Goal: Task Accomplishment & Management: Complete application form

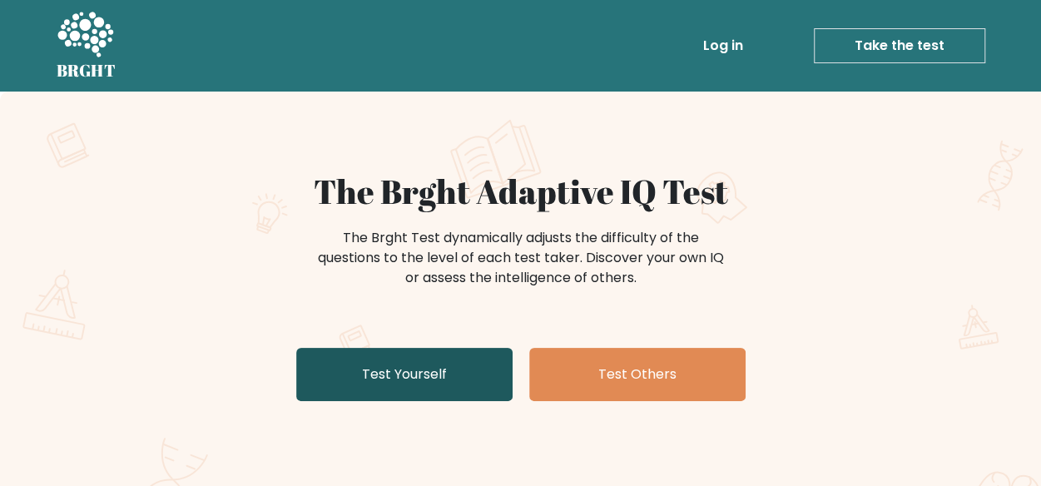
click at [317, 384] on link "Test Yourself" at bounding box center [404, 374] width 216 height 53
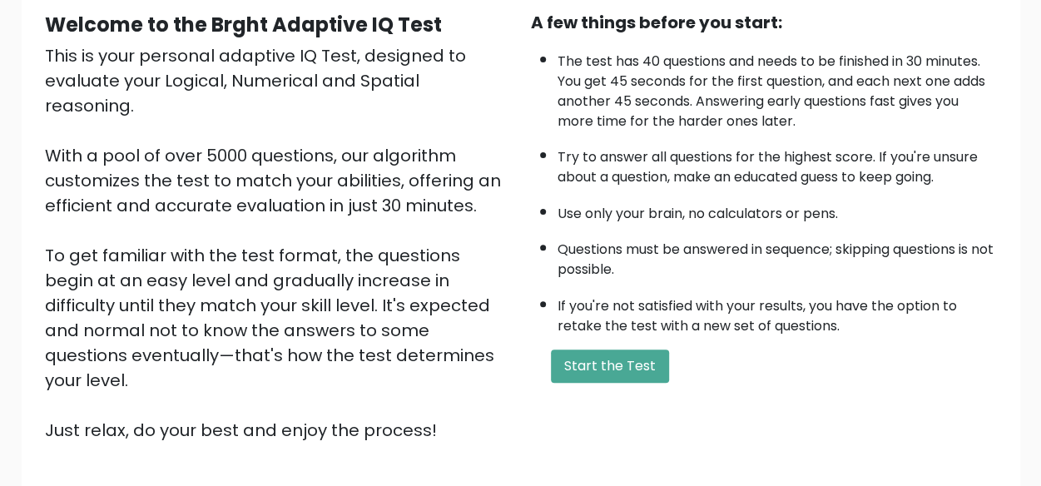
scroll to position [276, 0]
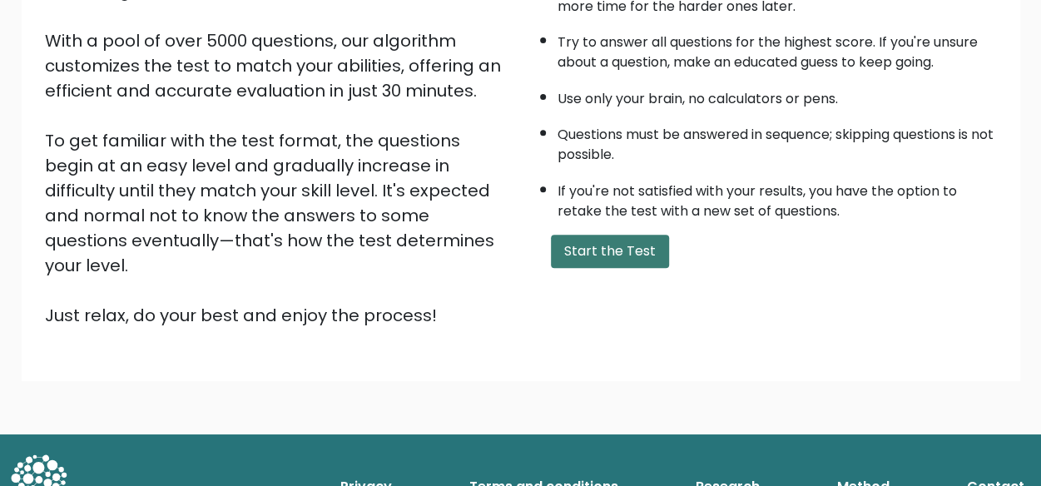
click at [596, 235] on button "Start the Test" at bounding box center [610, 251] width 118 height 33
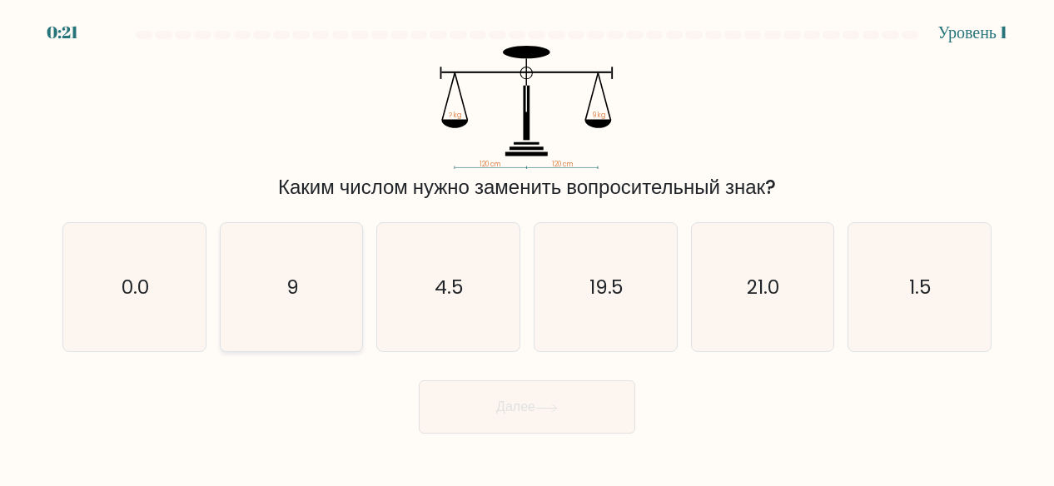
click at [298, 329] on icon "9" at bounding box center [291, 287] width 129 height 129
click at [527, 247] on input "b. 9" at bounding box center [527, 245] width 1 height 4
radio input "true"
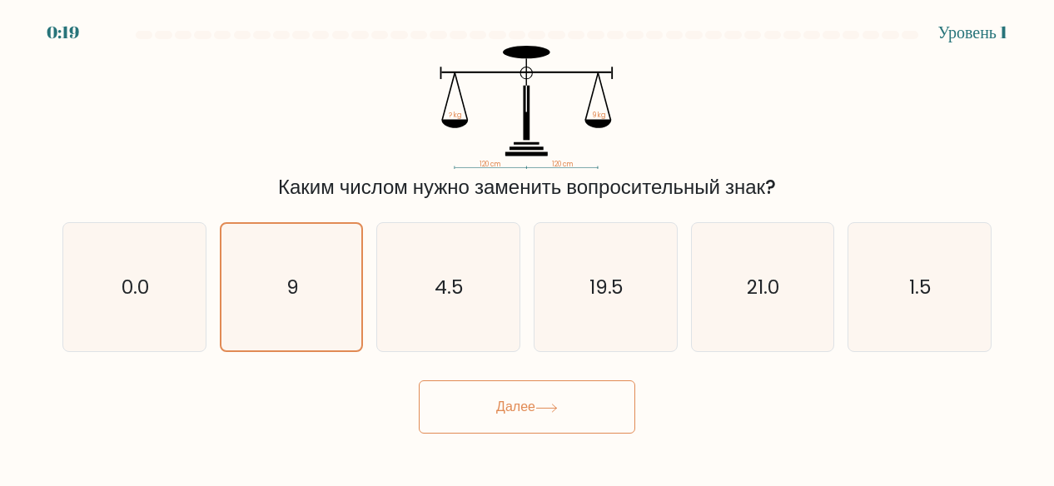
click at [533, 394] on button "Далее" at bounding box center [527, 406] width 216 height 53
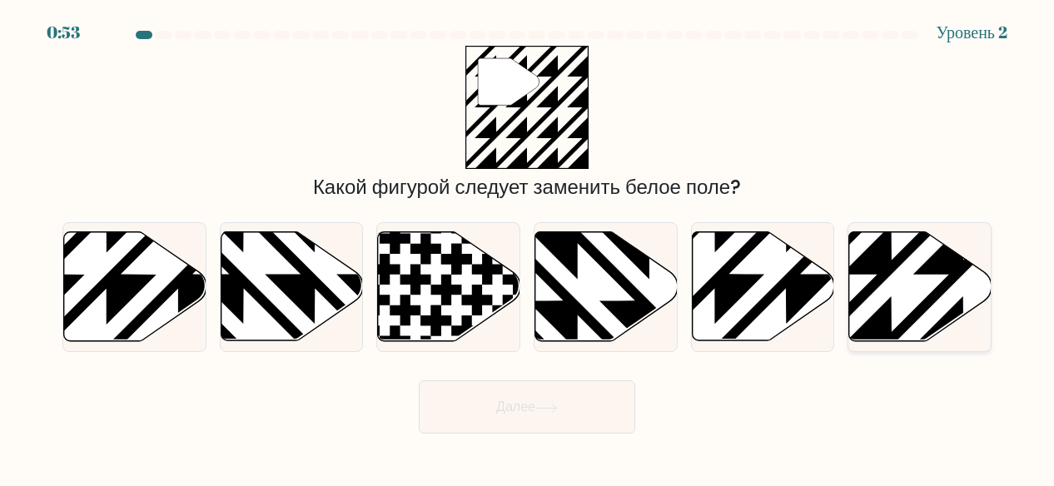
click at [918, 309] on icon at bounding box center [963, 346] width 286 height 286
click at [528, 247] on input "f." at bounding box center [527, 245] width 1 height 4
radio input "true"
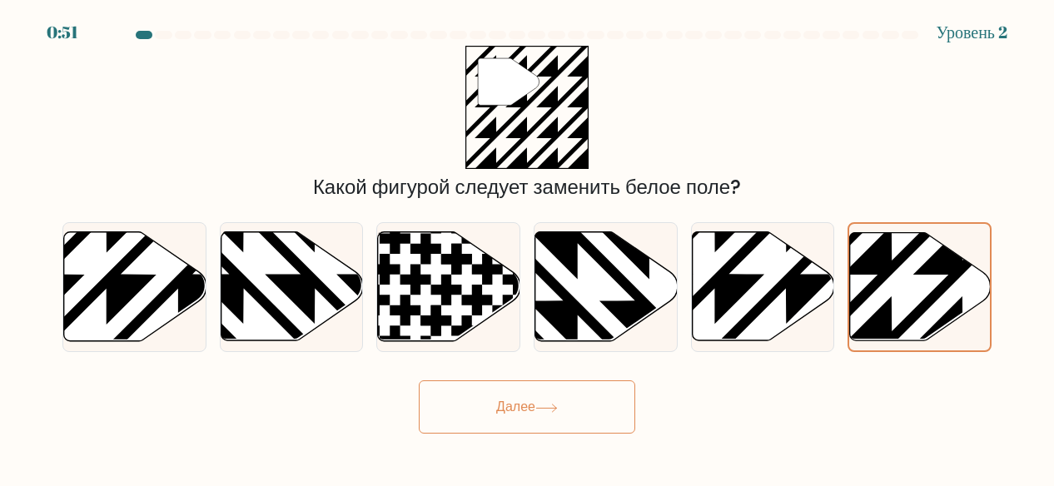
click at [564, 427] on button "Далее" at bounding box center [527, 406] width 216 height 53
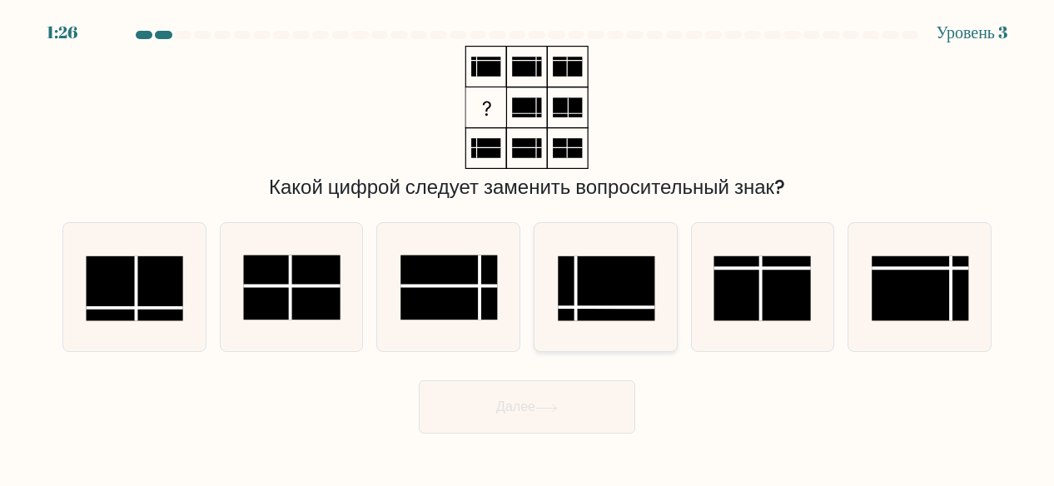
click at [607, 245] on icon at bounding box center [605, 287] width 129 height 129
click at [528, 245] on input "d." at bounding box center [527, 245] width 1 height 4
radio input "true"
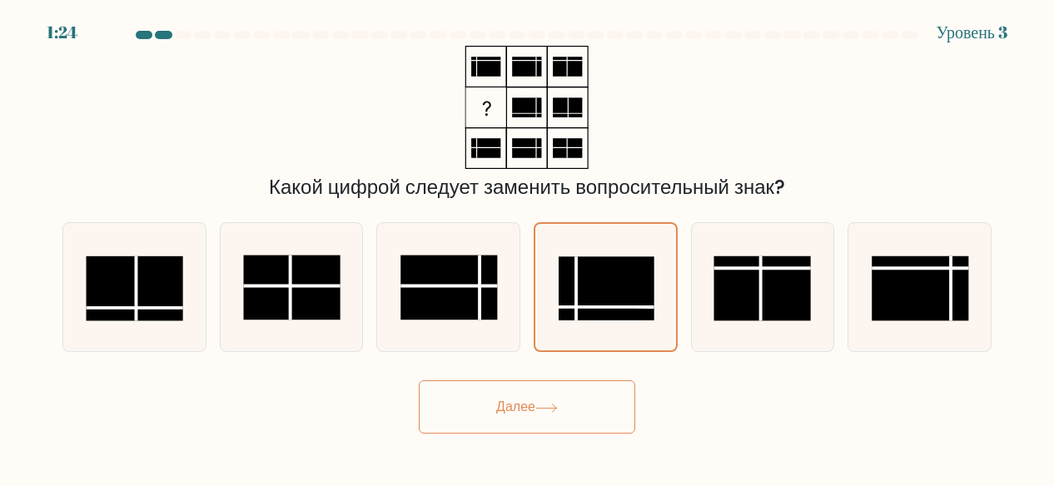
click at [543, 419] on button "Далее" at bounding box center [527, 406] width 216 height 53
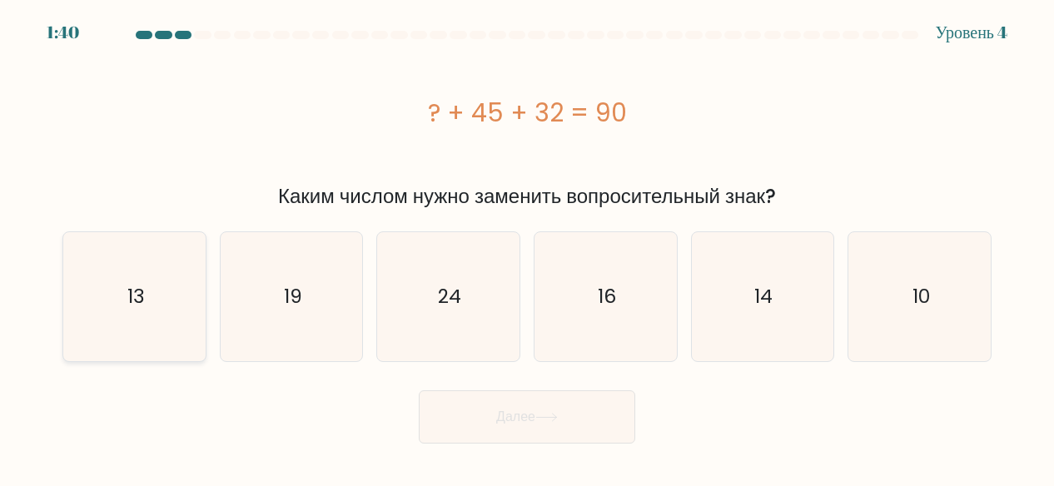
click at [110, 304] on icon "13" at bounding box center [134, 296] width 129 height 129
click at [527, 247] on input "a. 13" at bounding box center [527, 245] width 1 height 4
radio input "true"
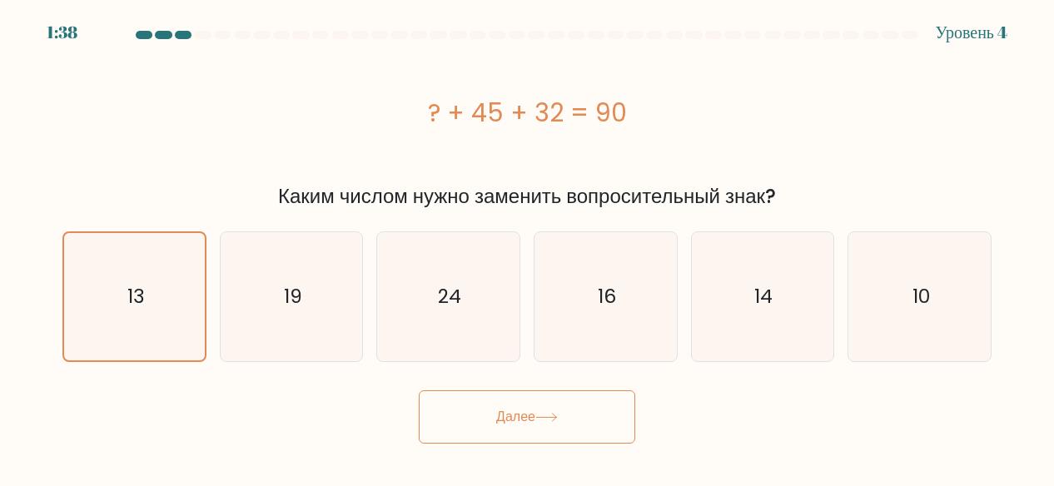
click at [573, 430] on button "Далее" at bounding box center [527, 416] width 216 height 53
click at [531, 425] on button "Далее" at bounding box center [527, 416] width 216 height 53
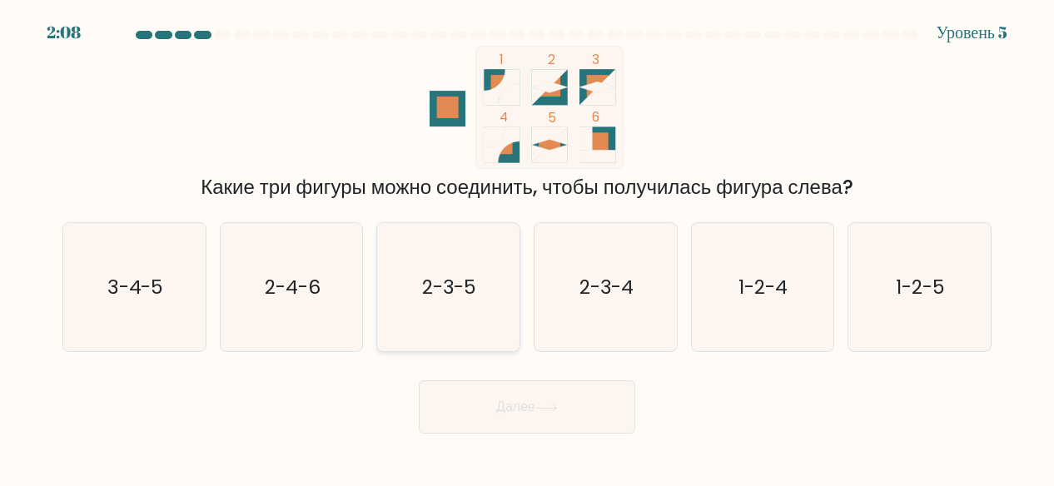
click at [436, 266] on icon "2-3-5" at bounding box center [448, 287] width 129 height 129
click at [527, 247] on input "c. 2-3-5" at bounding box center [527, 245] width 1 height 4
radio input "true"
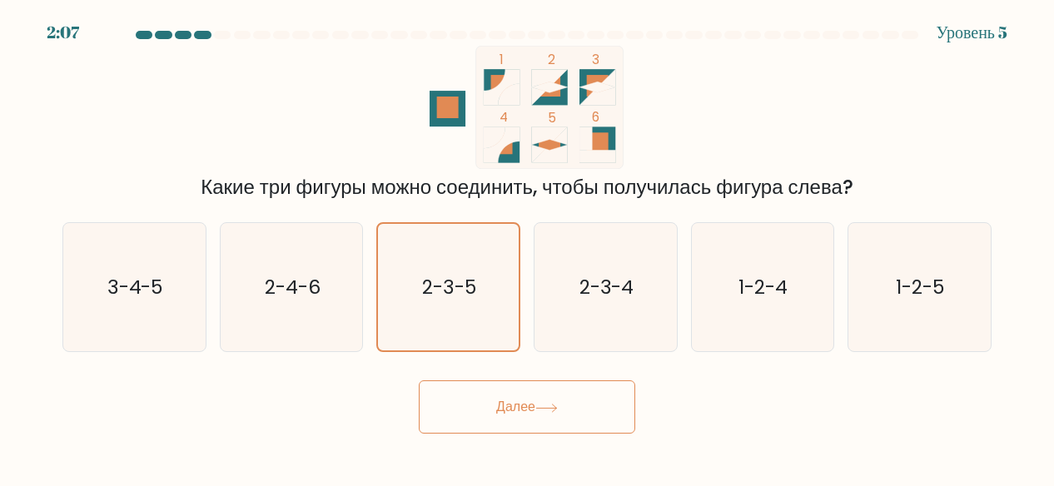
click at [516, 423] on button "Далее" at bounding box center [527, 406] width 216 height 53
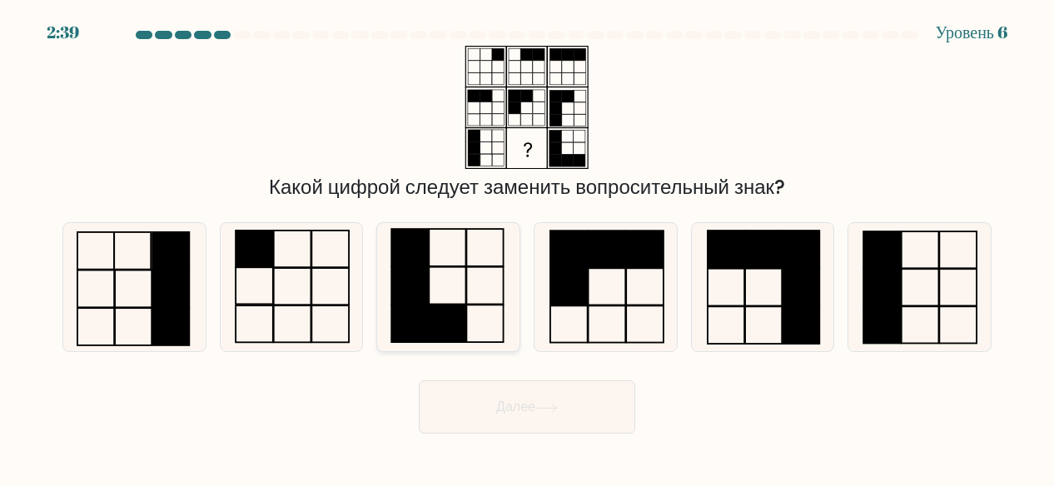
click at [437, 315] on rect at bounding box center [447, 323] width 37 height 37
click at [527, 247] on input "c." at bounding box center [527, 245] width 1 height 4
radio input "true"
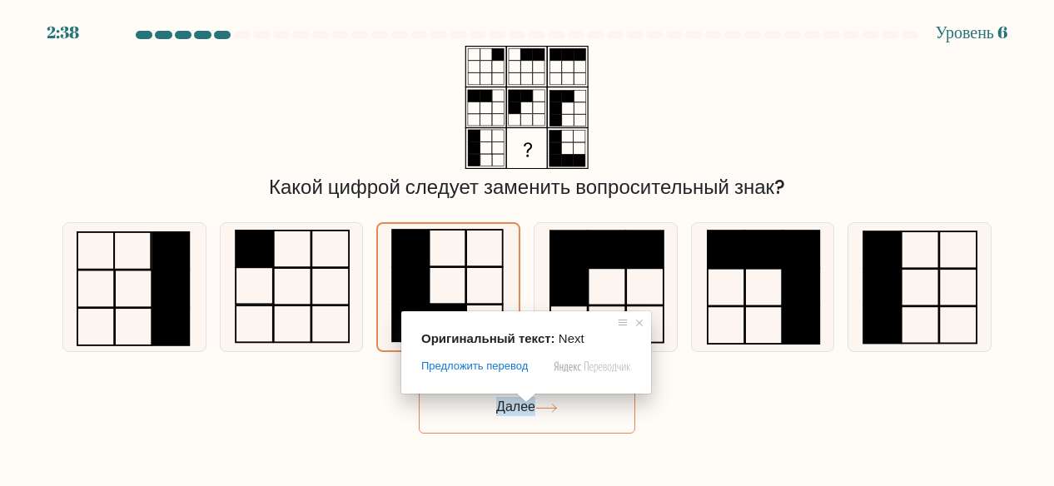
click at [526, 399] on span at bounding box center [526, 398] width 22 height 10
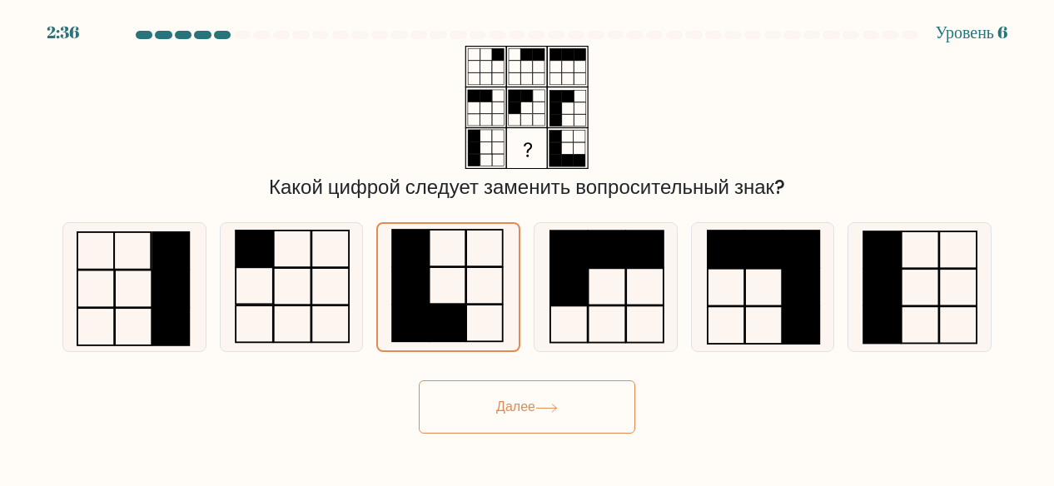
click at [546, 418] on button "Далее" at bounding box center [527, 406] width 216 height 53
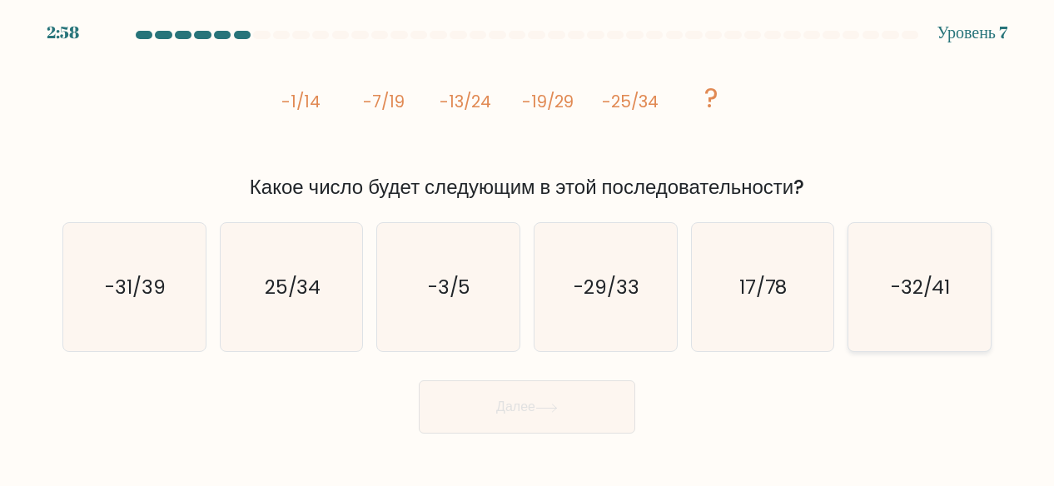
click at [926, 305] on icon "-32/41" at bounding box center [919, 287] width 129 height 129
click at [528, 247] on input "f. -32/41" at bounding box center [527, 245] width 1 height 4
radio input "true"
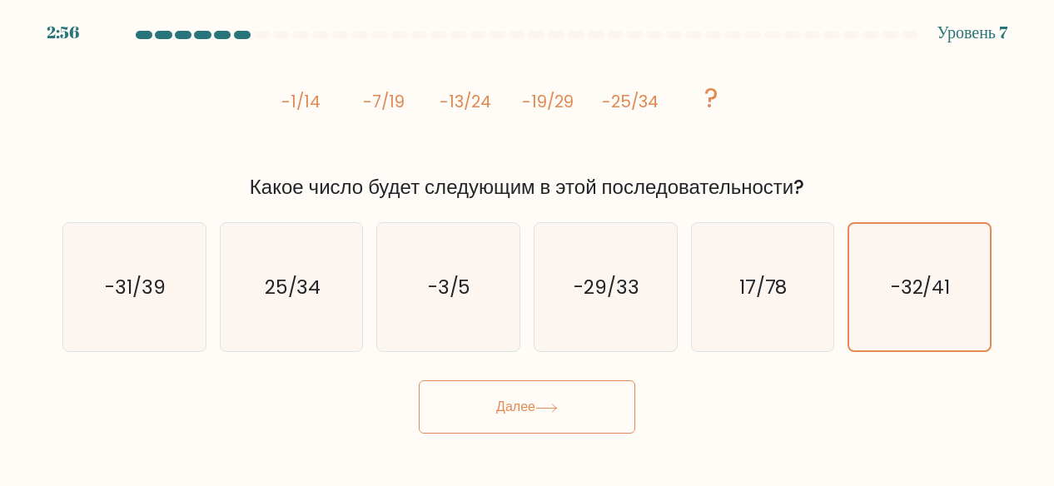
click at [573, 417] on button "Далее" at bounding box center [527, 406] width 216 height 53
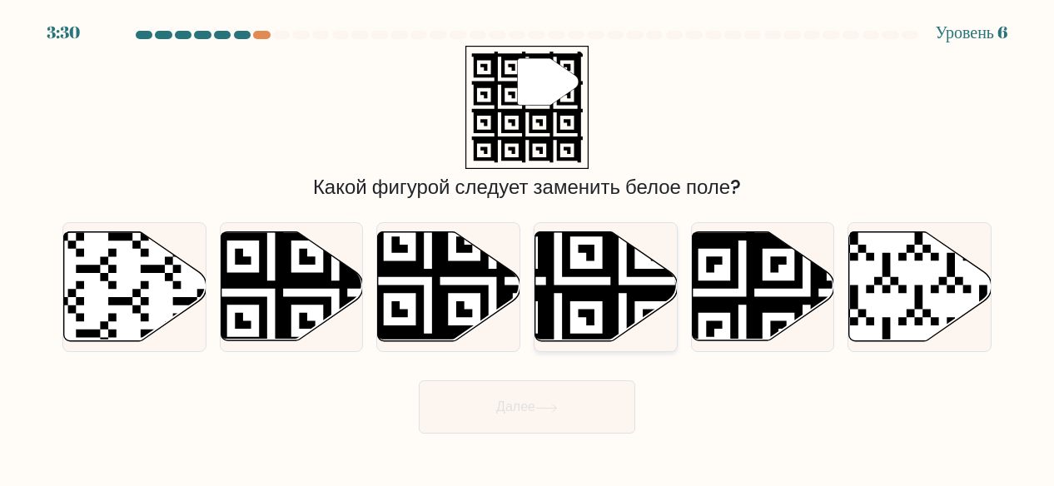
click at [544, 302] on icon at bounding box center [558, 345] width 258 height 258
click at [528, 247] on input "d." at bounding box center [527, 245] width 1 height 4
radio input "true"
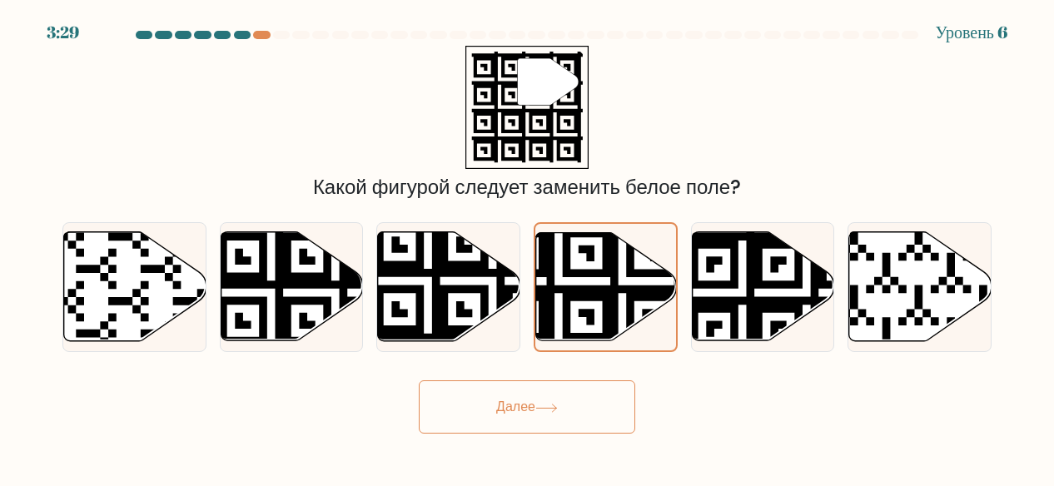
click at [515, 397] on button "Далее" at bounding box center [527, 406] width 216 height 53
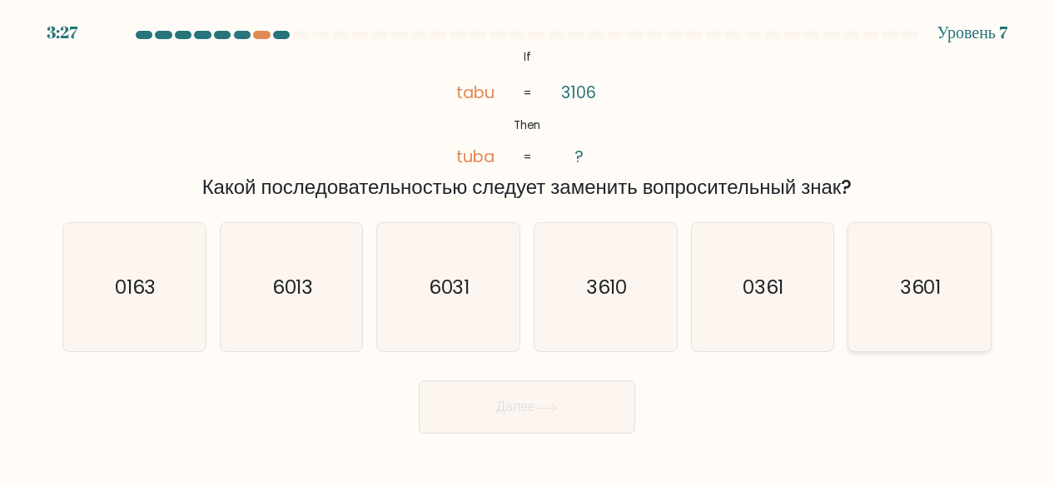
click at [926, 302] on icon "3601" at bounding box center [919, 287] width 129 height 129
click at [528, 247] on input "f. 3601" at bounding box center [527, 245] width 1 height 4
radio input "true"
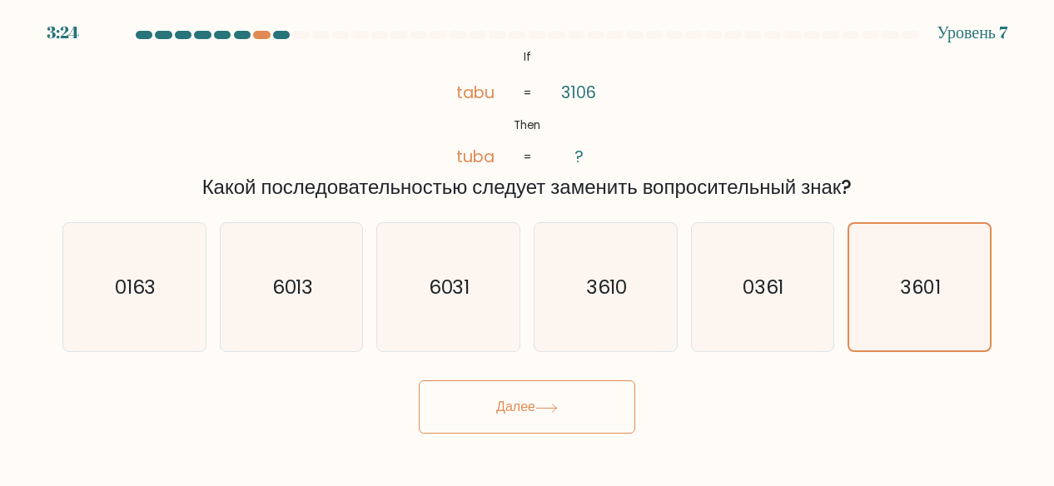
click at [553, 409] on icon at bounding box center [546, 408] width 22 height 9
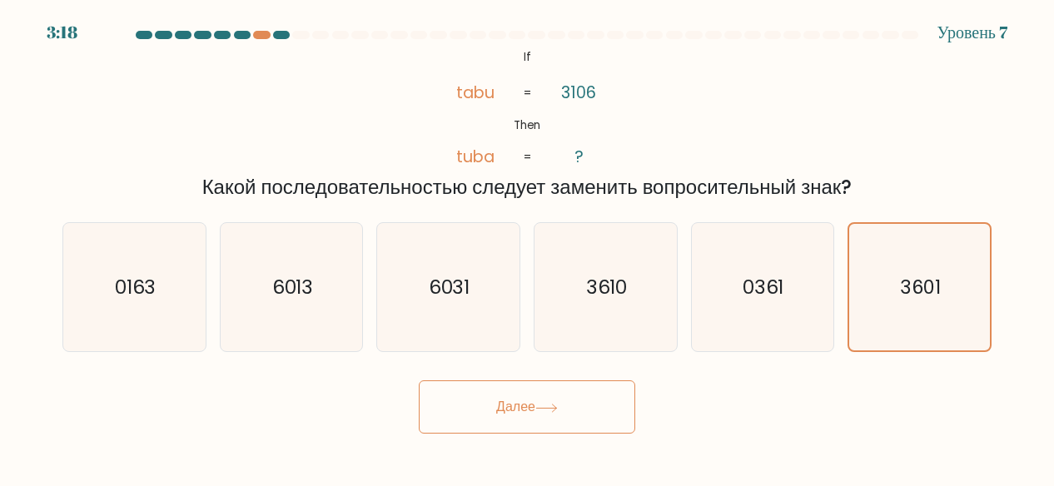
click at [538, 409] on icon at bounding box center [546, 408] width 22 height 9
click at [548, 405] on icon at bounding box center [546, 408] width 22 height 9
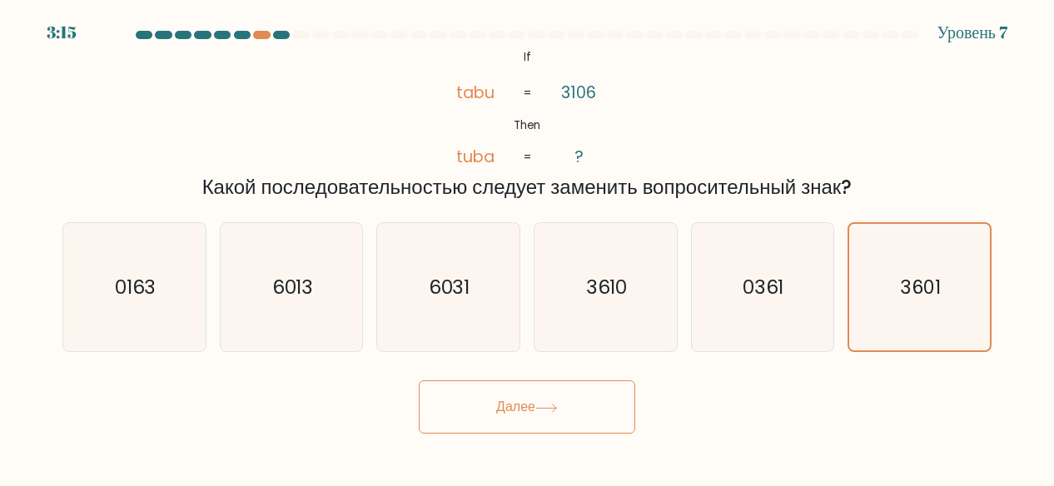
click at [548, 405] on icon at bounding box center [546, 408] width 22 height 9
click at [589, 404] on button "Далее" at bounding box center [527, 406] width 216 height 53
click at [578, 297] on icon "3610" at bounding box center [605, 287] width 129 height 129
click at [528, 247] on input "d. 3610" at bounding box center [527, 245] width 1 height 4
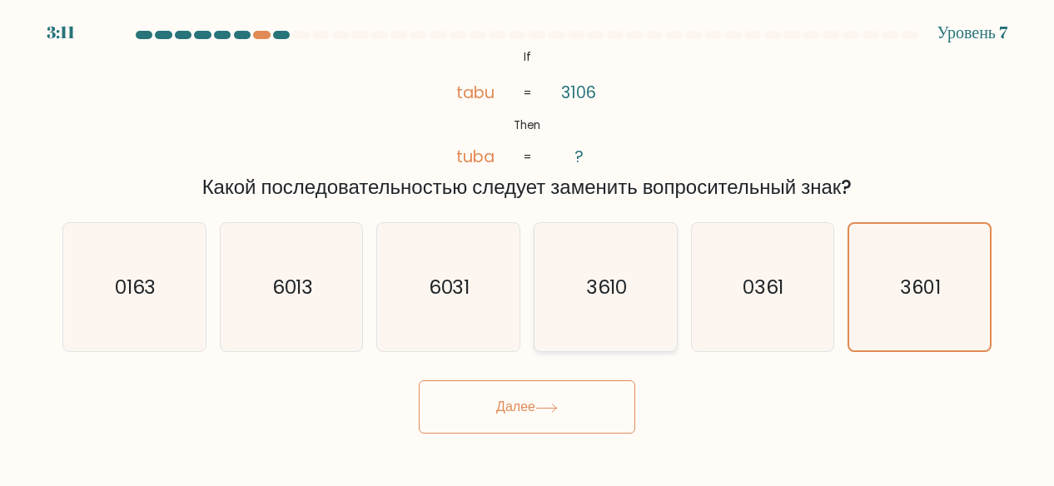
radio input "true"
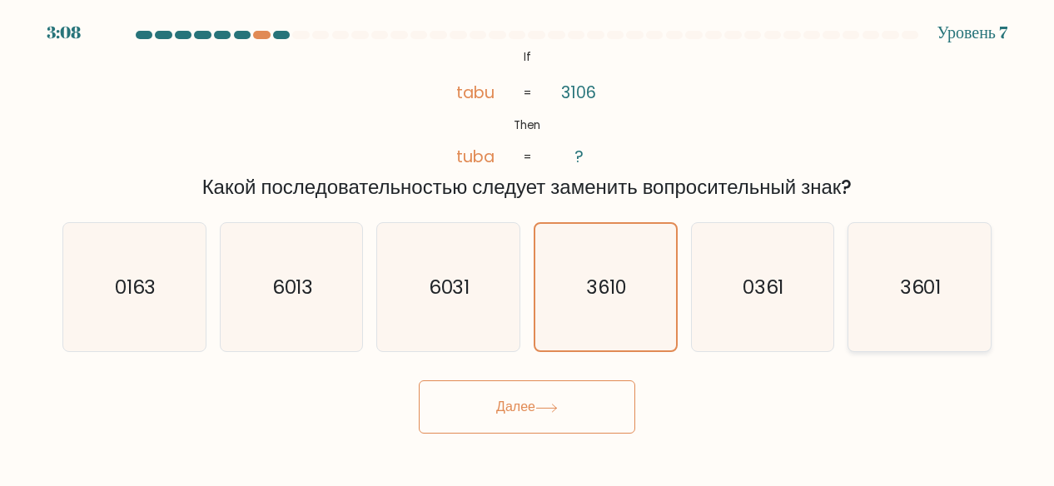
click at [906, 312] on icon "3601" at bounding box center [919, 287] width 129 height 129
click at [528, 247] on input "f. 3601" at bounding box center [527, 245] width 1 height 4
radio input "true"
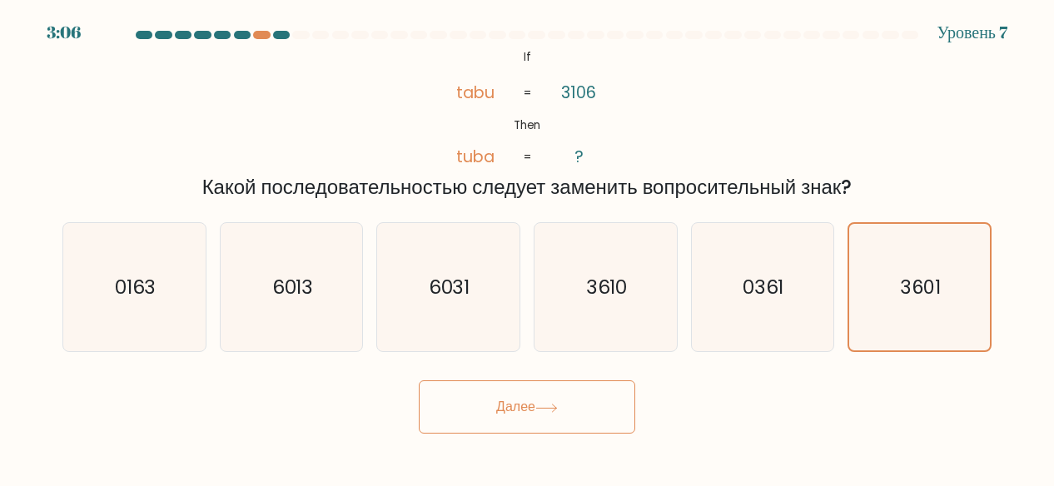
click at [570, 423] on button "Далее" at bounding box center [527, 406] width 216 height 53
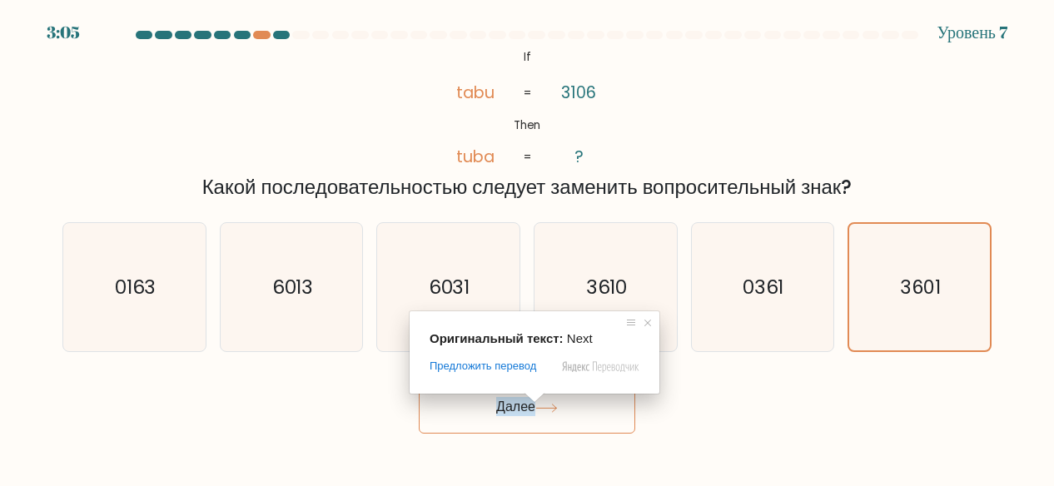
click at [532, 409] on ya-tr-span "Далее" at bounding box center [515, 406] width 39 height 19
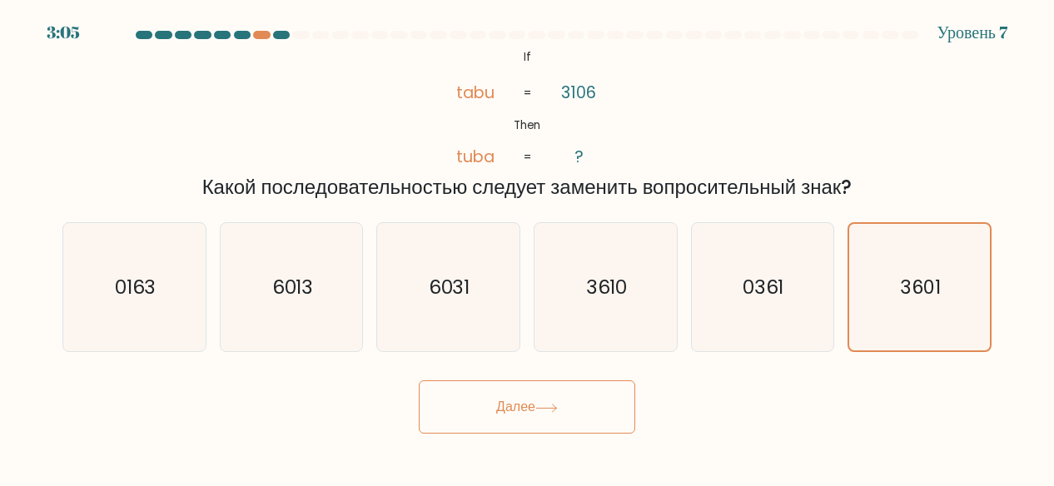
click at [532, 409] on ya-tr-span "Далее" at bounding box center [515, 406] width 39 height 19
click at [551, 410] on icon at bounding box center [546, 408] width 22 height 9
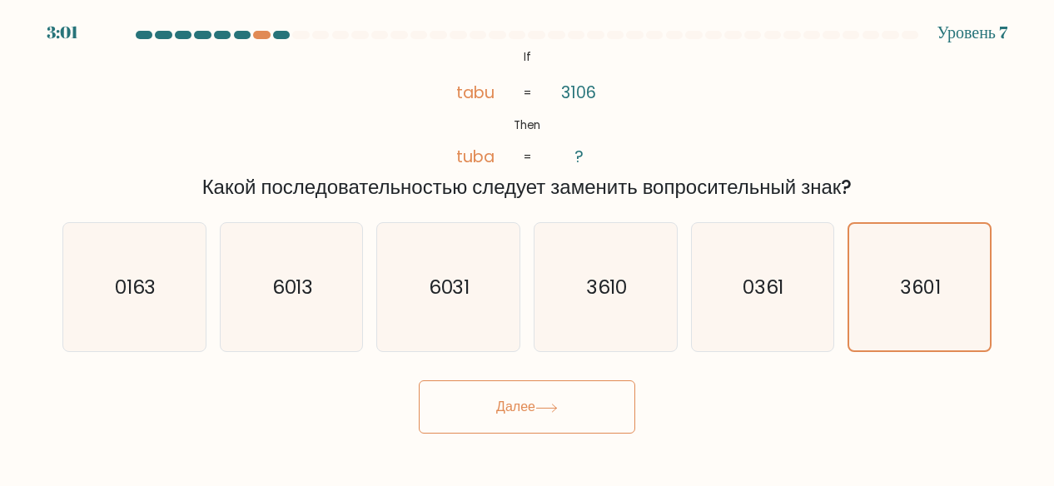
click at [551, 410] on icon at bounding box center [546, 408] width 22 height 9
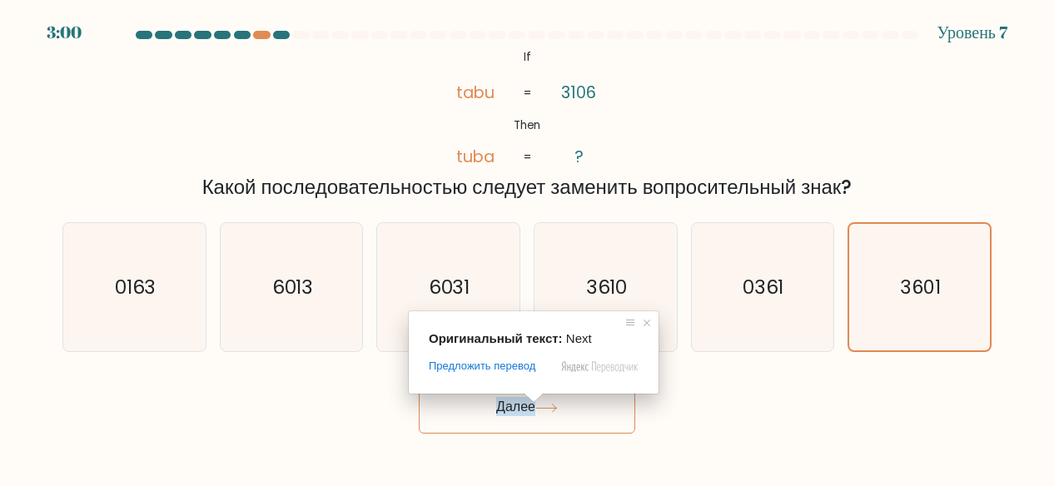
click at [527, 410] on ya-tr-span "Далее" at bounding box center [515, 406] width 39 height 19
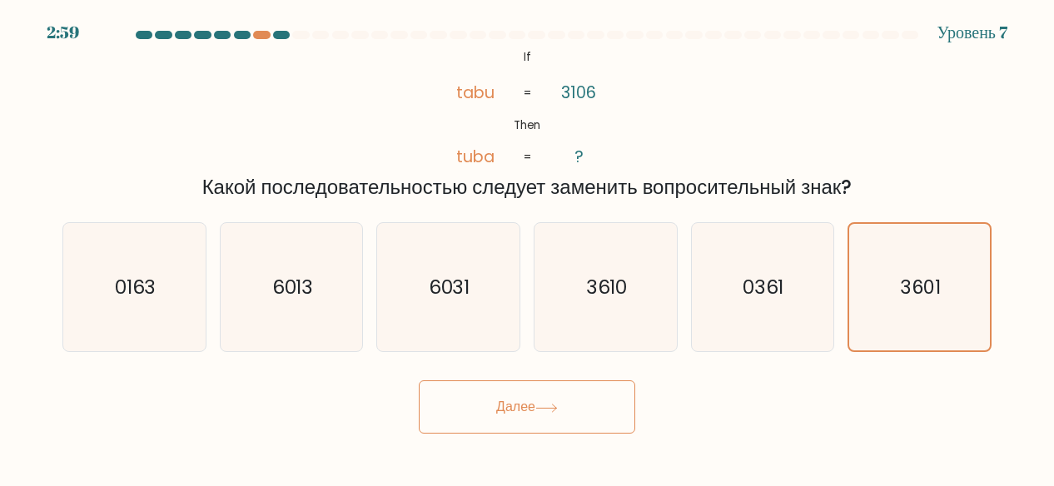
click at [527, 410] on ya-tr-span "Далее" at bounding box center [515, 406] width 39 height 19
click at [530, 425] on button "Далее" at bounding box center [527, 406] width 216 height 53
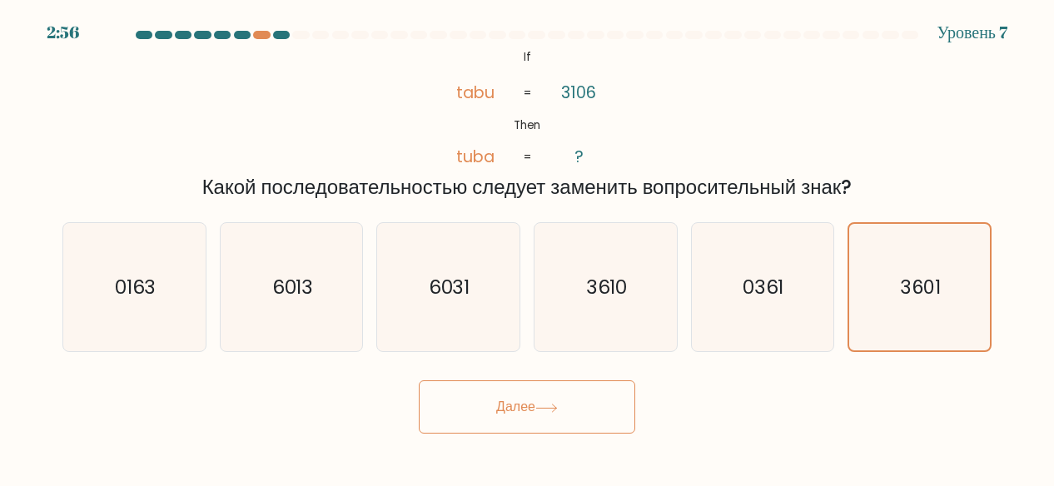
click at [530, 426] on button "Далее" at bounding box center [527, 406] width 216 height 53
click at [340, 303] on icon "6013" at bounding box center [291, 287] width 129 height 129
click at [527, 247] on input "b. 6013" at bounding box center [527, 245] width 1 height 4
radio input "true"
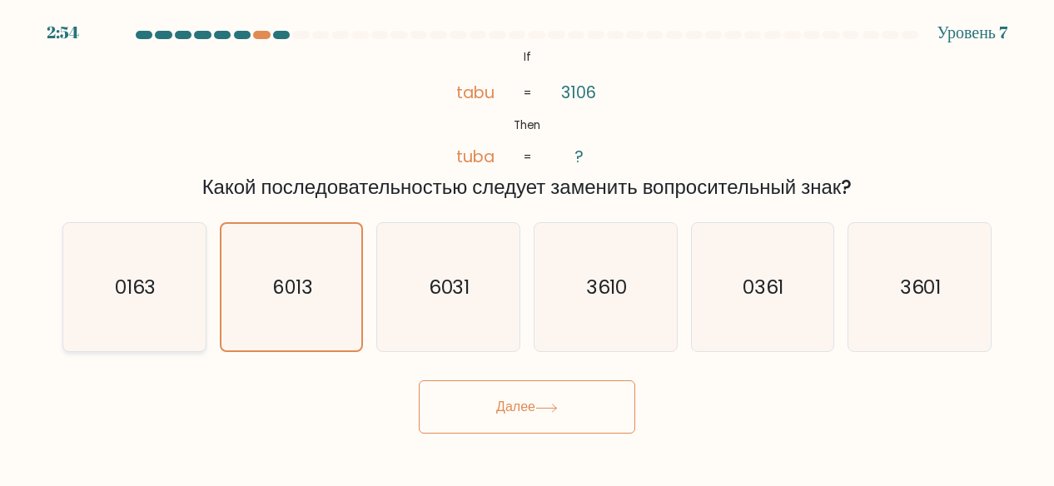
click at [153, 292] on text "0163" at bounding box center [136, 287] width 42 height 27
click at [527, 247] on input "a. 0163" at bounding box center [527, 245] width 1 height 4
radio input "true"
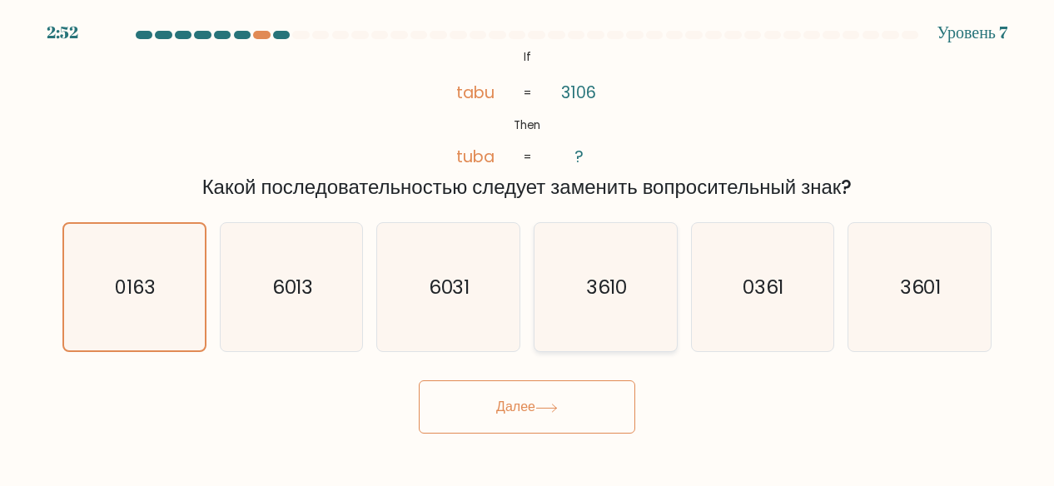
click at [558, 265] on icon "3610" at bounding box center [605, 287] width 129 height 129
click at [528, 247] on input "d. 3610" at bounding box center [527, 245] width 1 height 4
radio input "true"
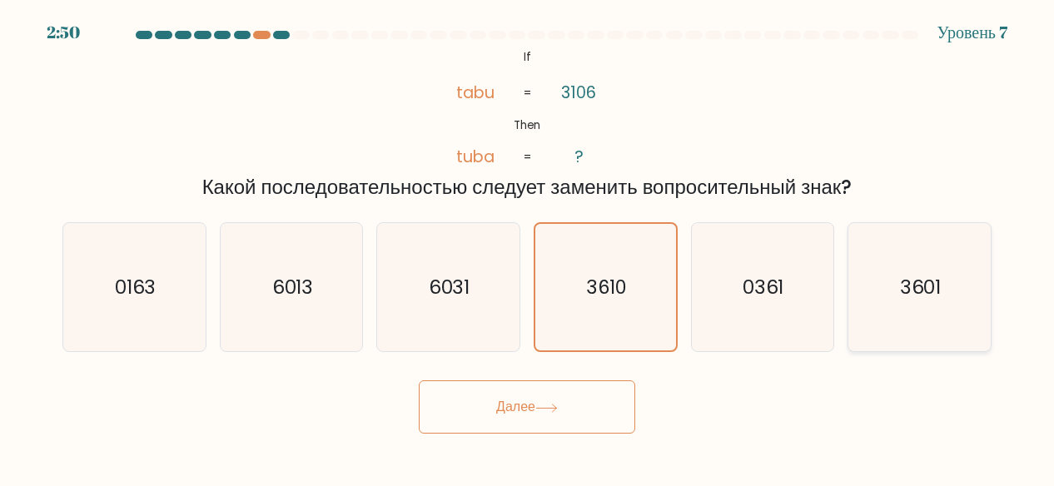
click at [852, 325] on div "3601" at bounding box center [919, 287] width 144 height 131
click at [528, 247] on input "f. 3601" at bounding box center [527, 245] width 1 height 4
radio input "true"
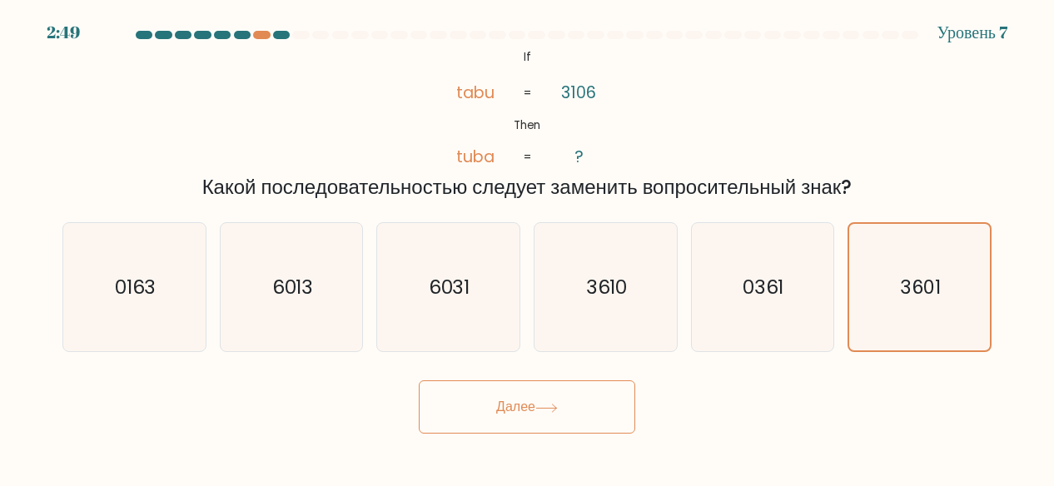
click at [592, 389] on button "Далее" at bounding box center [527, 406] width 216 height 53
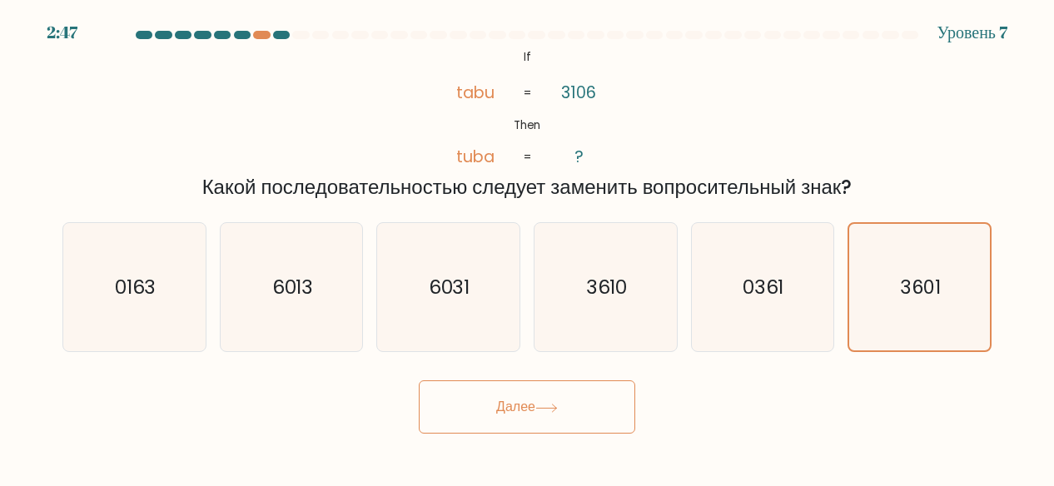
click at [592, 389] on button "Далее" at bounding box center [527, 406] width 216 height 53
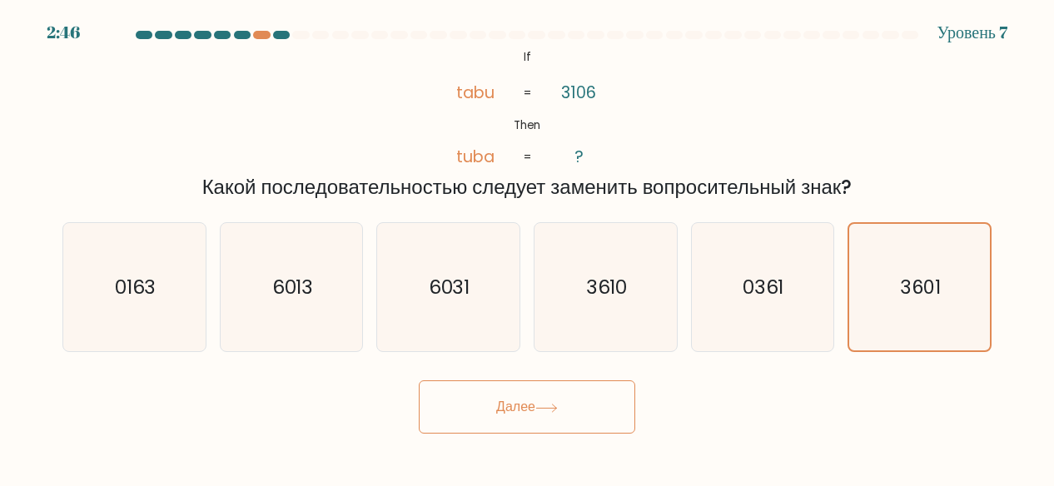
click at [592, 394] on button "Далее" at bounding box center [527, 406] width 216 height 53
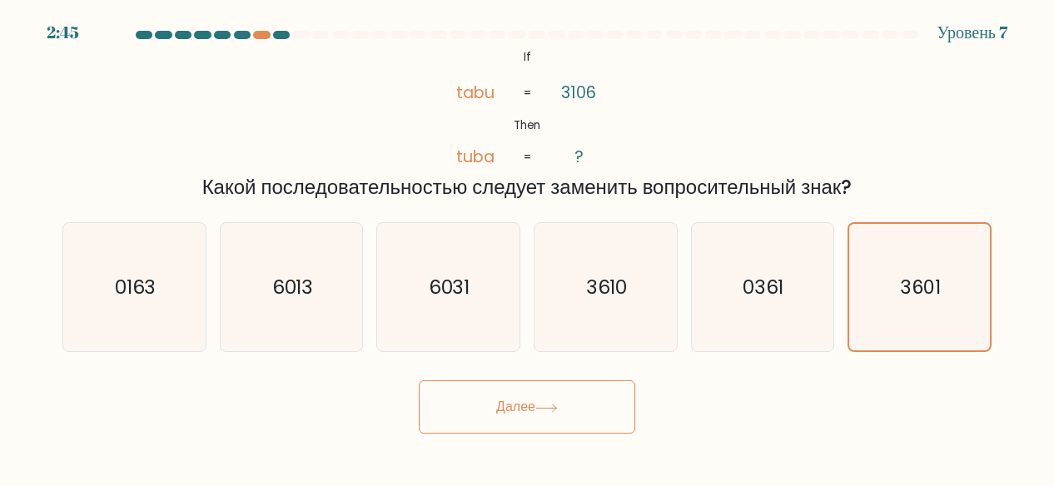
click at [592, 394] on button "Далее" at bounding box center [527, 406] width 216 height 53
click at [419, 380] on button "Далее" at bounding box center [527, 406] width 216 height 53
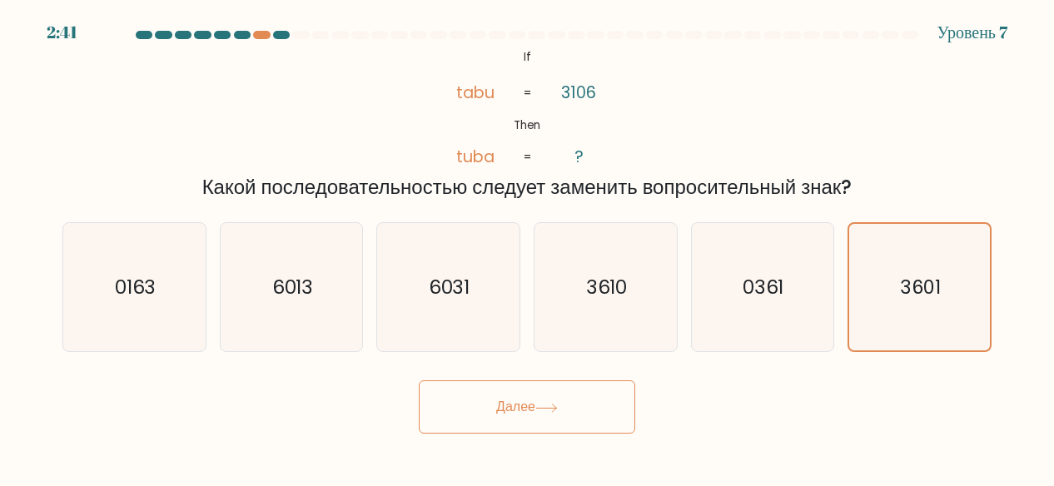
click at [419, 380] on button "Далее" at bounding box center [527, 406] width 216 height 53
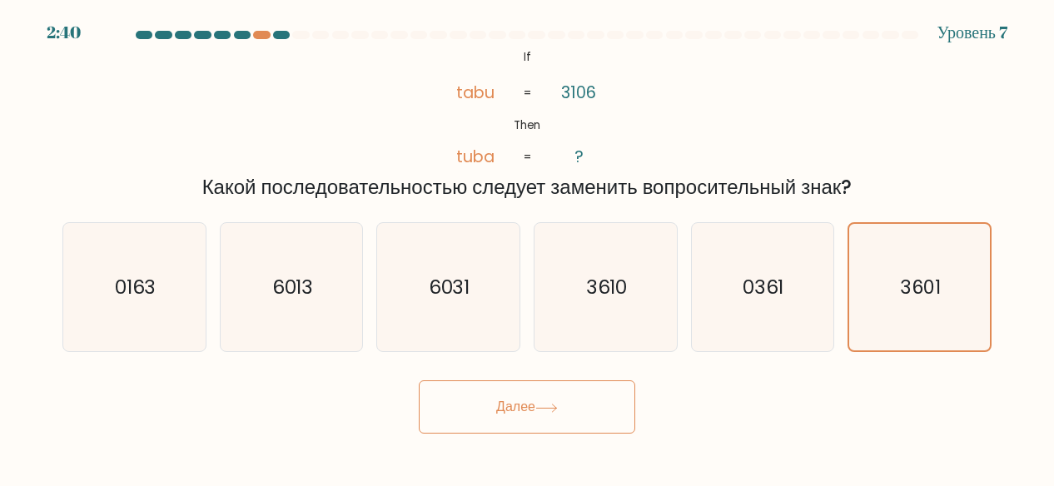
click at [419, 380] on button "Далее" at bounding box center [527, 406] width 216 height 53
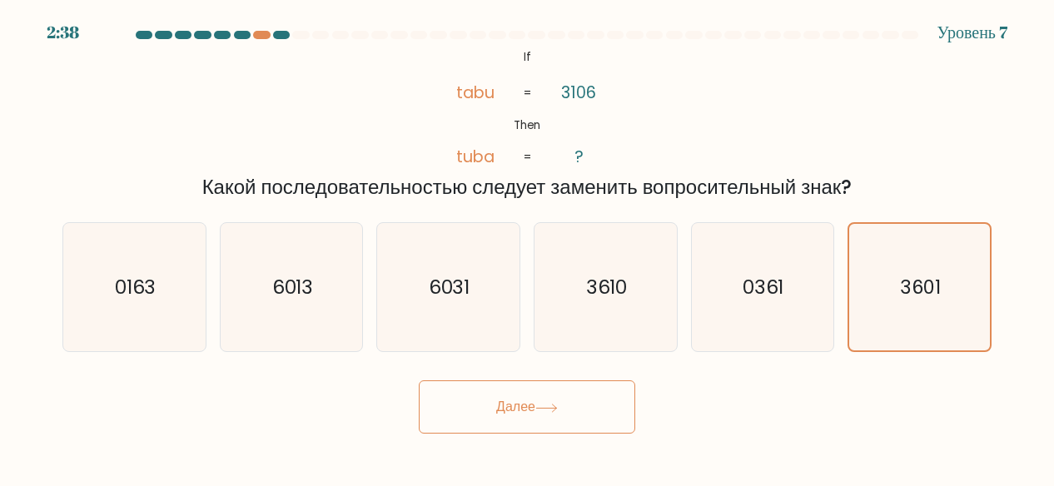
click at [419, 380] on button "Далее" at bounding box center [527, 406] width 216 height 53
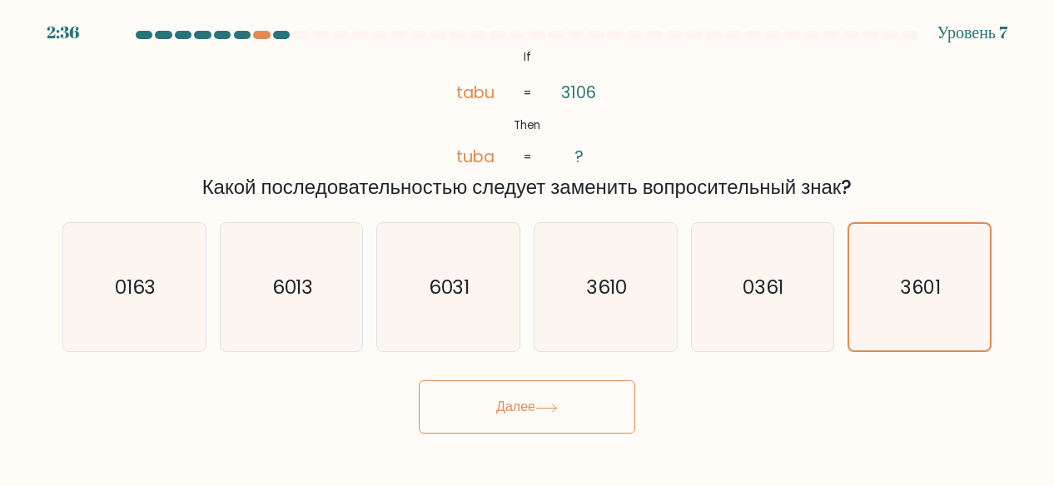
click at [592, 394] on button "Далее" at bounding box center [527, 406] width 216 height 53
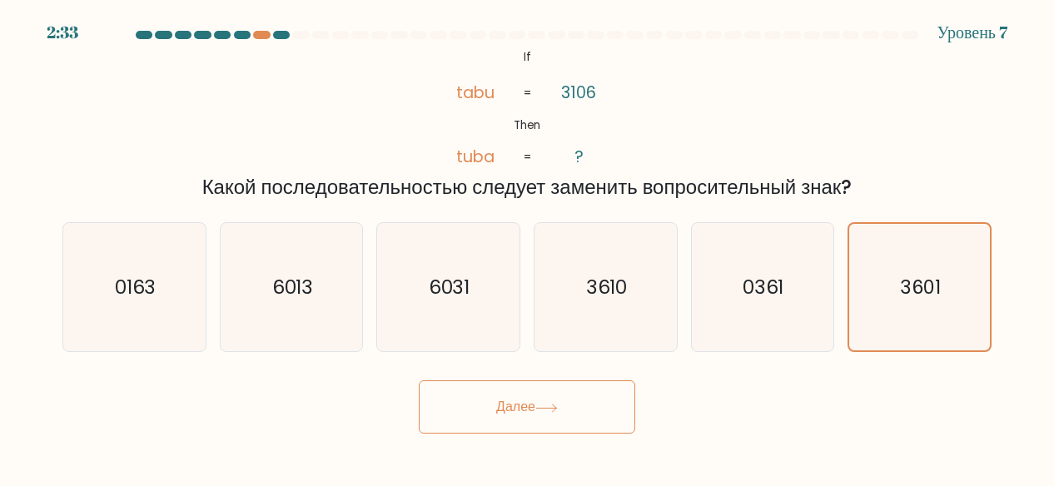
click at [576, 415] on button "Далее" at bounding box center [527, 406] width 216 height 53
click at [576, 416] on button "Далее" at bounding box center [527, 406] width 216 height 53
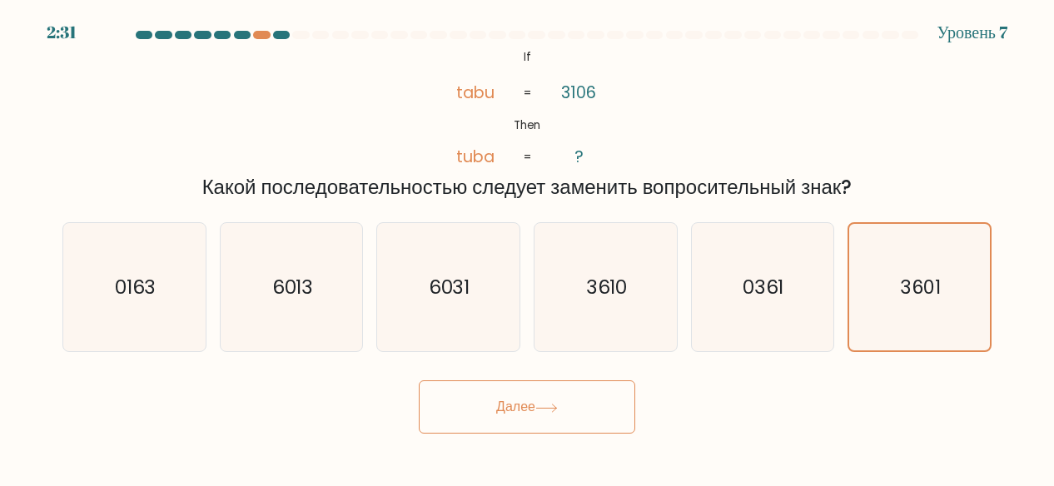
click at [576, 416] on button "Далее" at bounding box center [527, 406] width 216 height 53
drag, startPoint x: 576, startPoint y: 416, endPoint x: 566, endPoint y: 402, distance: 17.3
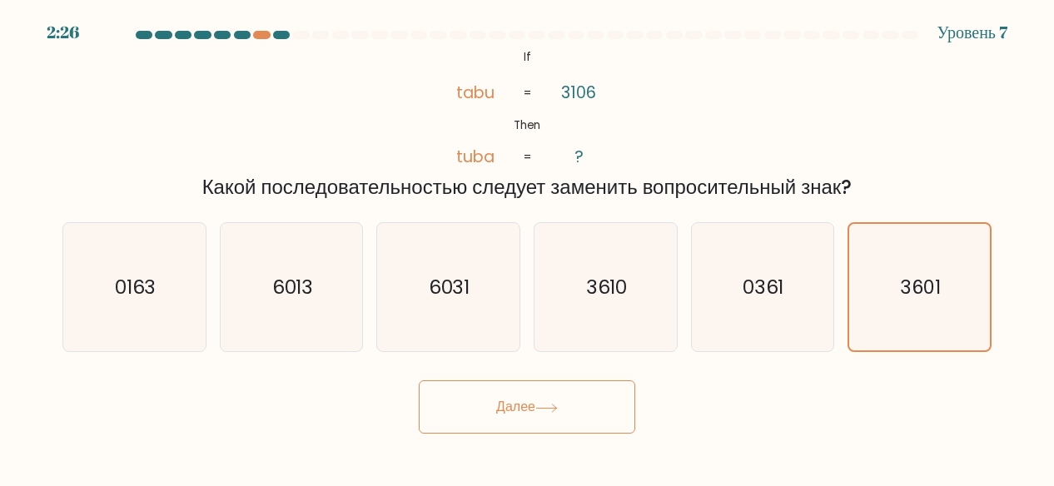
click at [566, 402] on button "Далее" at bounding box center [527, 406] width 216 height 53
drag, startPoint x: 566, startPoint y: 402, endPoint x: 248, endPoint y: 249, distance: 352.8
click at [248, 249] on form "If ?" at bounding box center [527, 232] width 1054 height 403
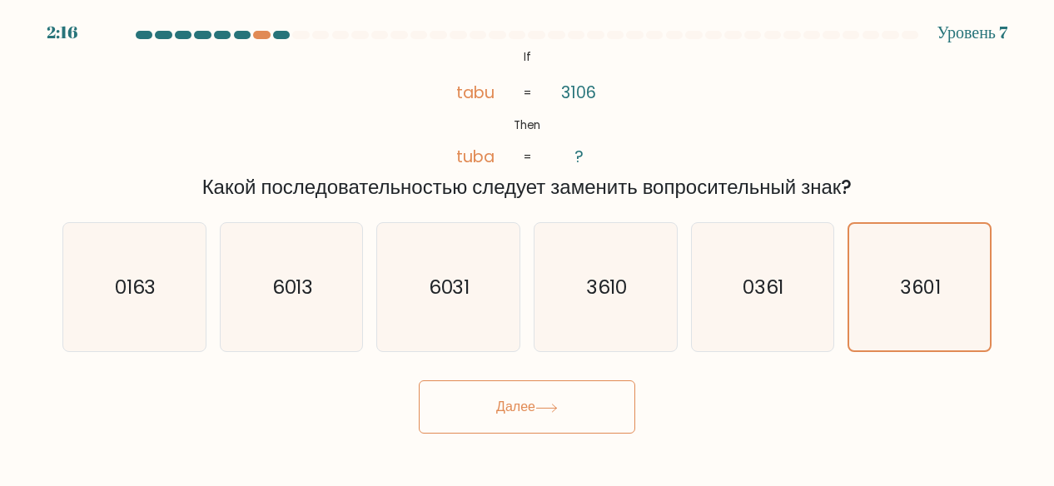
click at [583, 397] on button "Далее" at bounding box center [527, 406] width 216 height 53
click at [859, 275] on icon "3601" at bounding box center [918, 287] width 127 height 127
click at [528, 247] on input "f. 3601" at bounding box center [527, 245] width 1 height 4
click at [859, 275] on icon "3601" at bounding box center [918, 287] width 127 height 127
click at [528, 247] on input "f. 3601" at bounding box center [527, 245] width 1 height 4
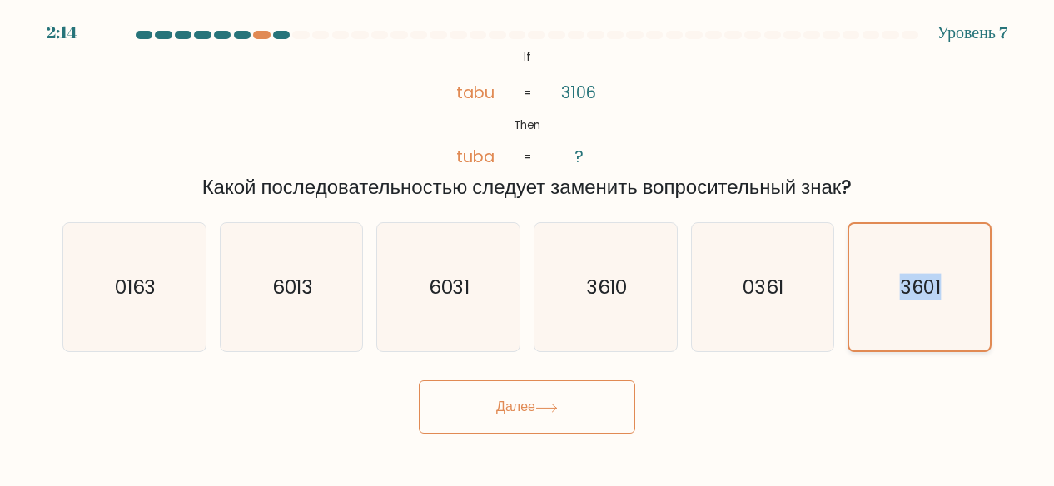
click at [859, 275] on icon "3601" at bounding box center [918, 287] width 127 height 127
click at [528, 247] on input "f. 3601" at bounding box center [527, 245] width 1 height 4
click at [550, 409] on icon at bounding box center [546, 408] width 22 height 9
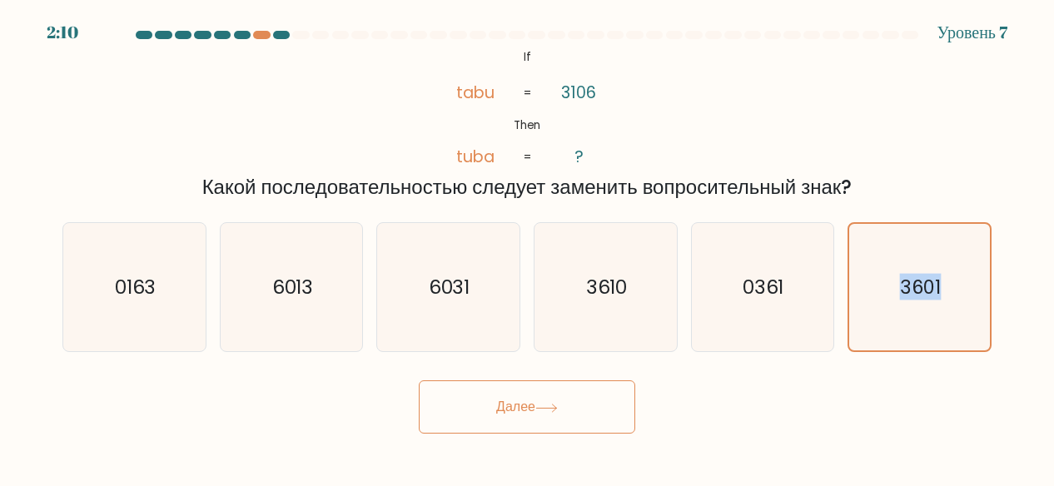
click at [550, 409] on icon at bounding box center [546, 408] width 22 height 9
click at [550, 413] on button "Далее" at bounding box center [527, 406] width 216 height 53
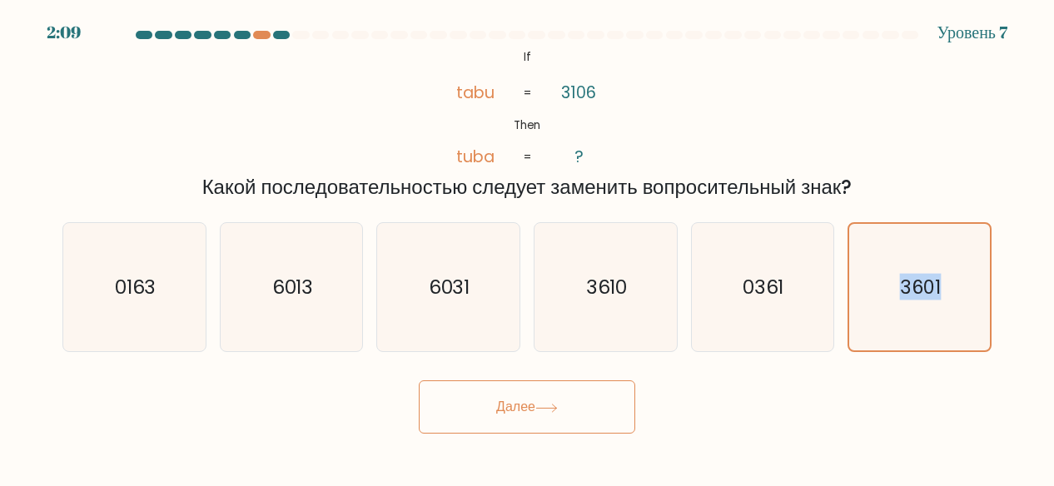
click at [550, 413] on button "Далее" at bounding box center [527, 406] width 216 height 53
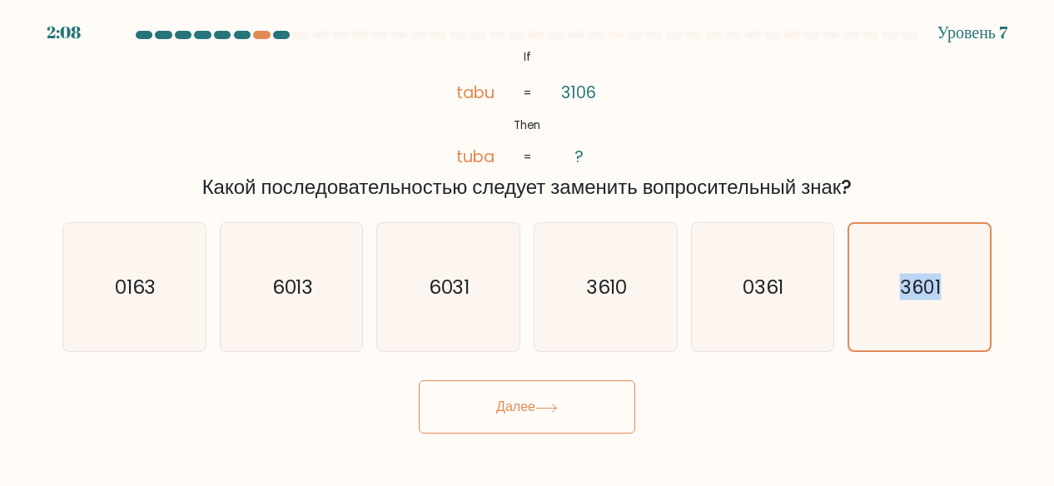
click at [550, 413] on button "Далее" at bounding box center [527, 406] width 216 height 53
click at [571, 410] on button "Далее" at bounding box center [527, 406] width 216 height 53
drag, startPoint x: 571, startPoint y: 410, endPoint x: 546, endPoint y: 422, distance: 27.5
click at [546, 422] on button "Далее" at bounding box center [527, 406] width 216 height 53
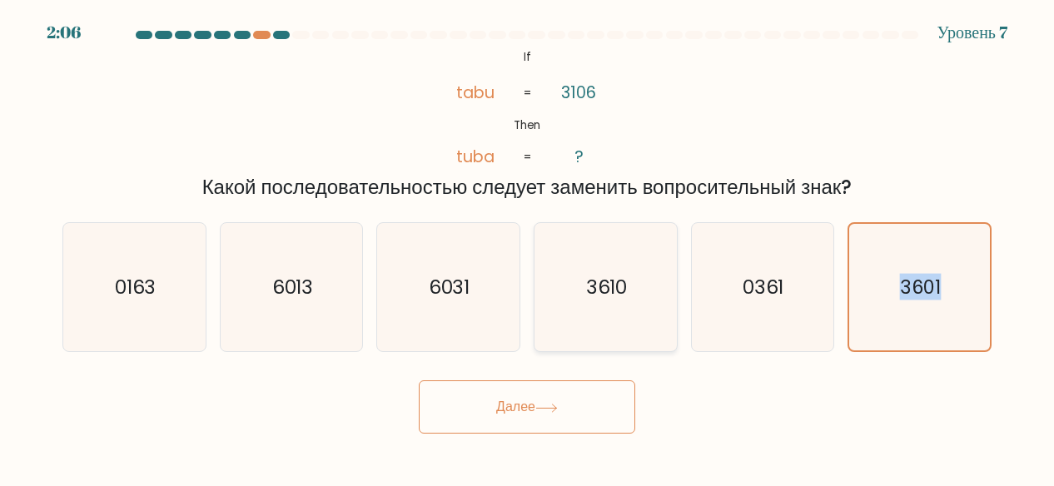
drag, startPoint x: 546, startPoint y: 422, endPoint x: 614, endPoint y: 282, distance: 155.6
click at [614, 282] on form "If ?" at bounding box center [527, 232] width 1054 height 403
click at [614, 282] on text "3610" at bounding box center [607, 287] width 42 height 27
click at [528, 247] on input "d. 3610" at bounding box center [527, 245] width 1 height 4
radio input "true"
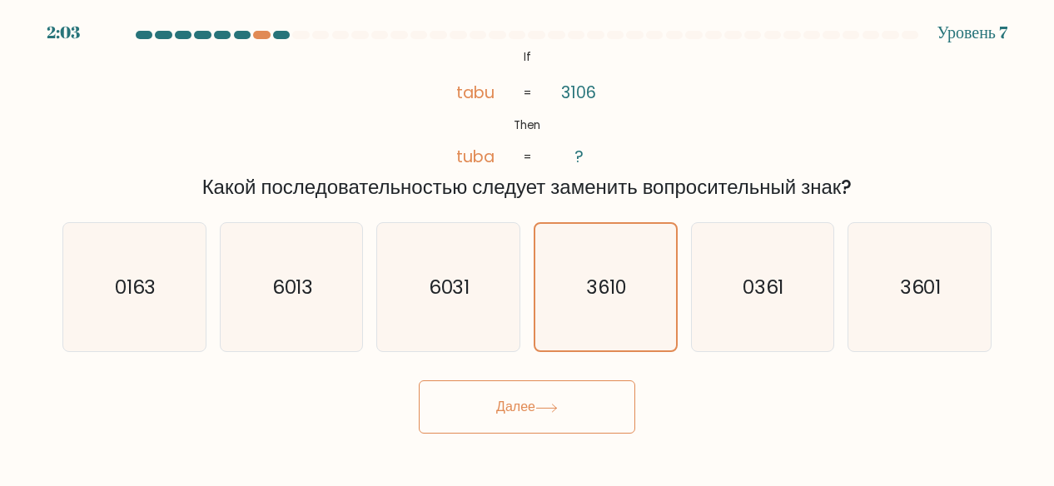
click at [573, 412] on button "Далее" at bounding box center [527, 406] width 216 height 53
click at [572, 414] on button "Далее" at bounding box center [527, 406] width 216 height 53
click at [542, 416] on button "Далее" at bounding box center [527, 406] width 216 height 53
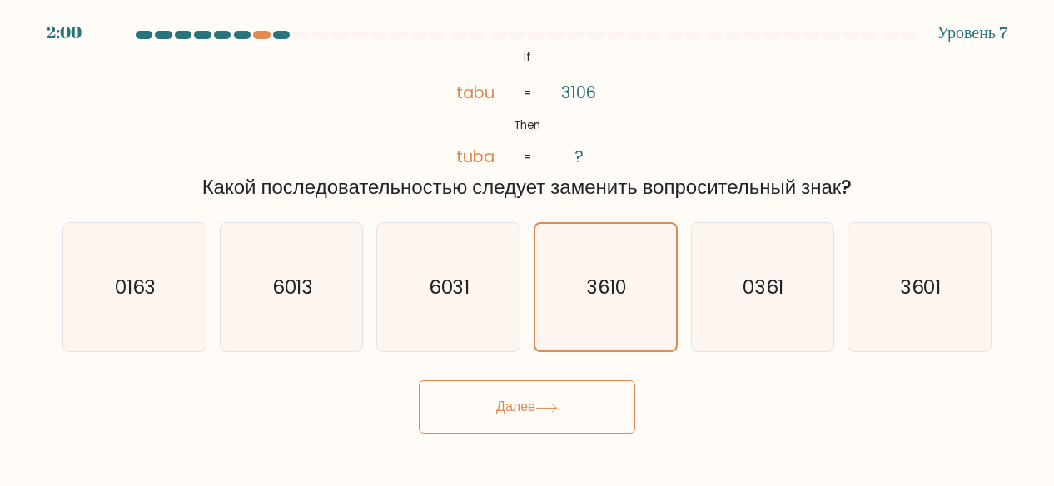
click at [542, 416] on button "Далее" at bounding box center [527, 406] width 216 height 53
click at [419, 380] on button "Далее" at bounding box center [527, 406] width 216 height 53
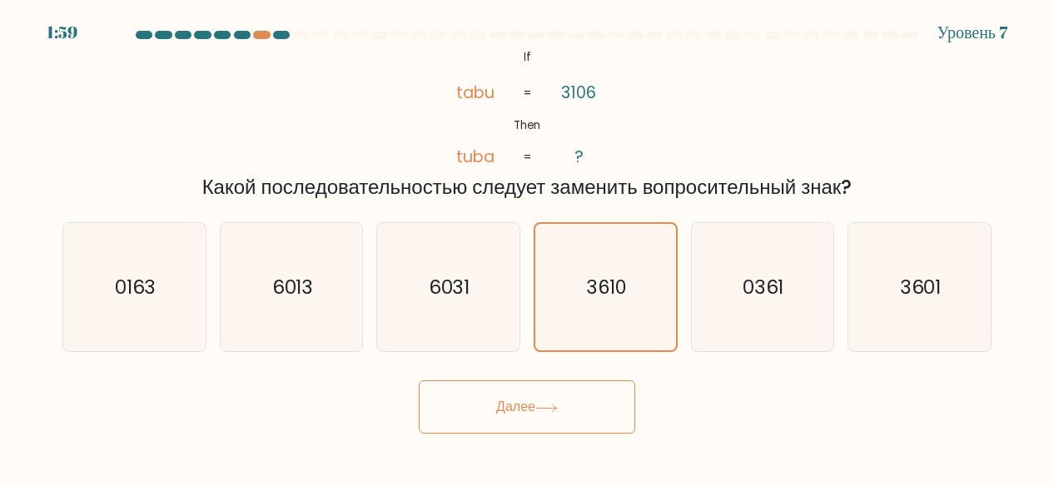
click at [419, 380] on button "Далее" at bounding box center [527, 406] width 216 height 53
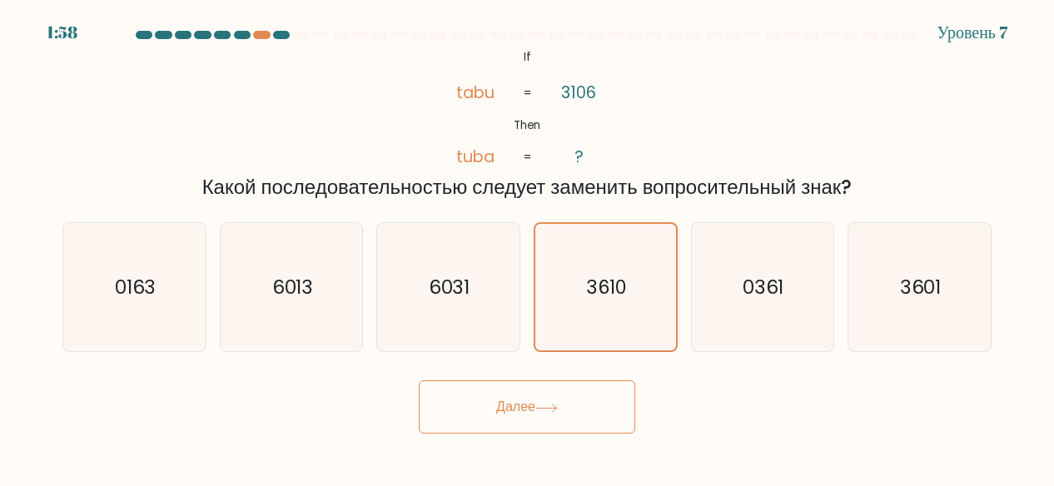
click at [419, 380] on button "Далее" at bounding box center [527, 406] width 216 height 53
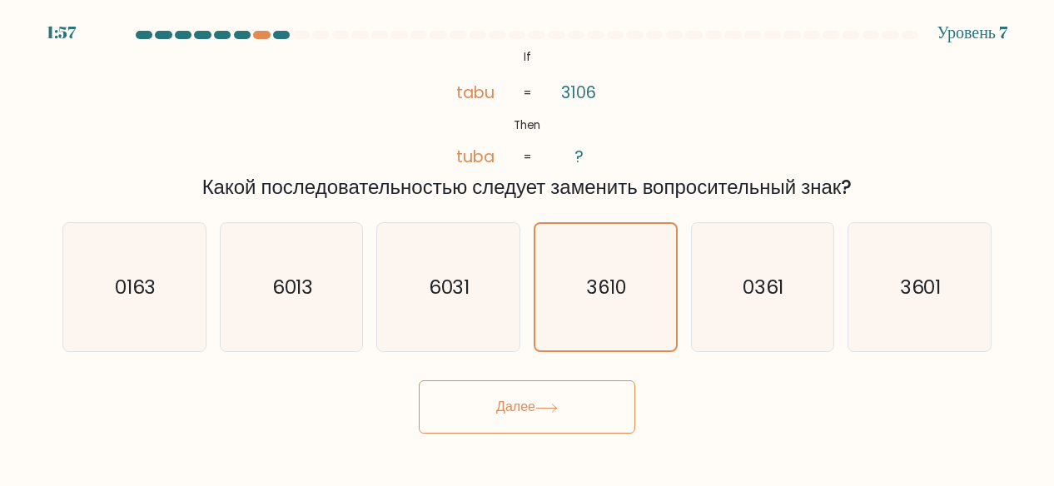
click at [419, 380] on button "Далее" at bounding box center [527, 406] width 216 height 53
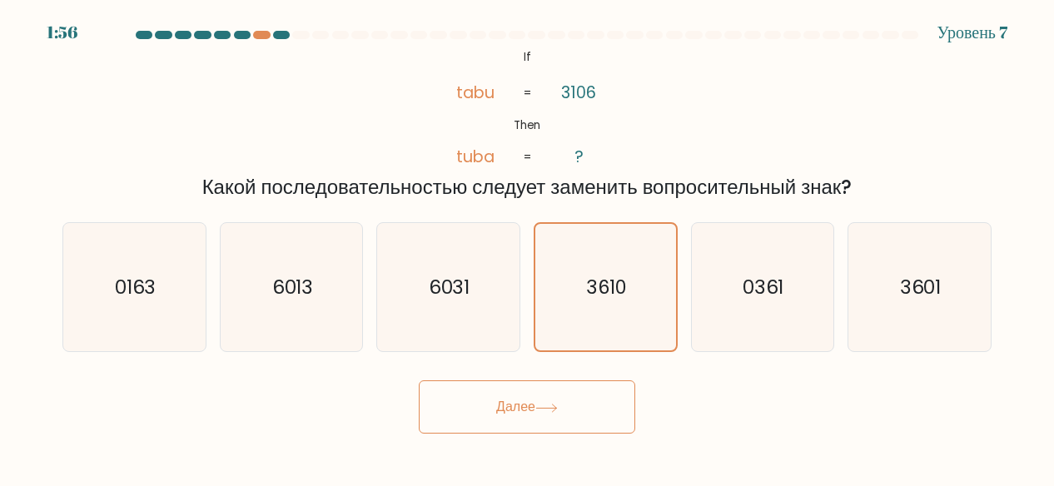
click at [419, 380] on button "Далее" at bounding box center [527, 406] width 216 height 53
click at [542, 416] on button "Далее" at bounding box center [527, 406] width 216 height 53
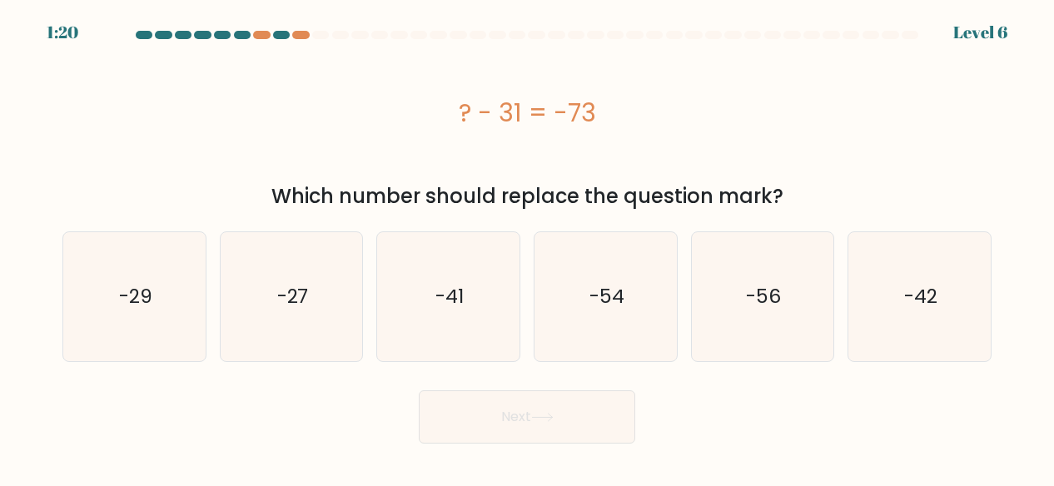
click at [542, 416] on icon at bounding box center [542, 417] width 22 height 9
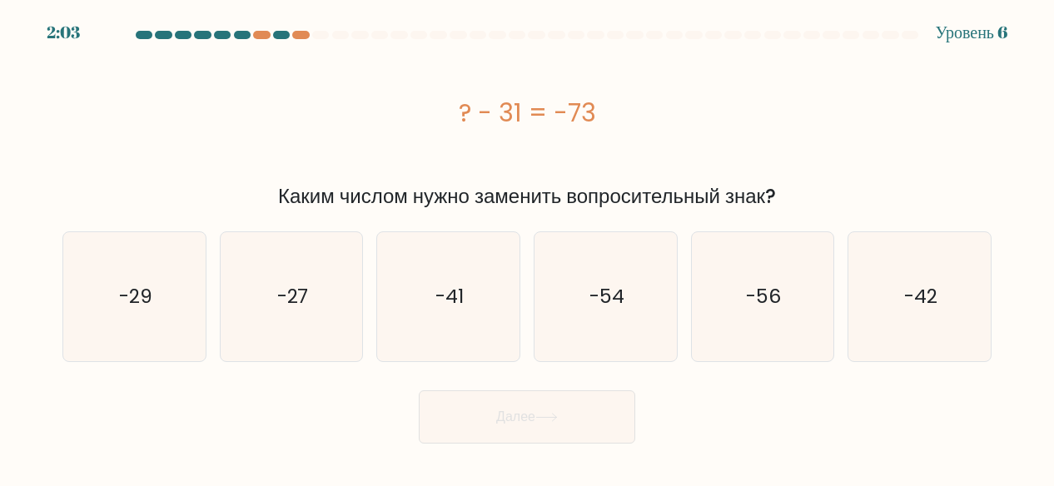
click at [651, 115] on div "? - 31 = -73" at bounding box center [526, 112] width 929 height 37
click at [880, 288] on icon "-42" at bounding box center [919, 296] width 129 height 129
click at [528, 247] on input "f. -42" at bounding box center [527, 245] width 1 height 4
radio input "true"
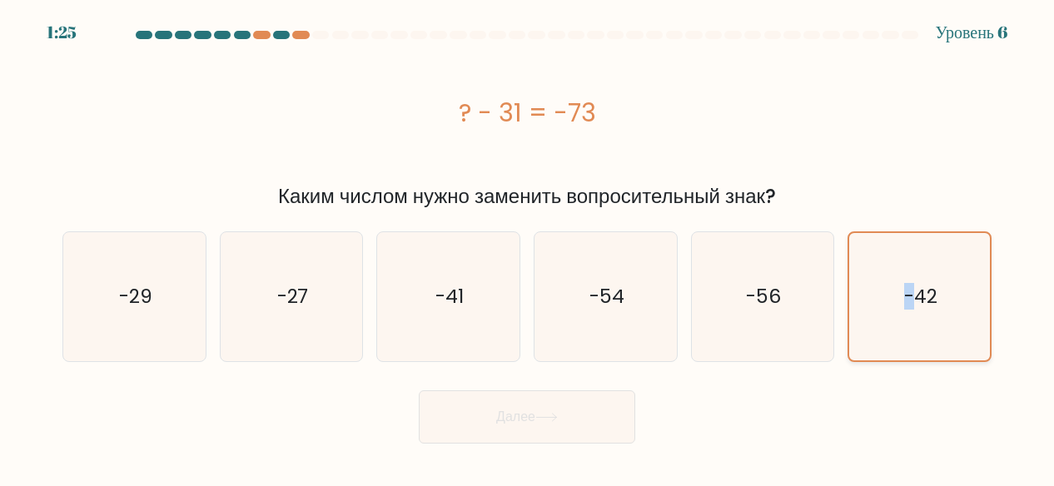
click at [880, 287] on icon "-42" at bounding box center [918, 296] width 127 height 127
click at [528, 247] on input "f. -42" at bounding box center [527, 245] width 1 height 4
click at [602, 399] on button "Далее" at bounding box center [527, 416] width 216 height 53
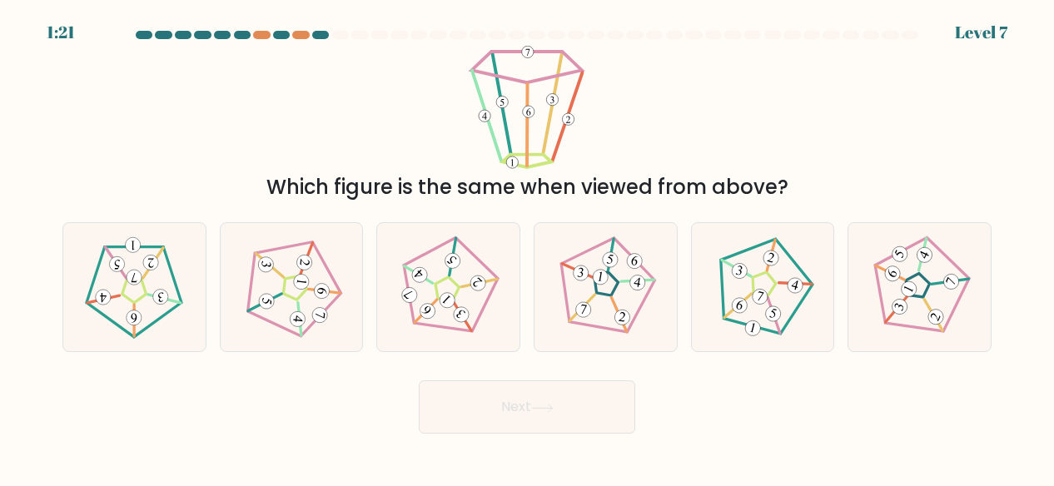
click at [538, 433] on button "Next" at bounding box center [527, 406] width 216 height 53
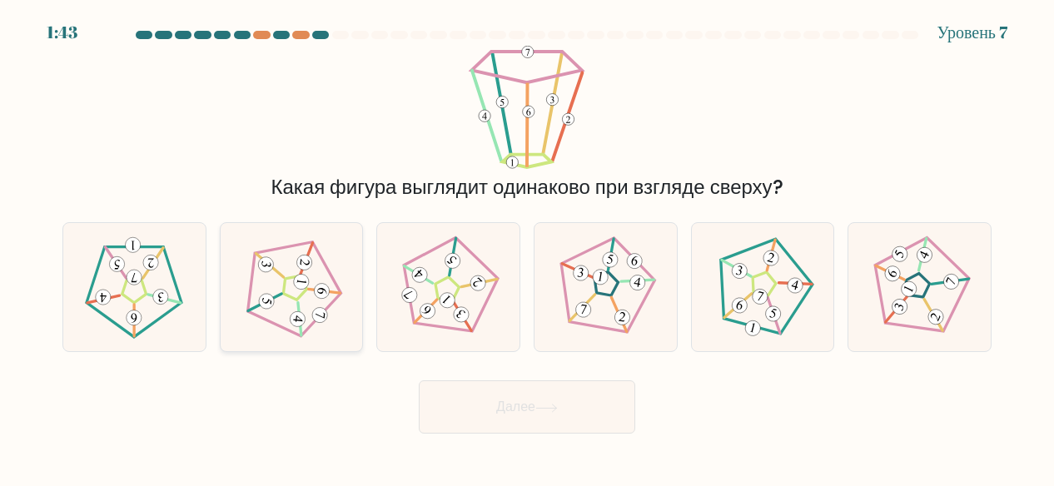
click at [296, 297] on icon at bounding box center [291, 287] width 103 height 103
click at [527, 247] on input "b." at bounding box center [527, 245] width 1 height 4
radio input "true"
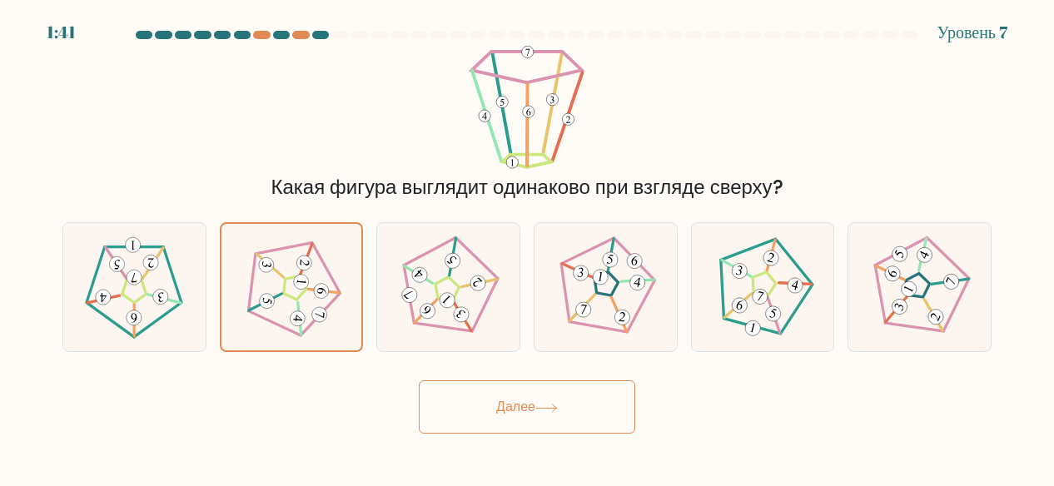
click at [460, 408] on button "Далее" at bounding box center [527, 406] width 216 height 53
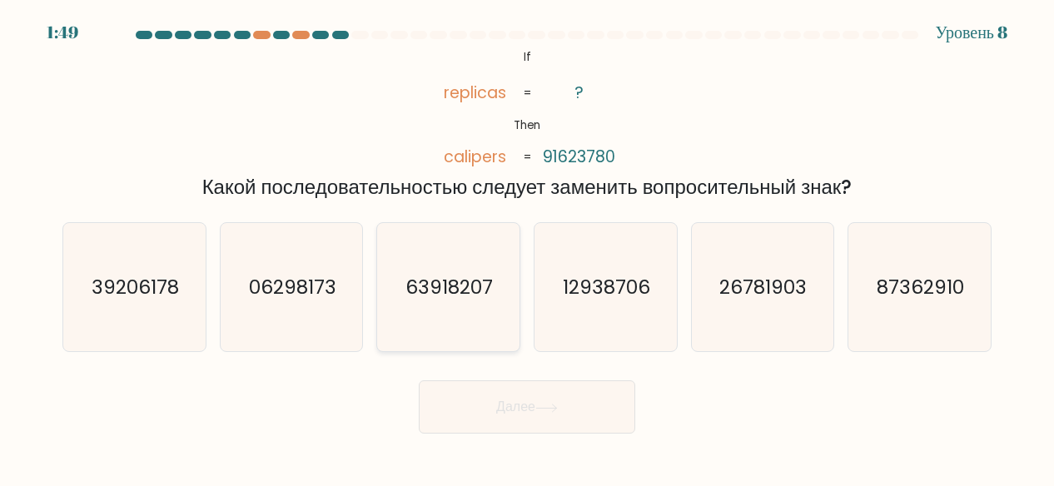
click at [484, 337] on icon "63918207" at bounding box center [448, 287] width 129 height 129
click at [527, 247] on input "c. 63918207" at bounding box center [527, 245] width 1 height 4
radio input "true"
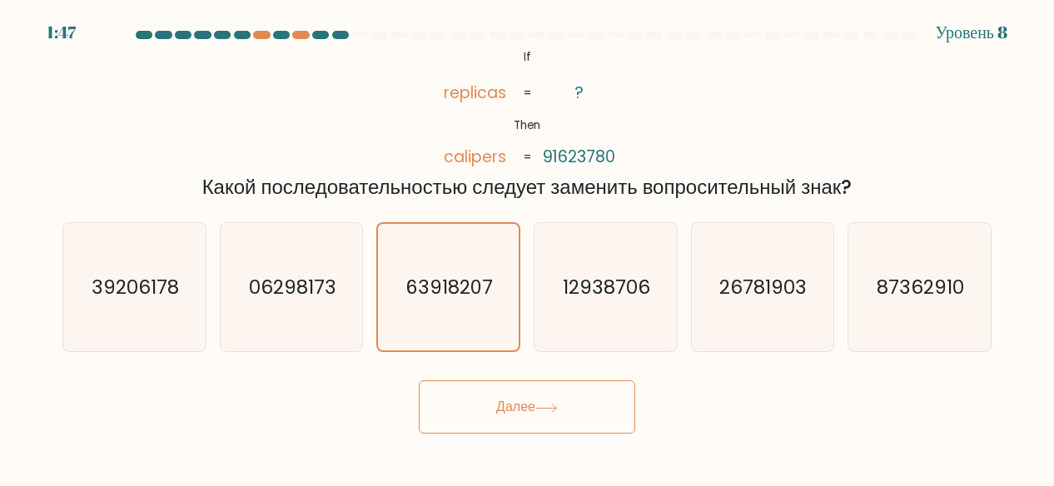
click at [491, 387] on button "Далее" at bounding box center [527, 406] width 216 height 53
click at [491, 388] on button "Далее" at bounding box center [527, 406] width 216 height 53
click at [492, 404] on button "Далее" at bounding box center [527, 406] width 216 height 53
click at [478, 416] on button "Далее" at bounding box center [527, 406] width 216 height 53
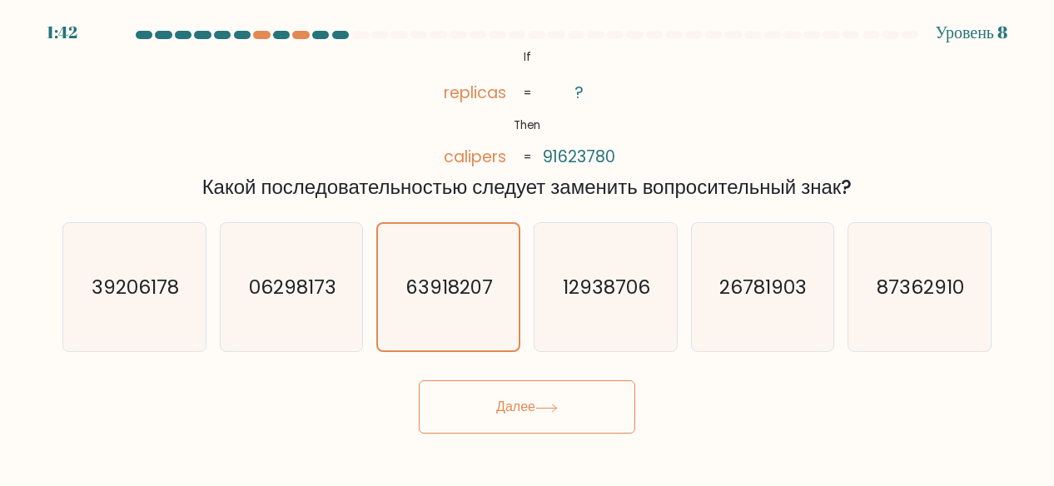
click at [478, 416] on button "Далее" at bounding box center [527, 406] width 216 height 53
click at [536, 408] on icon at bounding box center [546, 408] width 22 height 9
click at [127, 293] on text "39206178" at bounding box center [135, 287] width 87 height 27
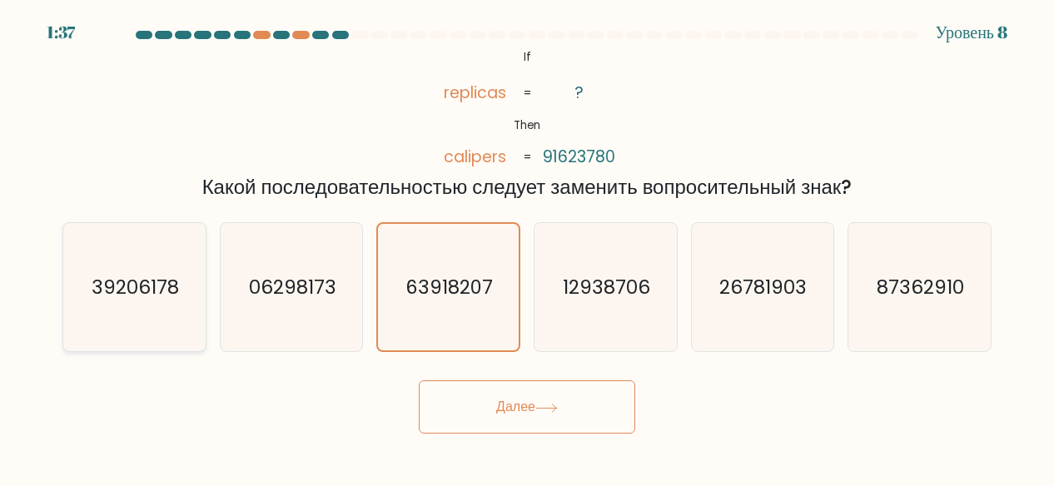
click at [527, 247] on input "a. 39206178" at bounding box center [527, 245] width 1 height 4
radio input "true"
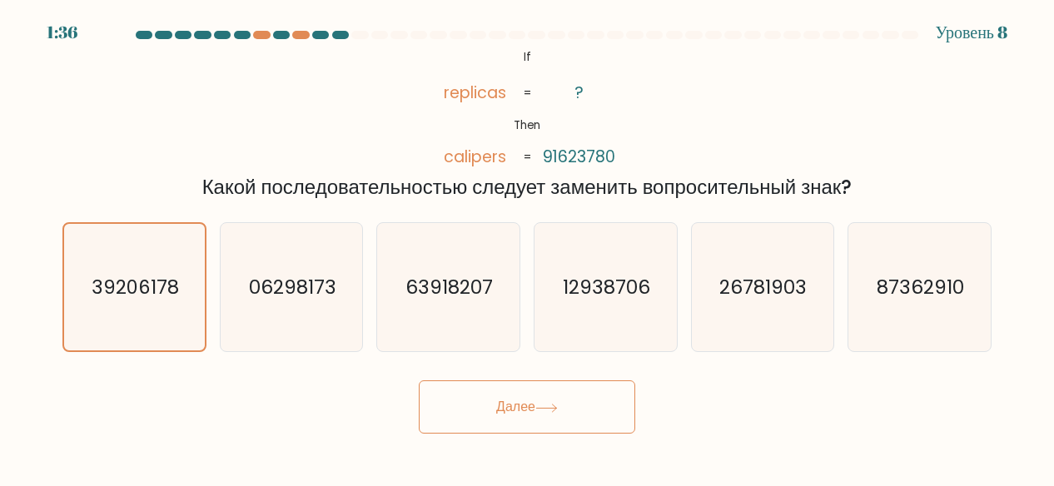
click at [452, 409] on button "Далее" at bounding box center [527, 406] width 216 height 53
drag, startPoint x: 490, startPoint y: 413, endPoint x: 411, endPoint y: 240, distance: 189.5
click at [411, 240] on form "If ?" at bounding box center [527, 232] width 1054 height 403
click at [411, 240] on icon "63918207" at bounding box center [448, 287] width 129 height 129
click at [527, 243] on input "c. 63918207" at bounding box center [527, 245] width 1 height 4
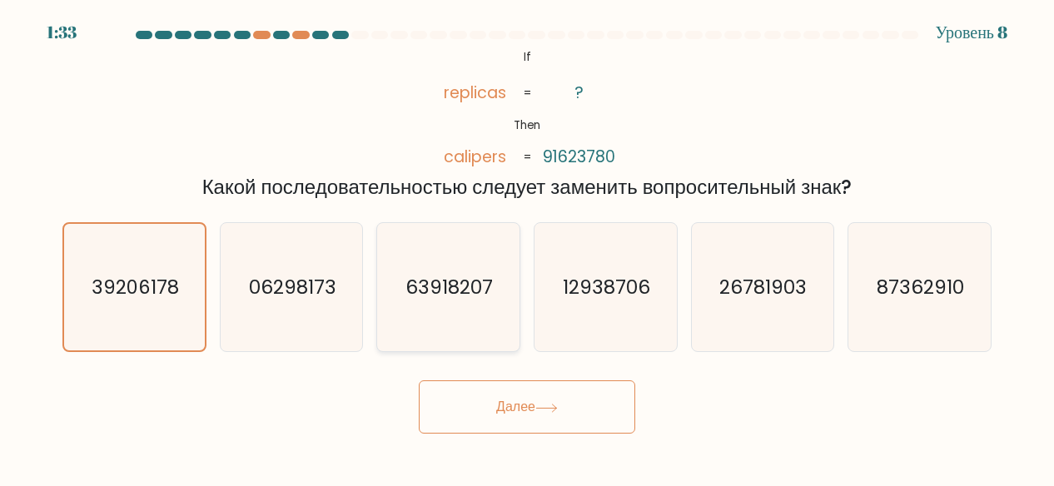
radio input "true"
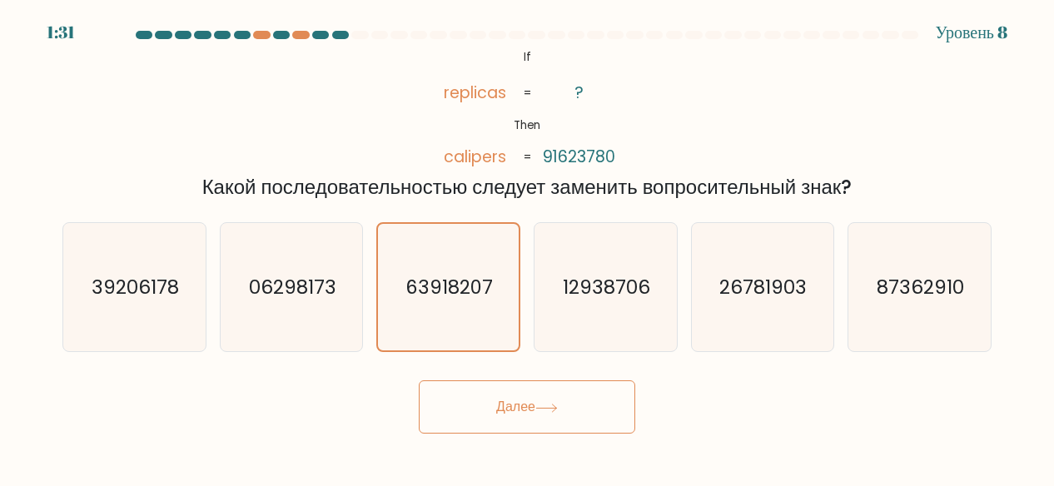
drag, startPoint x: 561, startPoint y: 432, endPoint x: 532, endPoint y: 345, distance: 92.1
click at [532, 345] on form "If ?" at bounding box center [527, 232] width 1054 height 403
click at [471, 313] on icon "63918207" at bounding box center [447, 287] width 127 height 127
click at [527, 247] on input "c. 63918207" at bounding box center [527, 245] width 1 height 4
click at [471, 313] on icon "63918207" at bounding box center [447, 287] width 127 height 127
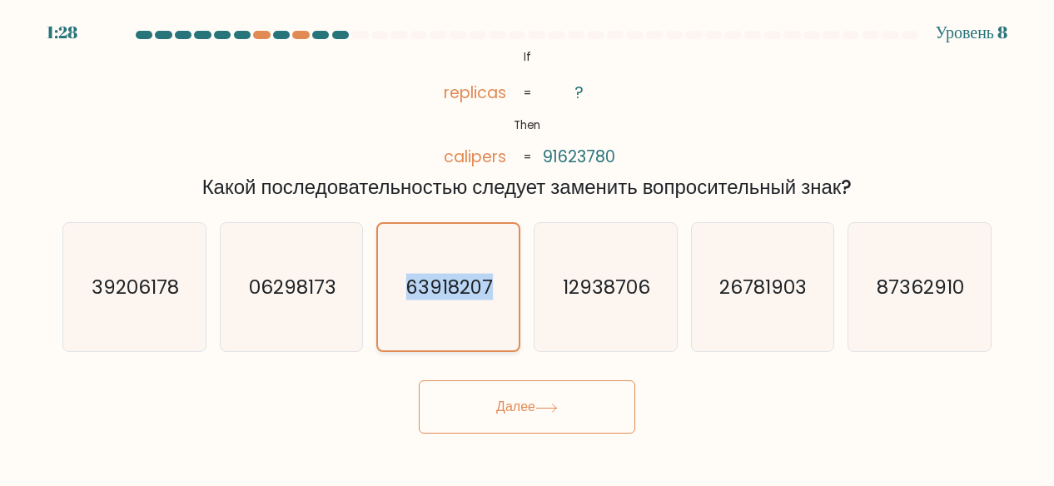
click at [527, 247] on input "c. 63918207" at bounding box center [527, 245] width 1 height 4
click at [530, 430] on button "Далее" at bounding box center [527, 406] width 216 height 53
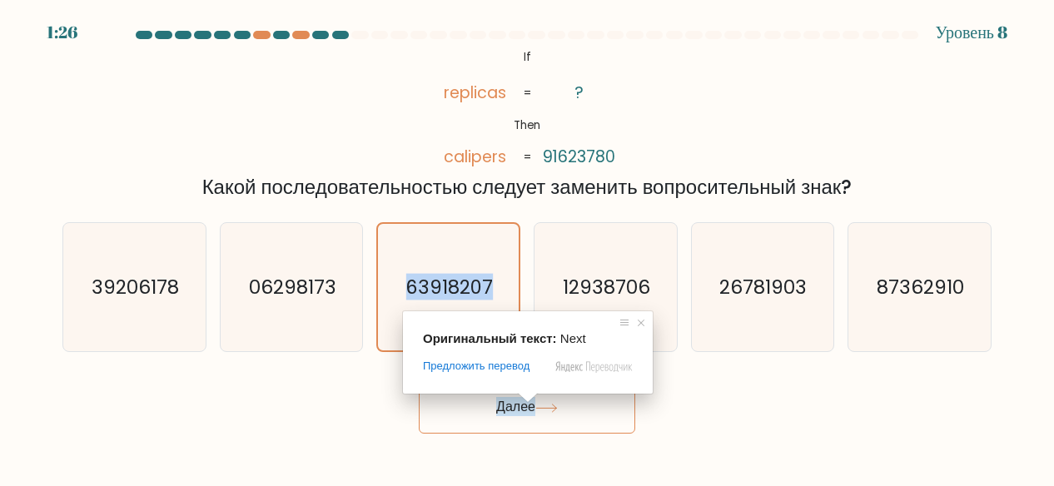
click at [528, 409] on ya-tr-span "Далее" at bounding box center [515, 406] width 39 height 19
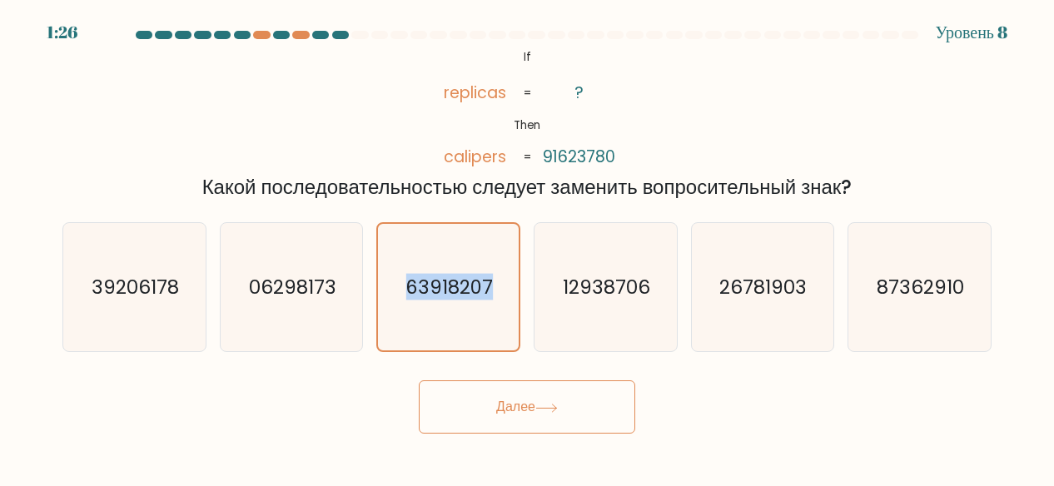
click at [528, 409] on ya-tr-span "Далее" at bounding box center [515, 406] width 39 height 19
click at [454, 394] on button "Далее" at bounding box center [527, 406] width 216 height 53
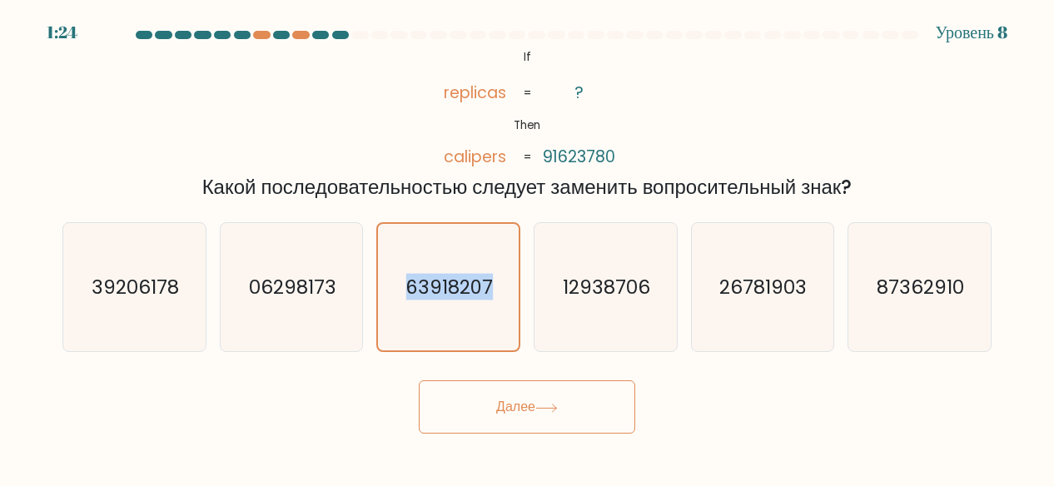
click at [454, 394] on button "Далее" at bounding box center [527, 406] width 216 height 53
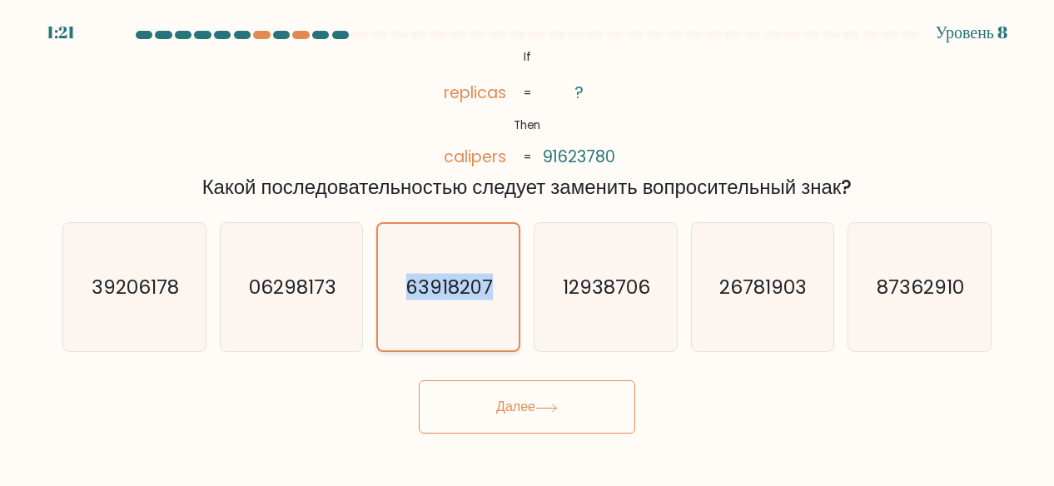
click at [463, 339] on icon "63918207" at bounding box center [447, 287] width 127 height 127
click at [527, 247] on input "c. 63918207" at bounding box center [527, 245] width 1 height 4
click at [474, 399] on button "Далее" at bounding box center [527, 406] width 216 height 53
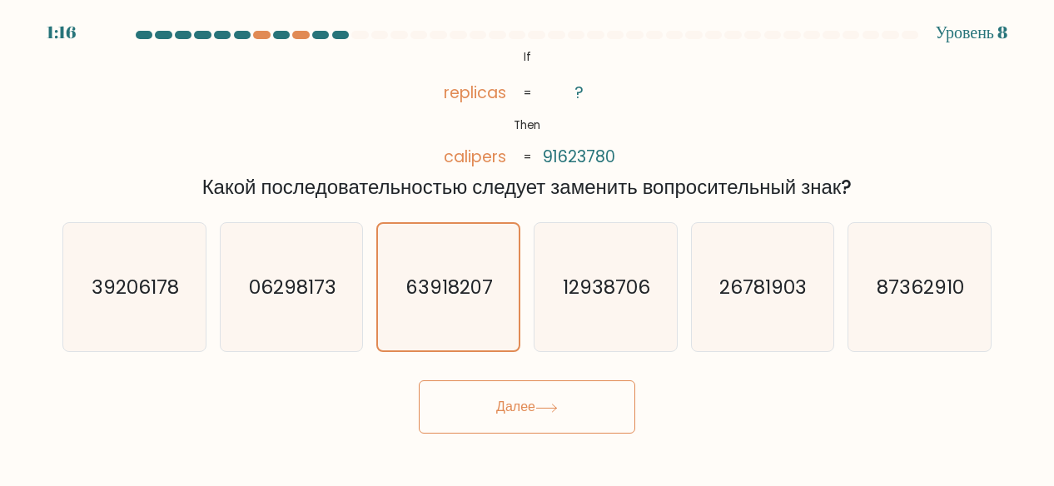
click at [474, 399] on button "Далее" at bounding box center [527, 406] width 216 height 53
click at [474, 400] on button "Далее" at bounding box center [527, 406] width 216 height 53
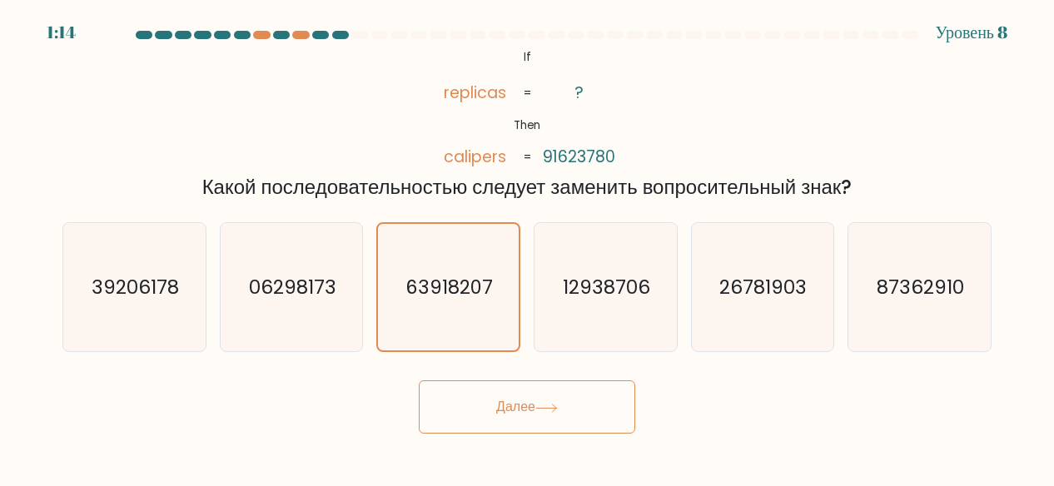
click at [473, 399] on button "Далее" at bounding box center [527, 406] width 216 height 53
click at [419, 380] on button "Далее" at bounding box center [527, 406] width 216 height 53
drag, startPoint x: 474, startPoint y: 399, endPoint x: 530, endPoint y: 399, distance: 56.6
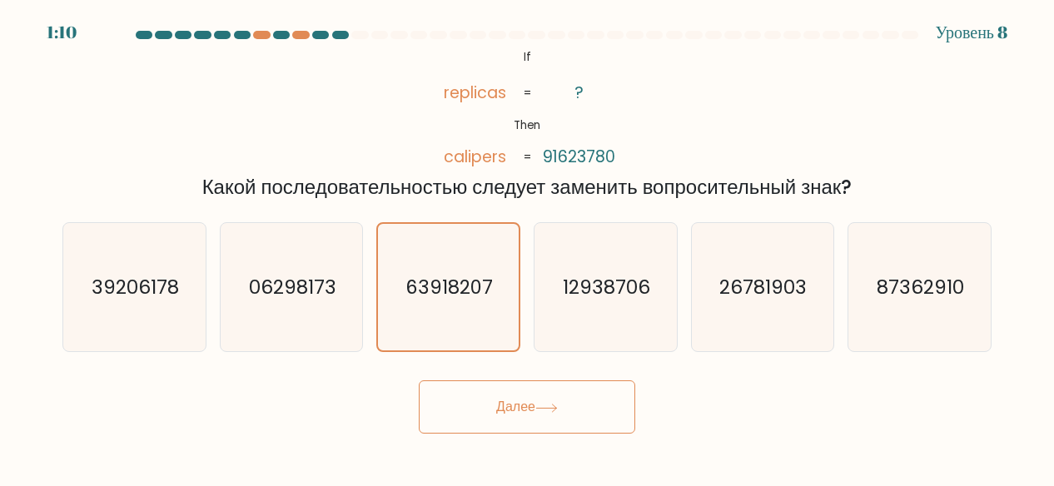
click at [530, 399] on button "Далее" at bounding box center [527, 406] width 216 height 53
click at [569, 411] on button "Далее" at bounding box center [527, 406] width 216 height 53
click at [573, 410] on button "Далее" at bounding box center [527, 406] width 216 height 53
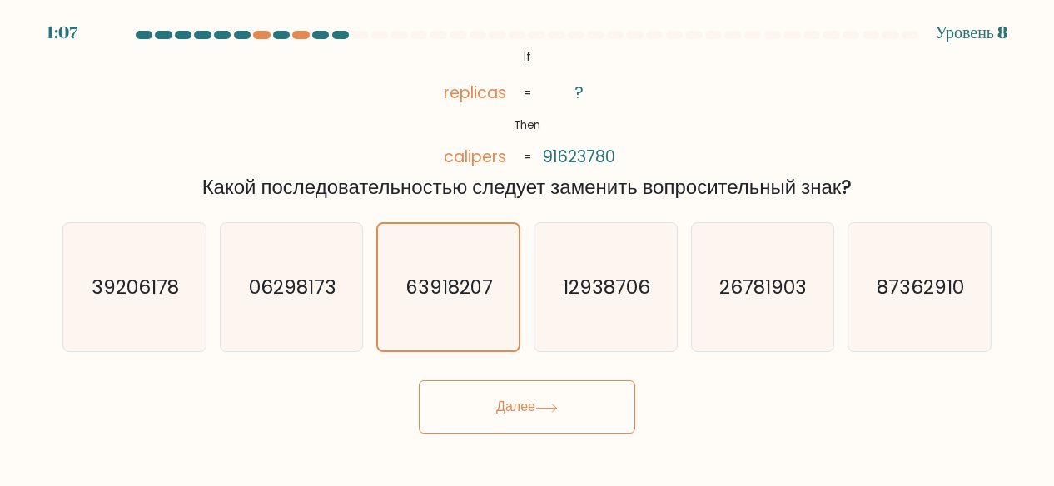
click at [573, 410] on button "Далее" at bounding box center [527, 406] width 216 height 53
click at [584, 287] on text "12938706" at bounding box center [606, 287] width 87 height 27
click at [528, 247] on input "d. 12938706" at bounding box center [527, 245] width 1 height 4
radio input "true"
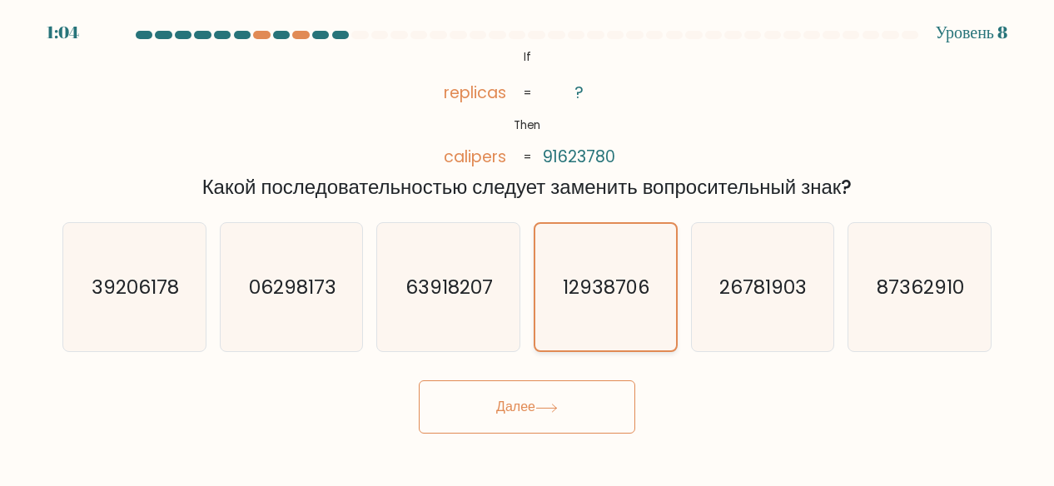
click at [584, 287] on text "12938706" at bounding box center [606, 287] width 87 height 27
click at [528, 247] on input "d. 12938706" at bounding box center [527, 245] width 1 height 4
click at [584, 287] on text "12938706" at bounding box center [606, 287] width 87 height 27
click at [528, 247] on input "d. 12938706" at bounding box center [527, 245] width 1 height 4
click at [584, 287] on text "12938706" at bounding box center [606, 287] width 87 height 27
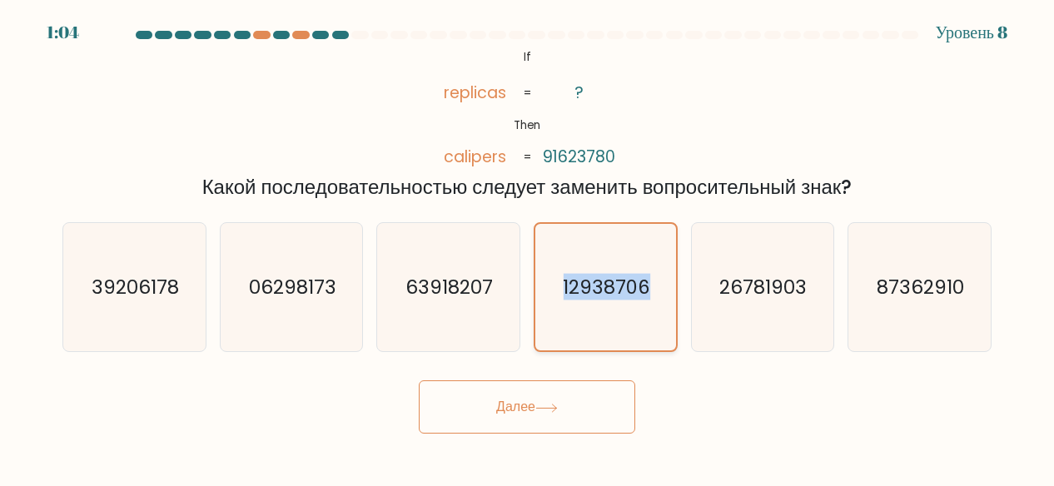
click at [528, 247] on input "d. 12938706" at bounding box center [527, 245] width 1 height 4
drag, startPoint x: 584, startPoint y: 287, endPoint x: 511, endPoint y: 282, distance: 73.4
click at [511, 282] on div "a. 39206178 b. 06298173 c. 63918207" at bounding box center [527, 281] width 942 height 144
click at [509, 284] on icon "63918207" at bounding box center [448, 287] width 129 height 129
click at [527, 247] on input "c. 63918207" at bounding box center [527, 245] width 1 height 4
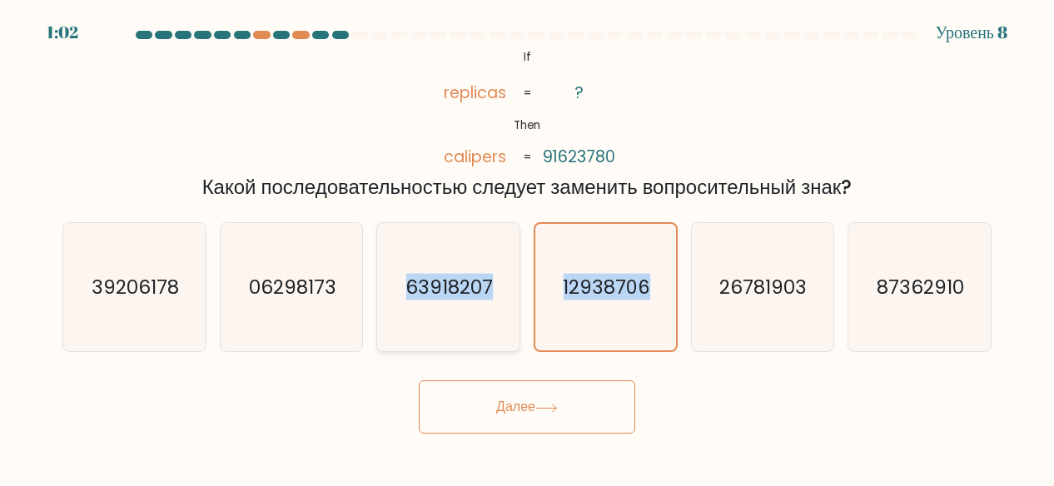
radio input "true"
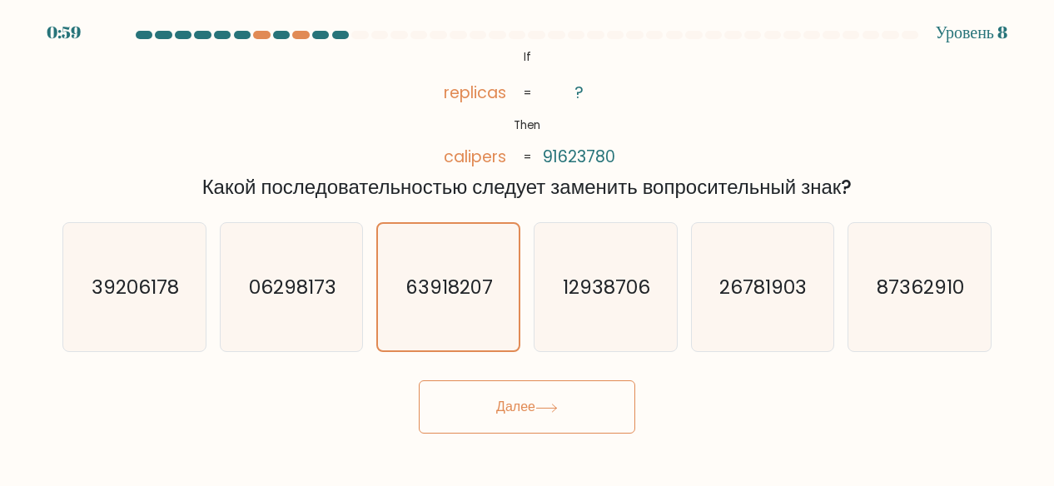
click at [541, 410] on icon at bounding box center [546, 408] width 22 height 9
click at [849, 272] on div "87362910" at bounding box center [919, 287] width 144 height 131
click at [528, 247] on input "f. 87362910" at bounding box center [527, 245] width 1 height 4
radio input "true"
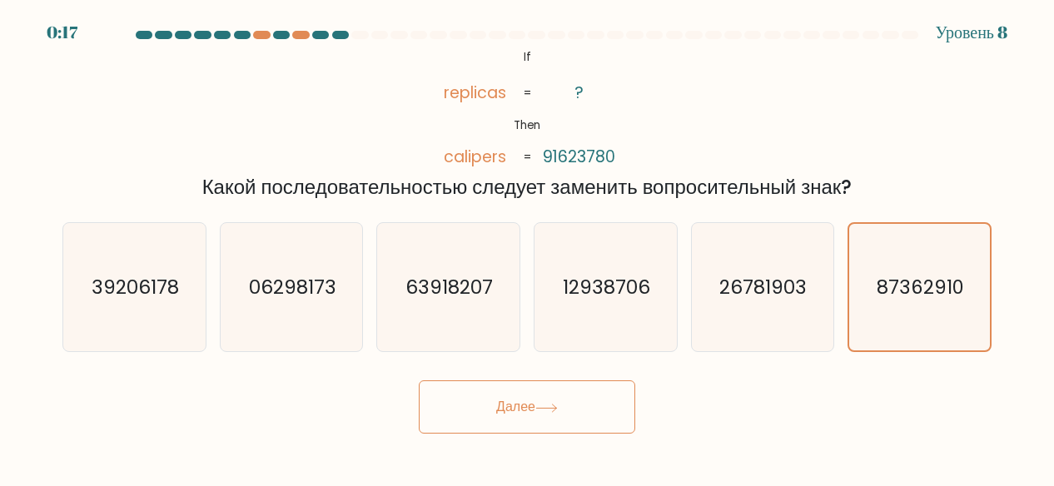
click at [553, 411] on icon at bounding box center [546, 408] width 22 height 9
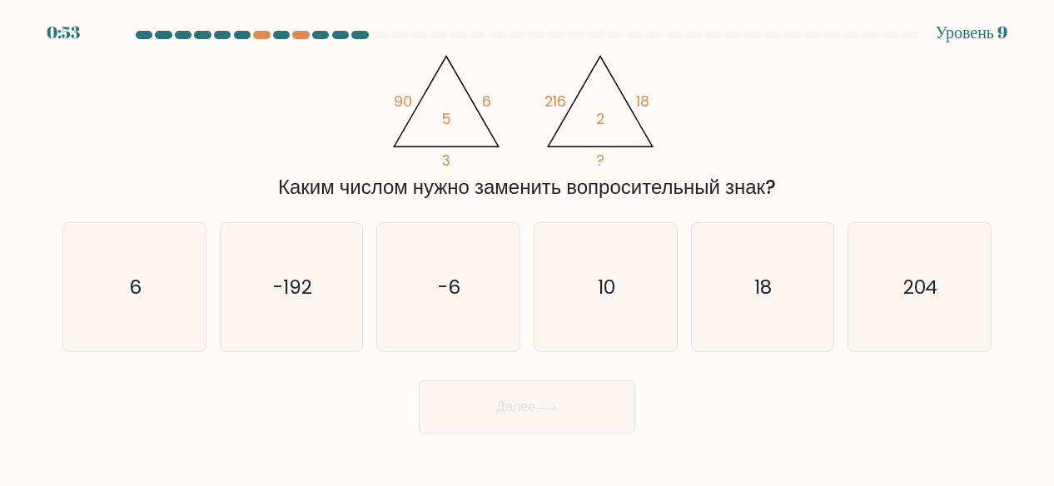
click at [207, 110] on div "@import url('https://fonts.googleapis.com/css?family=Abril+Fatface:400,100,100i…" at bounding box center [526, 124] width 949 height 156
click at [736, 132] on div "@import url('https://fonts.googleapis.com/css?family=Abril+Fatface:400,100,100i…" at bounding box center [526, 124] width 949 height 156
click at [581, 280] on icon "10" at bounding box center [605, 287] width 129 height 129
click at [528, 247] on input "d. 10" at bounding box center [527, 245] width 1 height 4
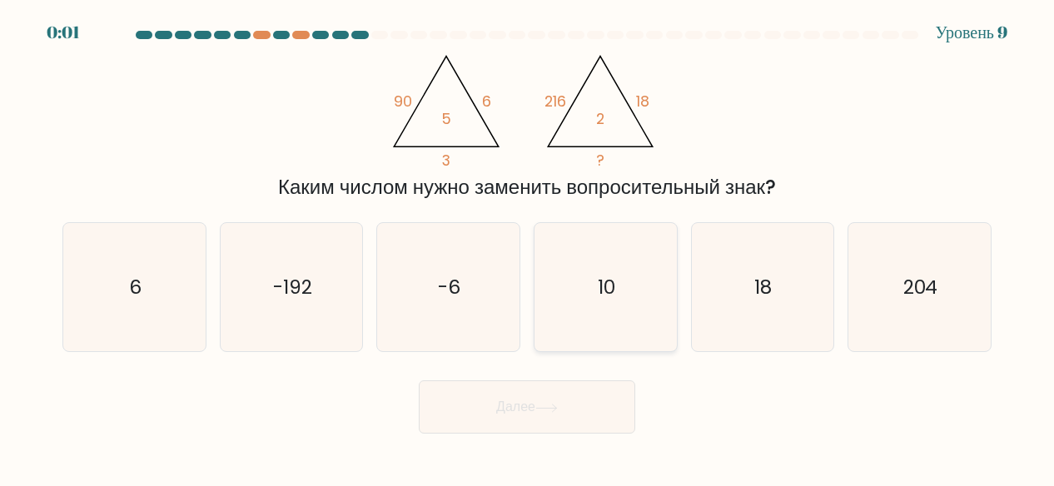
radio input "true"
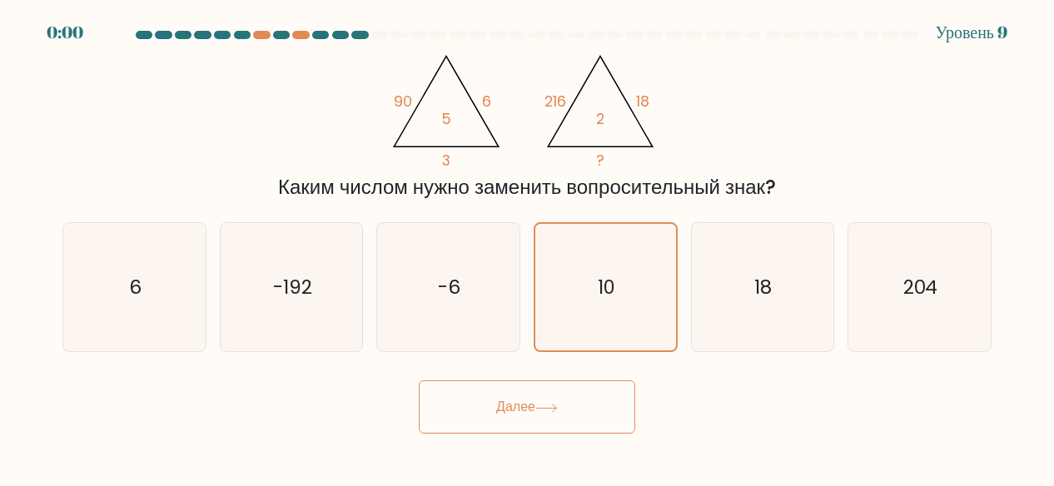
click at [515, 396] on button "Далее" at bounding box center [527, 406] width 216 height 53
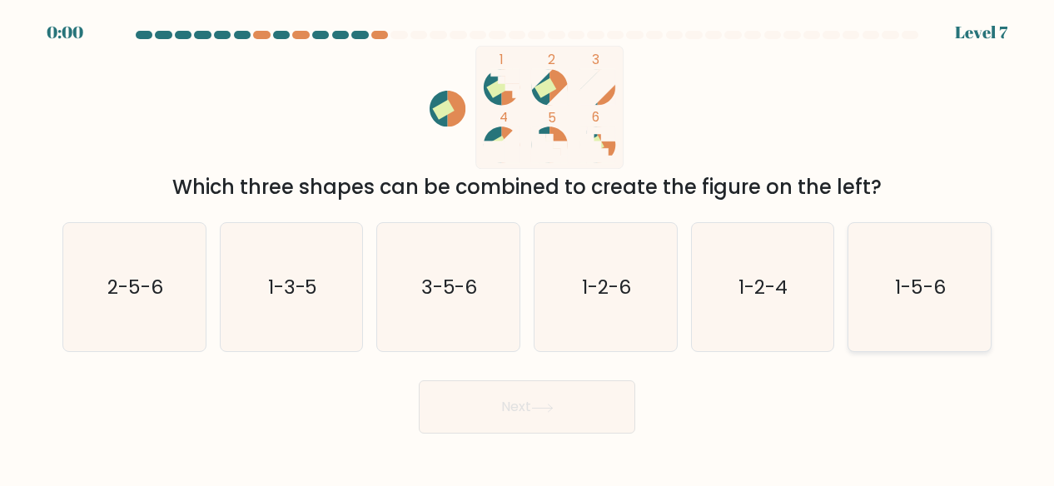
click at [890, 280] on icon "1-5-6" at bounding box center [919, 287] width 129 height 129
click at [528, 247] on input "f. 1-5-6" at bounding box center [527, 245] width 1 height 4
radio input "true"
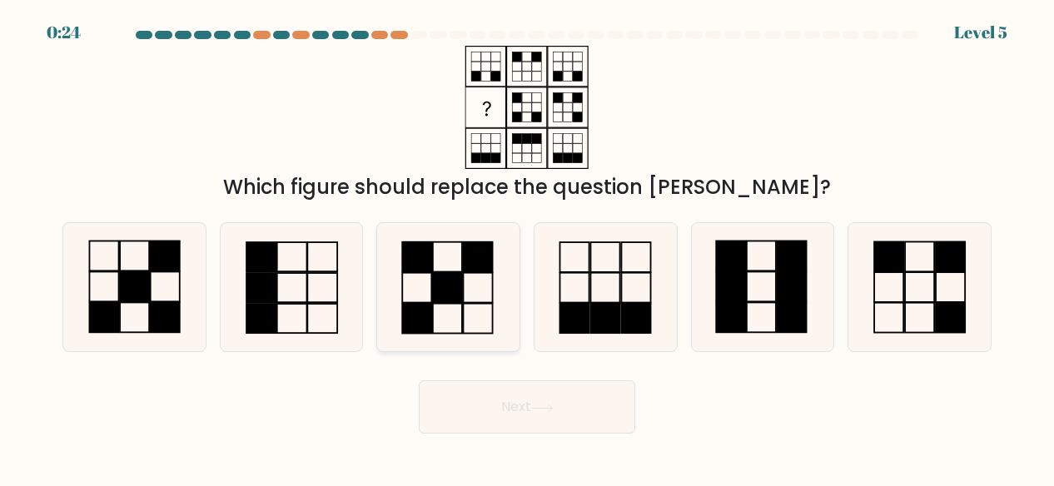
click at [420, 274] on icon at bounding box center [448, 287] width 129 height 129
click at [527, 247] on input "c." at bounding box center [527, 245] width 1 height 4
radio input "true"
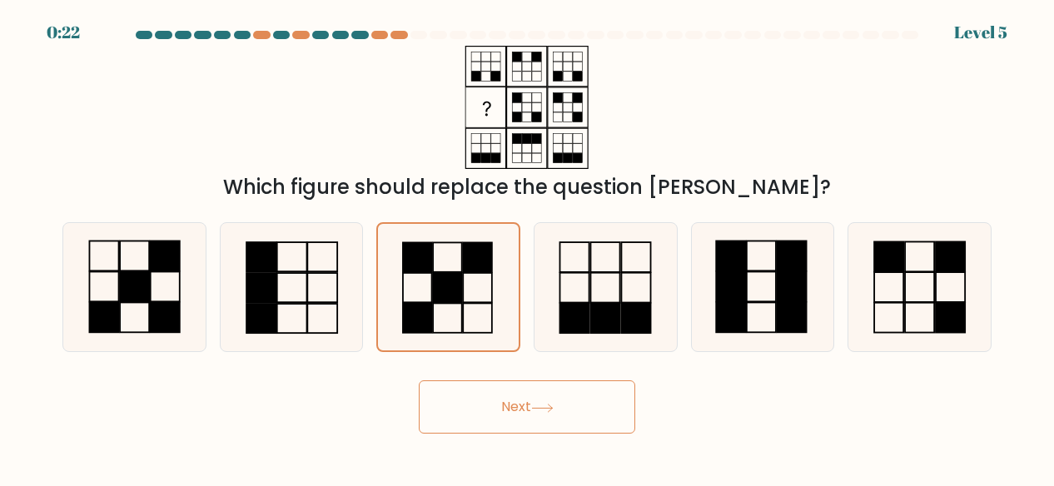
click at [493, 417] on button "Next" at bounding box center [527, 406] width 216 height 53
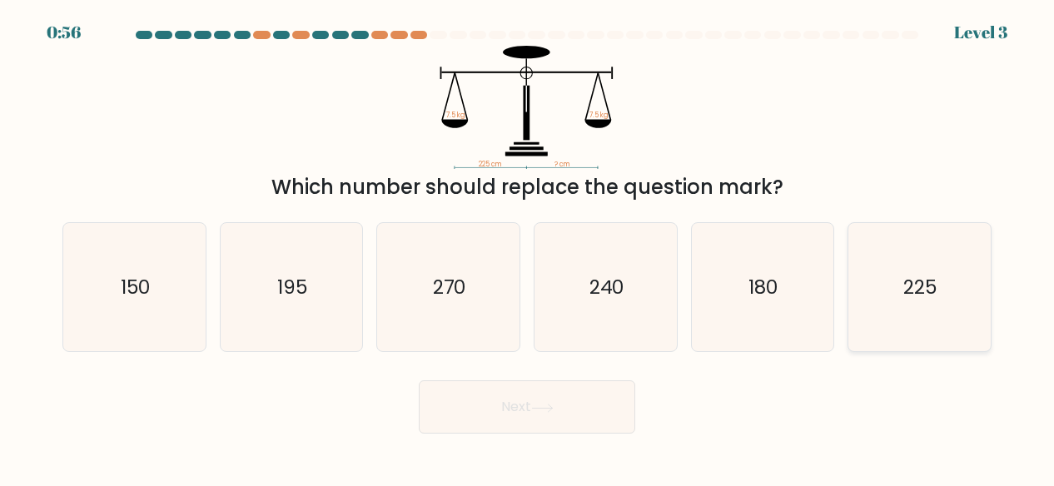
click at [866, 318] on icon "225" at bounding box center [919, 287] width 129 height 129
click at [528, 247] on input "f. 225" at bounding box center [527, 245] width 1 height 4
radio input "true"
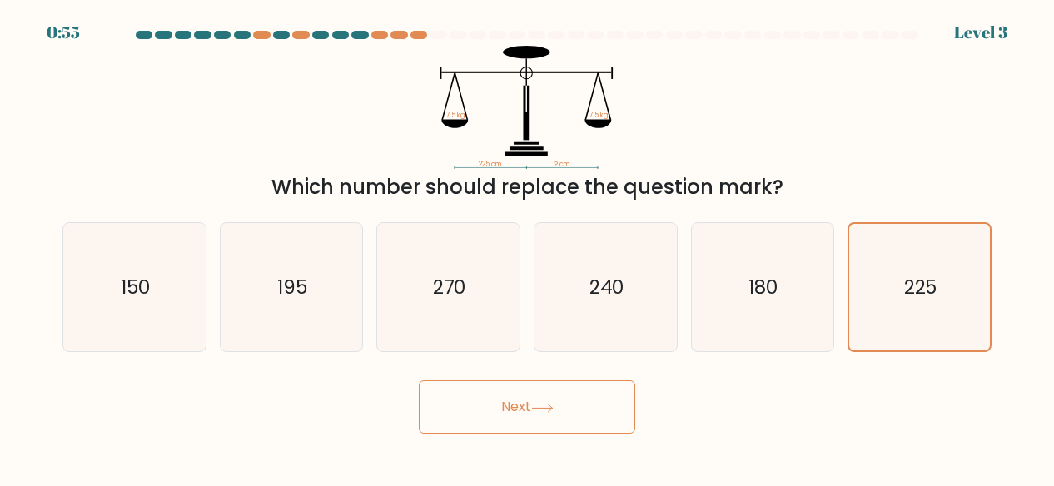
click at [563, 422] on button "Next" at bounding box center [527, 406] width 216 height 53
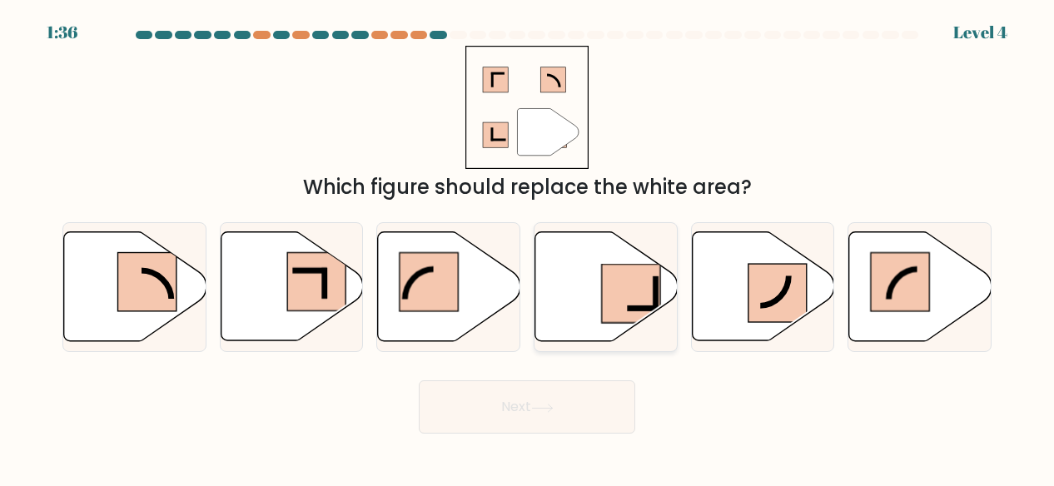
click at [543, 280] on icon at bounding box center [606, 286] width 142 height 109
click at [528, 247] on input "d." at bounding box center [527, 245] width 1 height 4
radio input "true"
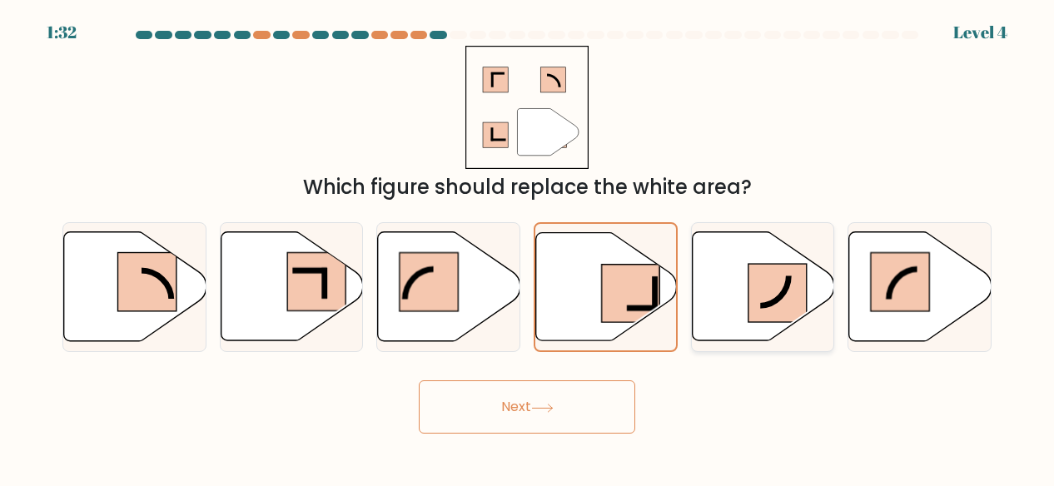
click at [770, 274] on rect at bounding box center [777, 293] width 58 height 58
click at [528, 247] on input "e." at bounding box center [527, 245] width 1 height 4
radio input "true"
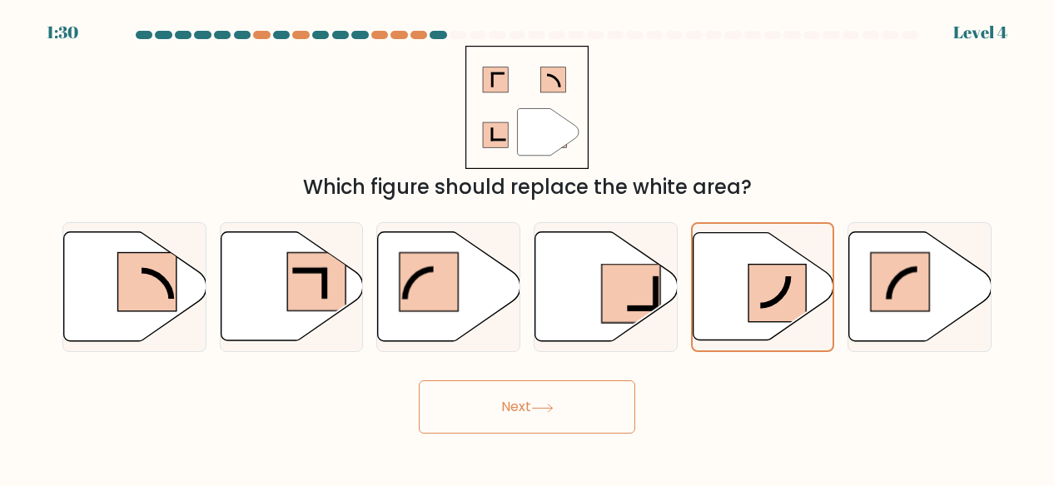
click at [612, 393] on button "Next" at bounding box center [527, 406] width 216 height 53
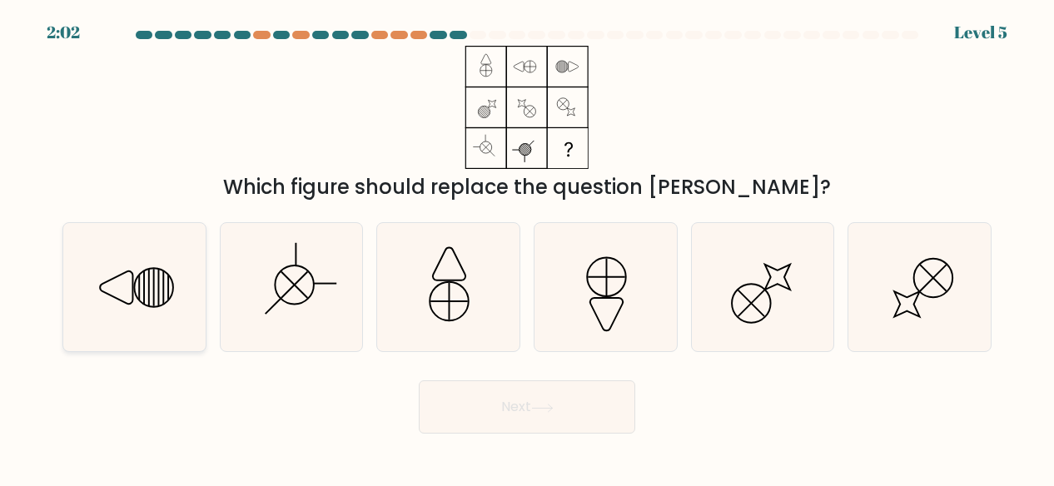
click at [191, 265] on icon at bounding box center [134, 287] width 129 height 129
click at [527, 247] on input "a." at bounding box center [527, 245] width 1 height 4
radio input "true"
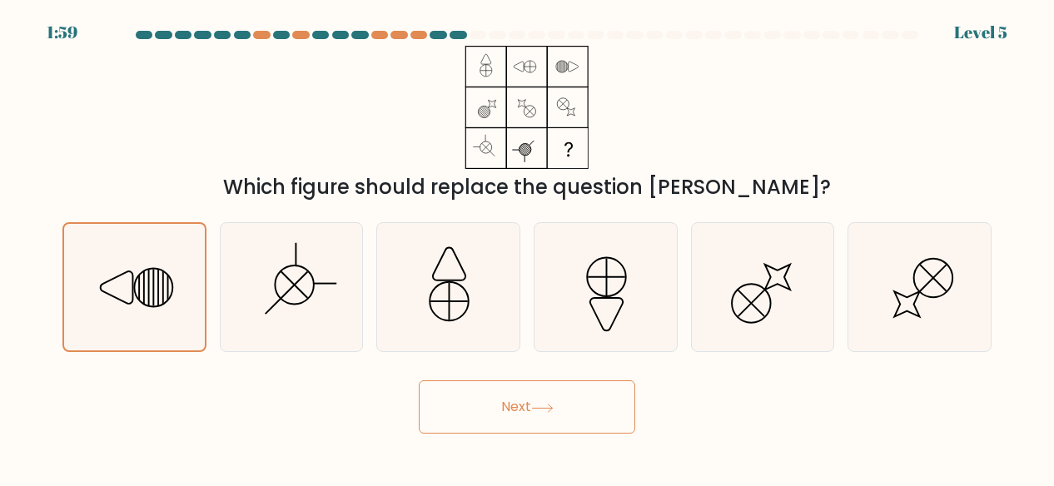
click at [493, 413] on button "Next" at bounding box center [527, 406] width 216 height 53
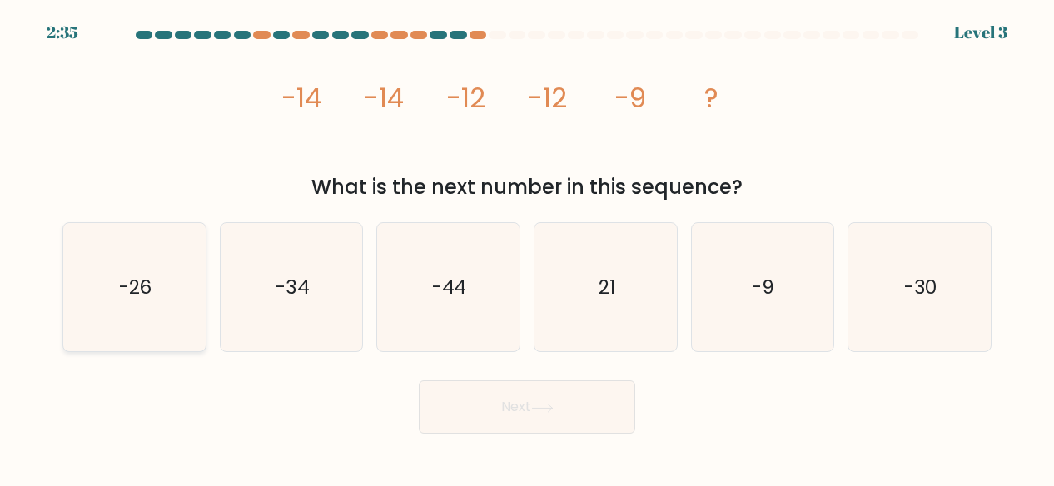
click at [168, 298] on icon "-26" at bounding box center [134, 287] width 129 height 129
click at [527, 247] on input "a. -26" at bounding box center [527, 245] width 1 height 4
radio input "true"
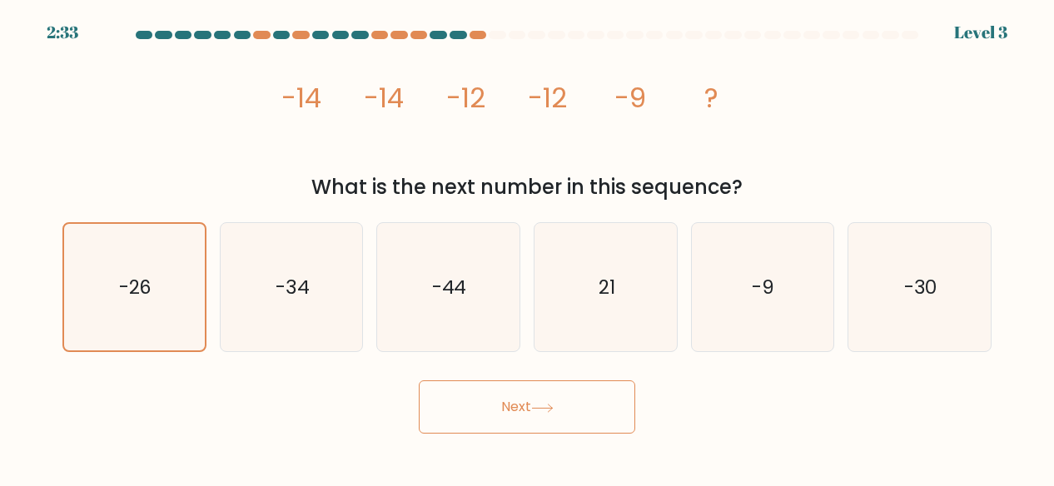
click at [490, 400] on button "Next" at bounding box center [527, 406] width 216 height 53
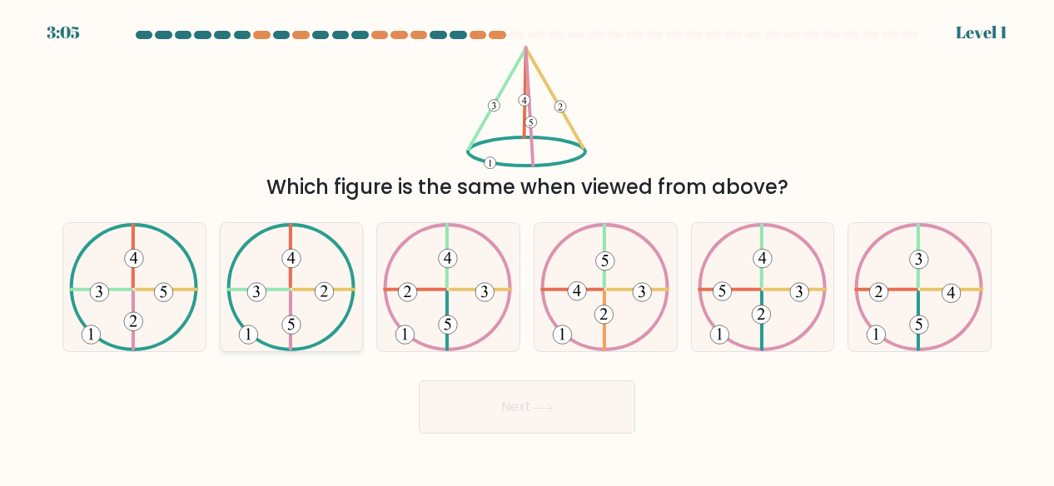
click at [289, 265] on 134 at bounding box center [291, 258] width 19 height 19
click at [527, 247] on input "b." at bounding box center [527, 245] width 1 height 4
radio input "true"
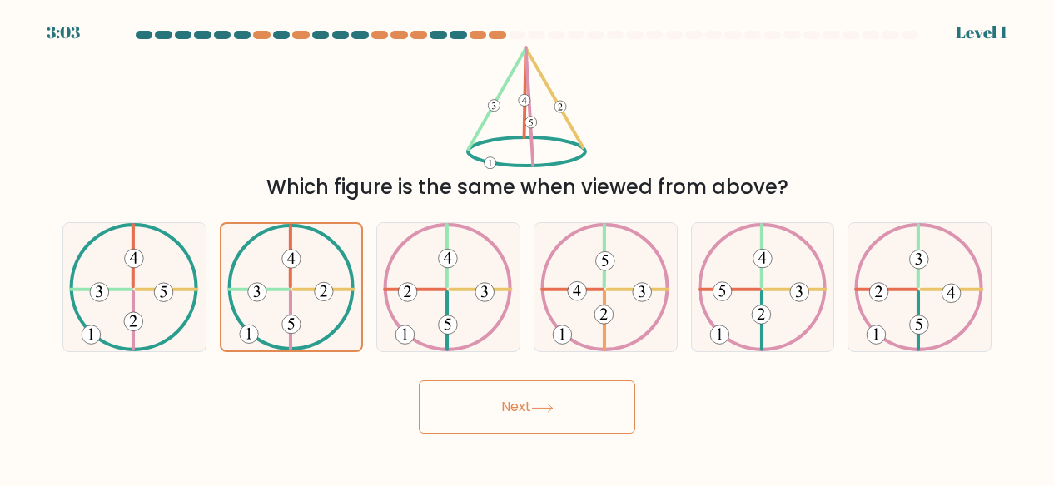
click at [500, 419] on button "Next" at bounding box center [527, 406] width 216 height 53
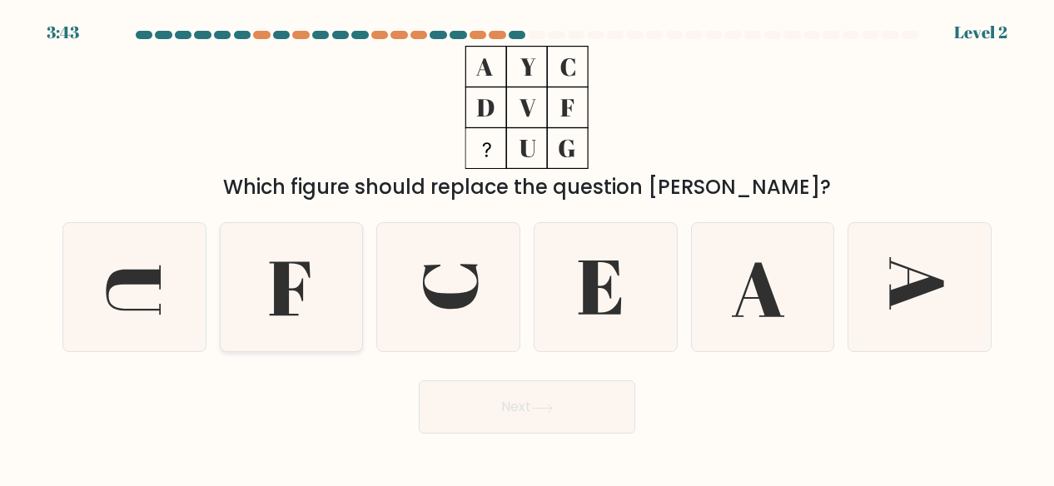
click at [290, 289] on icon at bounding box center [289, 288] width 41 height 54
click at [527, 247] on input "b." at bounding box center [527, 245] width 1 height 4
radio input "true"
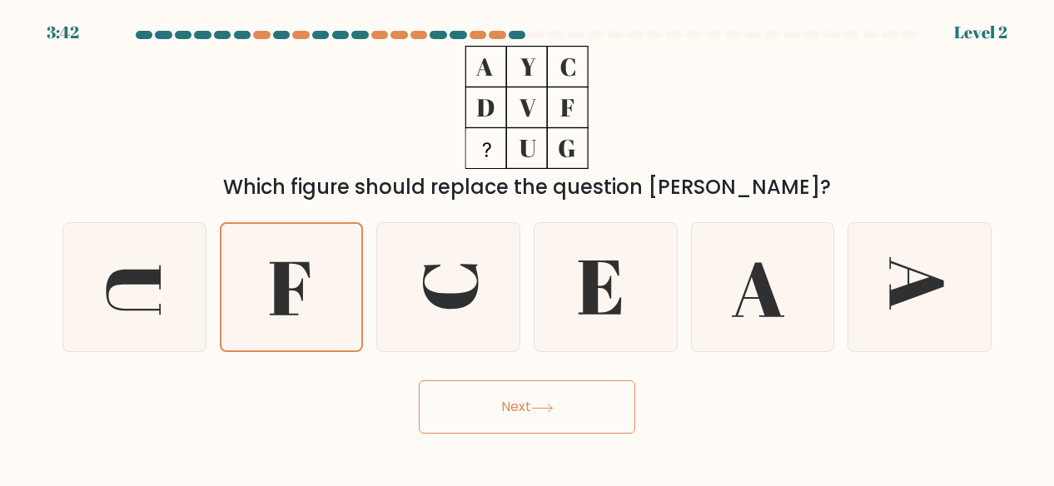
click at [473, 395] on button "Next" at bounding box center [527, 406] width 216 height 53
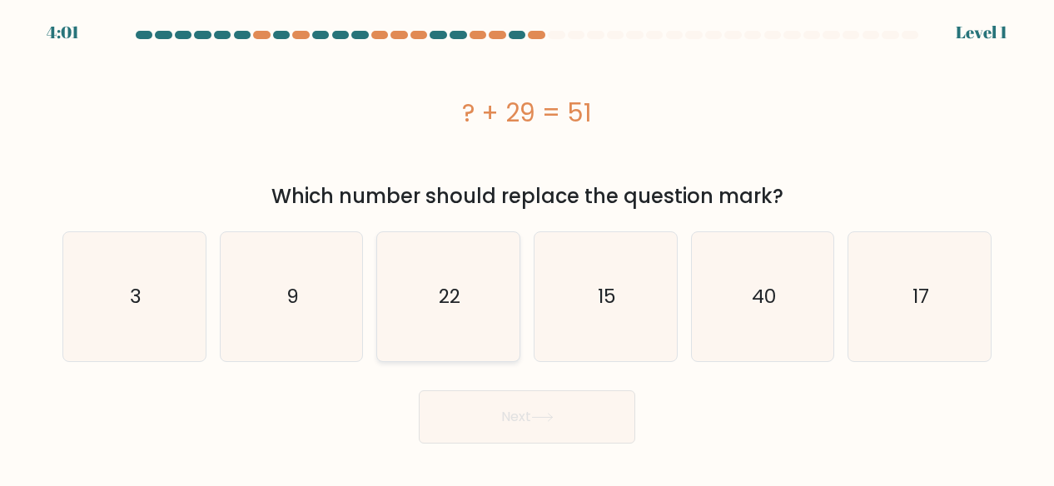
click at [451, 302] on text "22" at bounding box center [450, 297] width 22 height 27
click at [527, 247] on input "c. 22" at bounding box center [527, 245] width 1 height 4
radio input "true"
click at [511, 396] on button "Next" at bounding box center [527, 416] width 216 height 53
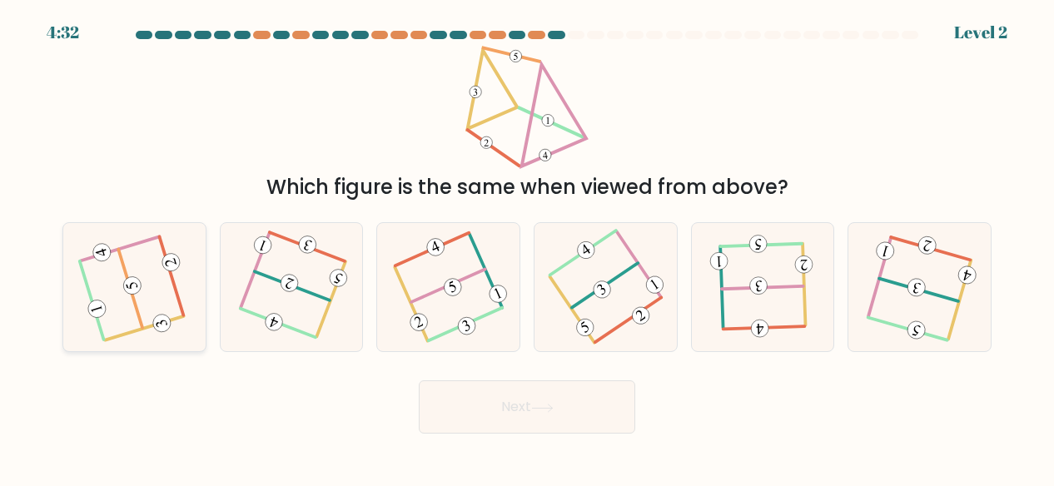
click at [125, 297] on icon at bounding box center [133, 287] width 103 height 103
click at [527, 247] on input "a." at bounding box center [527, 245] width 1 height 4
radio input "true"
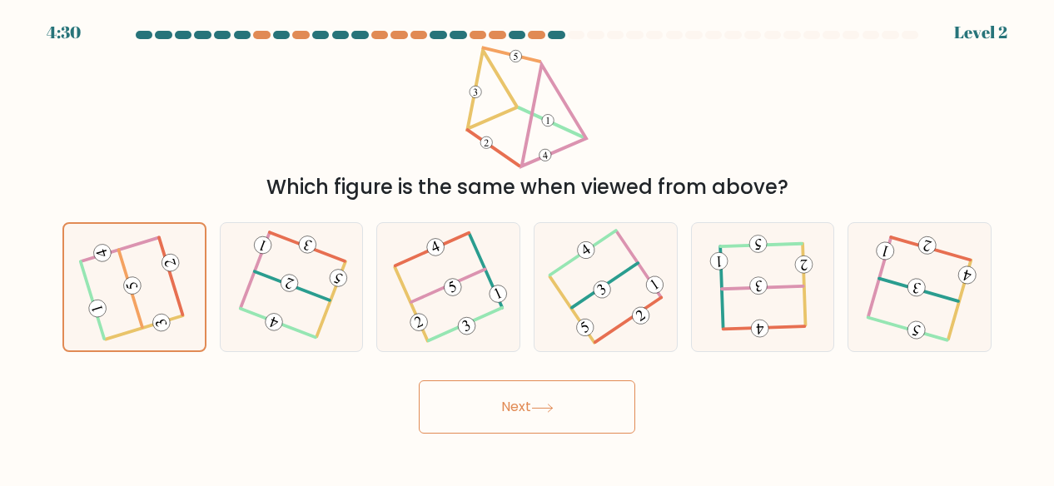
click at [468, 384] on button "Next" at bounding box center [527, 406] width 216 height 53
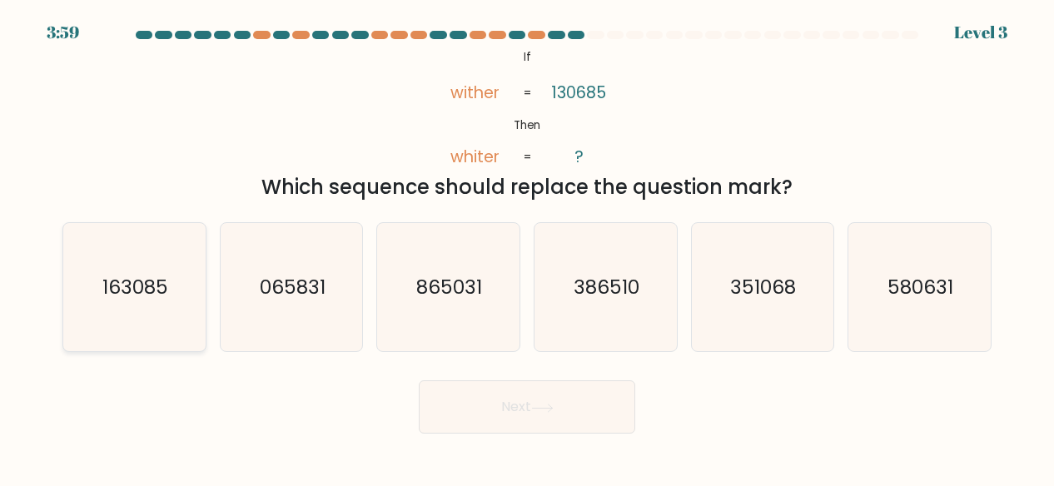
click at [136, 285] on text "163085" at bounding box center [135, 287] width 66 height 27
click at [527, 247] on input "a. 163085" at bounding box center [527, 245] width 1 height 4
radio input "true"
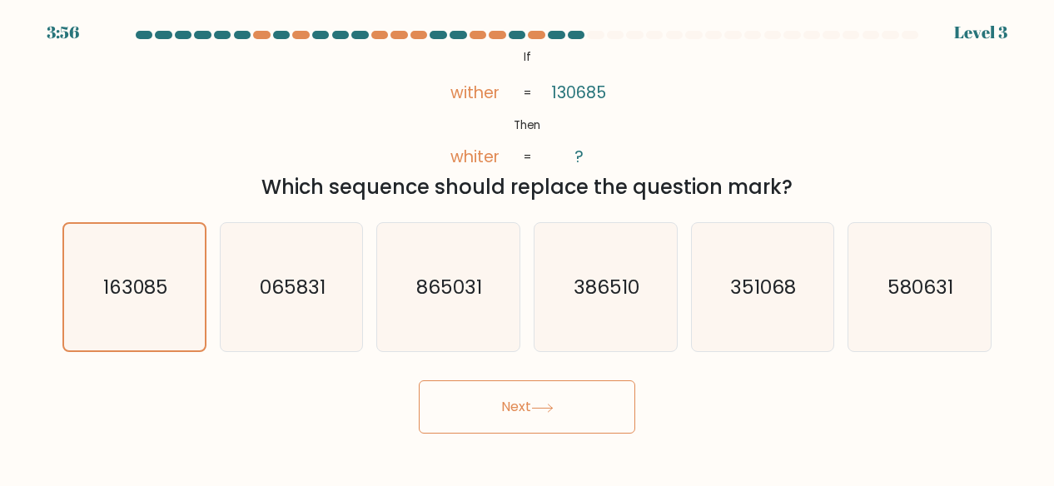
click at [526, 380] on button "Next" at bounding box center [527, 406] width 216 height 53
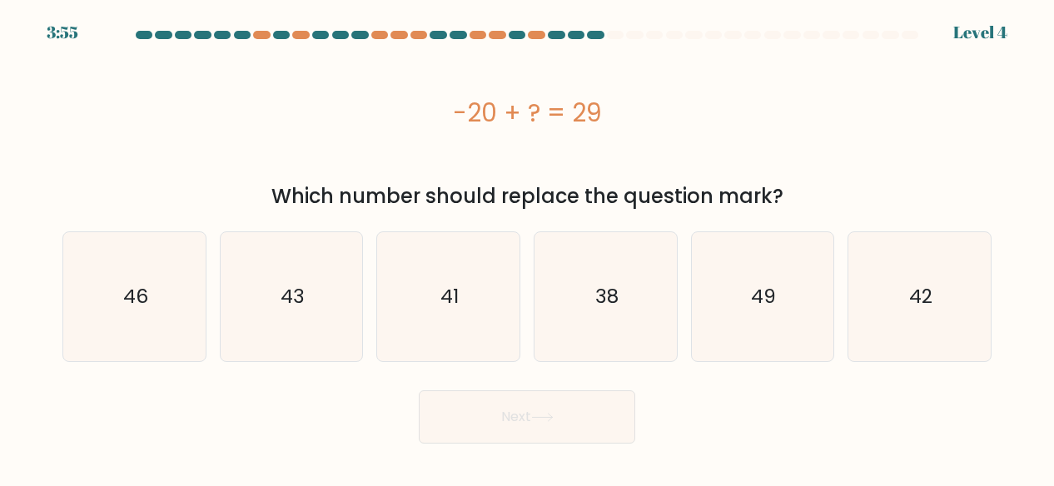
click at [526, 389] on div "Next" at bounding box center [526, 413] width 949 height 62
click at [764, 285] on text "49" at bounding box center [763, 297] width 25 height 27
click at [528, 247] on input "e. 49" at bounding box center [527, 245] width 1 height 4
radio input "true"
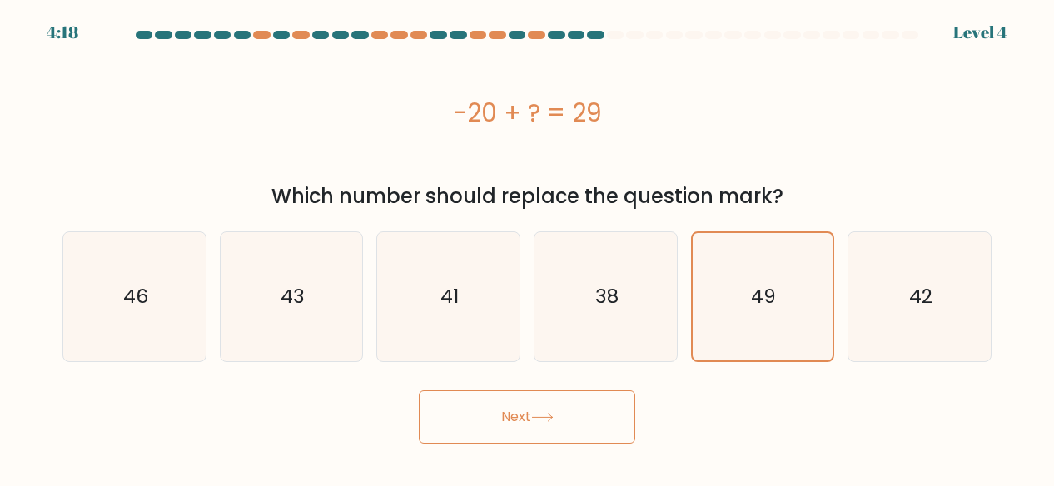
click at [506, 407] on button "Next" at bounding box center [527, 416] width 216 height 53
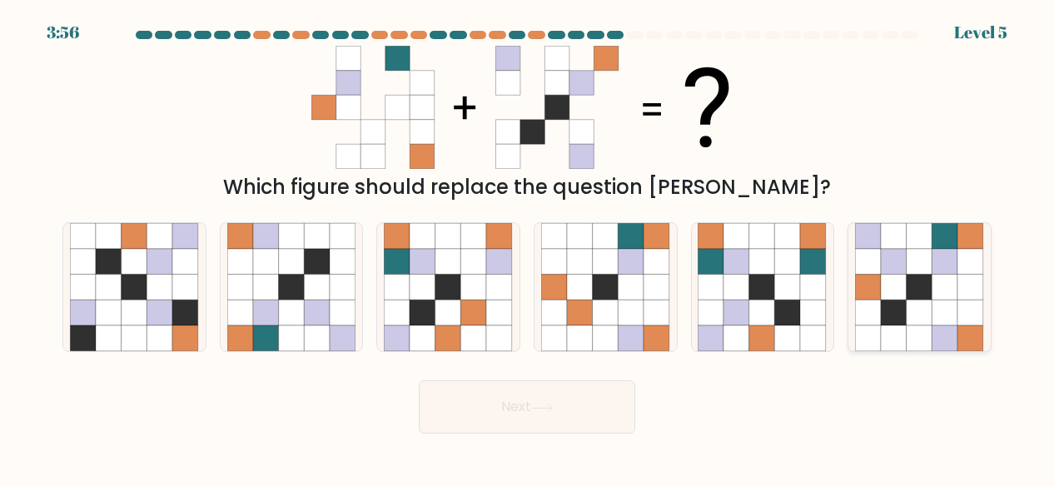
click at [894, 266] on icon at bounding box center [893, 262] width 26 height 26
click at [528, 247] on input "f." at bounding box center [527, 245] width 1 height 4
radio input "true"
click at [563, 429] on button "Next" at bounding box center [527, 406] width 216 height 53
click at [558, 418] on button "Next" at bounding box center [527, 406] width 216 height 53
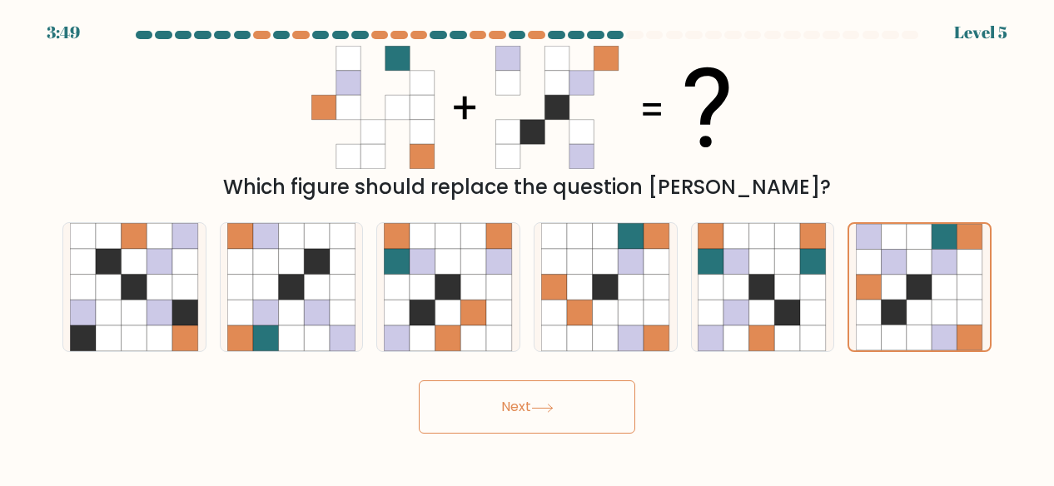
click at [479, 392] on button "Next" at bounding box center [527, 406] width 216 height 53
click at [515, 393] on button "Next" at bounding box center [527, 406] width 216 height 53
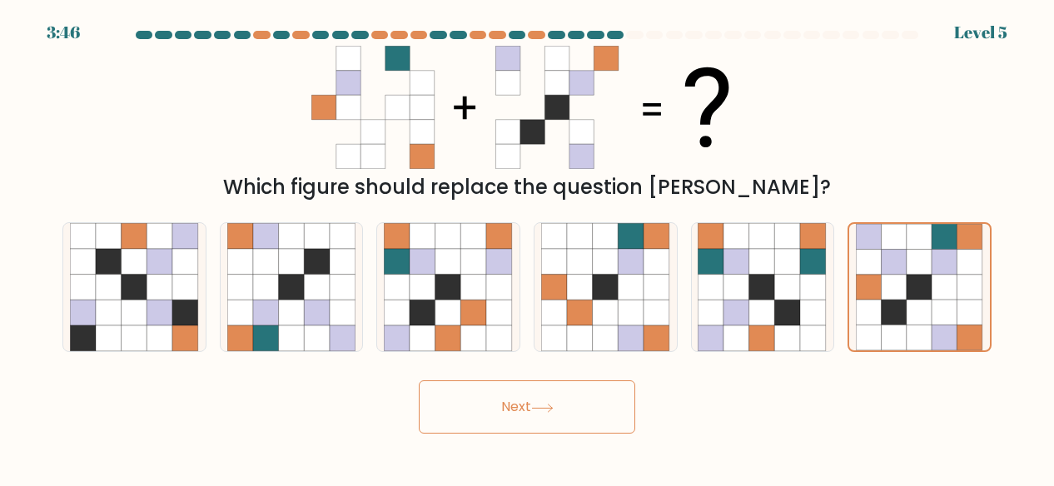
click at [515, 393] on button "Next" at bounding box center [527, 406] width 216 height 53
click at [516, 392] on button "Next" at bounding box center [527, 406] width 216 height 53
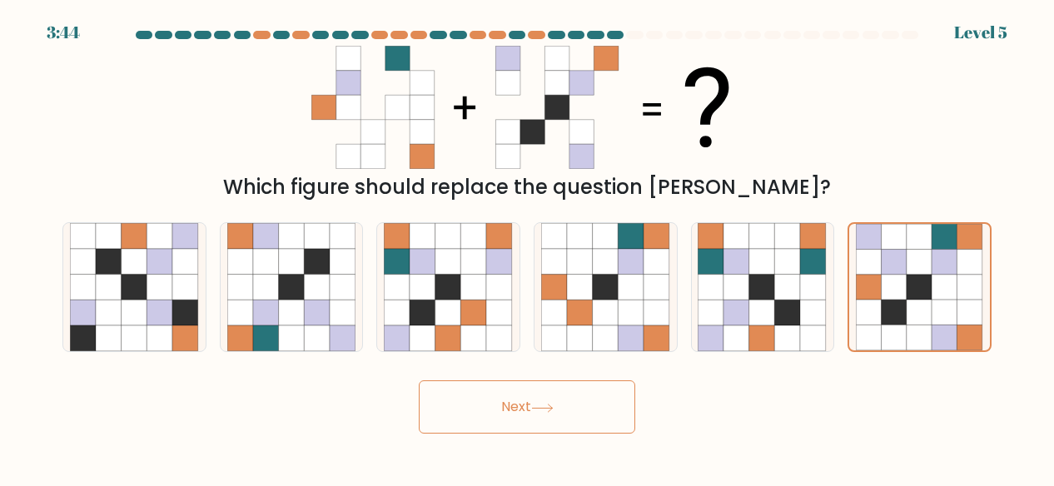
click at [516, 392] on button "Next" at bounding box center [527, 406] width 216 height 53
click at [515, 386] on button "Next" at bounding box center [527, 406] width 216 height 53
click at [521, 415] on button "Next" at bounding box center [527, 406] width 216 height 53
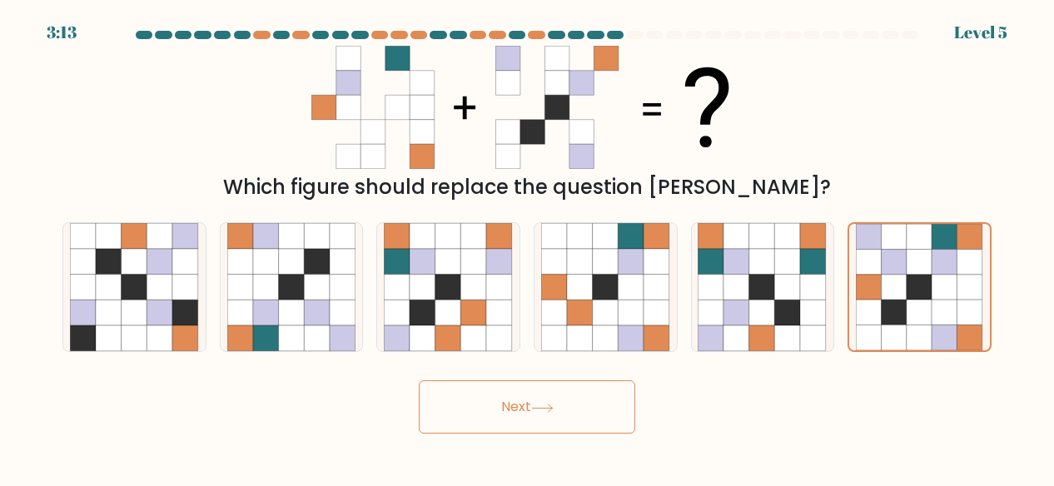
click at [521, 415] on button "Next" at bounding box center [527, 406] width 216 height 53
click at [463, 394] on button "Next" at bounding box center [527, 406] width 216 height 53
drag, startPoint x: 463, startPoint y: 394, endPoint x: 834, endPoint y: 285, distance: 386.6
click at [834, 285] on form at bounding box center [527, 232] width 1054 height 403
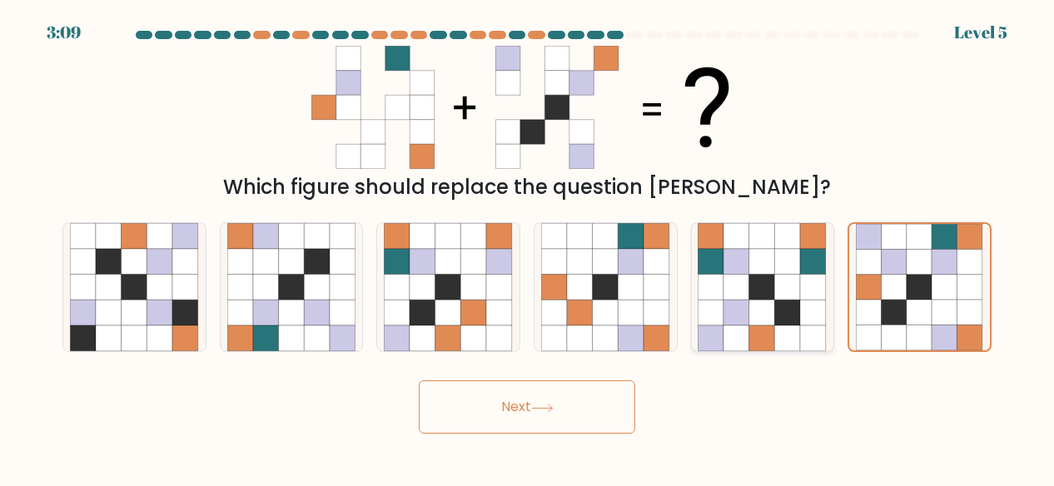
click at [834, 285] on div at bounding box center [763, 287] width 144 height 131
click at [528, 247] on input "e." at bounding box center [527, 245] width 1 height 4
radio input "true"
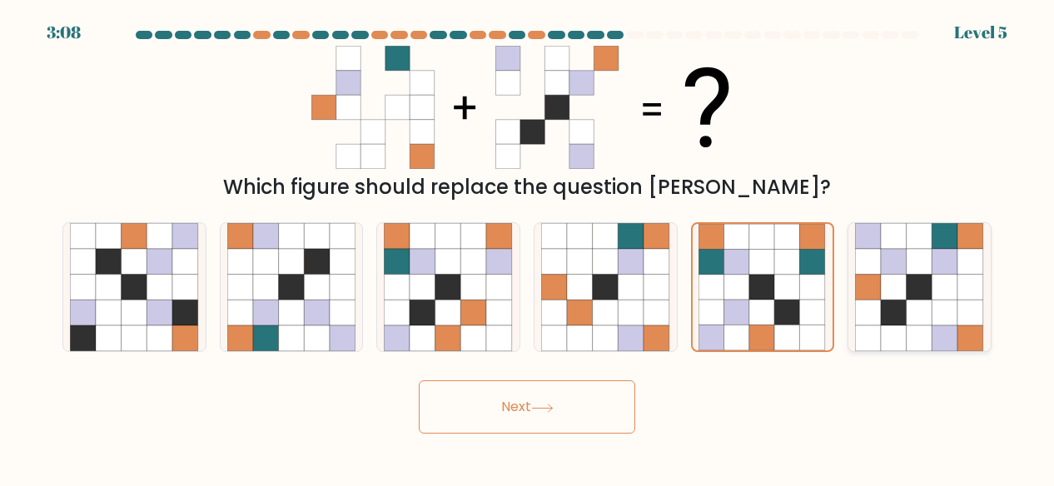
click at [957, 270] on icon at bounding box center [945, 262] width 26 height 26
click at [528, 247] on input "f." at bounding box center [527, 245] width 1 height 4
radio input "true"
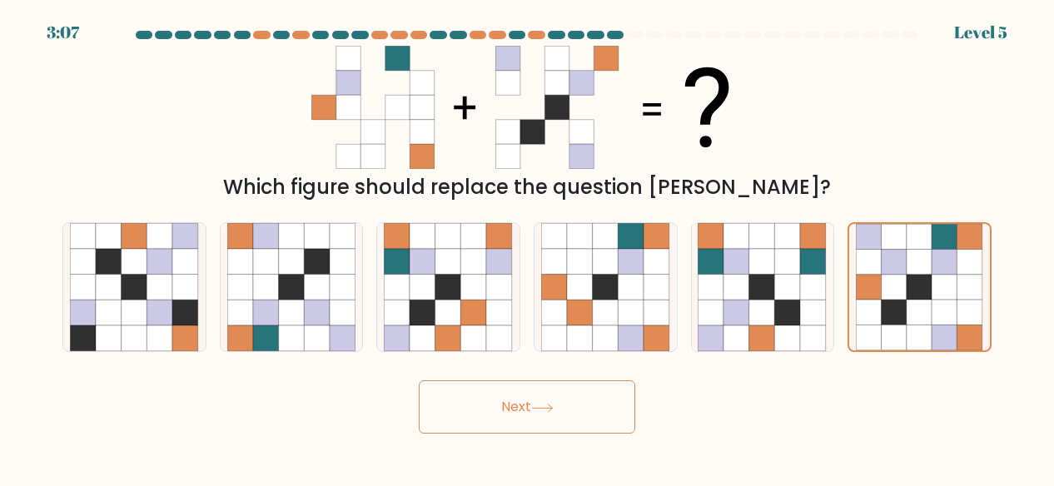
click at [582, 397] on button "Next" at bounding box center [527, 406] width 216 height 53
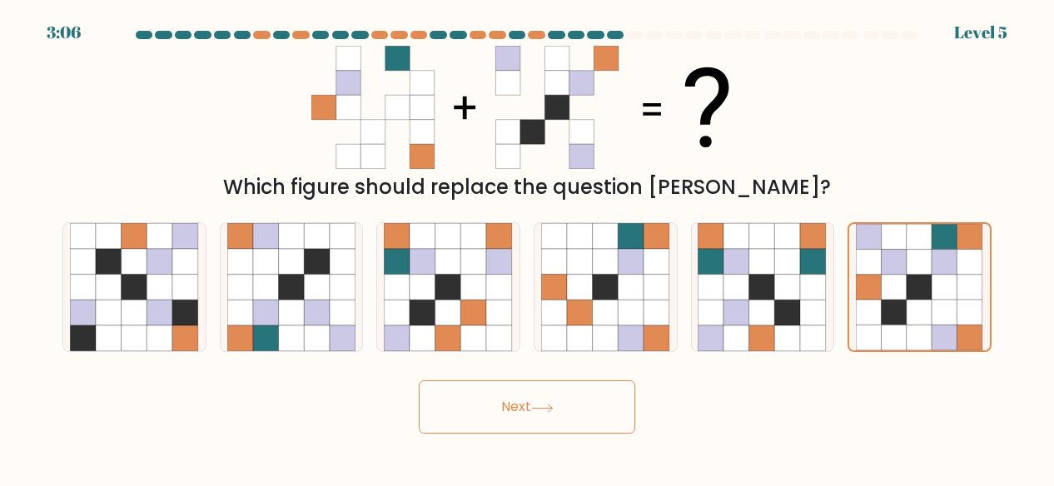
click at [582, 397] on button "Next" at bounding box center [527, 406] width 216 height 53
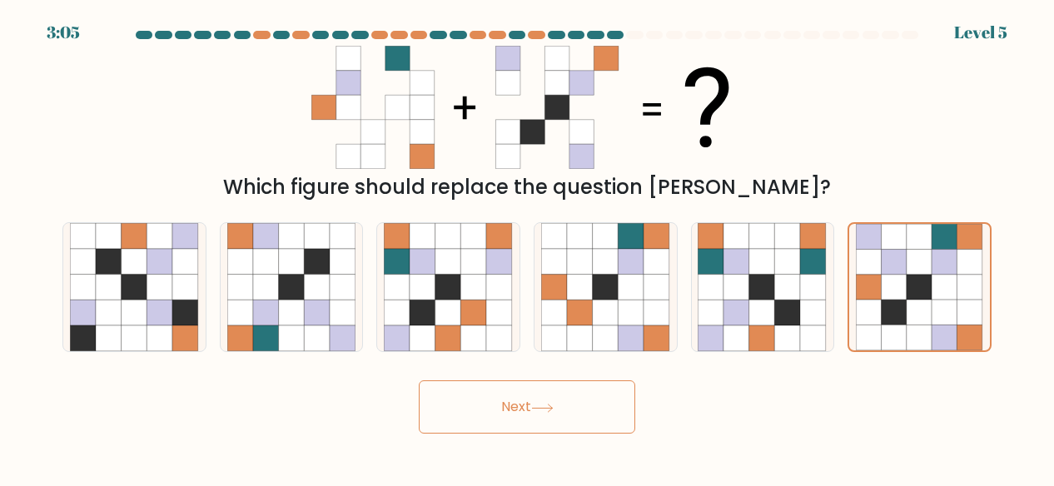
click at [582, 397] on button "Next" at bounding box center [527, 406] width 216 height 53
click at [472, 394] on button "Next" at bounding box center [527, 406] width 216 height 53
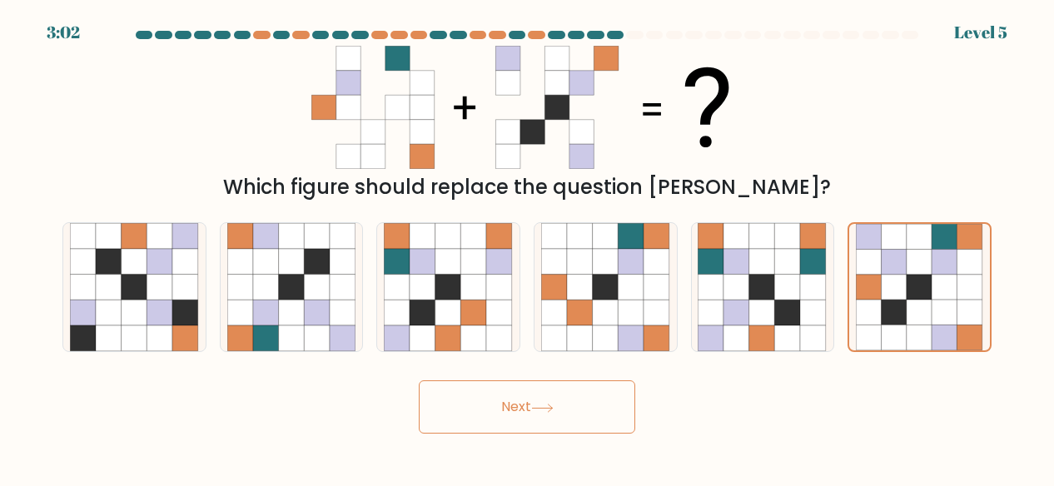
click at [472, 394] on button "Next" at bounding box center [527, 406] width 216 height 53
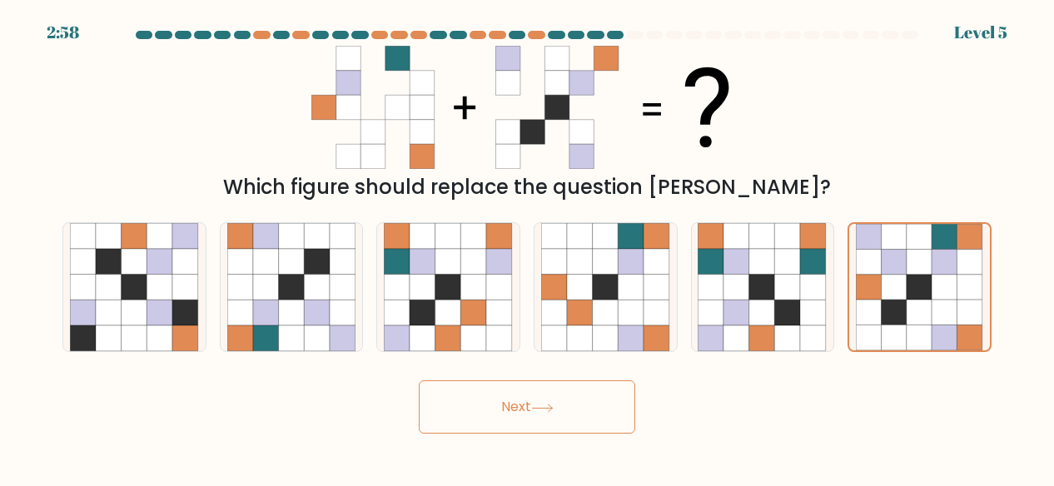
click at [516, 397] on button "Next" at bounding box center [527, 406] width 216 height 53
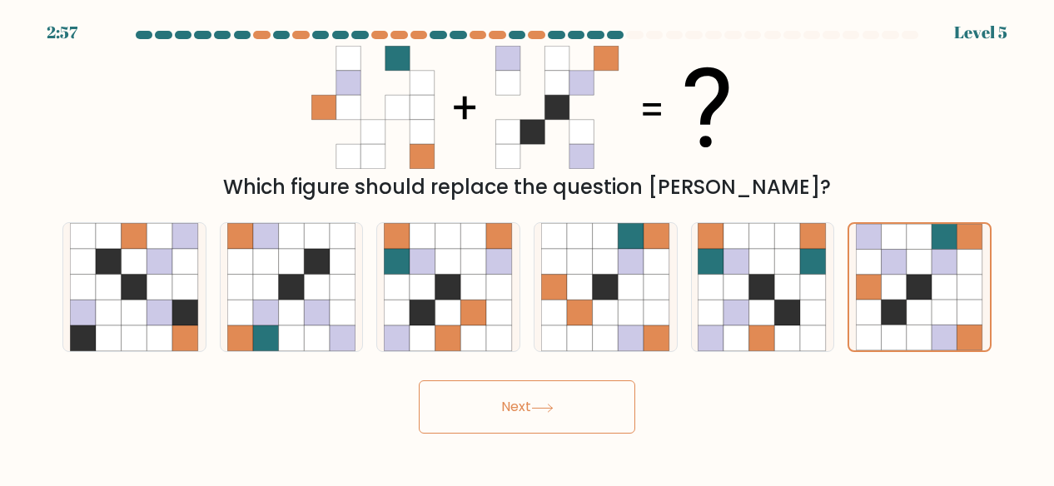
click at [516, 397] on button "Next" at bounding box center [527, 406] width 216 height 53
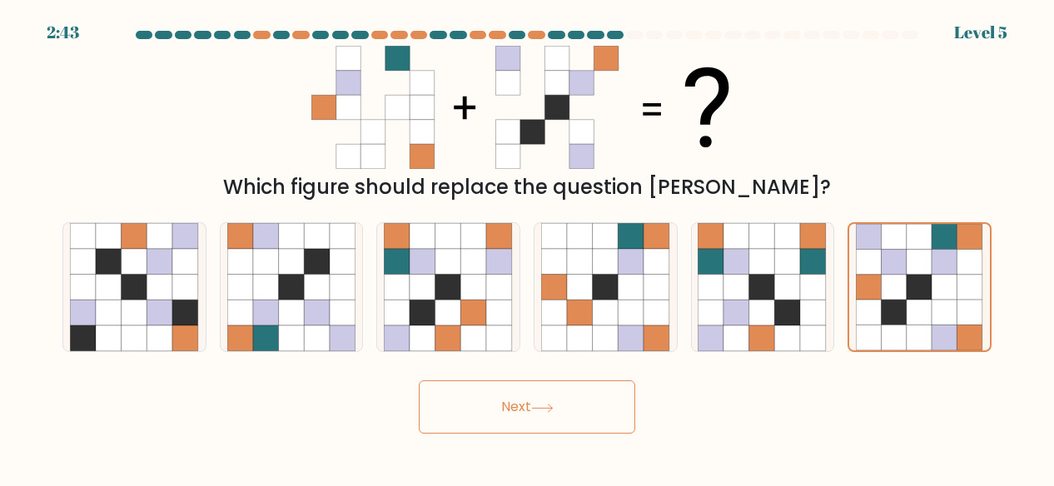
click at [516, 397] on button "Next" at bounding box center [527, 406] width 216 height 53
click at [518, 397] on button "Next" at bounding box center [527, 406] width 216 height 53
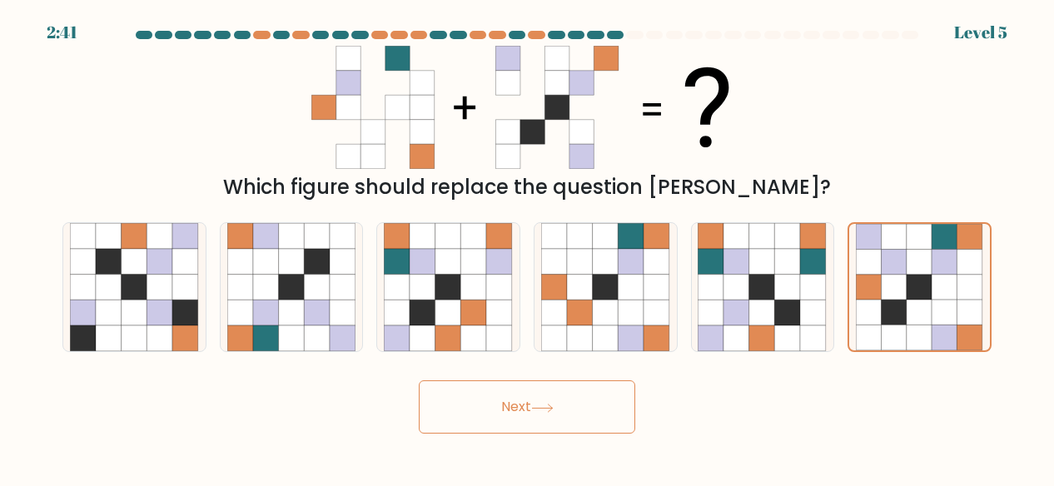
click at [518, 397] on button "Next" at bounding box center [527, 406] width 216 height 53
click at [622, 414] on button "Next" at bounding box center [527, 406] width 216 height 53
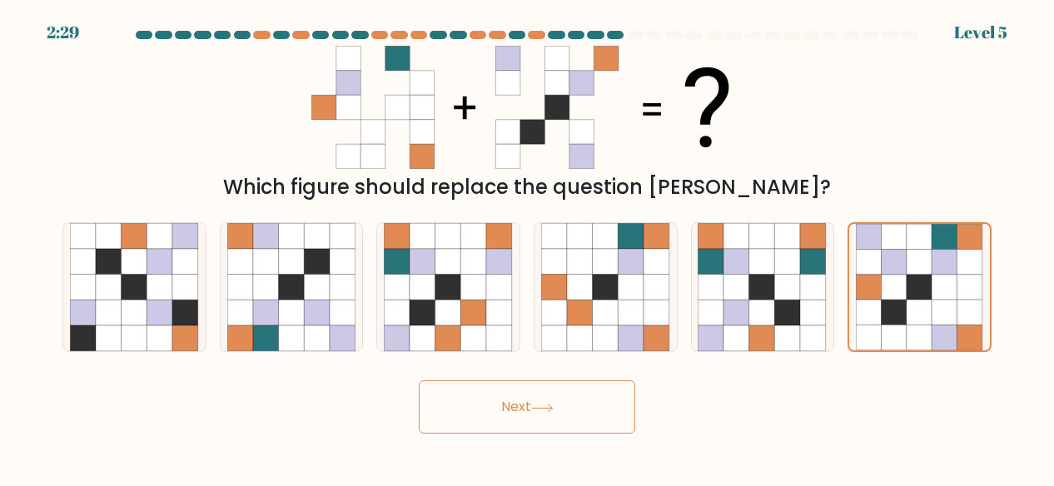
click at [548, 392] on button "Next" at bounding box center [527, 406] width 216 height 53
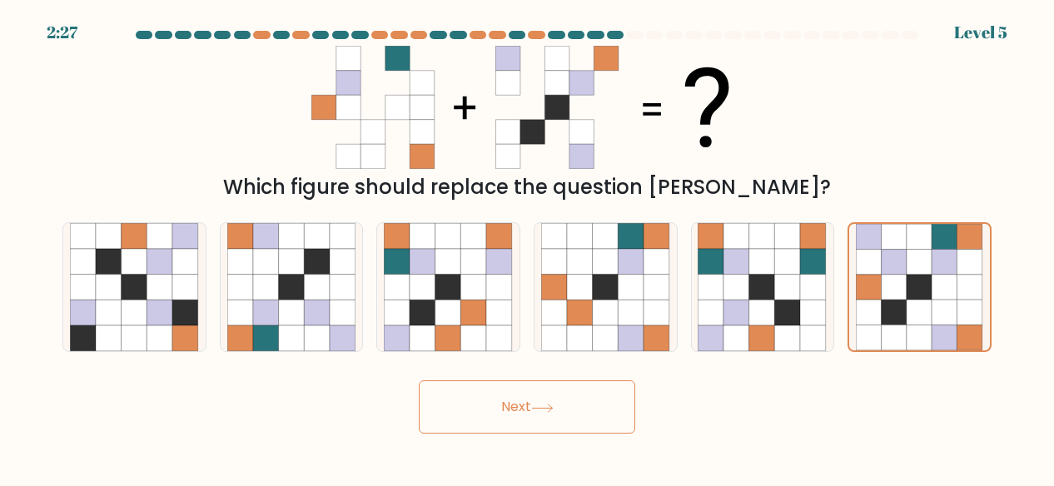
click at [548, 392] on button "Next" at bounding box center [527, 406] width 216 height 53
click at [548, 393] on button "Next" at bounding box center [527, 406] width 216 height 53
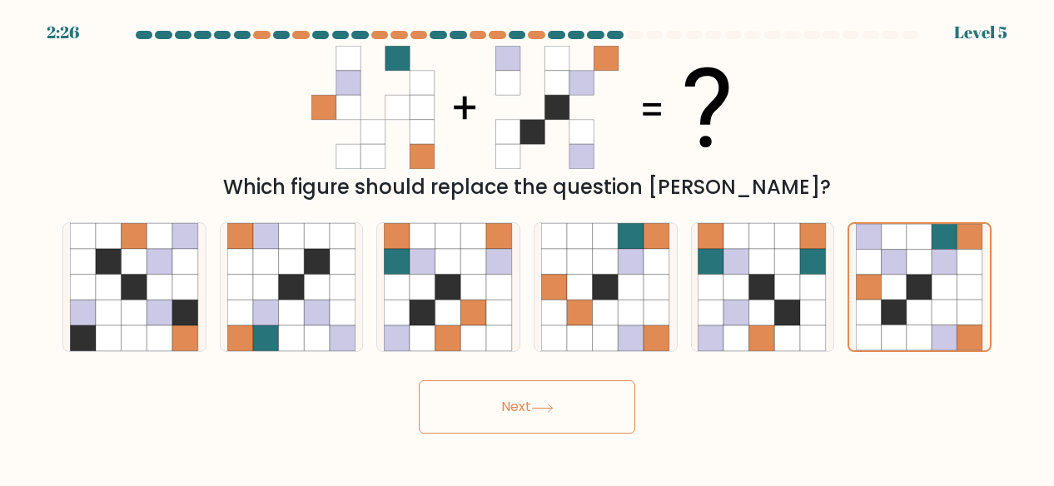
click at [548, 393] on button "Next" at bounding box center [527, 406] width 216 height 53
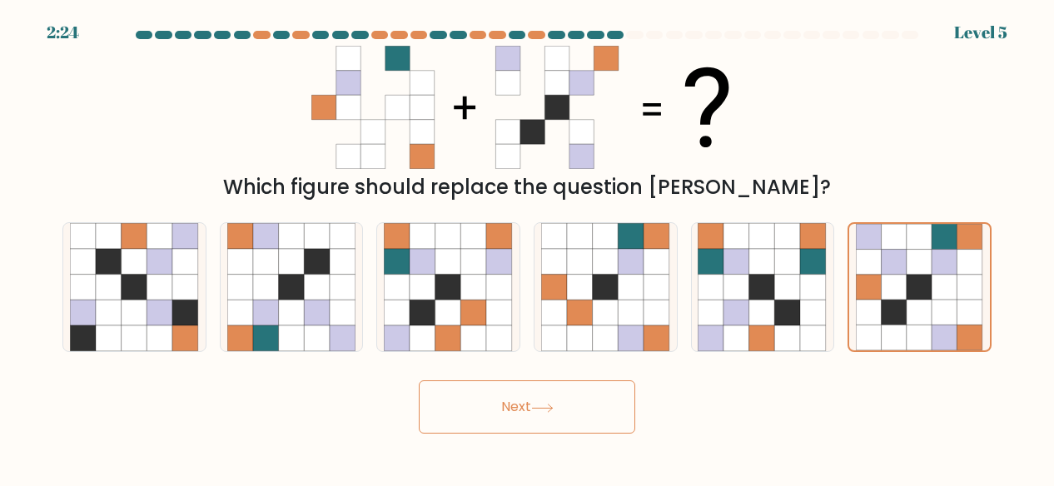
click at [548, 393] on button "Next" at bounding box center [527, 406] width 216 height 53
click at [550, 393] on button "Next" at bounding box center [527, 406] width 216 height 53
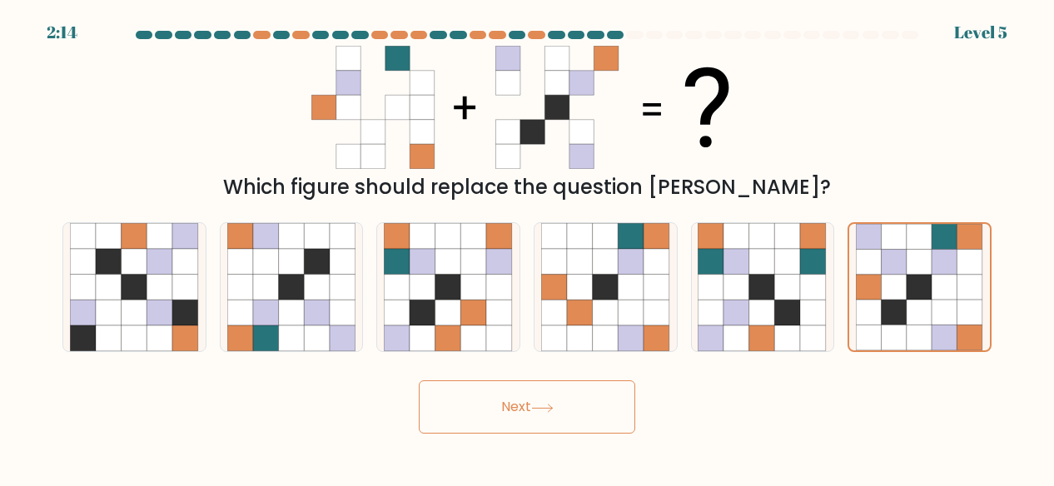
click at [550, 393] on button "Next" at bounding box center [527, 406] width 216 height 53
click at [550, 394] on button "Next" at bounding box center [527, 406] width 216 height 53
drag, startPoint x: 550, startPoint y: 394, endPoint x: 483, endPoint y: 382, distance: 68.4
click at [483, 382] on button "Next" at bounding box center [527, 406] width 216 height 53
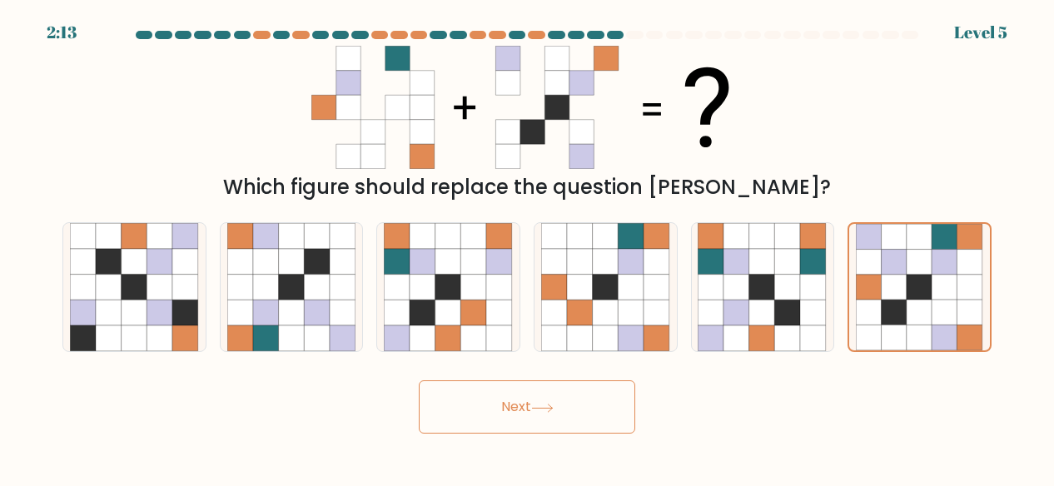
click at [483, 382] on button "Next" at bounding box center [527, 406] width 216 height 53
click at [588, 414] on button "Next" at bounding box center [527, 406] width 216 height 53
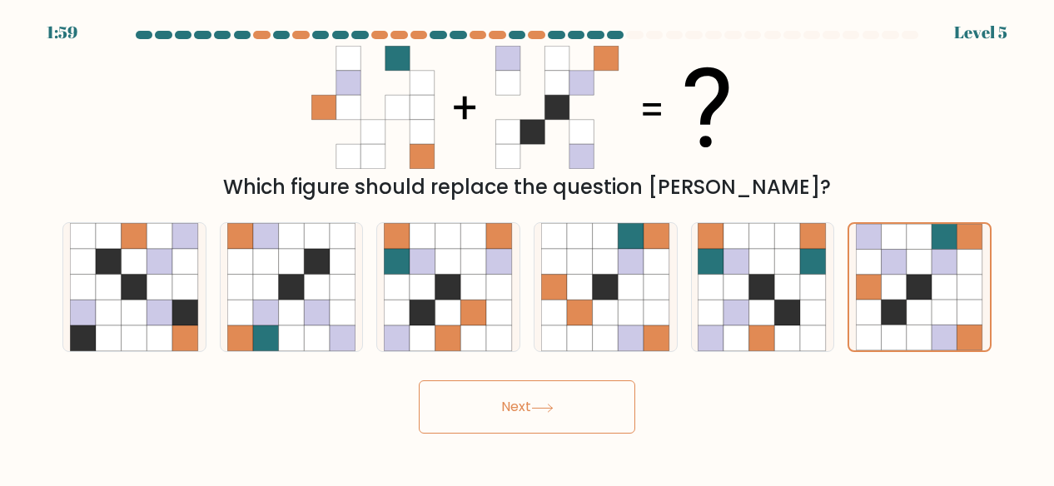
click at [588, 414] on button "Next" at bounding box center [527, 406] width 216 height 53
click at [588, 413] on button "Next" at bounding box center [527, 406] width 216 height 53
click at [501, 402] on button "Next" at bounding box center [527, 406] width 216 height 53
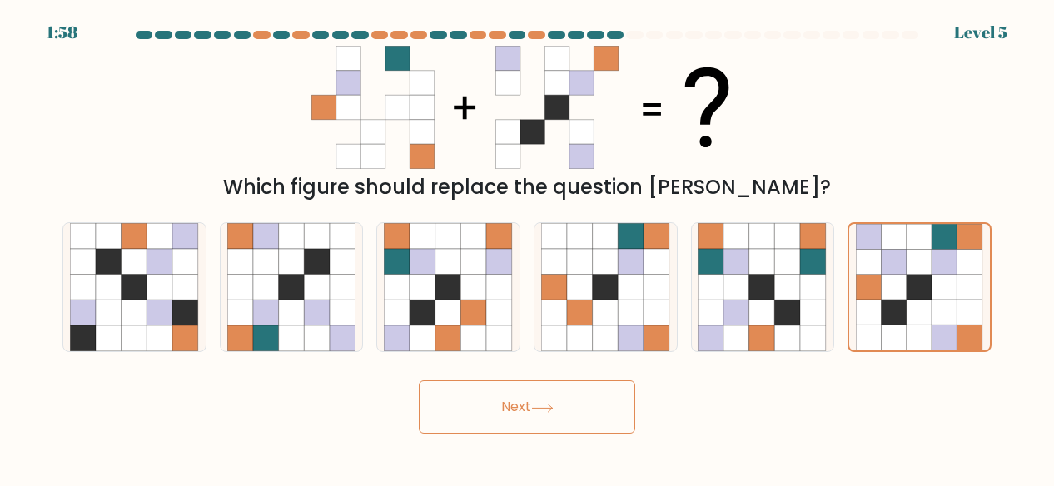
click at [501, 402] on button "Next" at bounding box center [527, 406] width 216 height 53
click at [504, 404] on button "Next" at bounding box center [527, 406] width 216 height 53
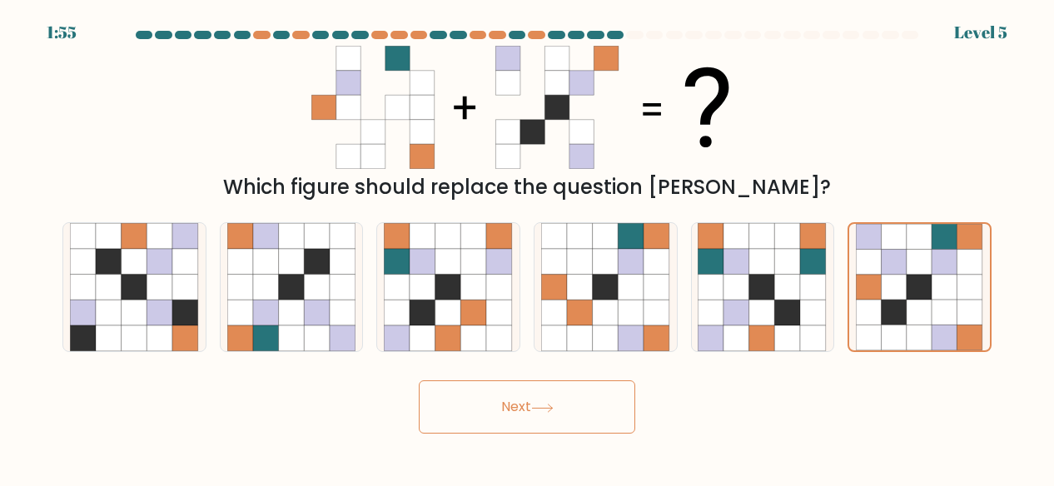
drag, startPoint x: 504, startPoint y: 404, endPoint x: 736, endPoint y: 510, distance: 254.7
click at [736, 485] on html "1:55 Level 5" at bounding box center [527, 243] width 1054 height 486
click at [700, 412] on div "Next" at bounding box center [526, 403] width 949 height 62
click at [583, 424] on button "Next" at bounding box center [527, 406] width 216 height 53
click at [539, 401] on button "Next" at bounding box center [527, 406] width 216 height 53
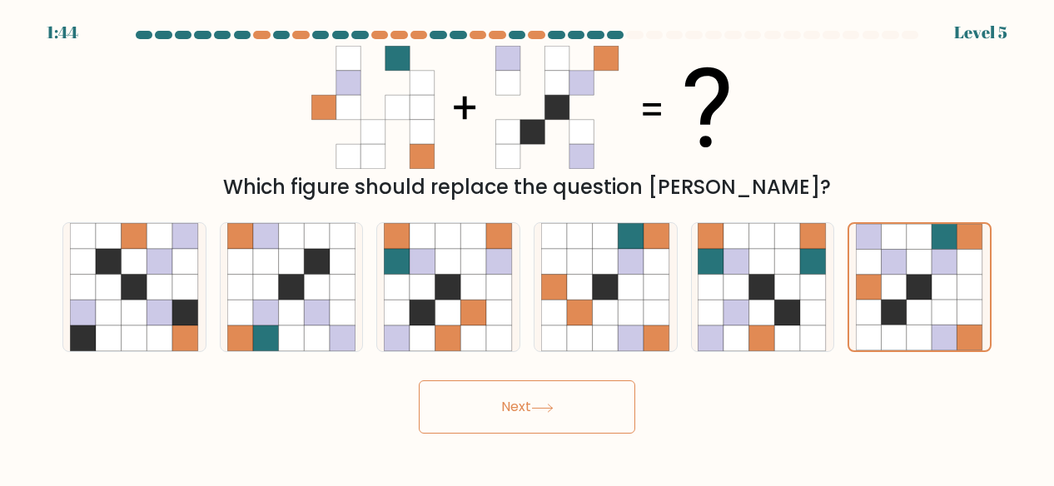
click at [539, 401] on button "Next" at bounding box center [527, 406] width 216 height 53
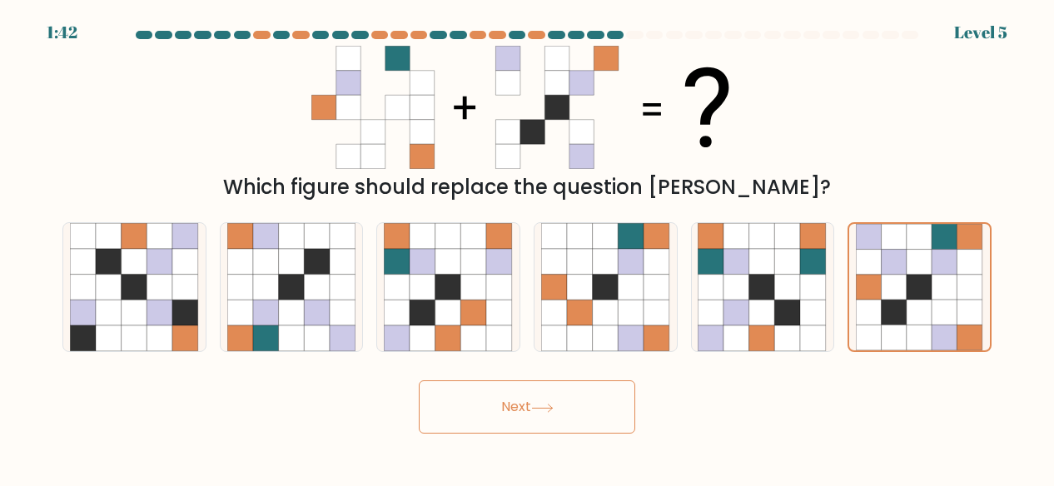
click at [539, 401] on button "Next" at bounding box center [527, 406] width 216 height 53
click at [528, 412] on button "Next" at bounding box center [527, 406] width 216 height 53
click at [601, 400] on button "Next" at bounding box center [527, 406] width 216 height 53
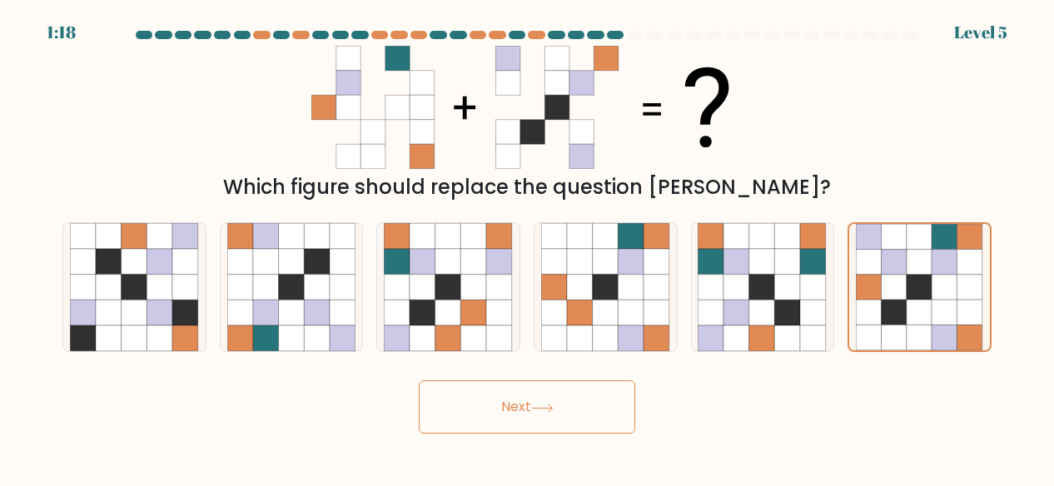
click at [601, 400] on button "Next" at bounding box center [527, 406] width 216 height 53
drag, startPoint x: 601, startPoint y: 400, endPoint x: 463, endPoint y: 369, distance: 141.7
click at [463, 369] on form at bounding box center [527, 232] width 1054 height 403
click at [885, 312] on icon at bounding box center [893, 313] width 26 height 26
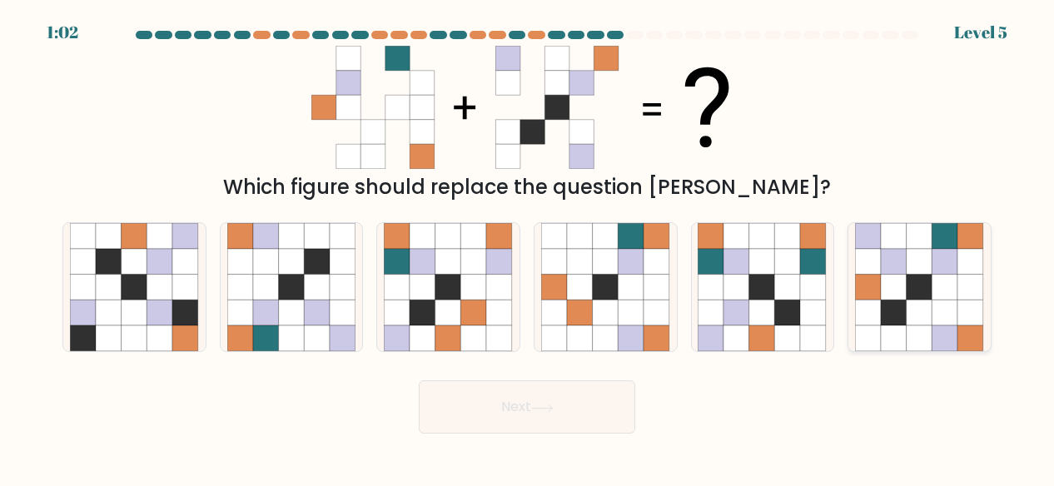
click at [528, 247] on input "f." at bounding box center [527, 245] width 1 height 4
radio input "true"
click at [519, 421] on button "Next" at bounding box center [527, 406] width 216 height 53
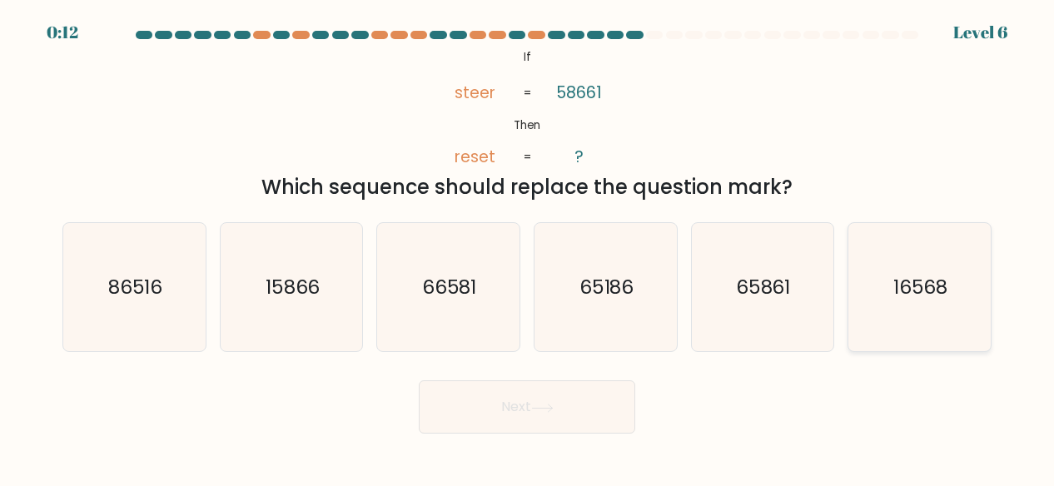
click at [917, 309] on icon "16568" at bounding box center [919, 287] width 129 height 129
click at [528, 247] on input "f. 16568" at bounding box center [527, 245] width 1 height 4
radio input "true"
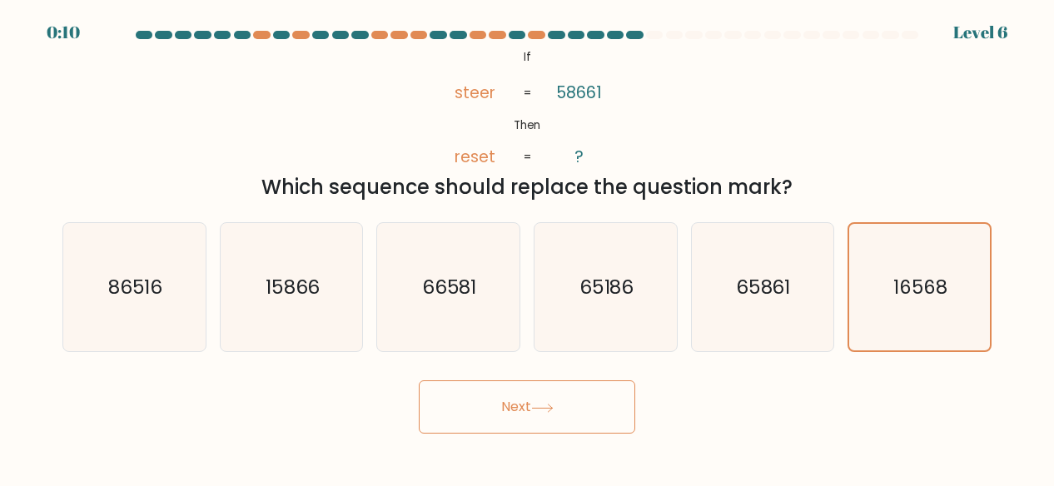
click at [518, 397] on button "Next" at bounding box center [527, 406] width 216 height 53
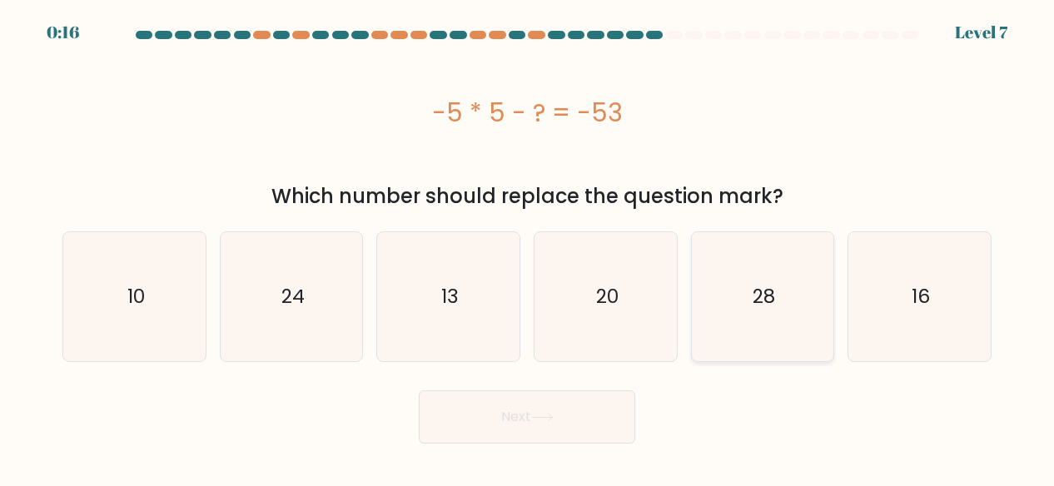
click at [707, 280] on icon "28" at bounding box center [761, 296] width 129 height 129
click at [528, 247] on input "e. 28" at bounding box center [527, 245] width 1 height 4
radio input "true"
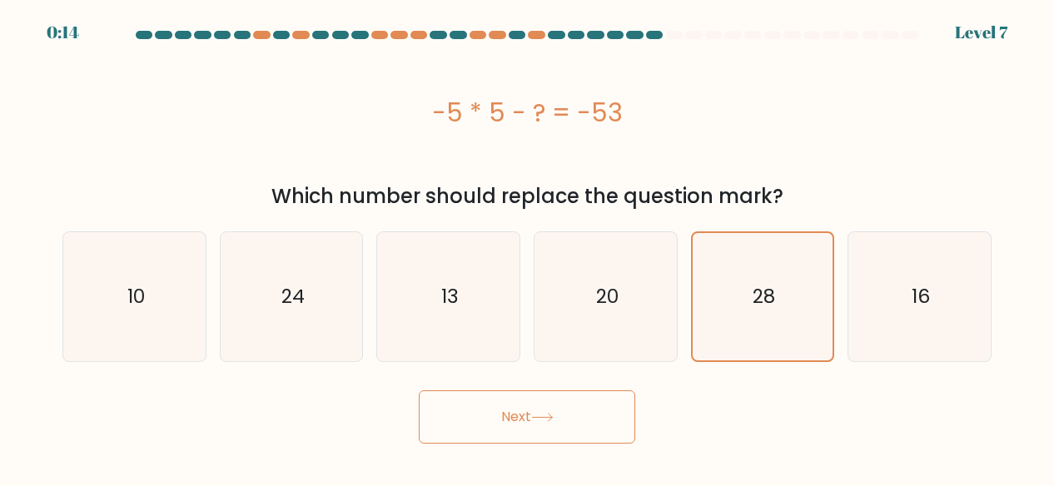
click at [529, 403] on button "Next" at bounding box center [527, 416] width 216 height 53
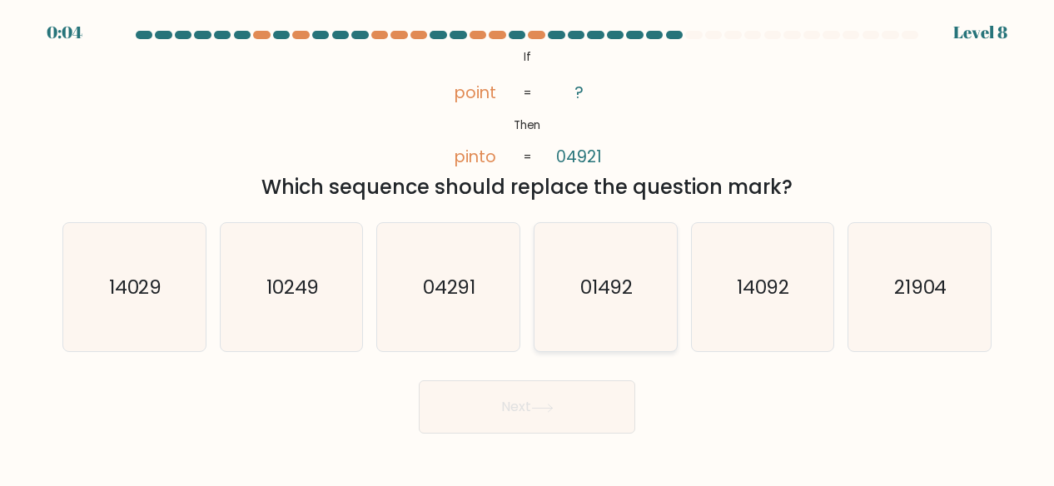
click at [627, 285] on text "01492" at bounding box center [606, 287] width 53 height 27
click at [528, 247] on input "d. 01492" at bounding box center [527, 245] width 1 height 4
radio input "true"
click at [533, 423] on button "Next" at bounding box center [527, 406] width 216 height 53
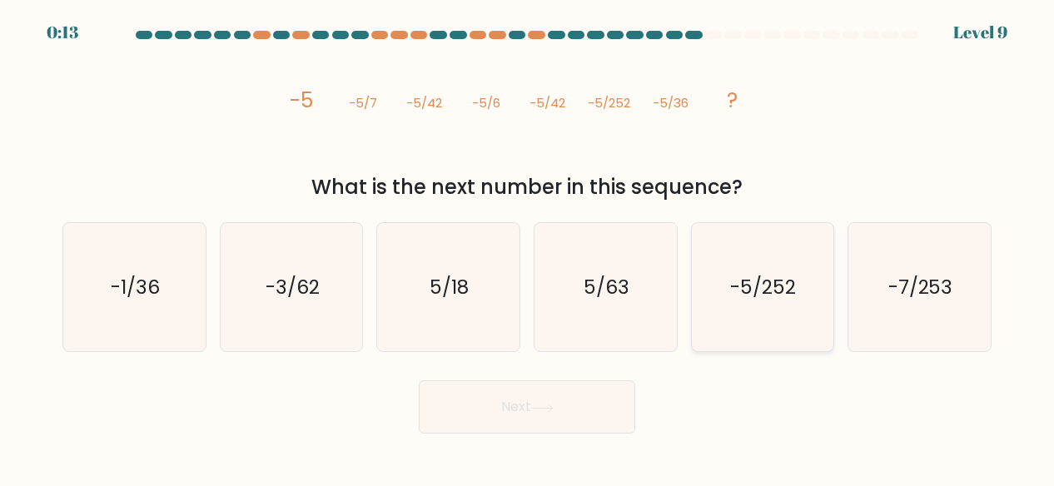
click at [725, 315] on icon "-5/252" at bounding box center [761, 287] width 129 height 129
click at [528, 247] on input "e. -5/252" at bounding box center [527, 245] width 1 height 4
radio input "true"
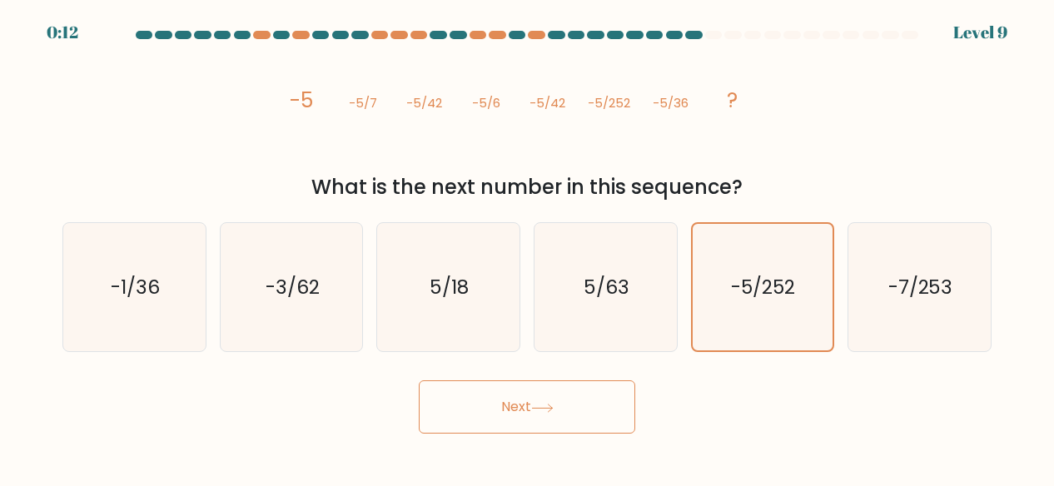
click at [564, 412] on button "Next" at bounding box center [527, 406] width 216 height 53
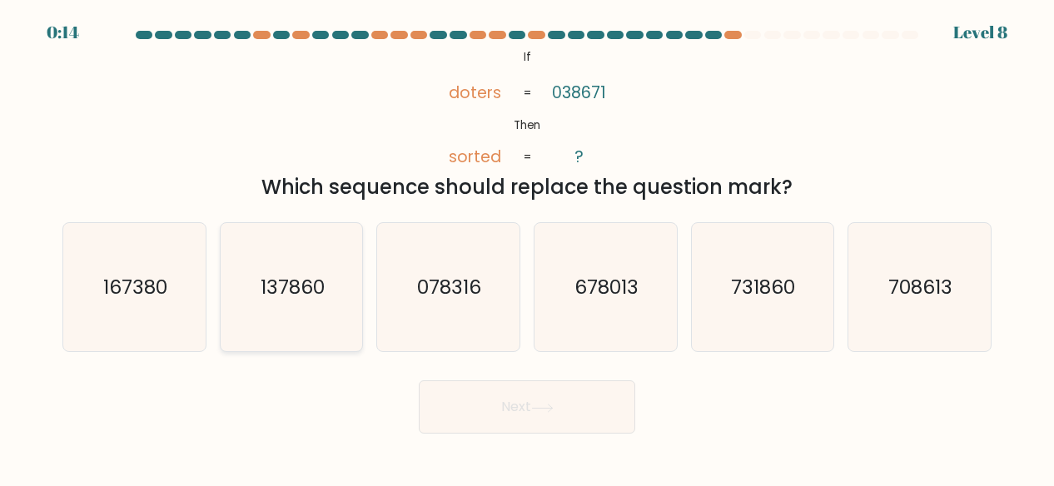
click at [289, 310] on icon "137860" at bounding box center [291, 287] width 129 height 129
click at [527, 247] on input "b. 137860" at bounding box center [527, 245] width 1 height 4
radio input "true"
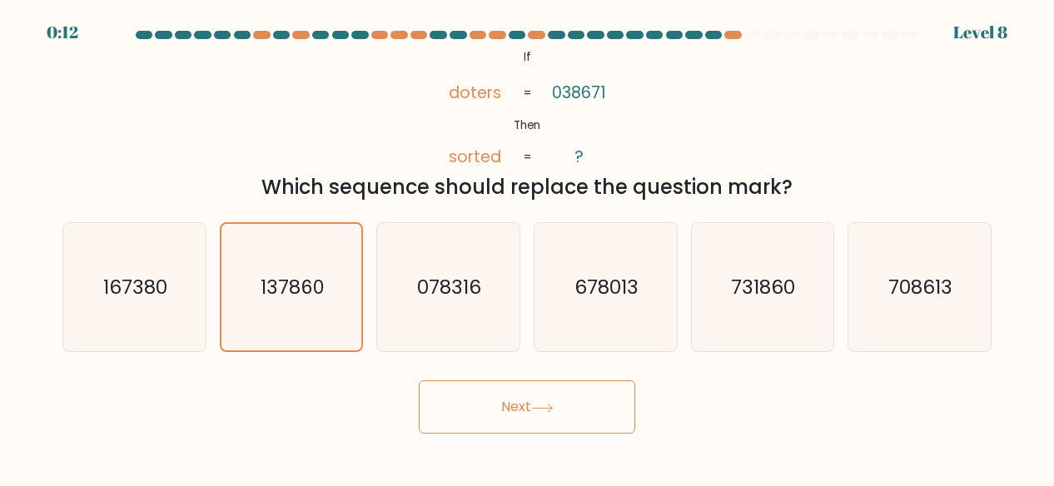
click at [465, 398] on button "Next" at bounding box center [527, 406] width 216 height 53
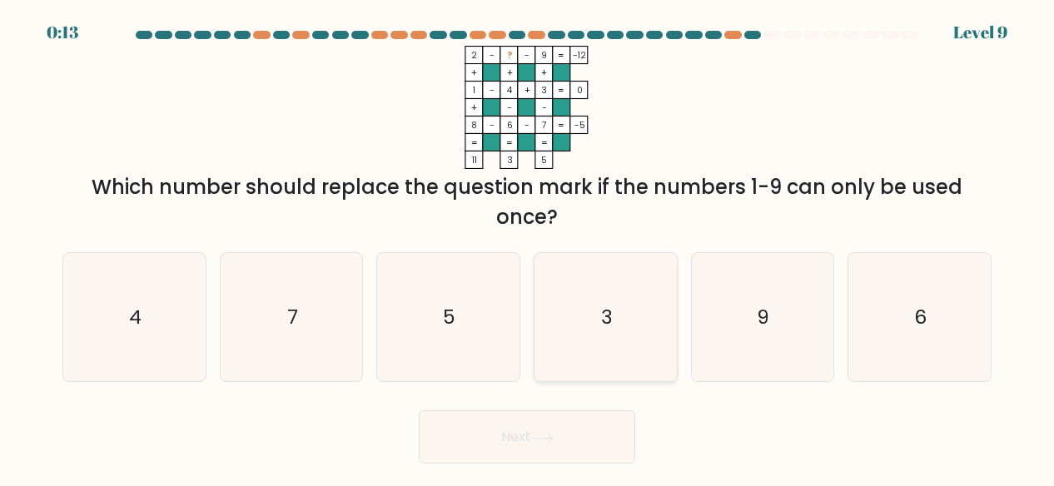
click at [591, 313] on icon "3" at bounding box center [605, 317] width 129 height 129
click at [528, 247] on input "d. 3" at bounding box center [527, 245] width 1 height 4
radio input "true"
click at [458, 427] on button "Next" at bounding box center [527, 436] width 216 height 53
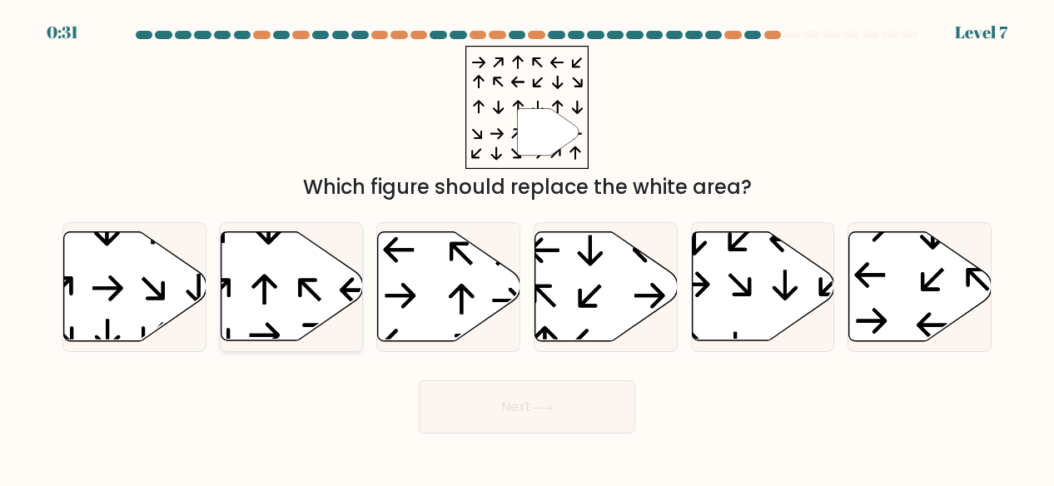
click at [274, 280] on icon at bounding box center [292, 286] width 142 height 109
click at [527, 247] on input "b." at bounding box center [527, 245] width 1 height 4
radio input "true"
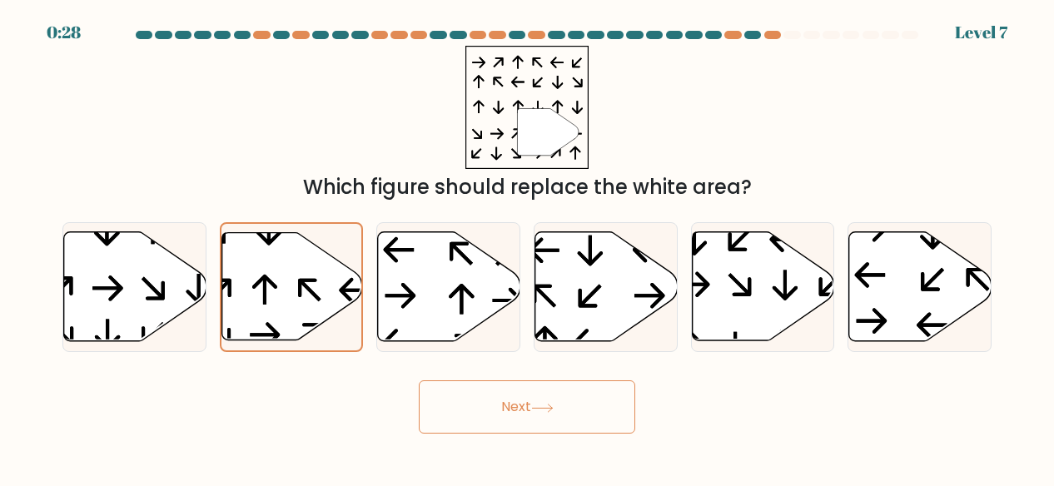
click at [503, 416] on button "Next" at bounding box center [527, 406] width 216 height 53
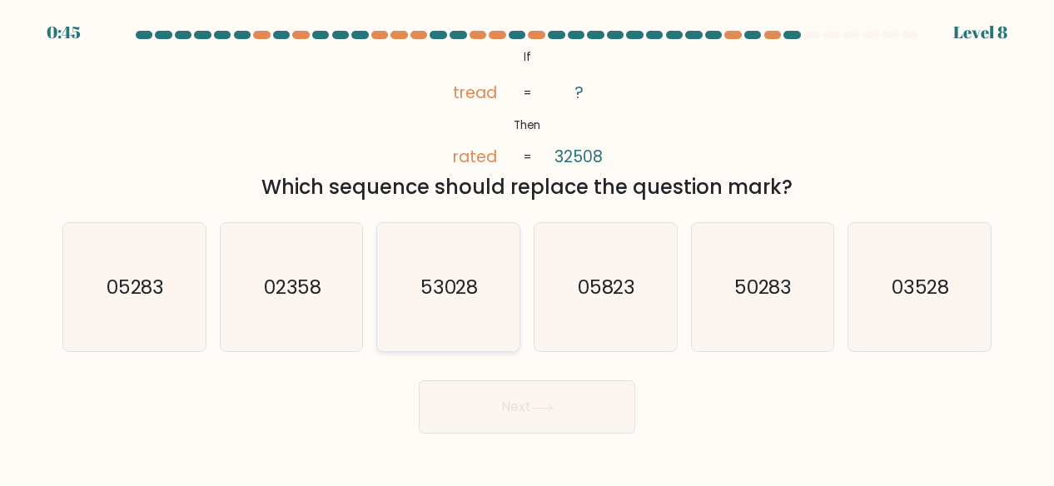
click at [443, 291] on text "53028" at bounding box center [449, 287] width 58 height 27
click at [527, 247] on input "c. 53028" at bounding box center [527, 245] width 1 height 4
radio input "true"
click at [516, 403] on button "Next" at bounding box center [527, 406] width 216 height 53
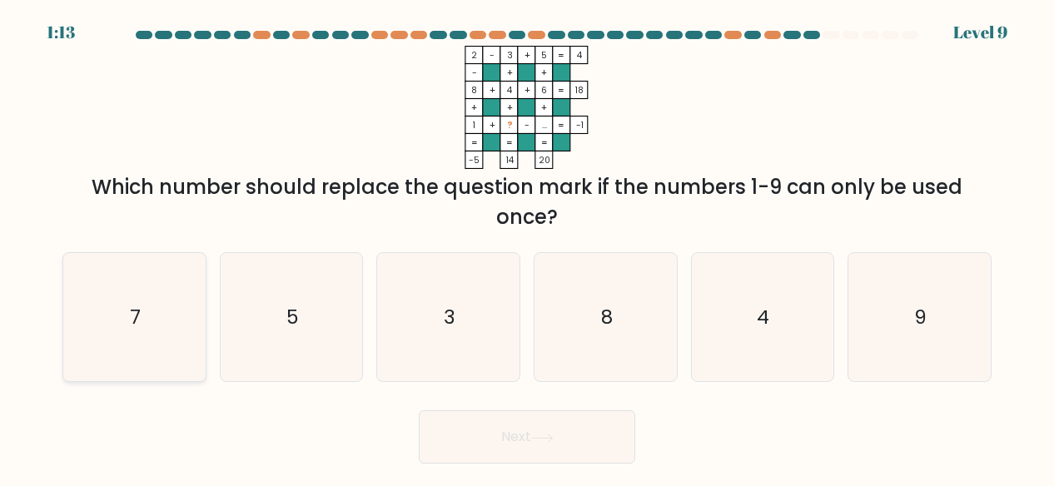
click at [132, 320] on text "7" at bounding box center [135, 317] width 11 height 27
click at [527, 247] on input "a. 7" at bounding box center [527, 245] width 1 height 4
radio input "true"
click at [503, 420] on button "Next" at bounding box center [527, 436] width 216 height 53
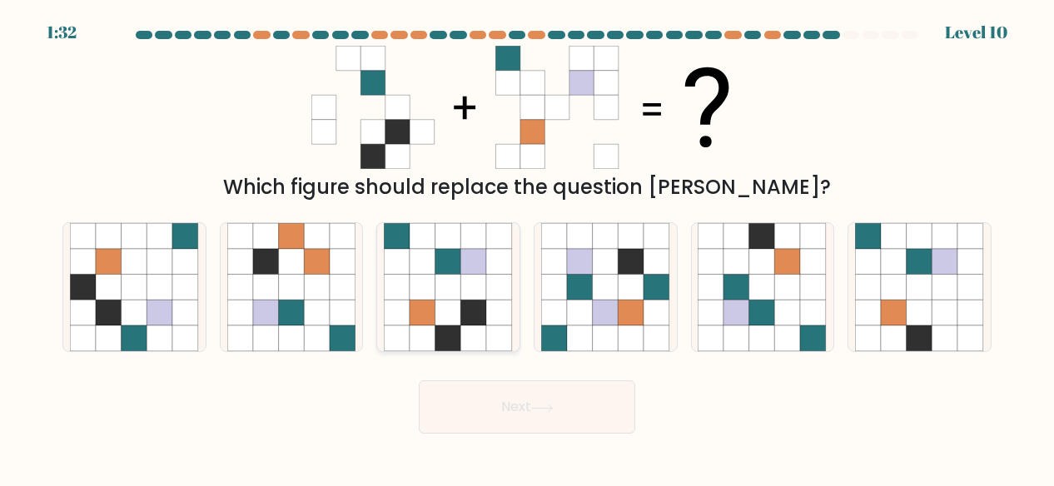
click at [408, 239] on icon at bounding box center [397, 236] width 26 height 26
click at [527, 243] on input "c." at bounding box center [527, 245] width 1 height 4
radio input "true"
click at [521, 413] on button "Next" at bounding box center [527, 406] width 216 height 53
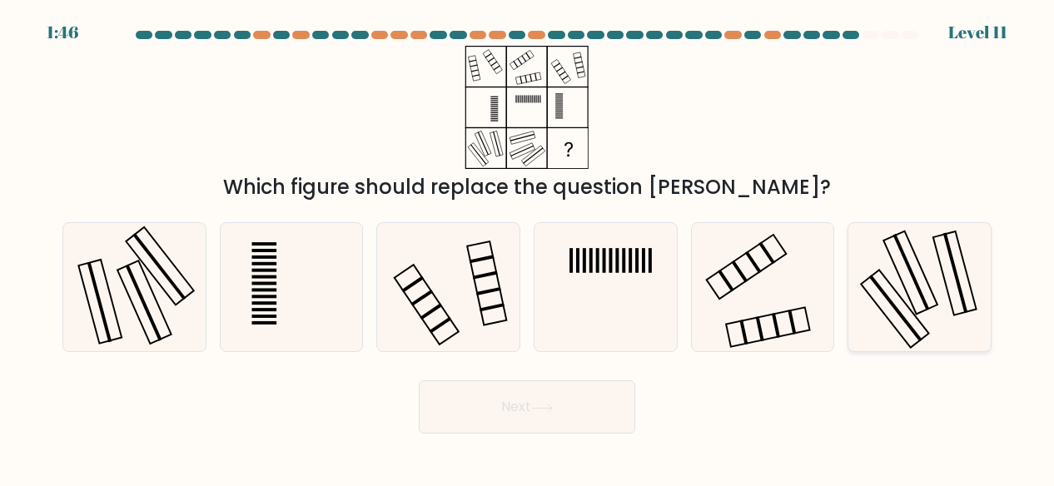
click at [873, 245] on icon at bounding box center [919, 287] width 129 height 129
click at [528, 245] on input "f." at bounding box center [527, 245] width 1 height 4
radio input "true"
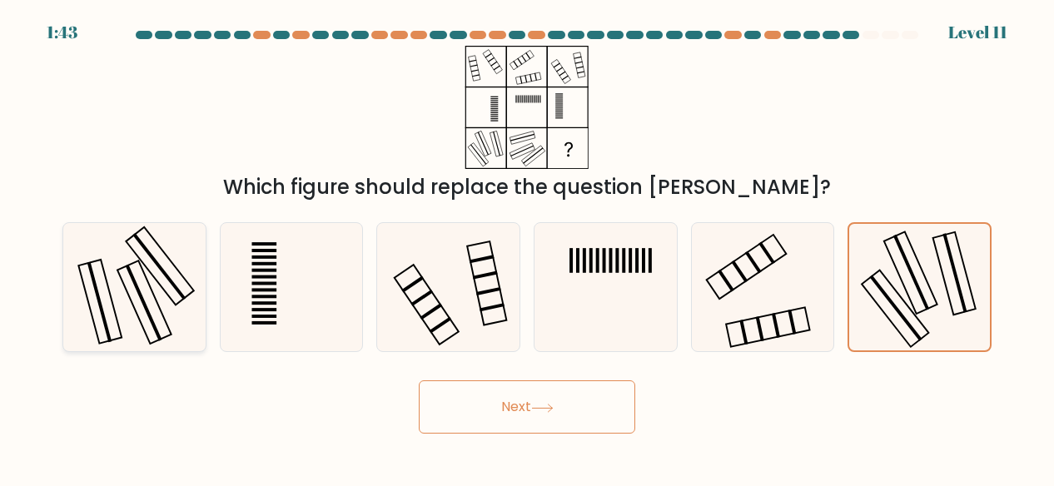
click at [121, 309] on icon at bounding box center [134, 287] width 129 height 129
click at [527, 247] on input "a." at bounding box center [527, 245] width 1 height 4
radio input "true"
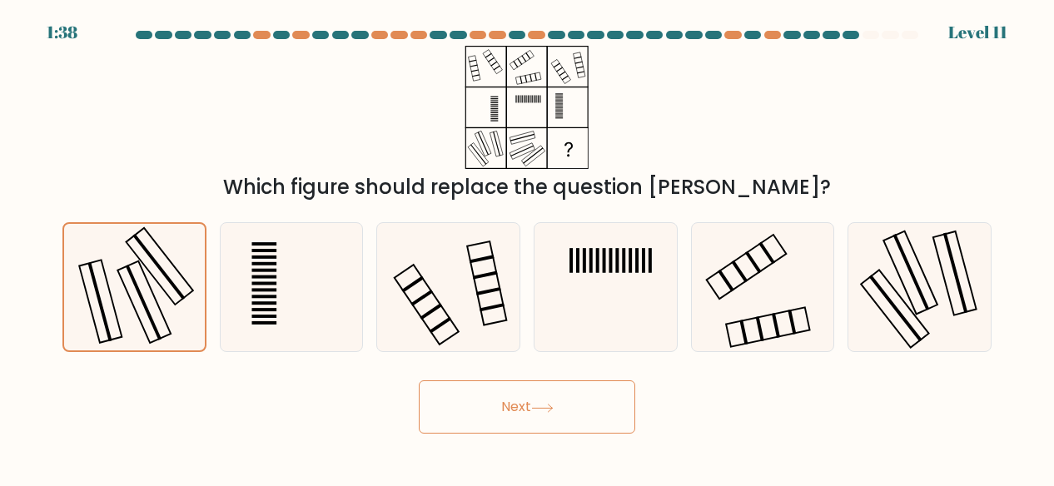
click at [493, 414] on button "Next" at bounding box center [527, 406] width 216 height 53
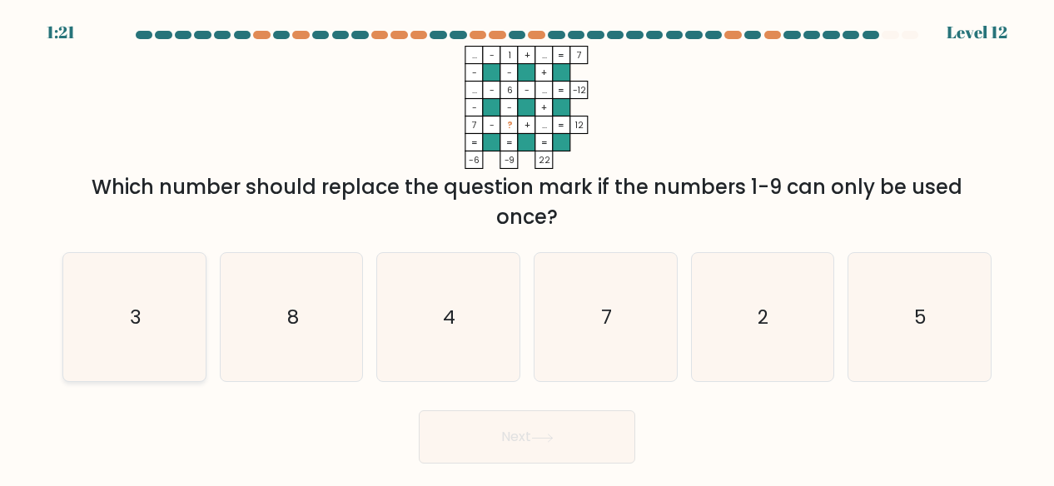
click at [140, 304] on text "3" at bounding box center [136, 317] width 12 height 27
click at [527, 247] on input "a. 3" at bounding box center [527, 245] width 1 height 4
radio input "true"
click at [433, 437] on button "Next" at bounding box center [527, 436] width 216 height 53
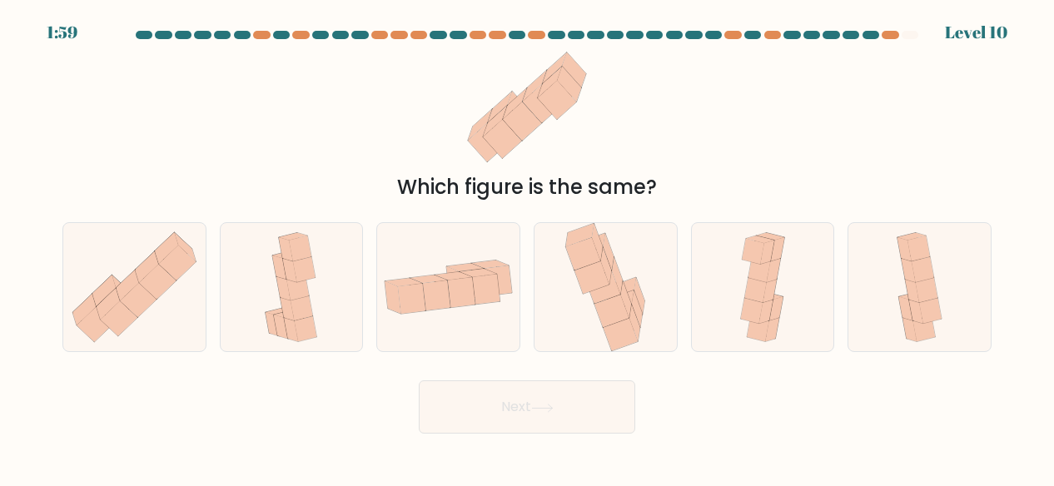
click at [353, 382] on div "Next" at bounding box center [526, 403] width 949 height 62
click at [705, 260] on div at bounding box center [763, 287] width 144 height 131
click at [528, 247] on input "e." at bounding box center [527, 245] width 1 height 4
radio input "true"
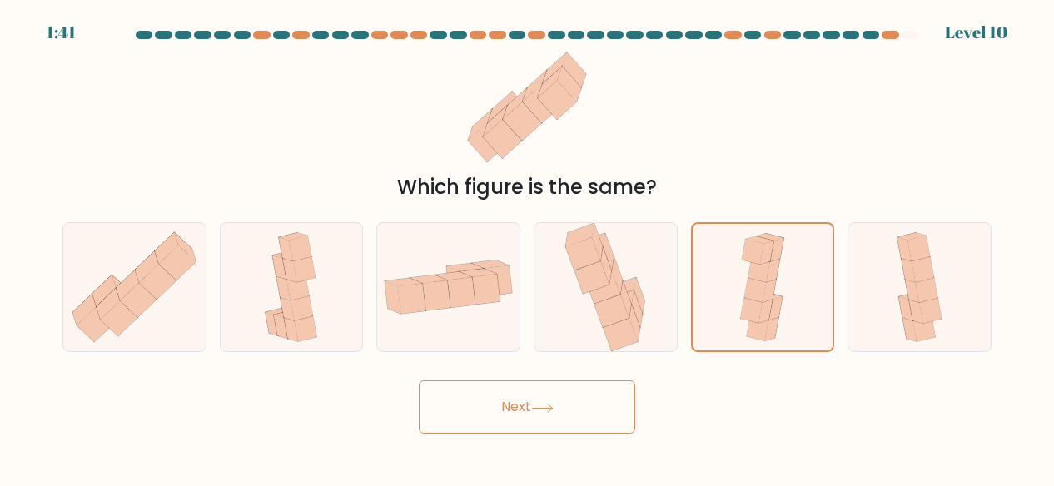
click at [530, 394] on button "Next" at bounding box center [527, 406] width 216 height 53
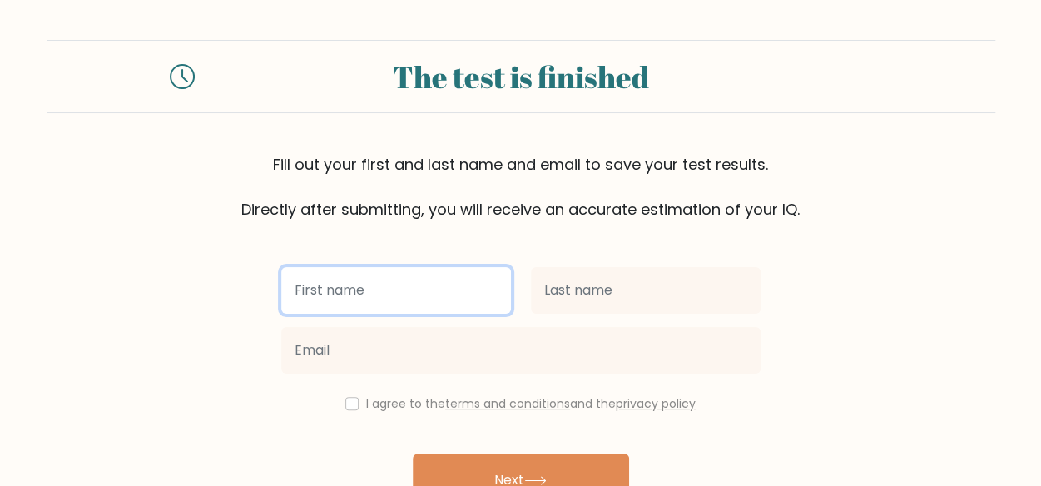
click at [408, 309] on input "text" at bounding box center [396, 290] width 230 height 47
type input "Y"
type input "XAMROQULOV"
click at [413, 454] on button "Next" at bounding box center [521, 480] width 216 height 53
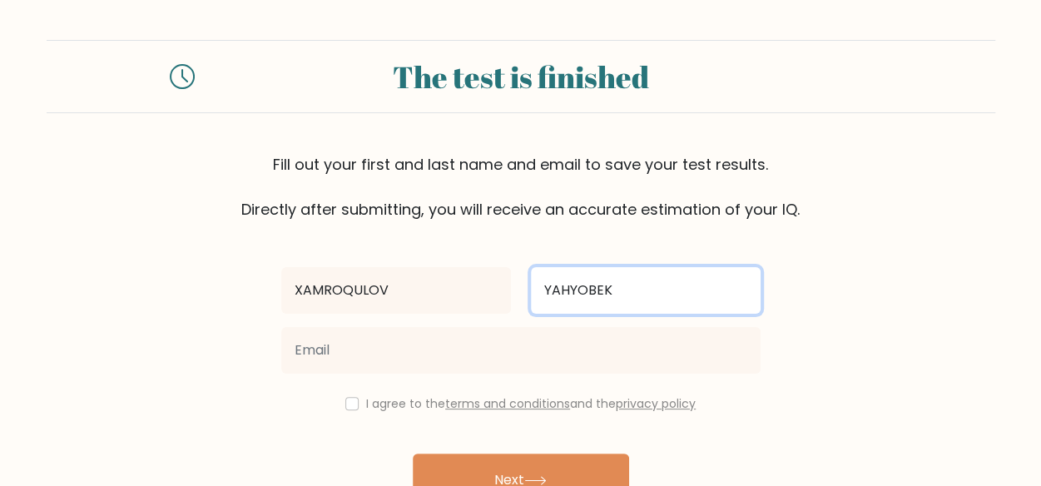
type input "YAHYOBEK"
click at [413, 454] on button "Next" at bounding box center [521, 480] width 216 height 53
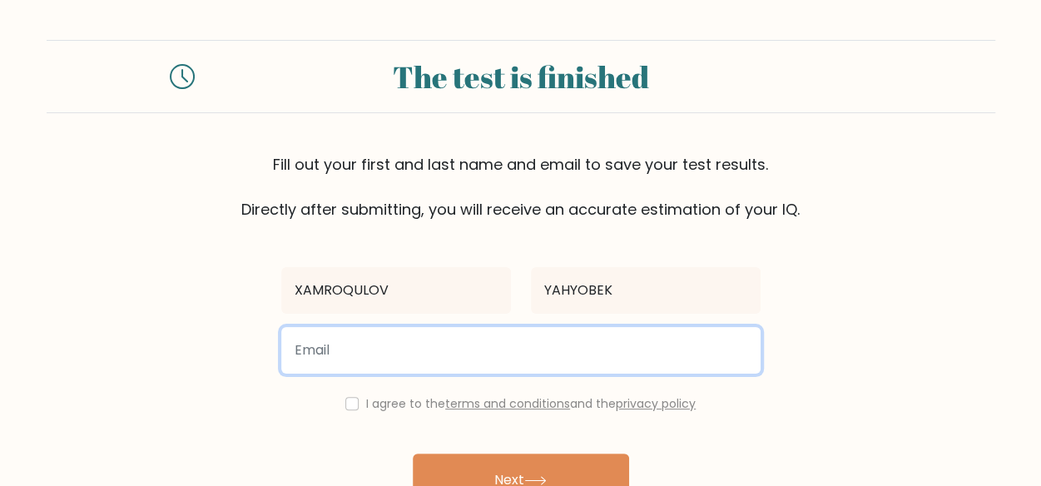
type input "[EMAIL_ADDRESS][DOMAIN_NAME]"
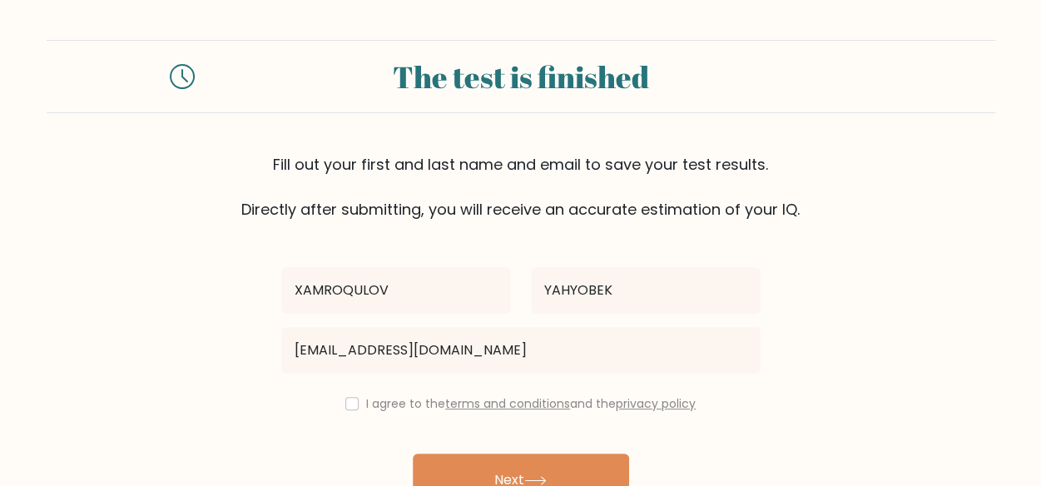
click at [345, 409] on div "I agree to the terms and conditions and the privacy policy" at bounding box center [520, 404] width 499 height 20
click at [345, 408] on input "checkbox" at bounding box center [351, 403] width 13 height 13
checkbox input "true"
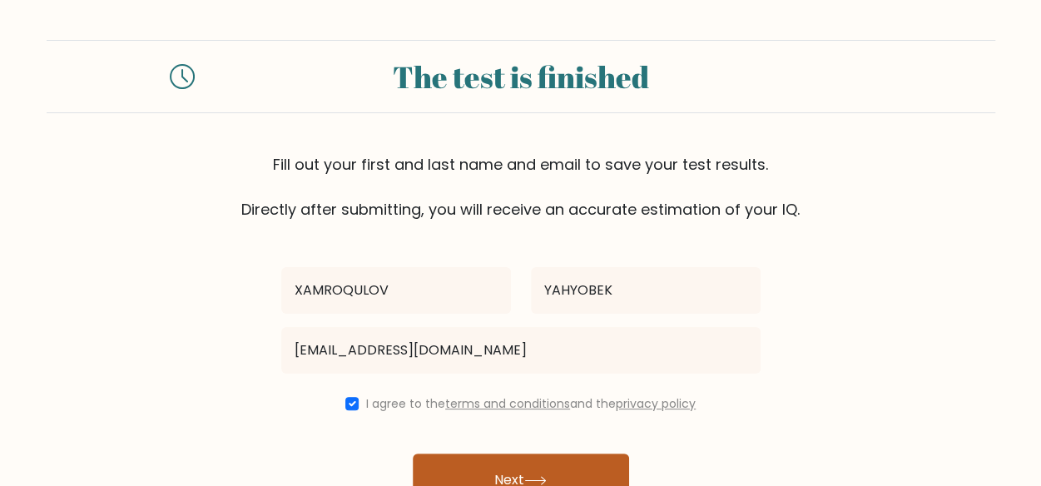
click at [473, 462] on button "Next" at bounding box center [521, 480] width 216 height 53
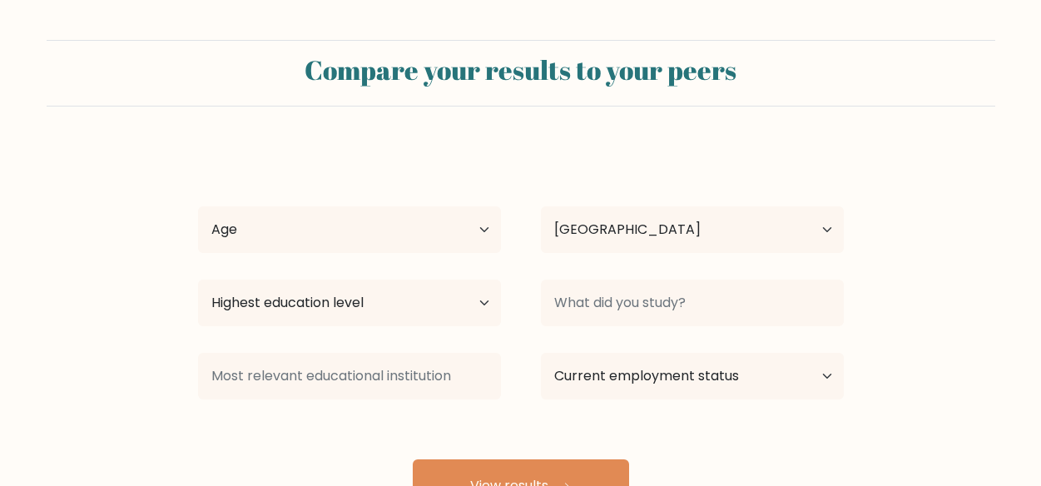
select select "UZ"
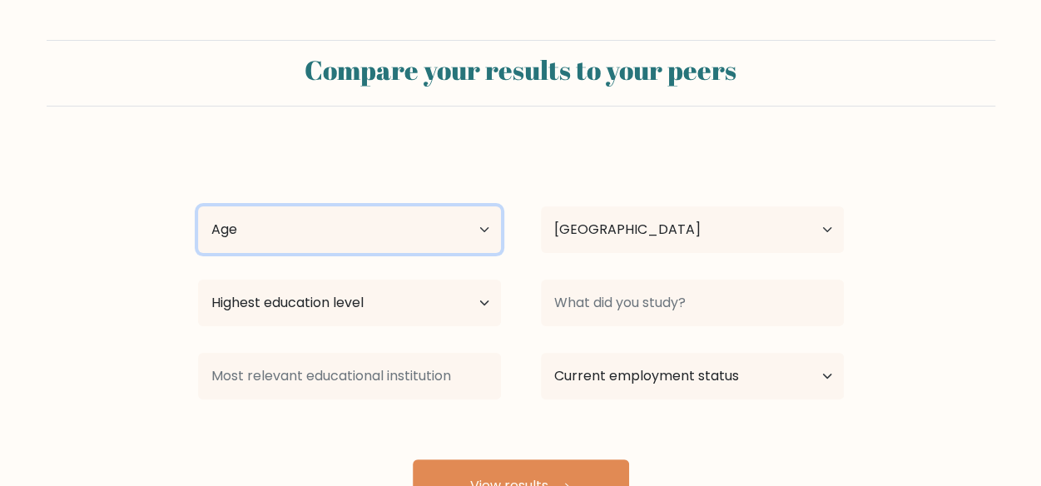
click at [352, 234] on select "Age Under [DEMOGRAPHIC_DATA] [DEMOGRAPHIC_DATA] [DEMOGRAPHIC_DATA] [DEMOGRAPHIC…" at bounding box center [349, 229] width 303 height 47
select select "min_18"
click at [198, 206] on select "Age Under [DEMOGRAPHIC_DATA] [DEMOGRAPHIC_DATA] [DEMOGRAPHIC_DATA] [DEMOGRAPHIC…" at bounding box center [349, 229] width 303 height 47
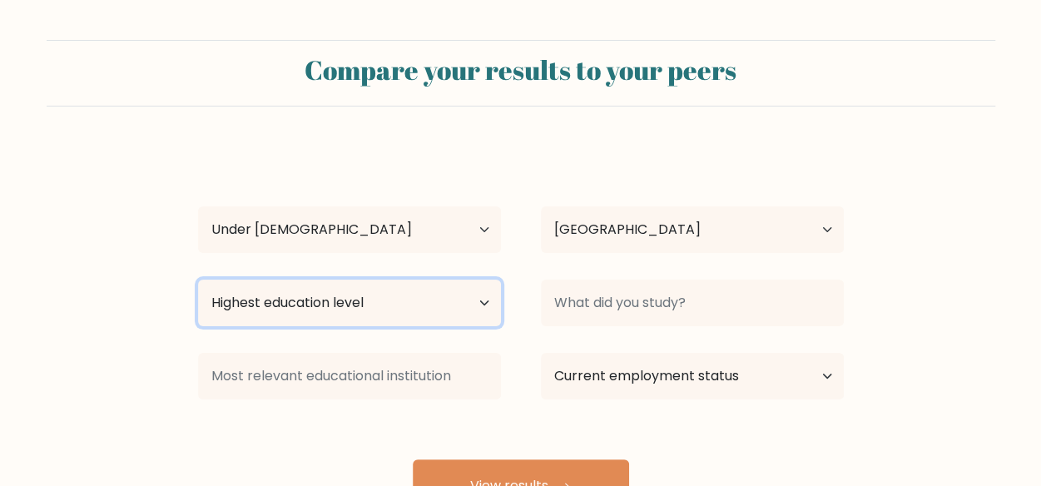
click at [374, 298] on select "Highest education level No schooling Primary Lower Secondary Upper Secondary Oc…" at bounding box center [349, 303] width 303 height 47
select select "primary"
click at [198, 280] on select "Highest education level No schooling Primary Lower Secondary Upper Secondary Oc…" at bounding box center [349, 303] width 303 height 47
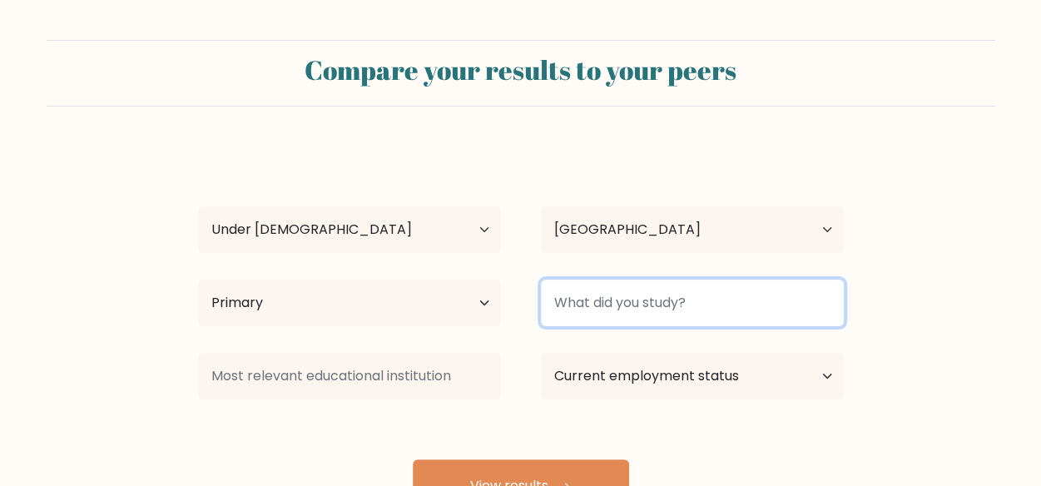
click at [627, 305] on input at bounding box center [692, 303] width 303 height 47
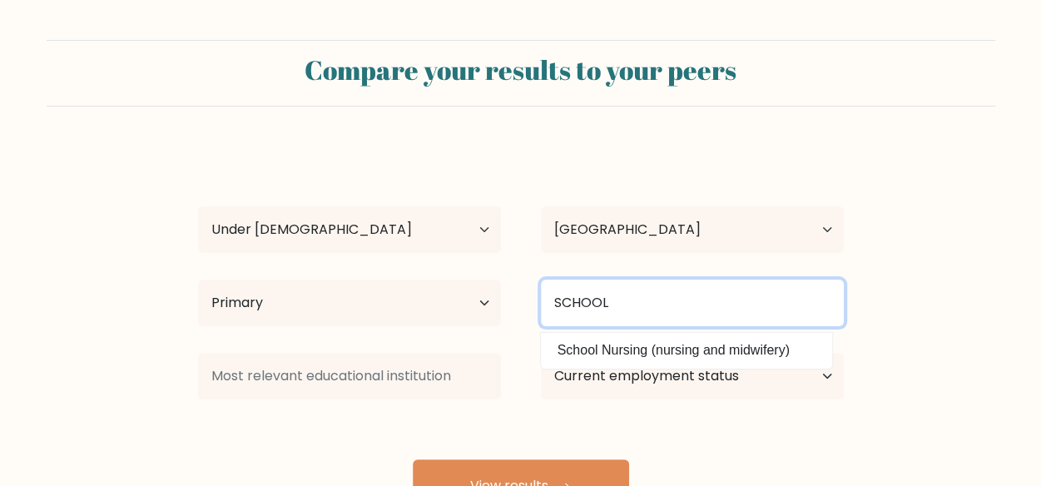
type input "SCHOOL"
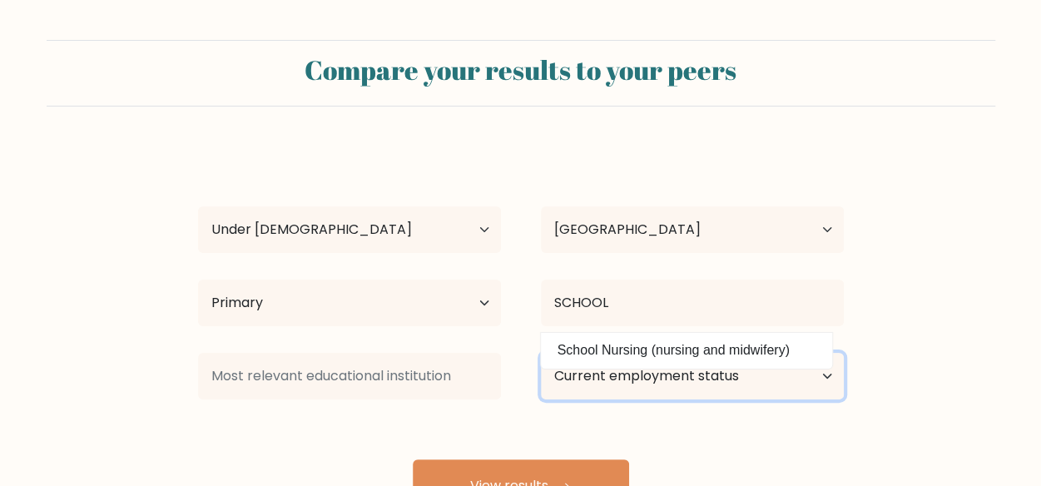
click at [716, 379] on select "Current employment status Employed Student Retired Other / prefer not to answer" at bounding box center [692, 376] width 303 height 47
select select "student"
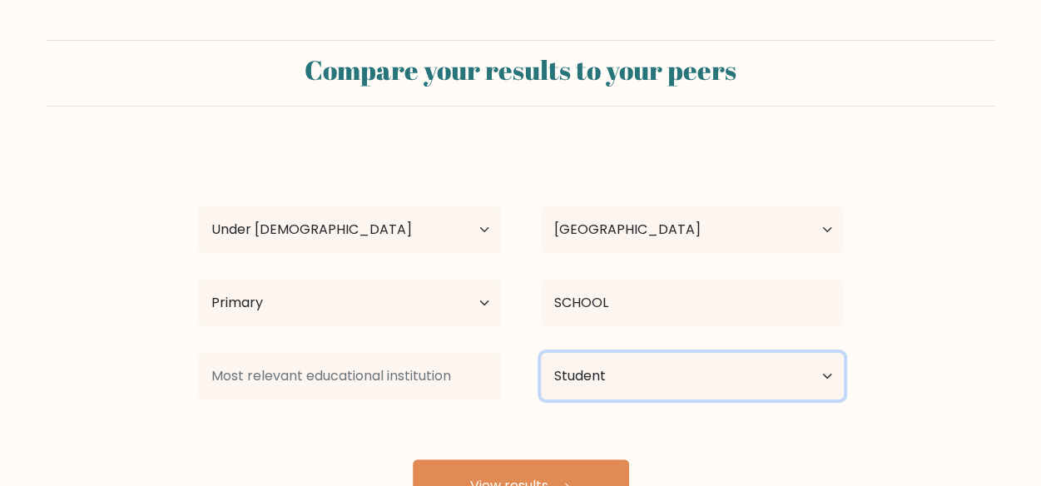
click at [541, 353] on select "Current employment status Employed Student Retired Other / prefer not to answer" at bounding box center [692, 376] width 303 height 47
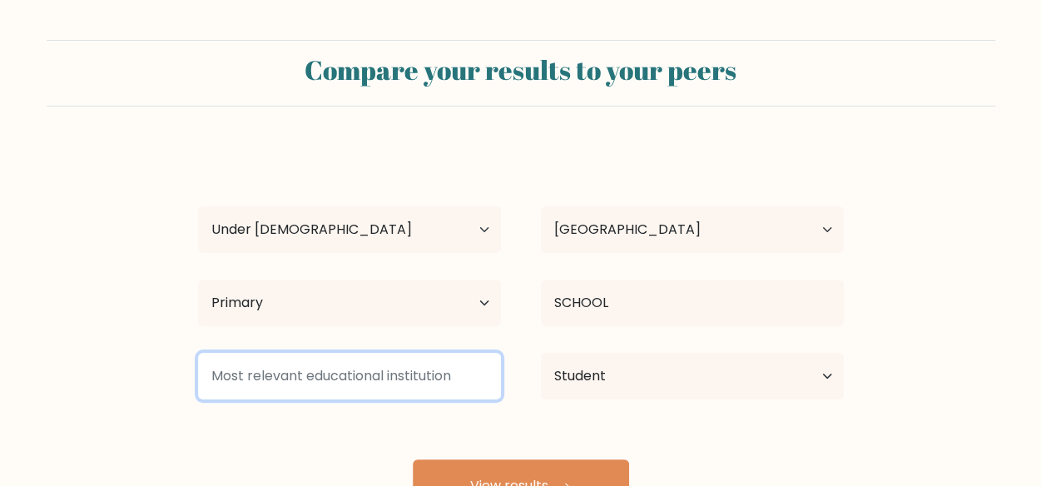
click at [403, 374] on input at bounding box center [349, 376] width 303 height 47
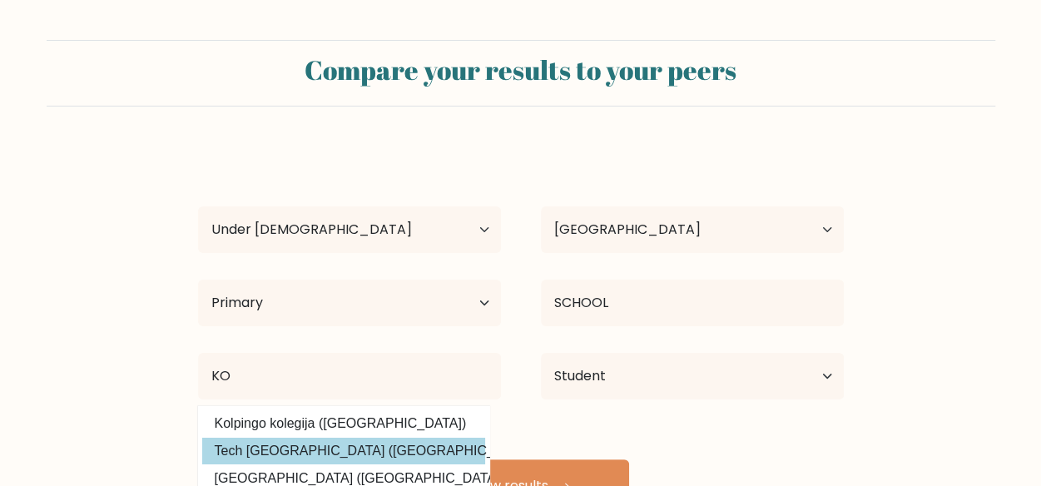
click at [379, 449] on div "XAMROQULOV YAHYOBEK Age Under [DEMOGRAPHIC_DATA] [DEMOGRAPHIC_DATA] [DEMOGRAPHI…" at bounding box center [521, 329] width 666 height 366
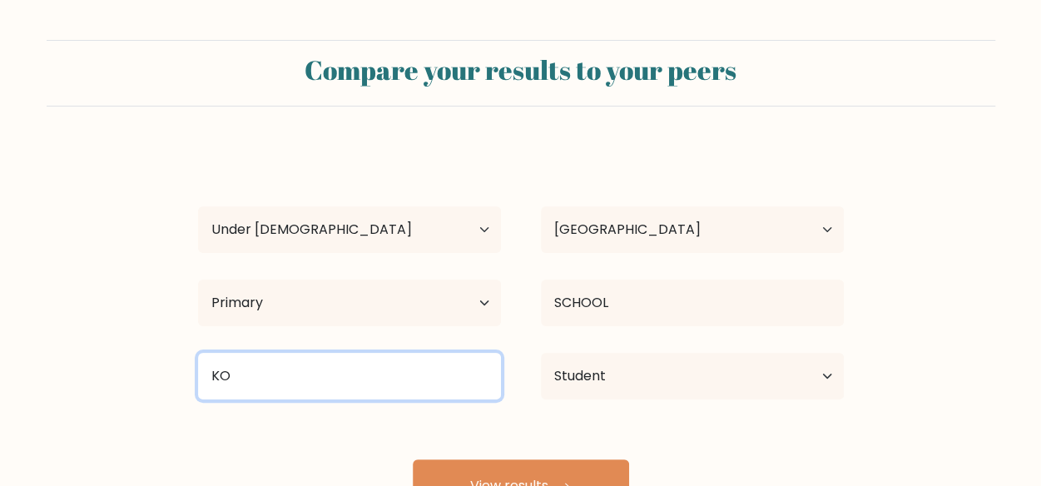
click at [343, 368] on input "KO" at bounding box center [349, 376] width 303 height 47
type input "KO"
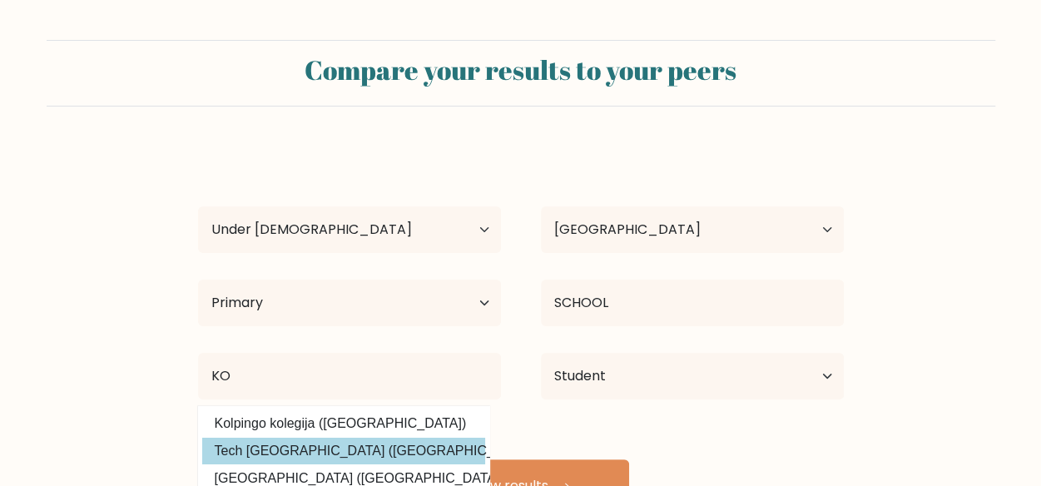
click at [377, 460] on div "XAMROQULOV YAHYOBEK Age Under [DEMOGRAPHIC_DATA] [DEMOGRAPHIC_DATA] [DEMOGRAPHI…" at bounding box center [521, 329] width 666 height 366
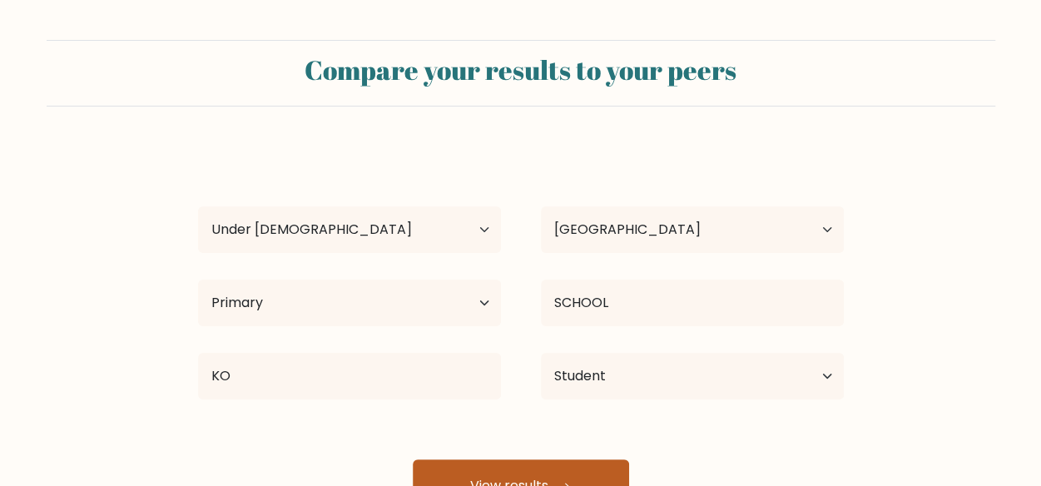
click at [503, 474] on button "View results" at bounding box center [521, 485] width 216 height 53
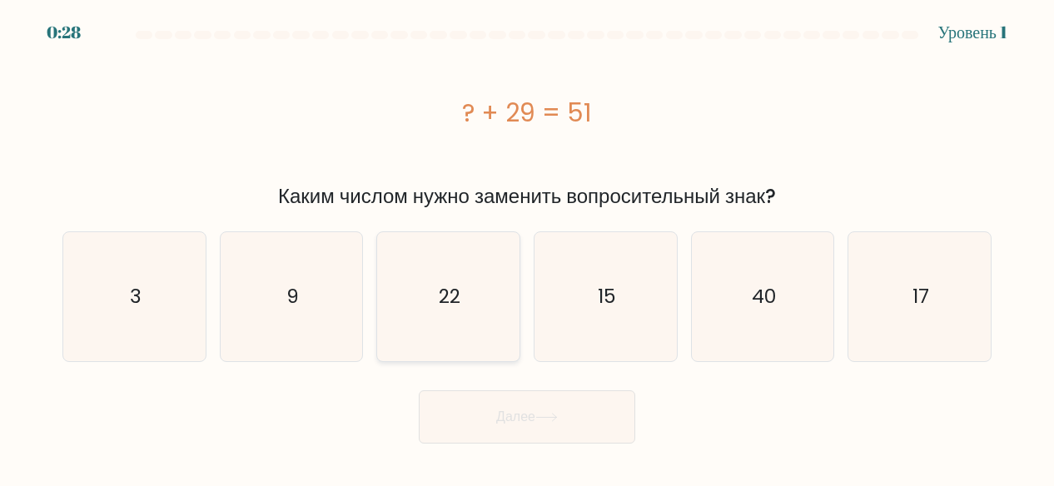
click at [464, 353] on icon "22" at bounding box center [448, 296] width 129 height 129
click at [527, 247] on input "c. 22" at bounding box center [527, 245] width 1 height 4
radio input "true"
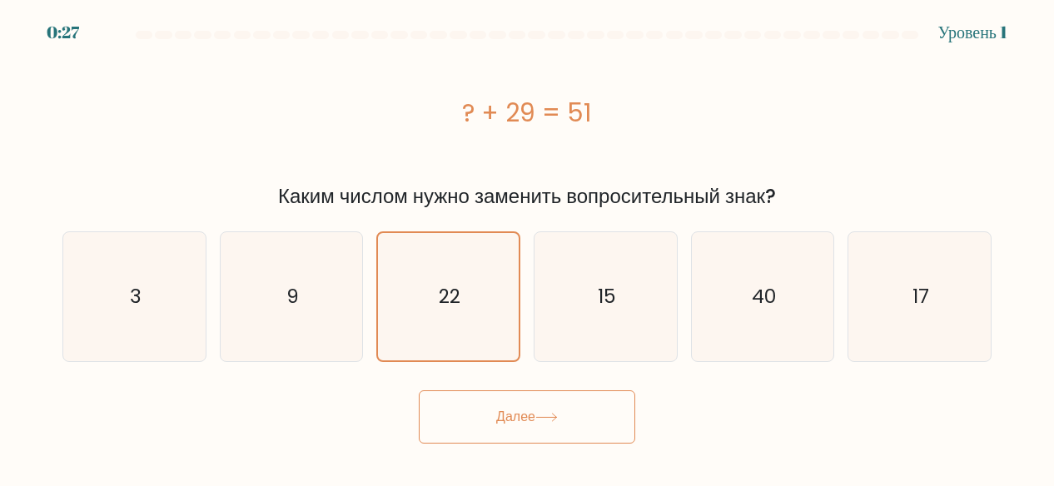
click at [472, 399] on button "Далее" at bounding box center [527, 416] width 216 height 53
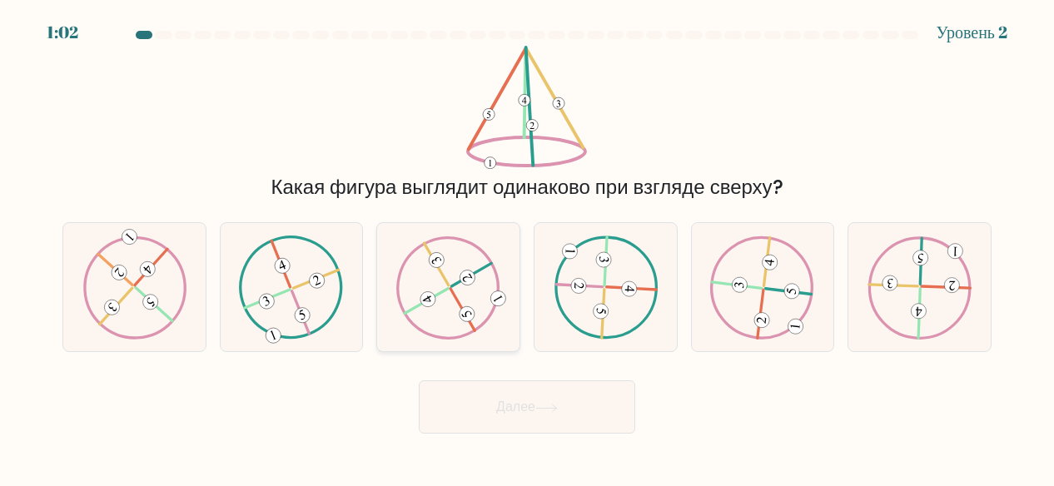
click at [414, 306] on 519 at bounding box center [425, 301] width 43 height 25
click at [527, 247] on input "c." at bounding box center [527, 245] width 1 height 4
radio input "true"
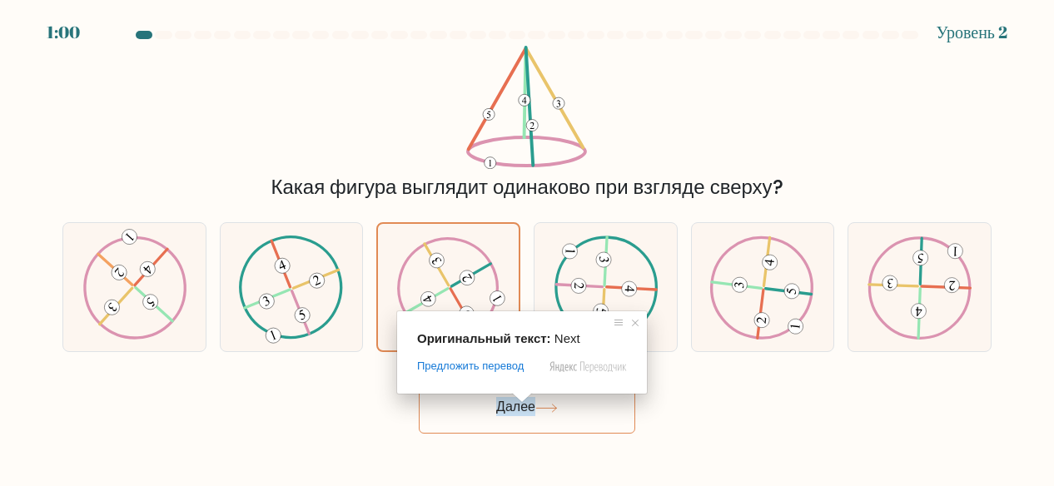
click at [522, 398] on span at bounding box center [522, 398] width 22 height 10
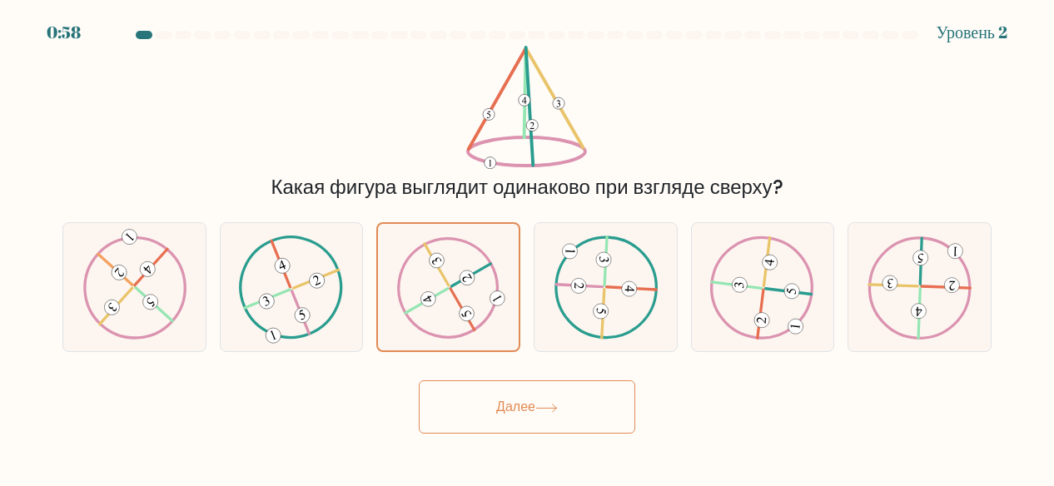
click at [478, 402] on button "Далее" at bounding box center [527, 406] width 216 height 53
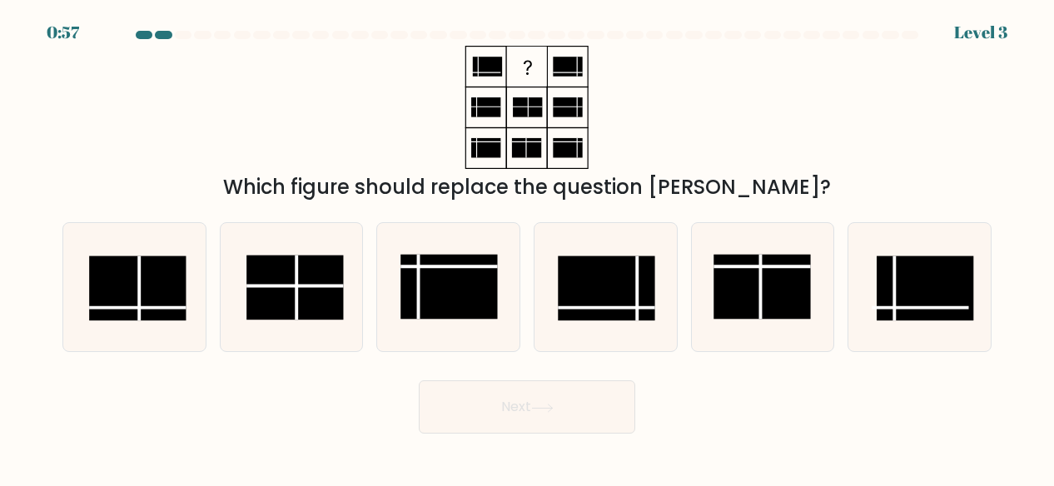
click at [478, 402] on button "Next" at bounding box center [527, 406] width 216 height 53
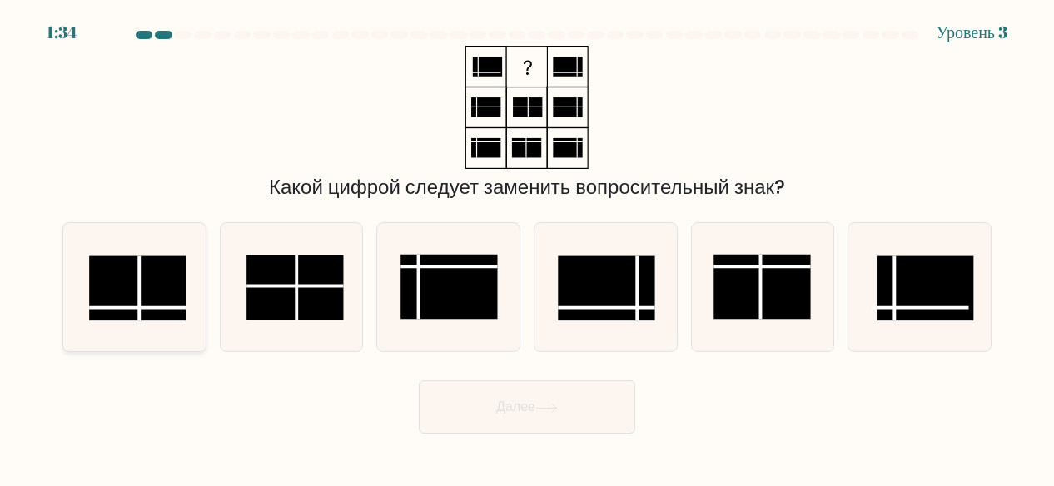
click at [176, 296] on rect at bounding box center [137, 287] width 97 height 65
click at [527, 247] on input "a." at bounding box center [527, 245] width 1 height 4
radio input "true"
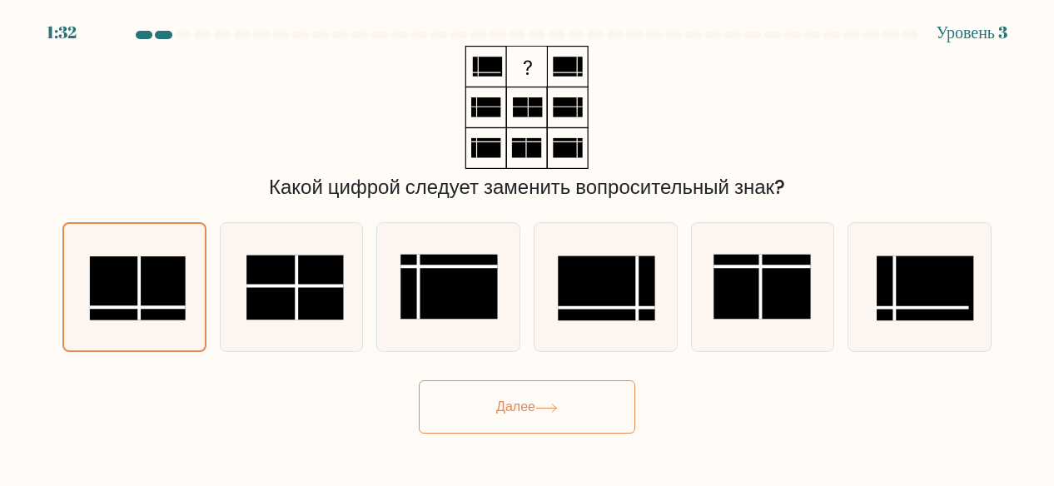
click at [458, 400] on button "Далее" at bounding box center [527, 406] width 216 height 53
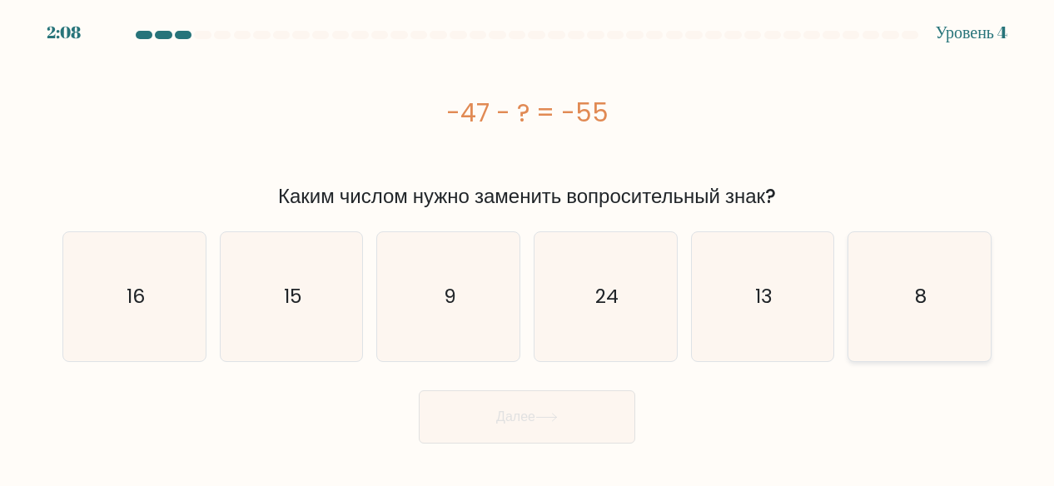
click at [894, 284] on icon "8" at bounding box center [919, 296] width 129 height 129
click at [528, 247] on input "f. 8" at bounding box center [527, 245] width 1 height 4
radio input "true"
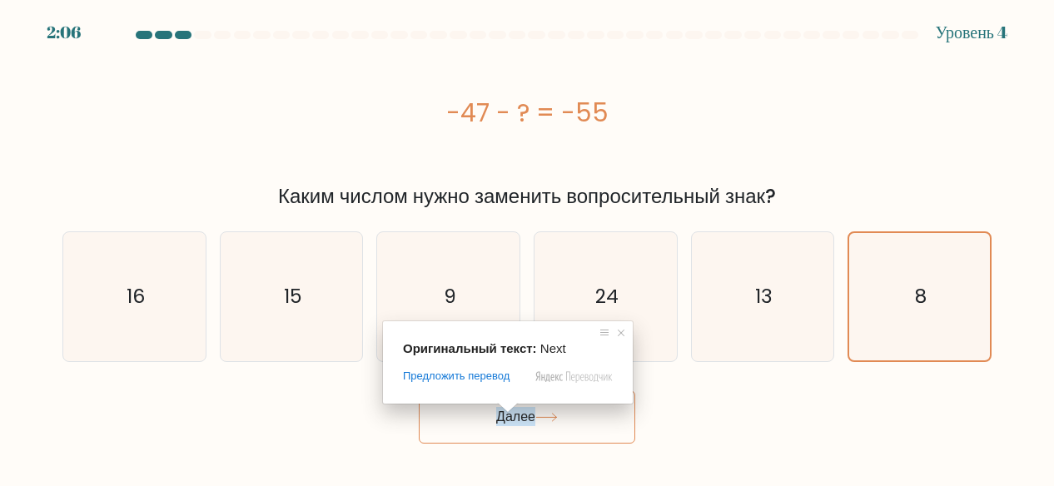
click at [498, 410] on span at bounding box center [508, 408] width 22 height 10
click at [462, 410] on button "Далее" at bounding box center [527, 416] width 216 height 53
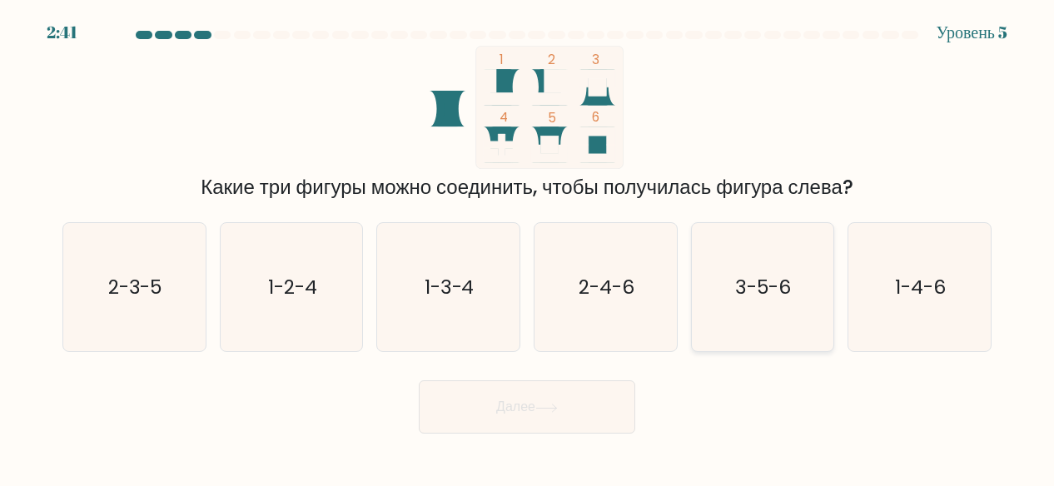
click at [761, 283] on text "3-5-6" at bounding box center [763, 287] width 57 height 27
click at [528, 247] on input "e. 3-5-6" at bounding box center [527, 245] width 1 height 4
radio input "true"
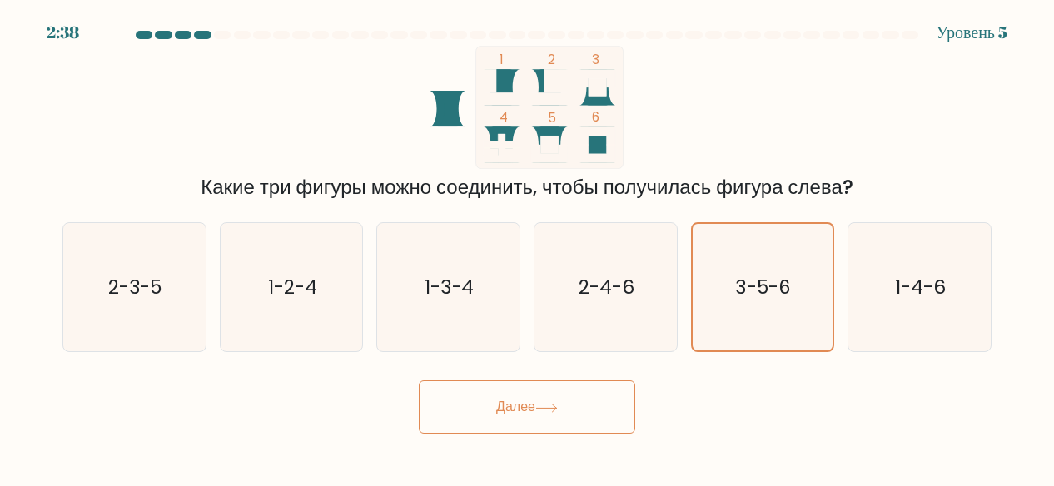
click at [488, 383] on button "Далее" at bounding box center [527, 406] width 216 height 53
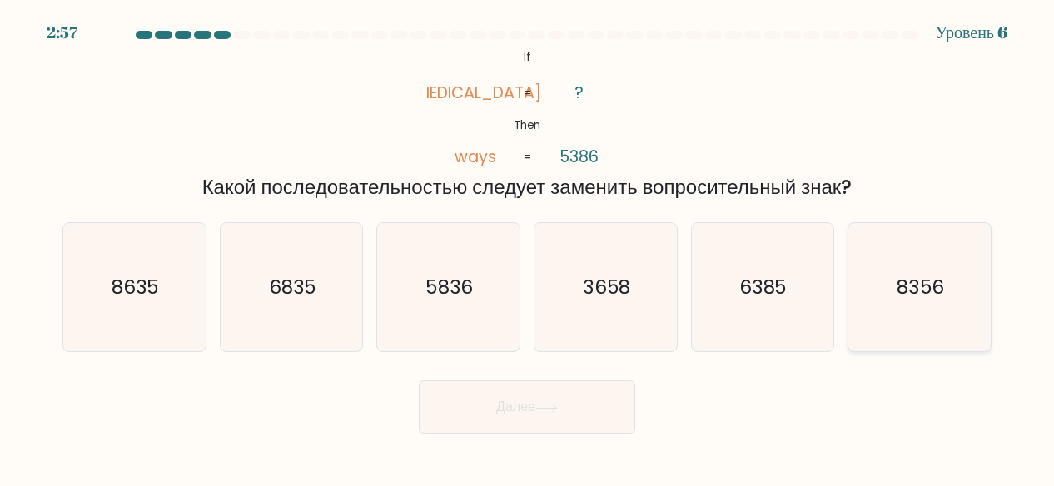
click at [882, 321] on icon "8356" at bounding box center [919, 287] width 129 height 129
click at [528, 247] on input "f. 8356" at bounding box center [527, 245] width 1 height 4
radio input "true"
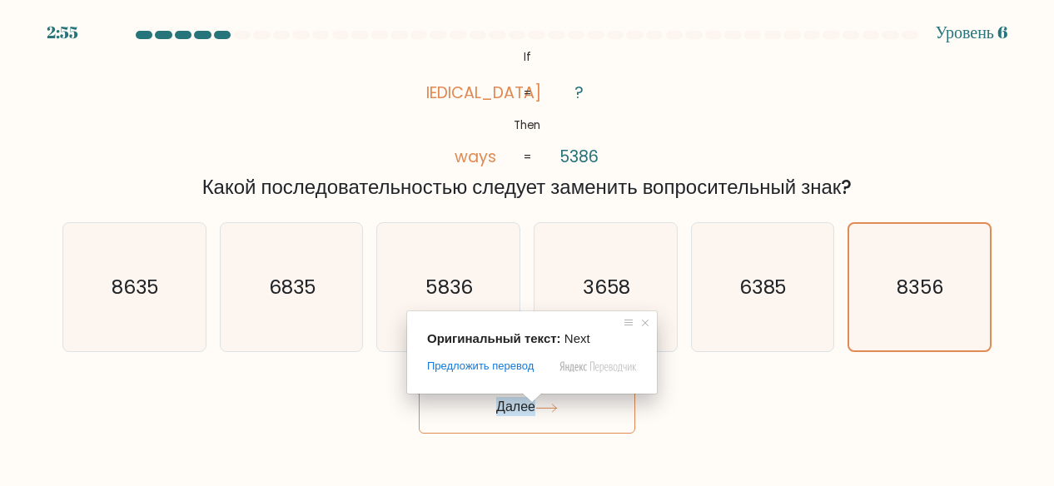
click at [527, 403] on span at bounding box center [532, 398] width 22 height 10
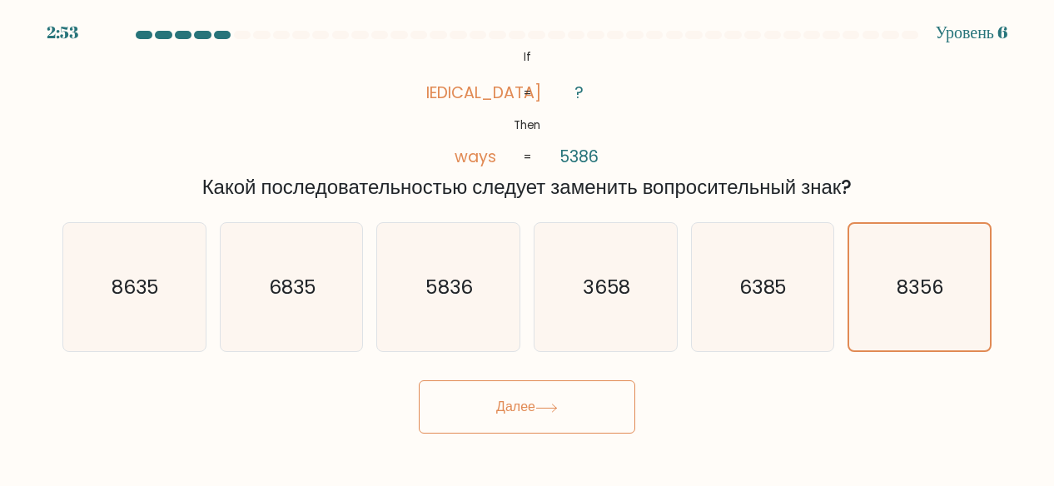
click at [554, 408] on icon at bounding box center [546, 407] width 20 height 7
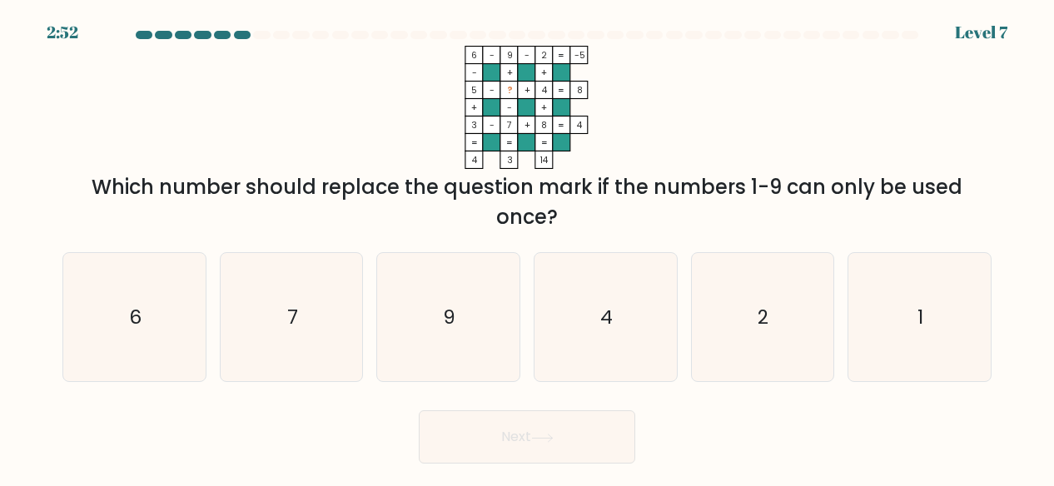
click at [554, 408] on div "Next" at bounding box center [526, 433] width 949 height 62
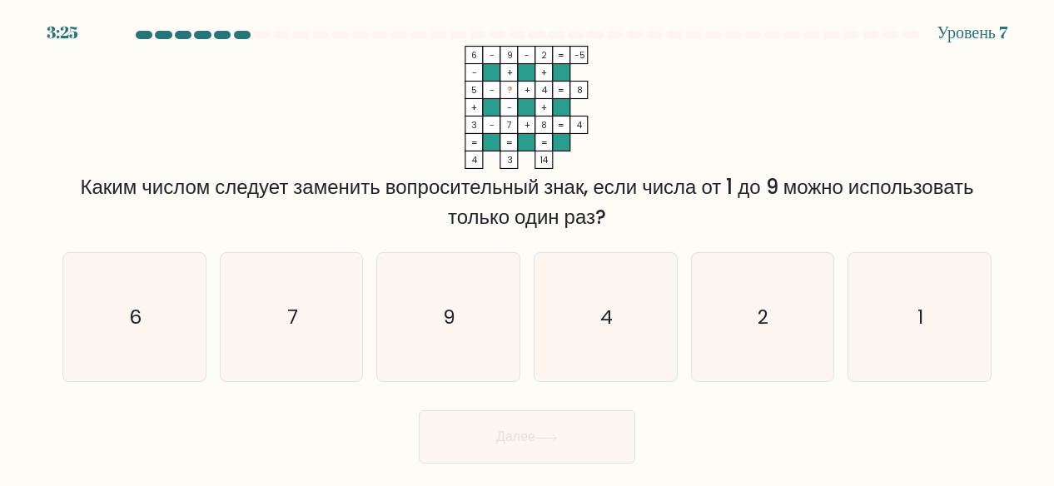
click at [766, 41] on div at bounding box center [526, 38] width 949 height 15
click at [895, 320] on icon "1" at bounding box center [919, 317] width 129 height 129
click at [528, 247] on input "f. 1" at bounding box center [527, 245] width 1 height 4
radio input "true"
click at [596, 453] on button "Далее" at bounding box center [527, 436] width 216 height 53
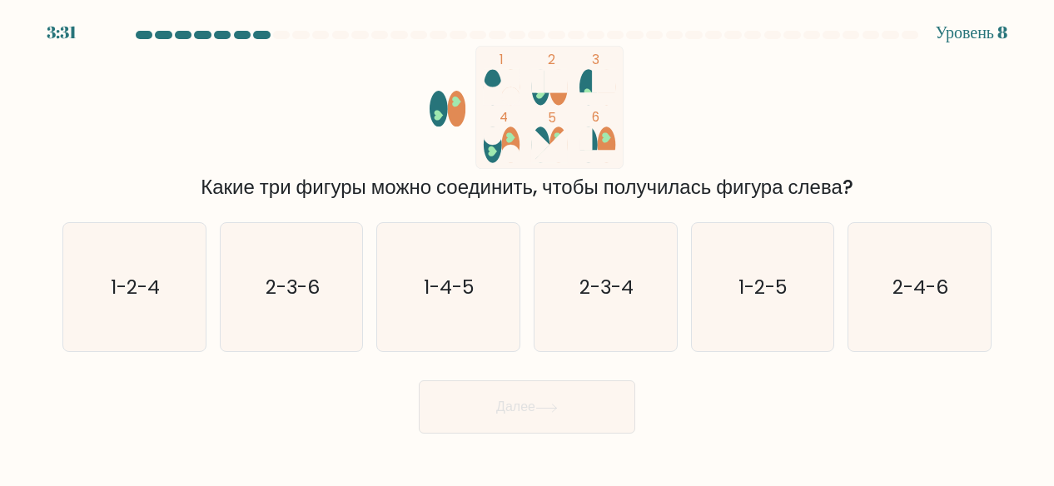
click at [774, 102] on div "1 2 3 4 5 6 Какие три фигуры можно соединить, чтобы получилась фигура слева?" at bounding box center [526, 124] width 949 height 156
click at [305, 254] on icon "2-3-6" at bounding box center [291, 287] width 129 height 129
click at [527, 247] on input "b. 2-3-6" at bounding box center [527, 245] width 1 height 4
radio input "true"
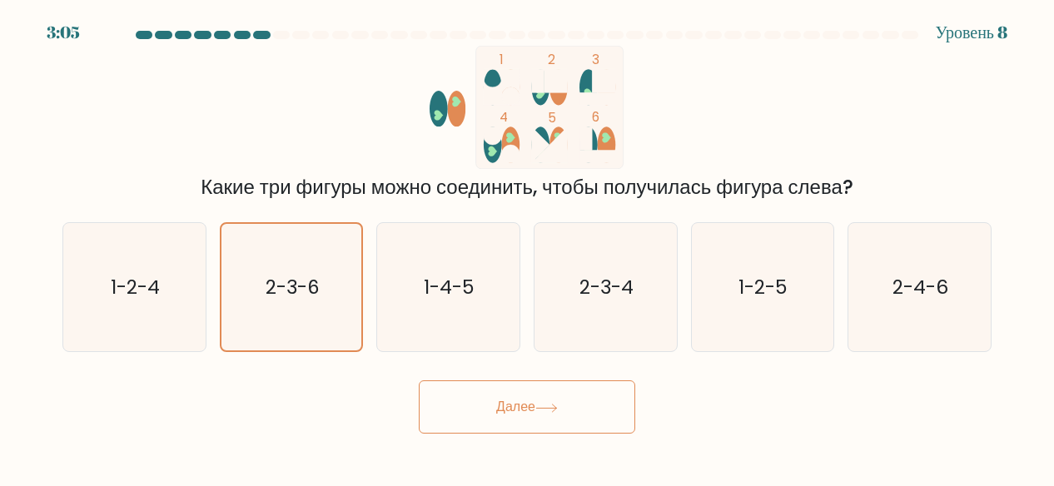
click at [461, 416] on button "Далее" at bounding box center [527, 406] width 216 height 53
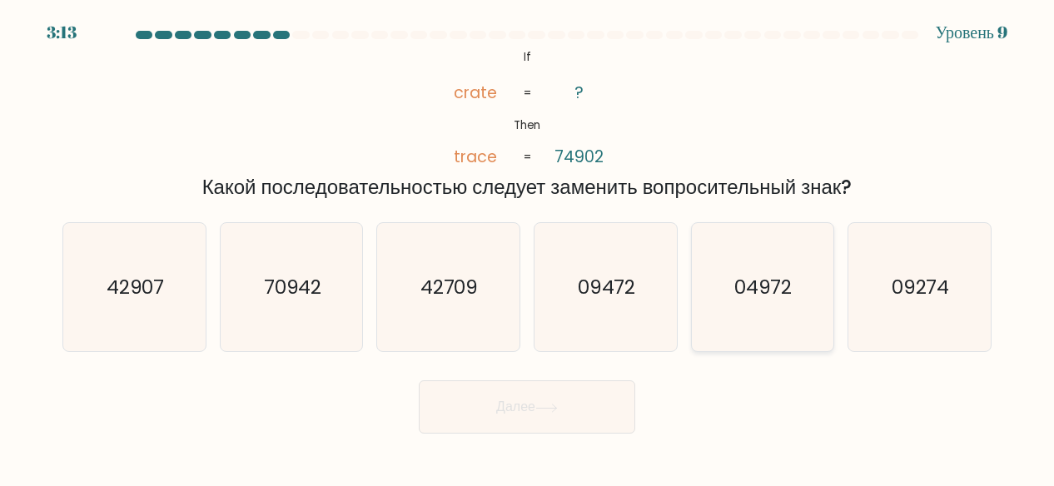
click at [731, 303] on icon "04972" at bounding box center [761, 287] width 129 height 129
click at [528, 247] on input "e. 04972" at bounding box center [527, 245] width 1 height 4
radio input "true"
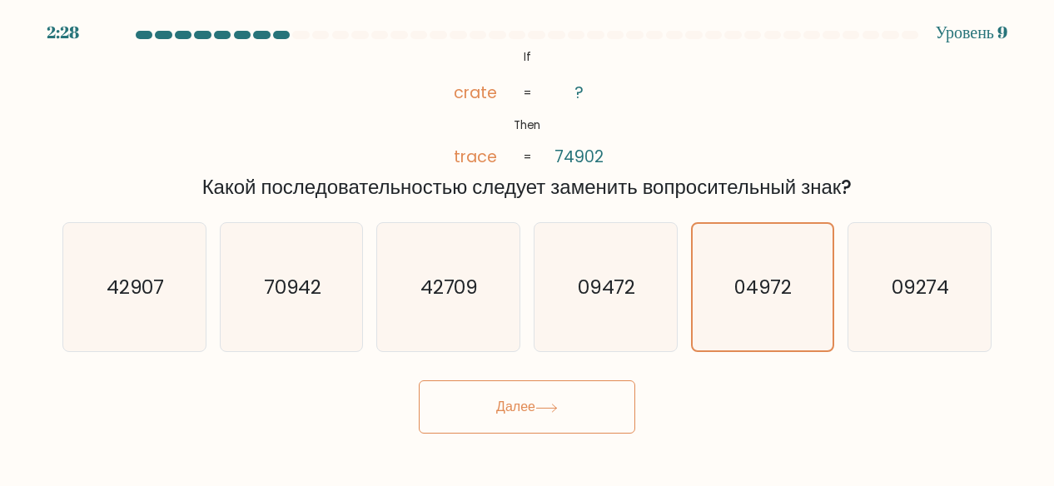
click at [591, 416] on button "Далее" at bounding box center [527, 406] width 216 height 53
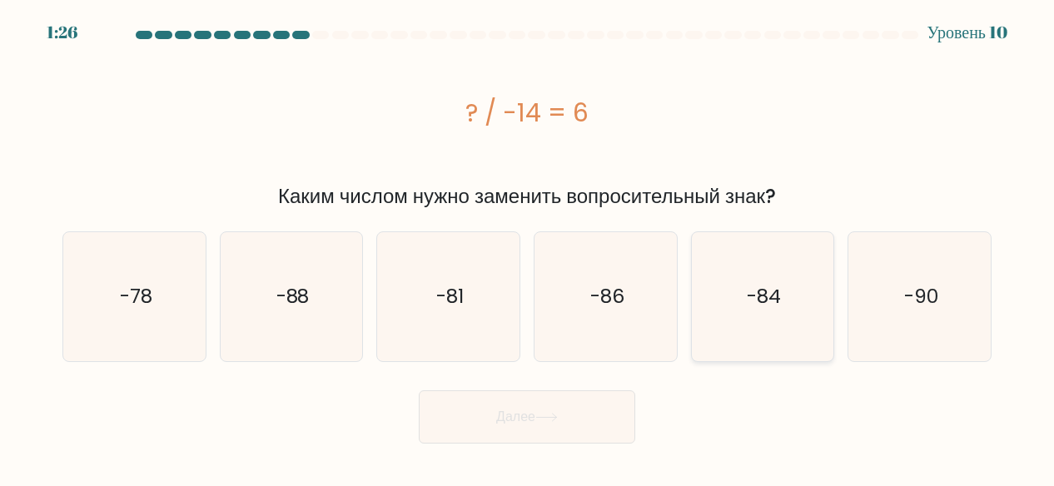
click at [759, 329] on icon "-84" at bounding box center [761, 296] width 129 height 129
click at [528, 247] on input "e. -84" at bounding box center [527, 245] width 1 height 4
radio input "true"
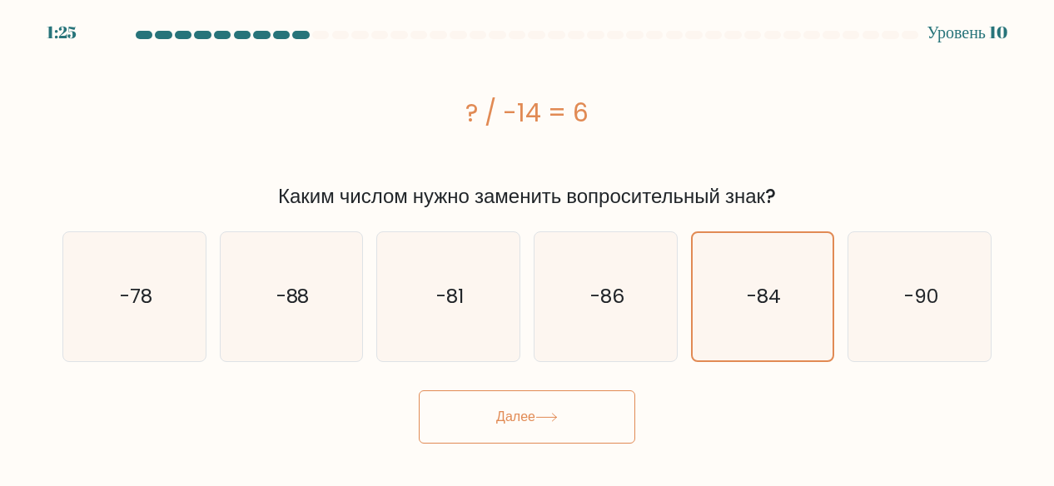
click at [589, 436] on button "Далее" at bounding box center [527, 416] width 216 height 53
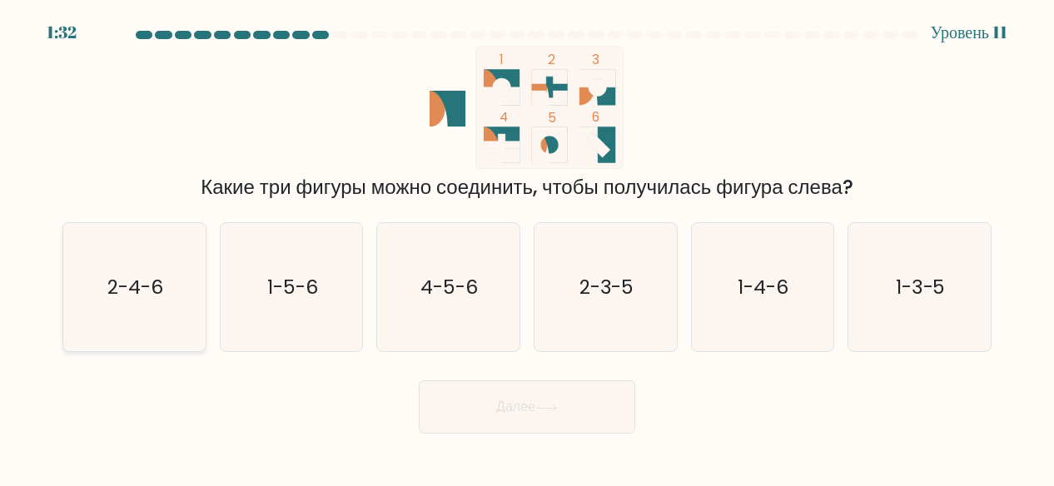
click at [148, 280] on text "2-4-6" at bounding box center [135, 287] width 56 height 27
click at [527, 247] on input "a. 2-4-6" at bounding box center [527, 245] width 1 height 4
radio input "true"
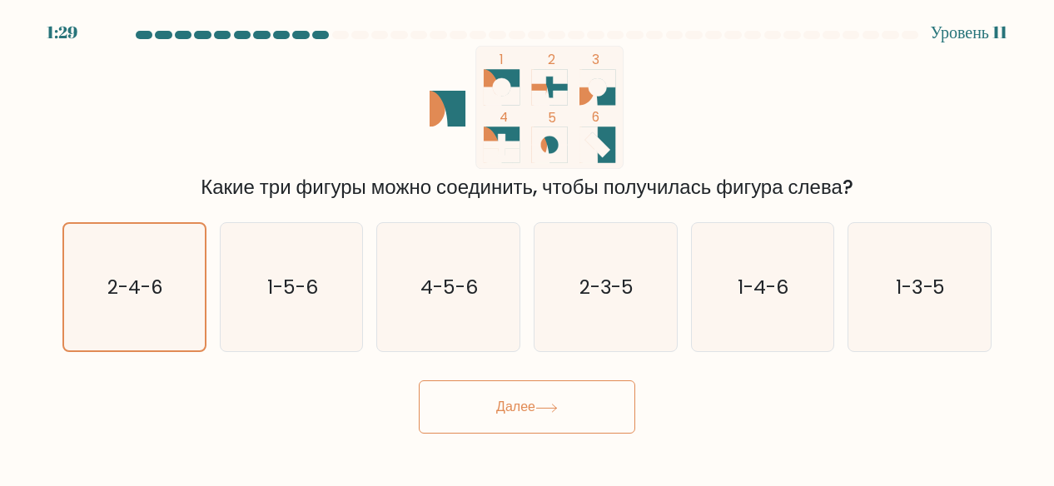
click at [473, 411] on button "Далее" at bounding box center [527, 406] width 216 height 53
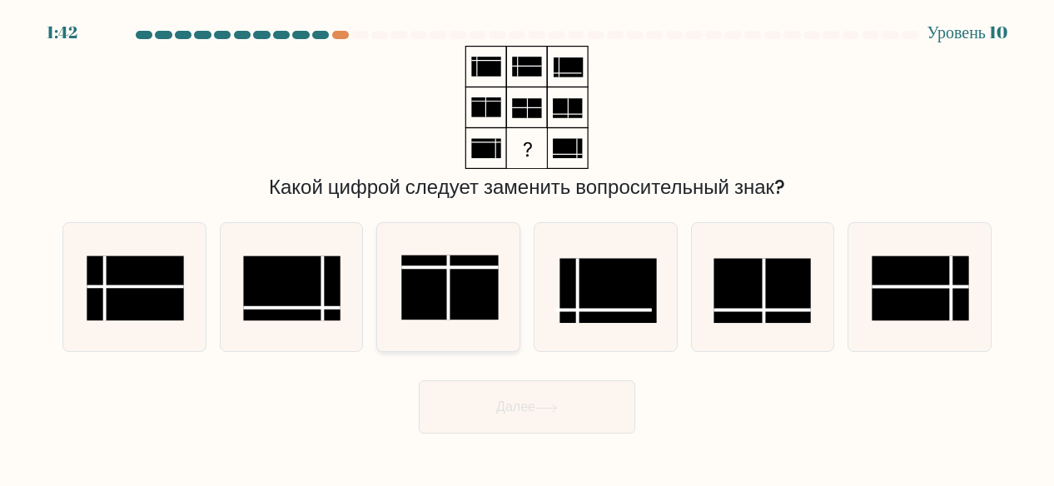
click at [434, 310] on rect at bounding box center [450, 287] width 97 height 65
click at [527, 247] on input "c." at bounding box center [527, 245] width 1 height 4
radio input "true"
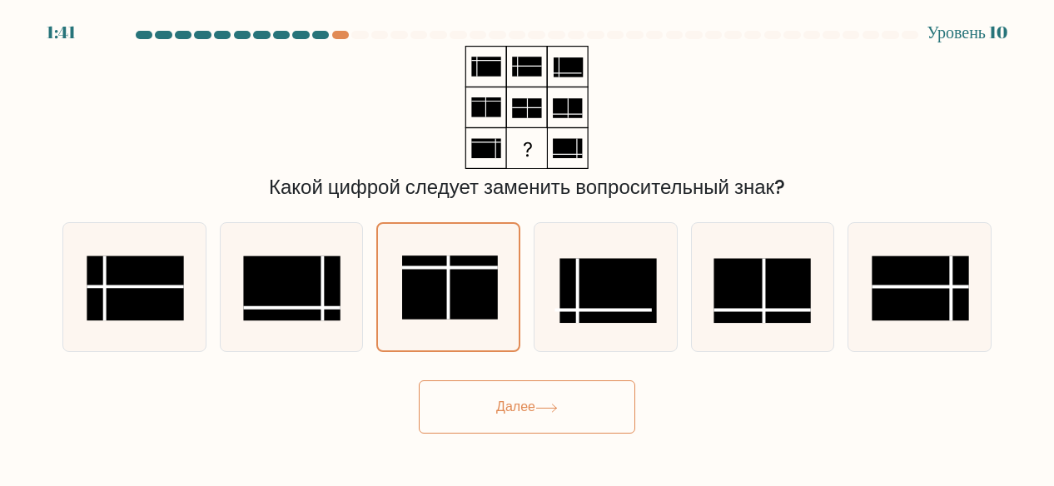
click at [447, 402] on button "Далее" at bounding box center [527, 406] width 216 height 53
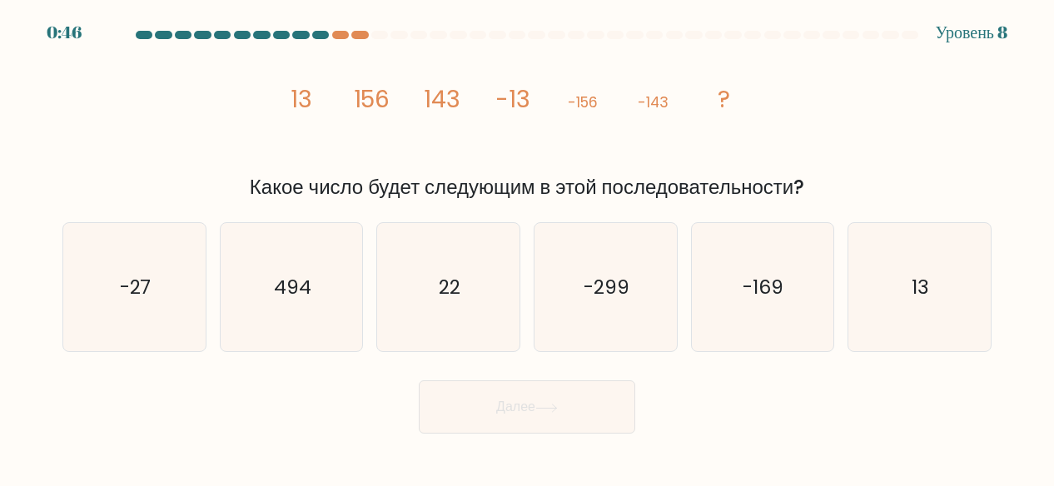
click at [447, 402] on button "Далее" at bounding box center [527, 406] width 216 height 53
click at [885, 277] on icon "13" at bounding box center [919, 287] width 129 height 129
click at [528, 247] on input "f. 13" at bounding box center [527, 245] width 1 height 4
radio input "true"
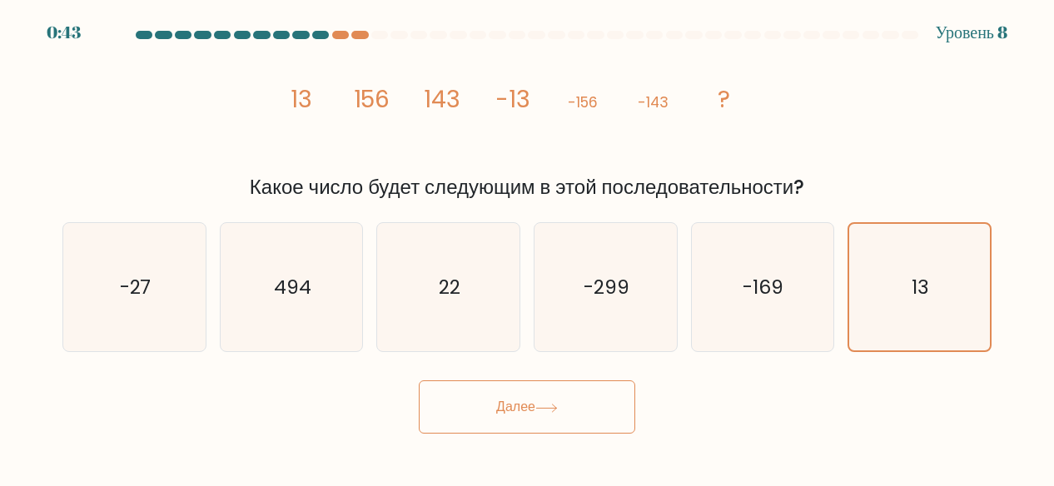
click at [562, 385] on button "Далее" at bounding box center [527, 406] width 216 height 53
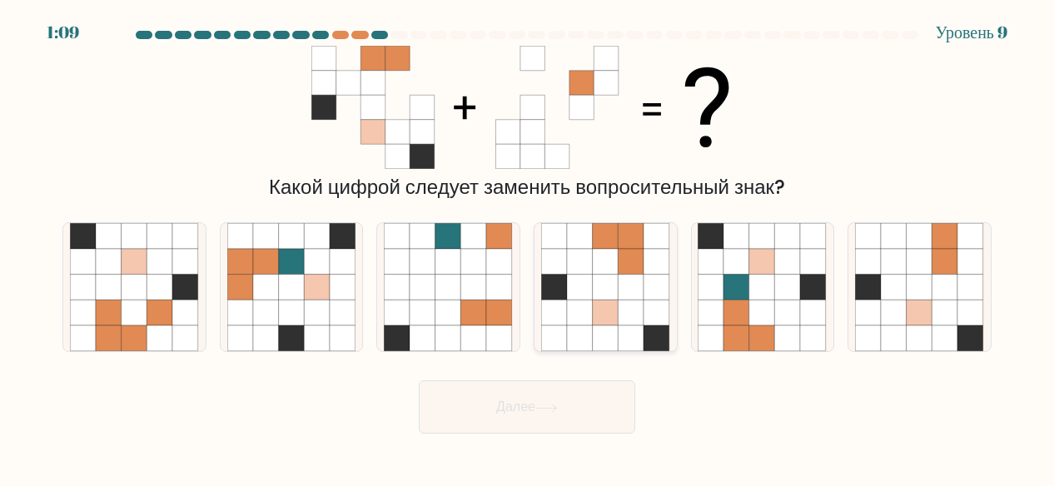
click at [592, 305] on icon at bounding box center [580, 313] width 26 height 26
click at [528, 247] on input "d." at bounding box center [527, 245] width 1 height 4
radio input "true"
click at [548, 389] on button "Далее" at bounding box center [527, 406] width 216 height 53
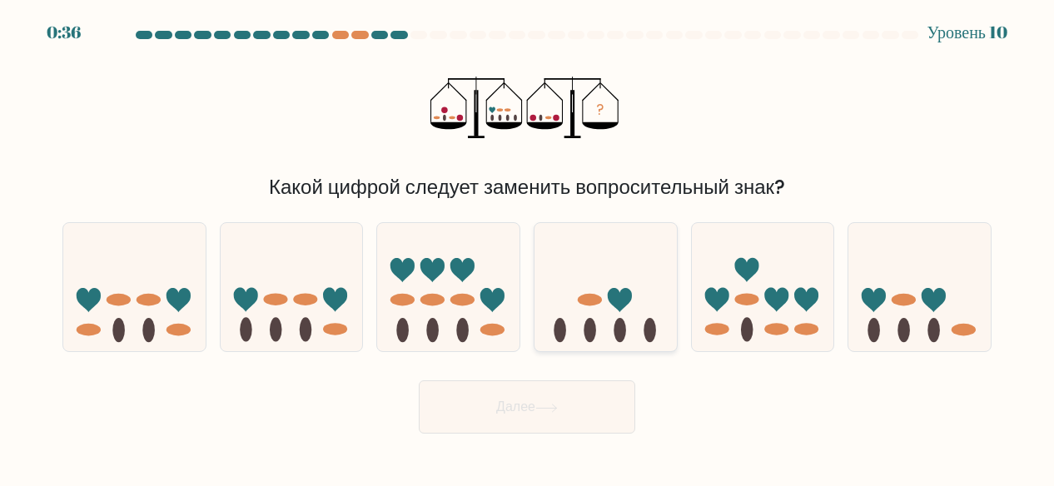
click at [588, 327] on ellipse at bounding box center [589, 330] width 12 height 24
click at [528, 247] on input "d." at bounding box center [527, 245] width 1 height 4
radio input "true"
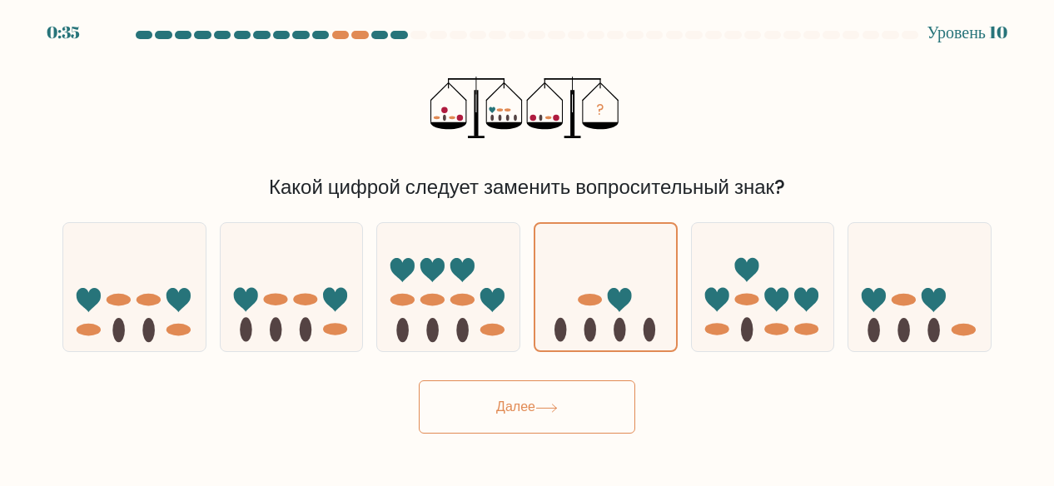
click at [558, 387] on button "Далее" at bounding box center [527, 406] width 216 height 53
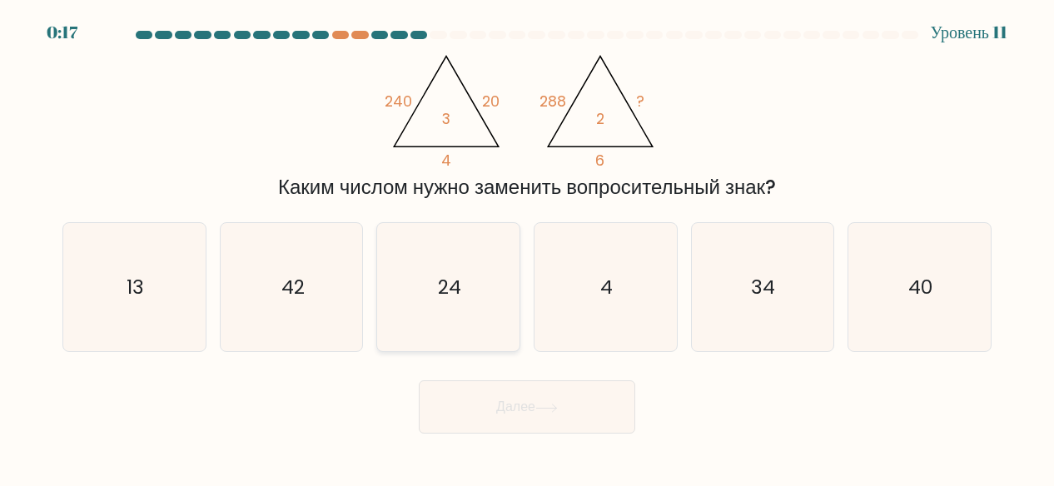
click at [419, 285] on icon "24" at bounding box center [448, 287] width 129 height 129
click at [527, 247] on input "c. 24" at bounding box center [527, 245] width 1 height 4
radio input "true"
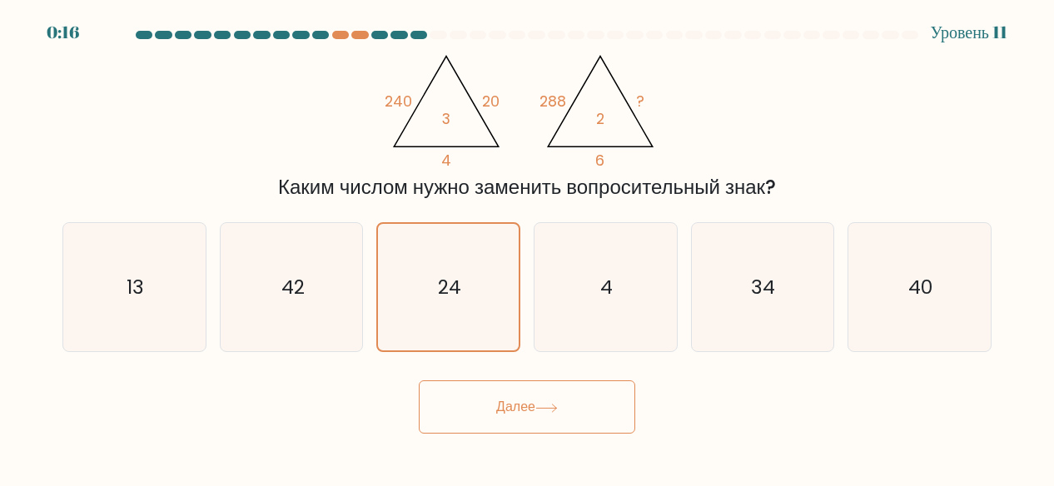
click at [506, 388] on button "Далее" at bounding box center [527, 406] width 216 height 53
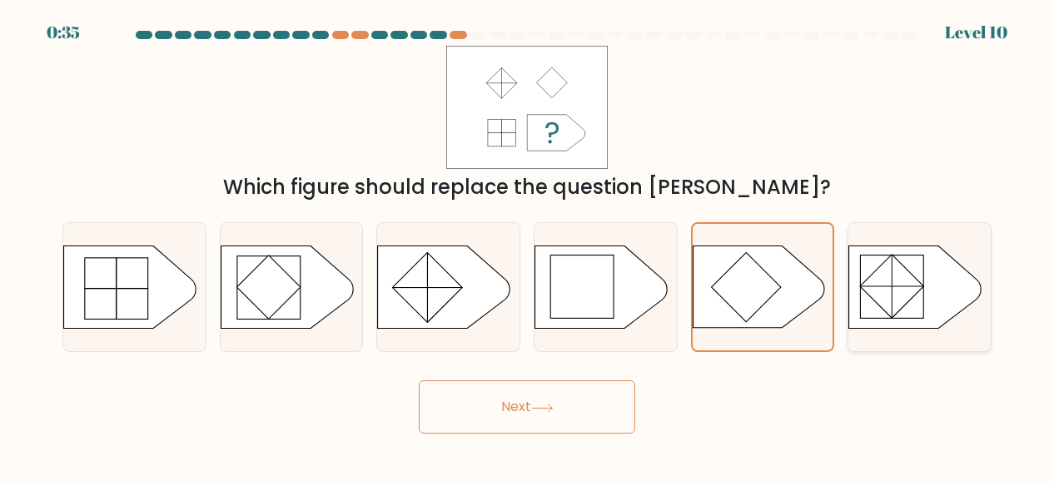
click at [896, 274] on rect at bounding box center [892, 286] width 64 height 64
click at [528, 247] on input "f." at bounding box center [527, 245] width 1 height 4
radio input "true"
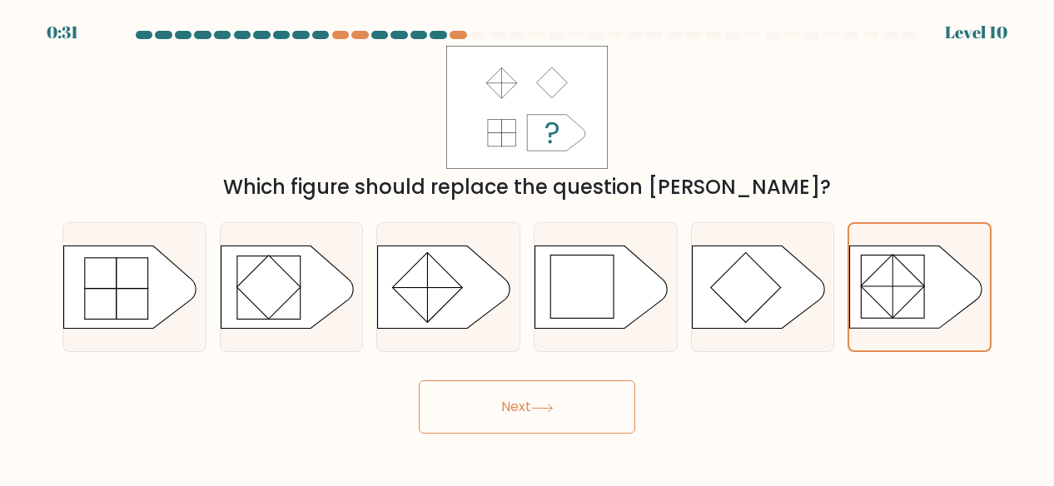
click at [554, 414] on button "Next" at bounding box center [527, 406] width 216 height 53
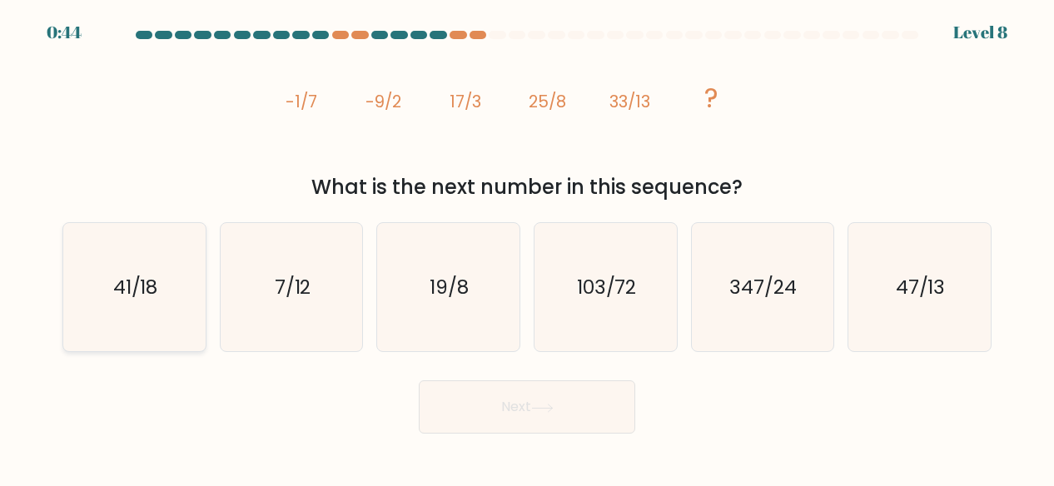
click at [137, 317] on icon "41/18" at bounding box center [134, 287] width 129 height 129
click at [527, 247] on input "a. 41/18" at bounding box center [527, 245] width 1 height 4
radio input "true"
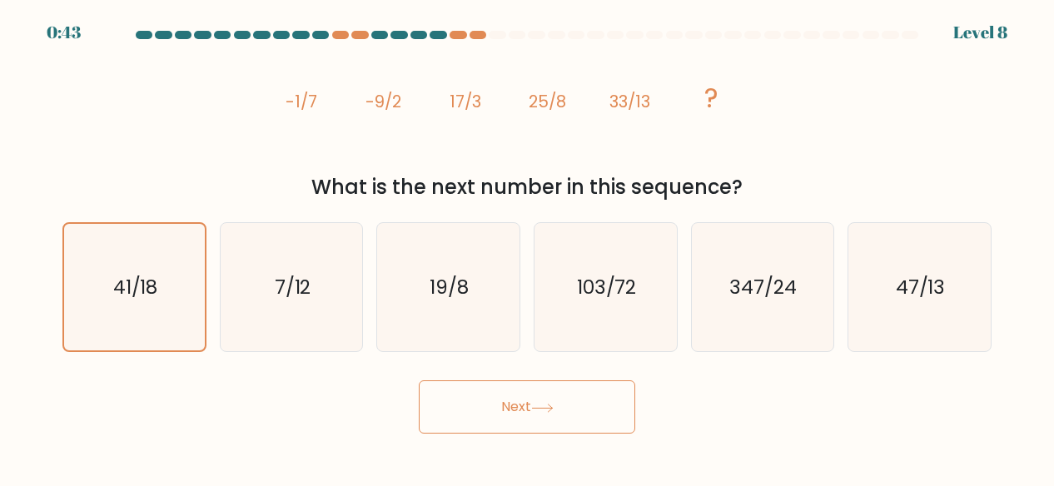
click at [441, 412] on button "Next" at bounding box center [527, 406] width 216 height 53
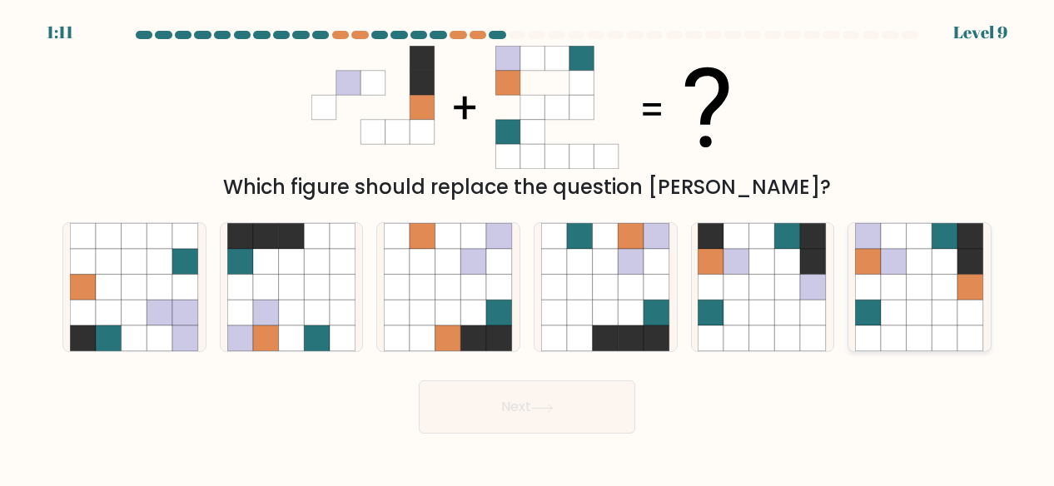
click at [939, 258] on icon at bounding box center [945, 262] width 26 height 26
click at [528, 247] on input "f." at bounding box center [527, 245] width 1 height 4
radio input "true"
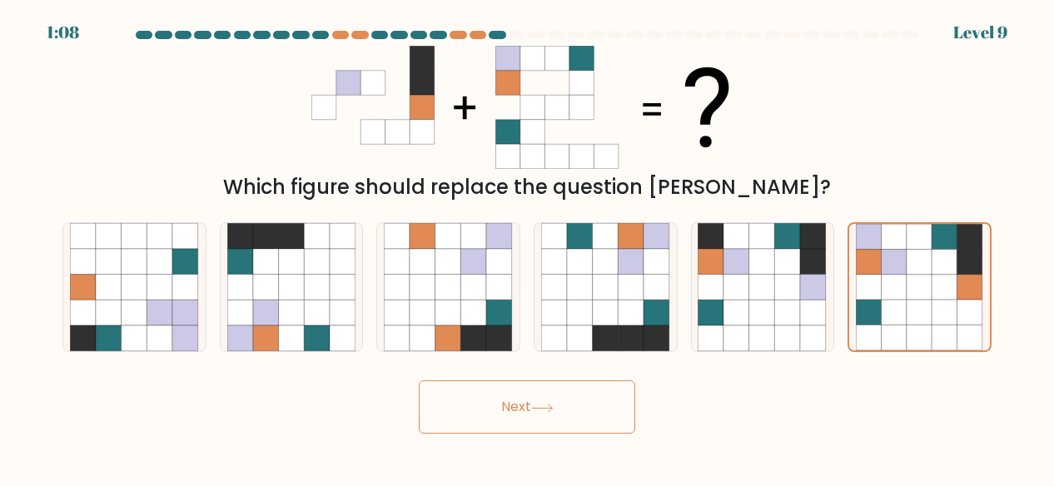
click at [578, 404] on button "Next" at bounding box center [527, 406] width 216 height 53
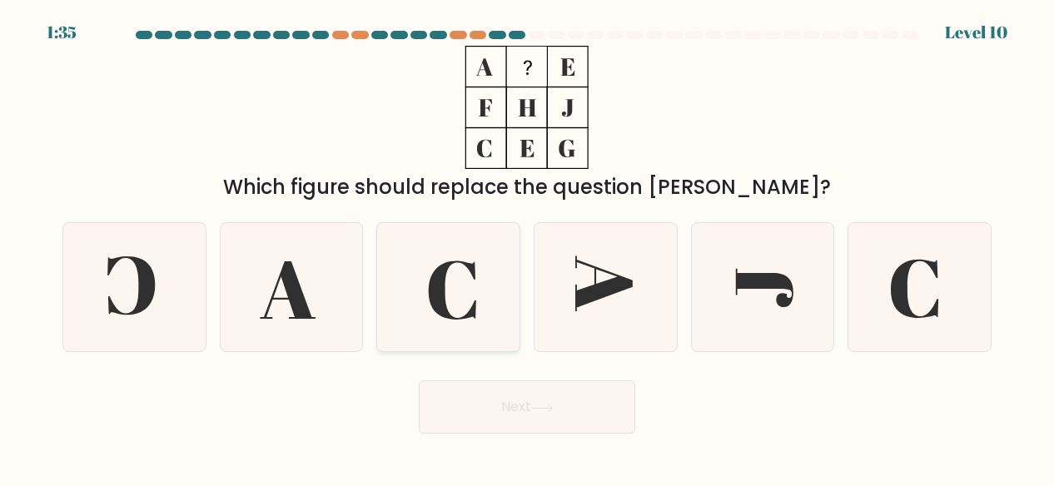
click at [409, 268] on icon at bounding box center [448, 287] width 129 height 129
click at [527, 247] on input "c." at bounding box center [527, 245] width 1 height 4
radio input "true"
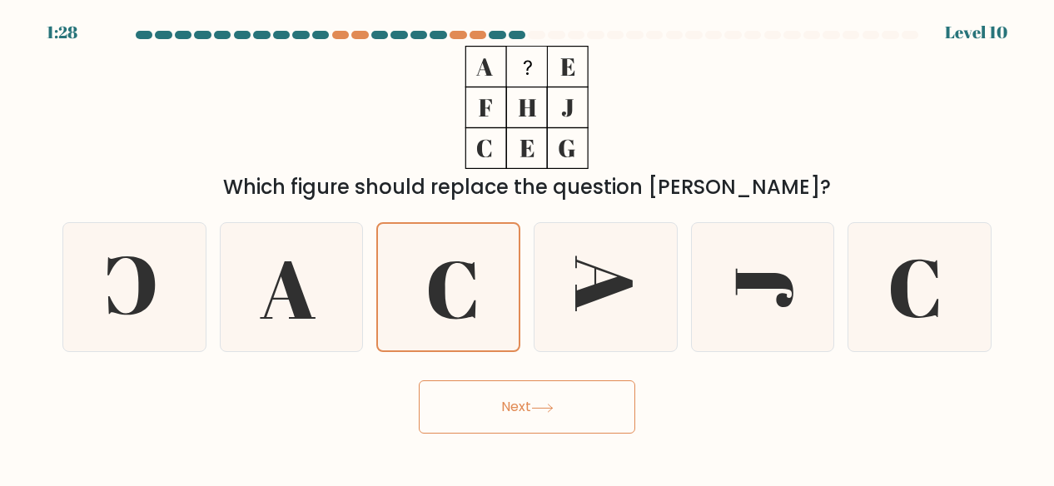
click at [546, 410] on icon at bounding box center [542, 408] width 22 height 9
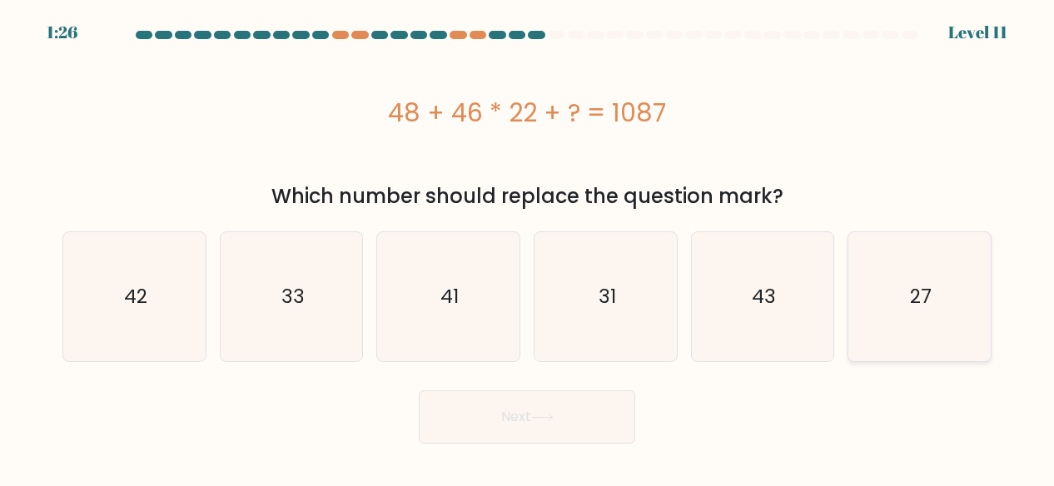
click at [897, 339] on icon "27" at bounding box center [919, 296] width 129 height 129
click at [528, 247] on input "f. 27" at bounding box center [527, 245] width 1 height 4
radio input "true"
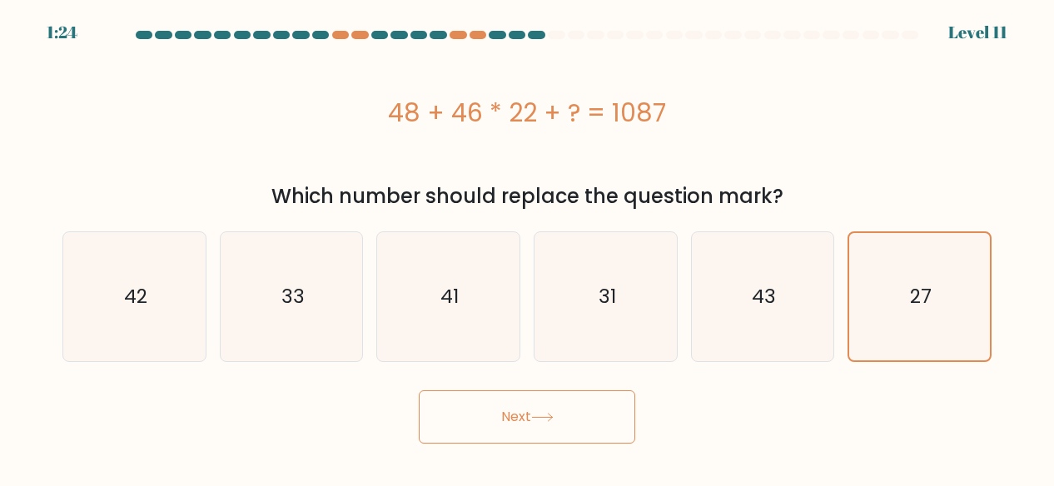
click at [624, 434] on button "Next" at bounding box center [527, 416] width 216 height 53
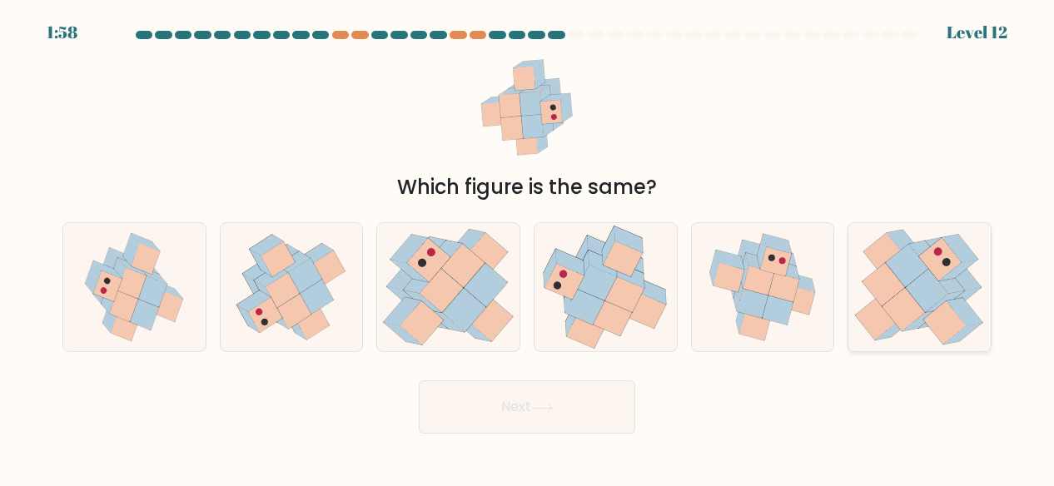
click at [911, 302] on icon at bounding box center [903, 309] width 42 height 43
click at [528, 247] on input "f." at bounding box center [527, 245] width 1 height 4
radio input "true"
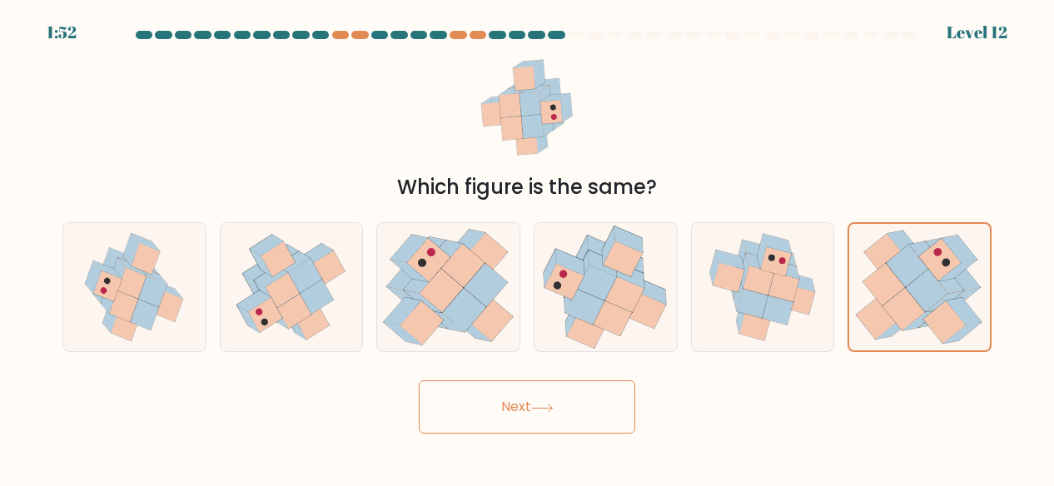
click at [559, 398] on button "Next" at bounding box center [527, 406] width 216 height 53
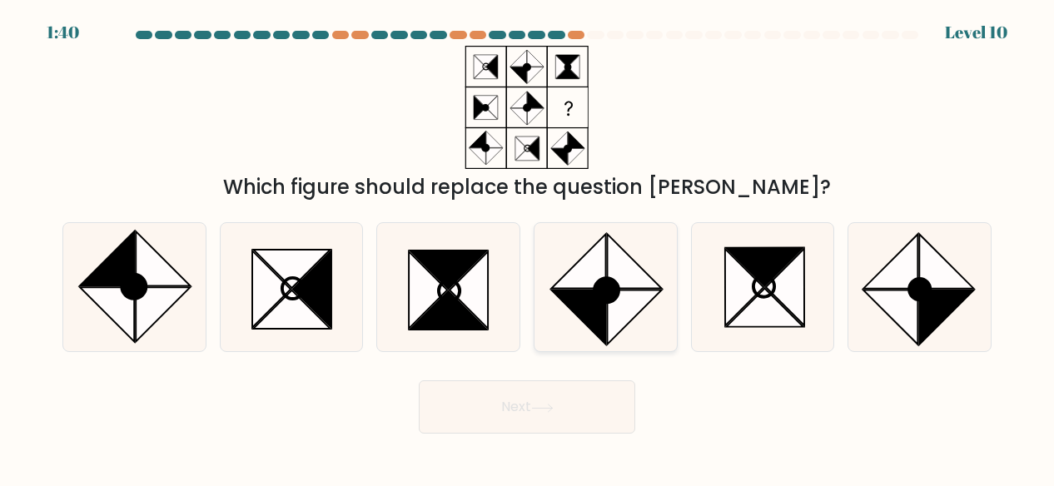
click at [583, 282] on icon at bounding box center [578, 261] width 55 height 55
click at [528, 247] on input "d." at bounding box center [527, 245] width 1 height 4
radio input "true"
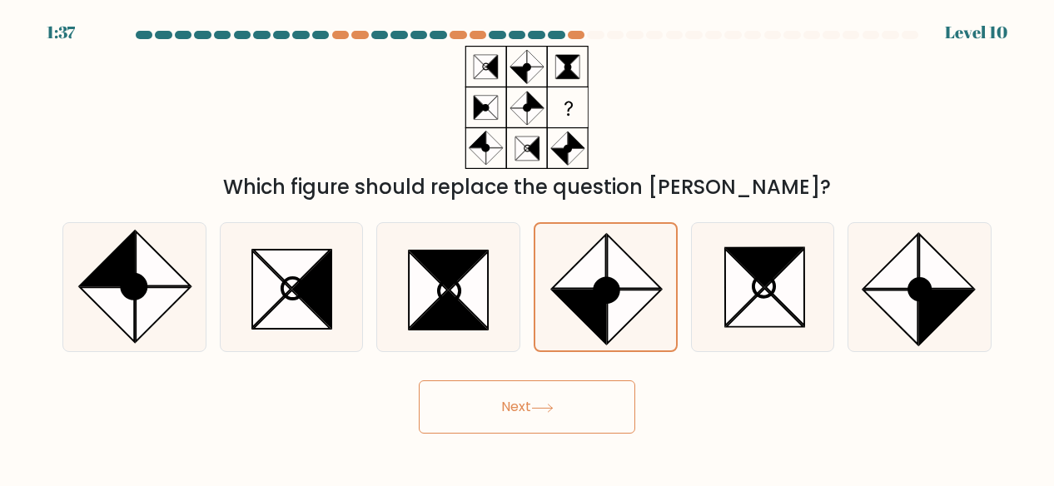
click at [553, 404] on icon at bounding box center [542, 408] width 22 height 9
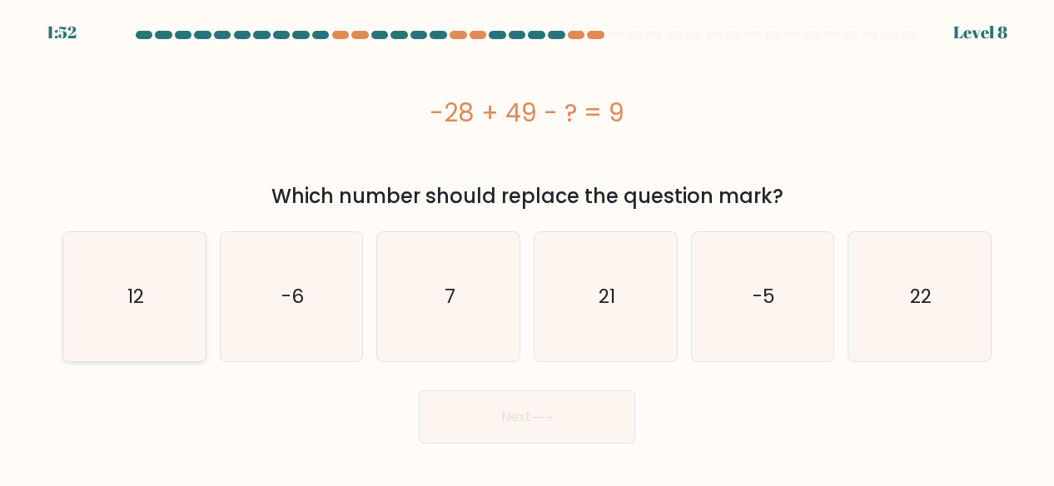
click at [191, 315] on icon "12" at bounding box center [134, 296] width 129 height 129
click at [527, 247] on input "a. 12" at bounding box center [527, 245] width 1 height 4
radio input "true"
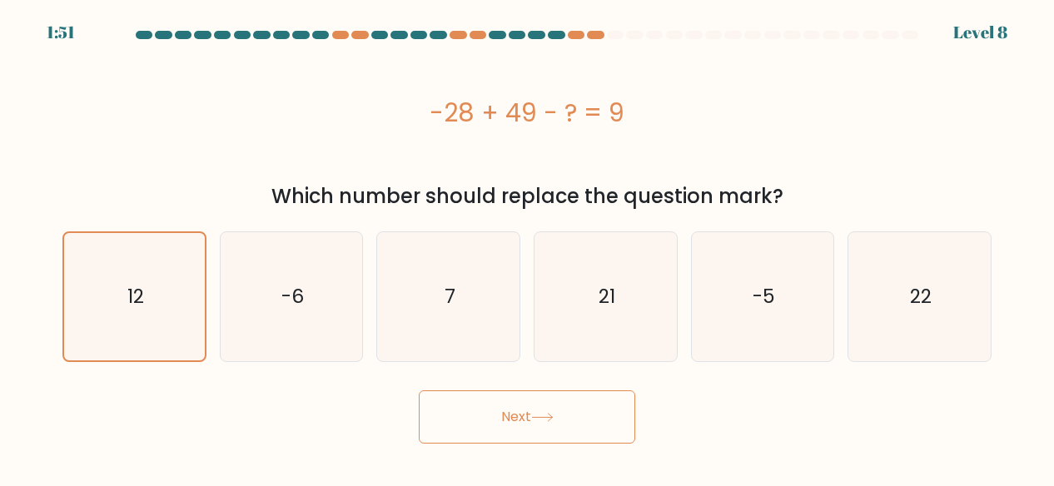
click at [445, 419] on button "Next" at bounding box center [527, 416] width 216 height 53
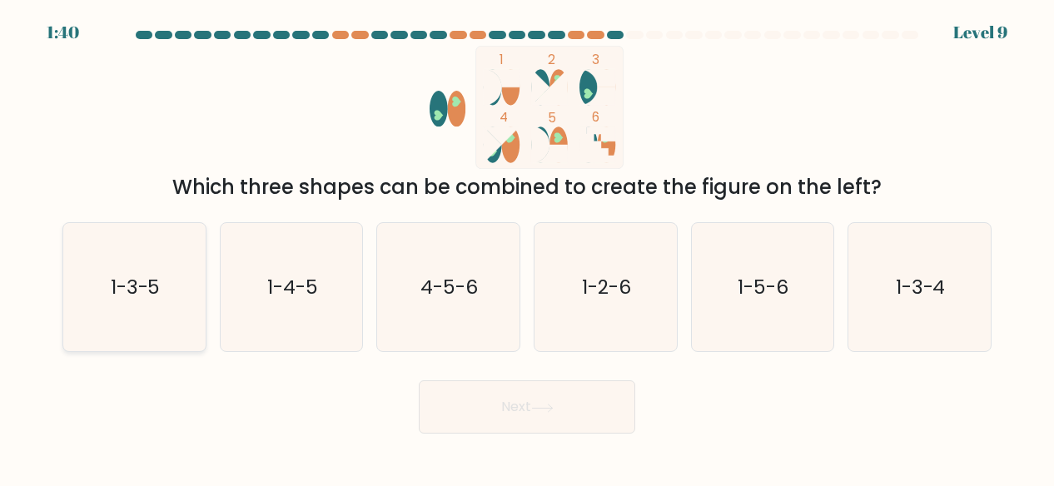
click at [125, 294] on text "1-3-5" at bounding box center [136, 287] width 50 height 27
click at [527, 247] on input "a. 1-3-5" at bounding box center [527, 245] width 1 height 4
radio input "true"
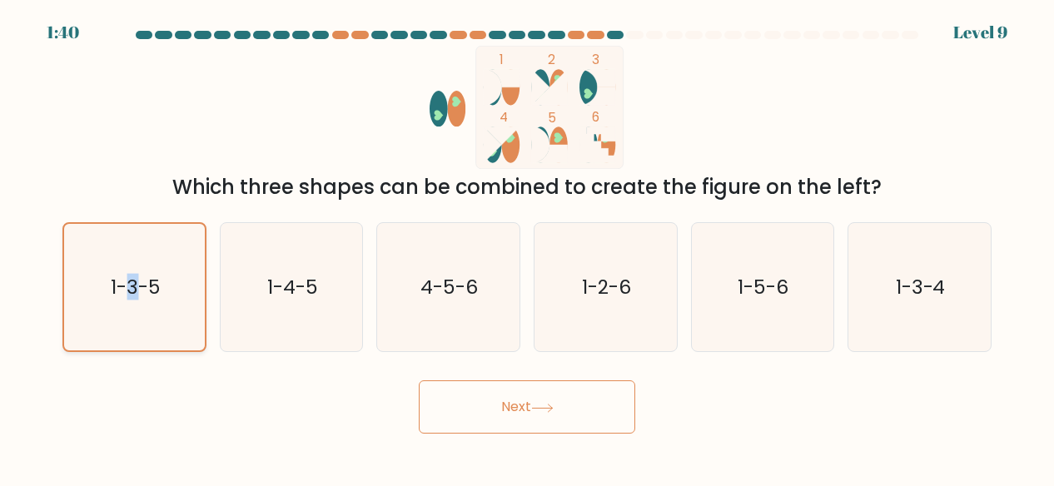
click at [125, 294] on text "1-3-5" at bounding box center [135, 287] width 49 height 27
click at [527, 247] on input "a. 1-3-5" at bounding box center [527, 245] width 1 height 4
click at [454, 389] on button "Next" at bounding box center [527, 406] width 216 height 53
click at [455, 389] on button "Next" at bounding box center [527, 406] width 216 height 53
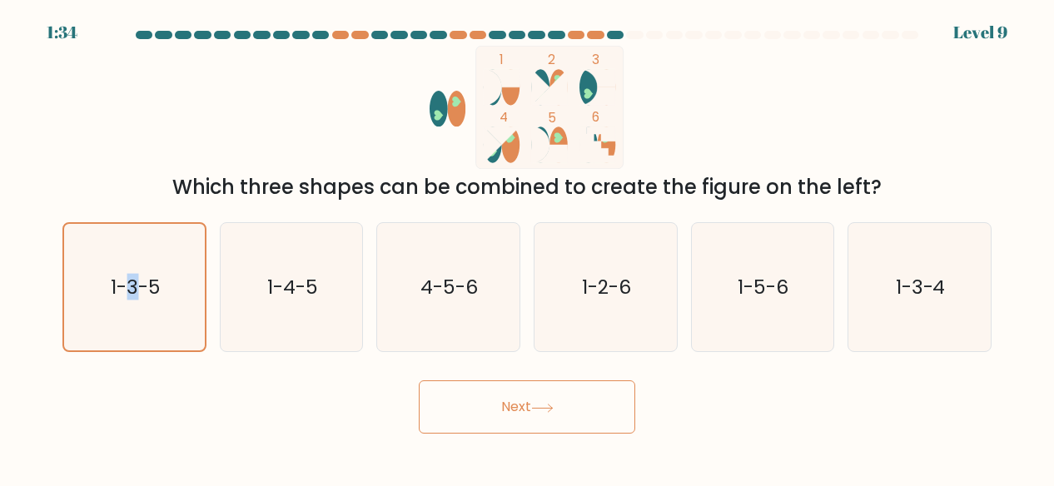
click at [455, 384] on button "Next" at bounding box center [527, 406] width 216 height 53
click at [175, 323] on icon "1-3-5" at bounding box center [134, 287] width 127 height 127
click at [527, 247] on input "a. 1-3-5" at bounding box center [527, 245] width 1 height 4
click at [505, 389] on button "Next" at bounding box center [527, 406] width 216 height 53
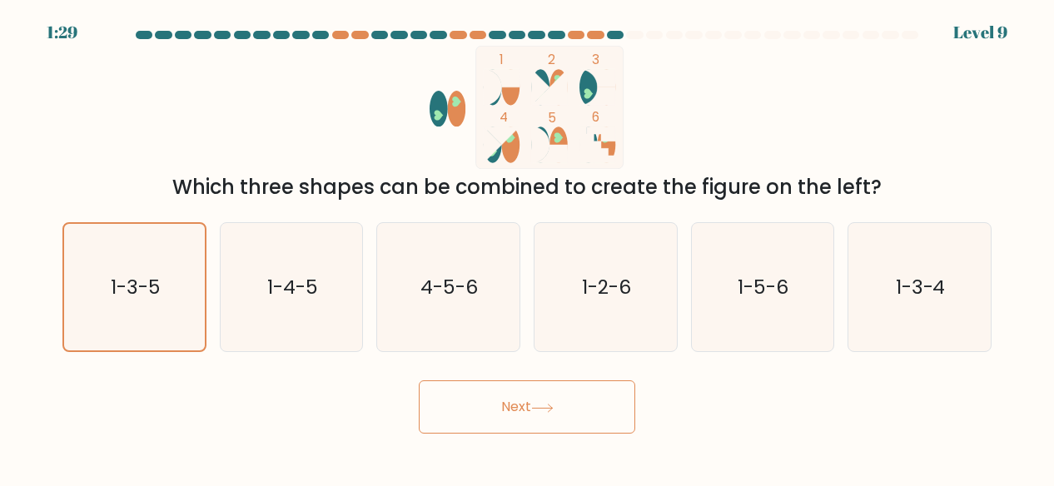
click at [505, 389] on button "Next" at bounding box center [527, 406] width 216 height 53
click at [456, 410] on button "Next" at bounding box center [527, 406] width 216 height 53
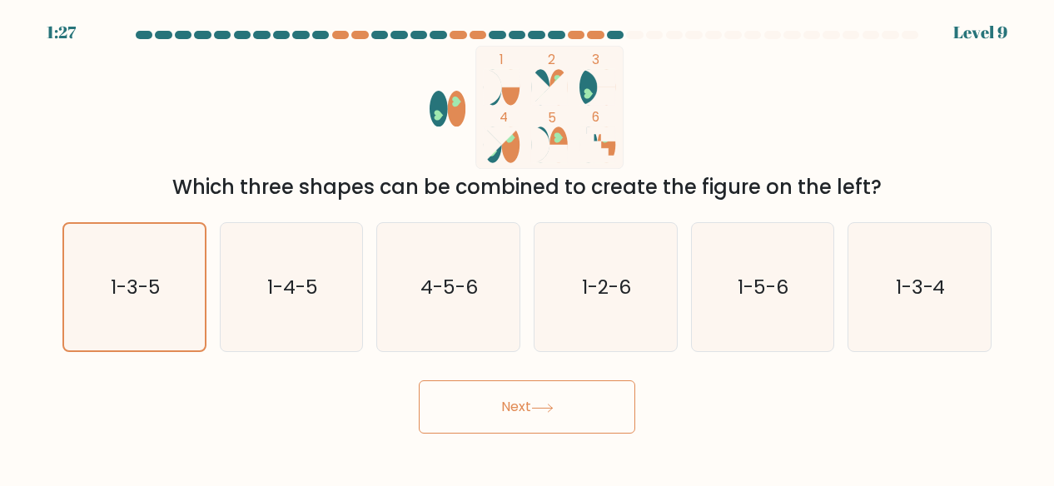
click at [456, 410] on button "Next" at bounding box center [527, 406] width 216 height 53
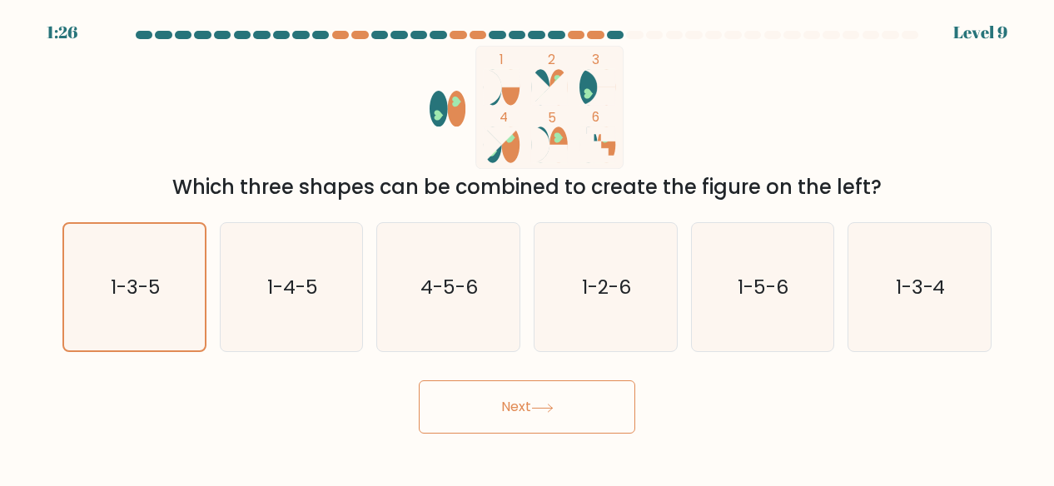
click at [456, 410] on button "Next" at bounding box center [527, 406] width 216 height 53
click at [270, 325] on icon "1-4-5" at bounding box center [291, 287] width 129 height 129
click at [527, 247] on input "b. 1-4-5" at bounding box center [527, 245] width 1 height 4
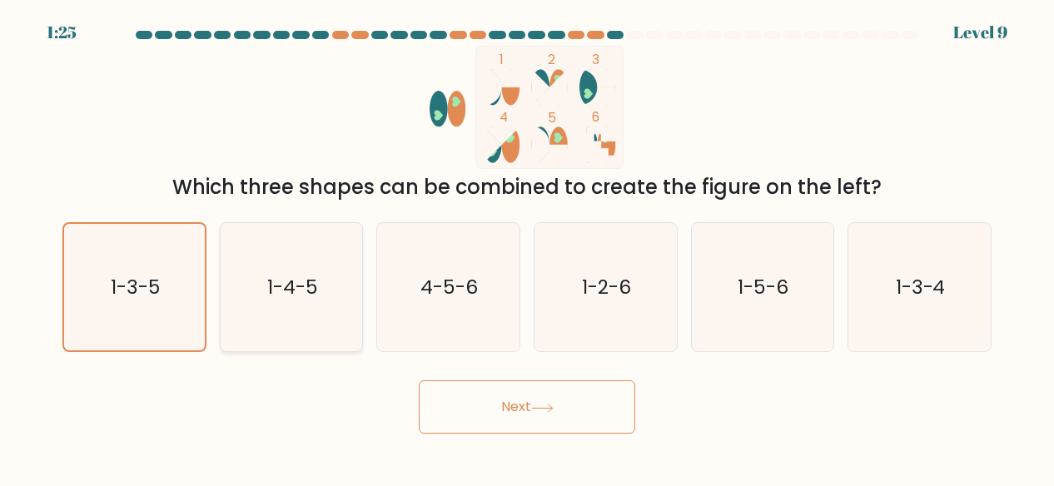
radio input "true"
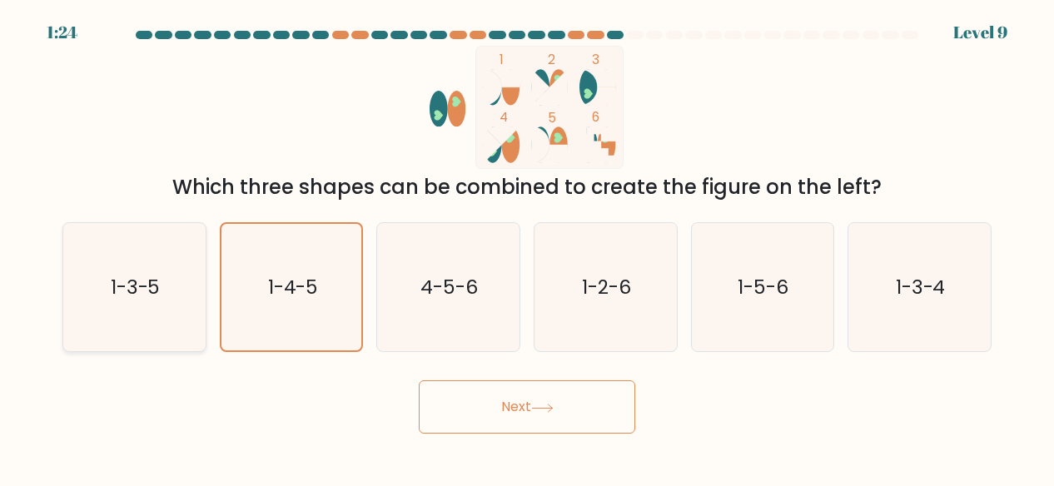
click at [193, 315] on icon "1-3-5" at bounding box center [134, 287] width 129 height 129
click at [527, 247] on input "a. 1-3-5" at bounding box center [527, 245] width 1 height 4
radio input "true"
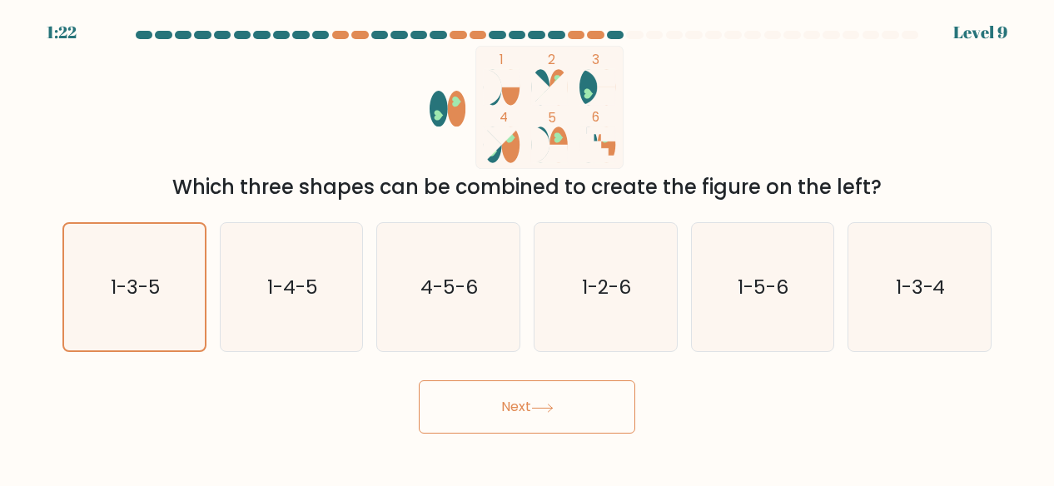
click at [461, 394] on button "Next" at bounding box center [527, 406] width 216 height 53
drag, startPoint x: 461, startPoint y: 394, endPoint x: 524, endPoint y: 421, distance: 68.9
click at [524, 421] on button "Next" at bounding box center [527, 406] width 216 height 53
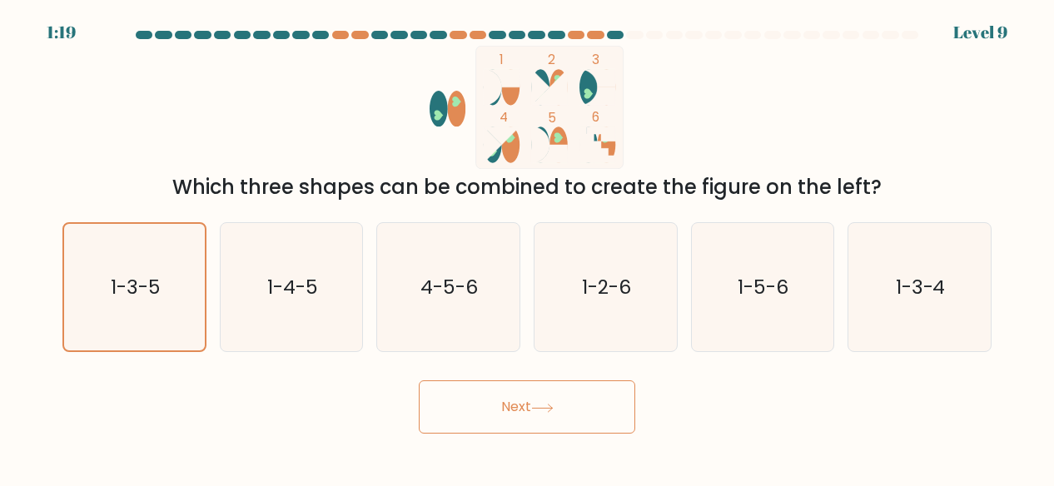
click at [518, 403] on button "Next" at bounding box center [527, 406] width 216 height 53
click at [519, 384] on button "Next" at bounding box center [527, 406] width 216 height 53
drag, startPoint x: 519, startPoint y: 384, endPoint x: 523, endPoint y: 419, distance: 35.1
click at [523, 419] on button "Next" at bounding box center [527, 406] width 216 height 53
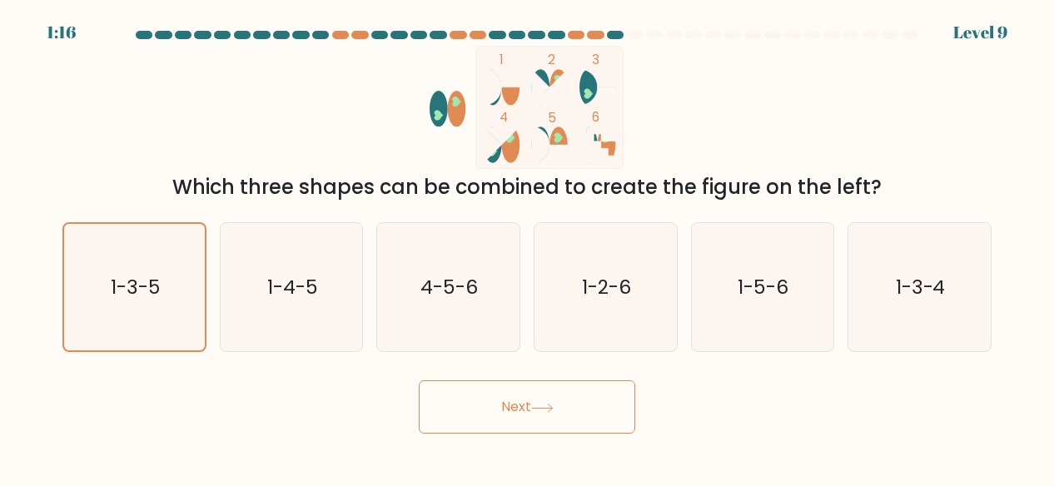
click at [523, 419] on button "Next" at bounding box center [527, 406] width 216 height 53
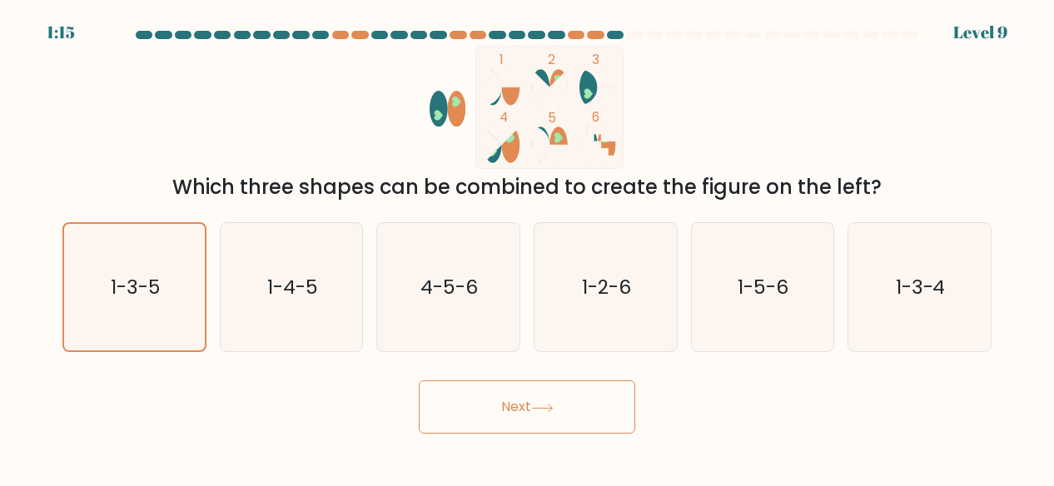
click at [523, 419] on button "Next" at bounding box center [527, 406] width 216 height 53
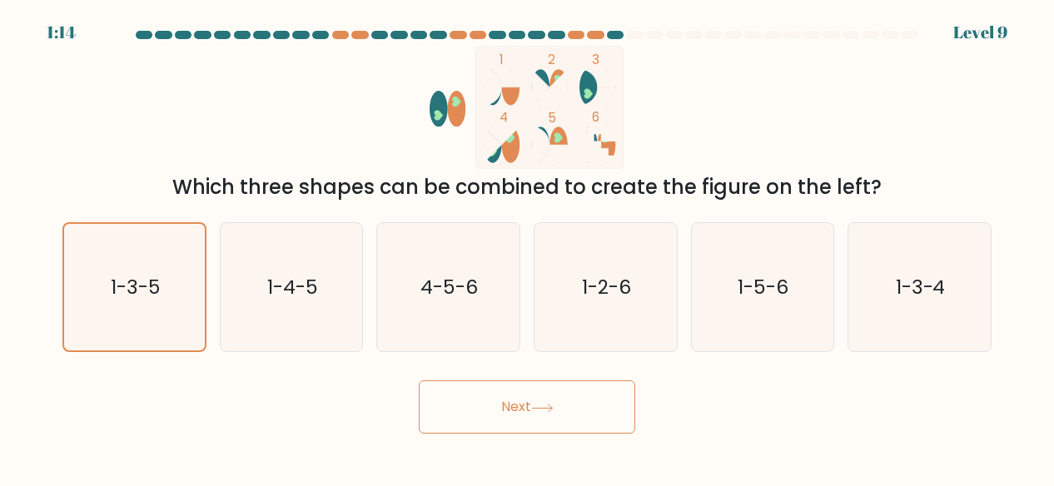
click at [523, 419] on button "Next" at bounding box center [527, 406] width 216 height 53
click at [185, 320] on icon "1-3-5" at bounding box center [134, 287] width 127 height 127
click at [527, 247] on input "a. 1-3-5" at bounding box center [527, 245] width 1 height 4
click at [185, 320] on icon "1-3-5" at bounding box center [134, 287] width 127 height 127
click at [527, 247] on input "a. 1-3-5" at bounding box center [527, 245] width 1 height 4
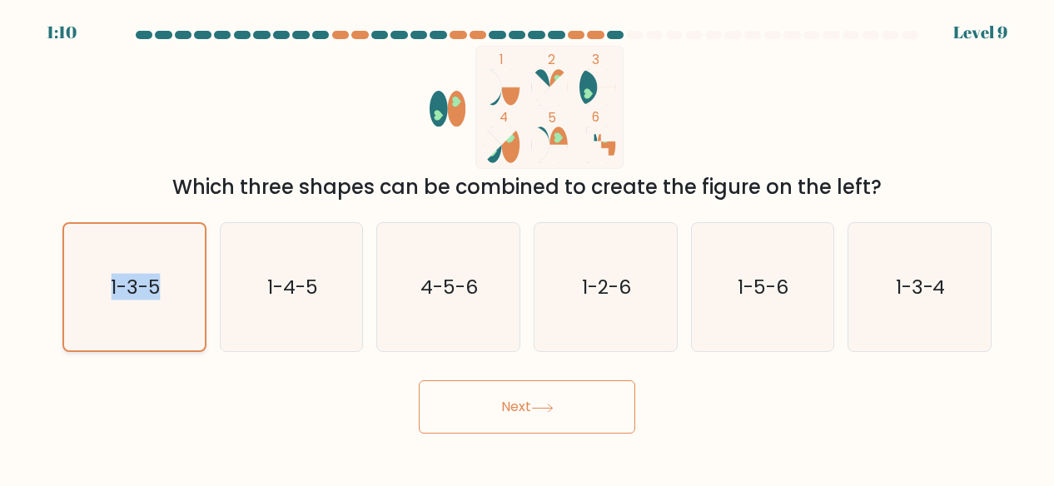
click at [185, 320] on icon "1-3-5" at bounding box center [134, 287] width 127 height 127
click at [527, 247] on input "a. 1-3-5" at bounding box center [527, 245] width 1 height 4
click at [185, 320] on icon "1-3-5" at bounding box center [134, 287] width 127 height 127
click at [527, 247] on input "a. 1-3-5" at bounding box center [527, 245] width 1 height 4
click at [185, 320] on icon "1-3-5" at bounding box center [134, 287] width 127 height 127
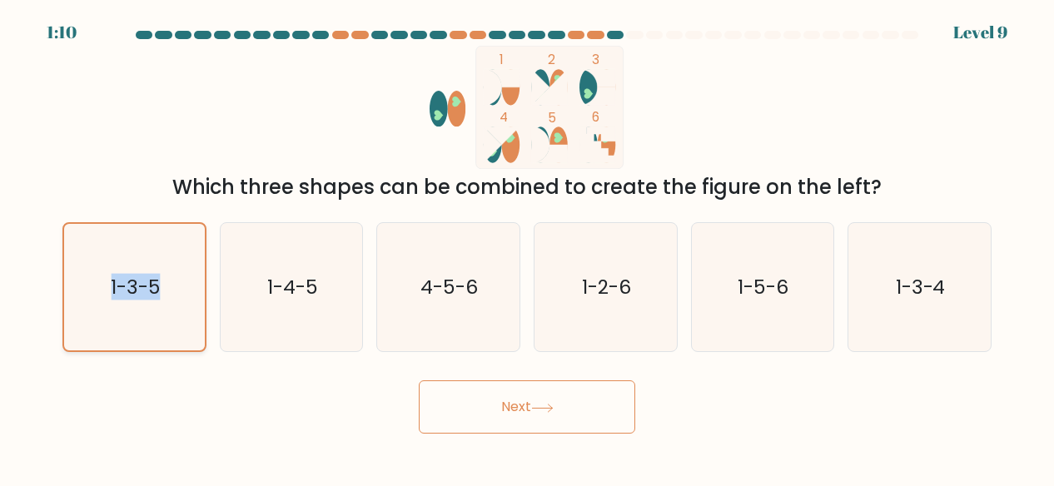
click at [527, 247] on input "a. 1-3-5" at bounding box center [527, 245] width 1 height 4
click at [185, 320] on icon "1-3-5" at bounding box center [134, 287] width 127 height 127
click at [527, 247] on input "a. 1-3-5" at bounding box center [527, 245] width 1 height 4
click at [185, 320] on icon "1-3-5" at bounding box center [134, 287] width 127 height 127
click at [527, 247] on input "a. 1-3-5" at bounding box center [527, 245] width 1 height 4
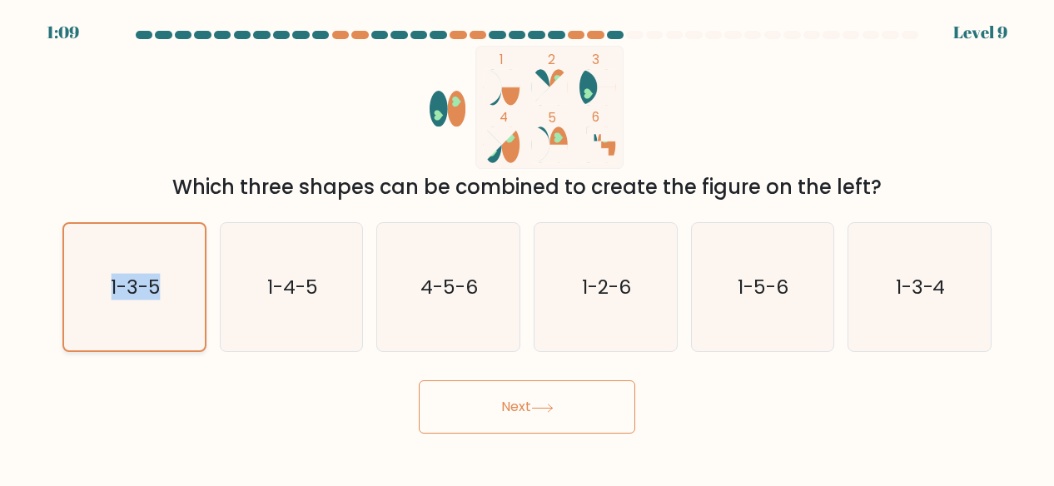
click at [185, 320] on icon "1-3-5" at bounding box center [134, 287] width 127 height 127
click at [527, 247] on input "a. 1-3-5" at bounding box center [527, 245] width 1 height 4
click at [458, 384] on button "Next" at bounding box center [527, 406] width 216 height 53
click at [501, 379] on div "Next" at bounding box center [526, 403] width 949 height 62
click at [502, 389] on button "Next" at bounding box center [527, 406] width 216 height 53
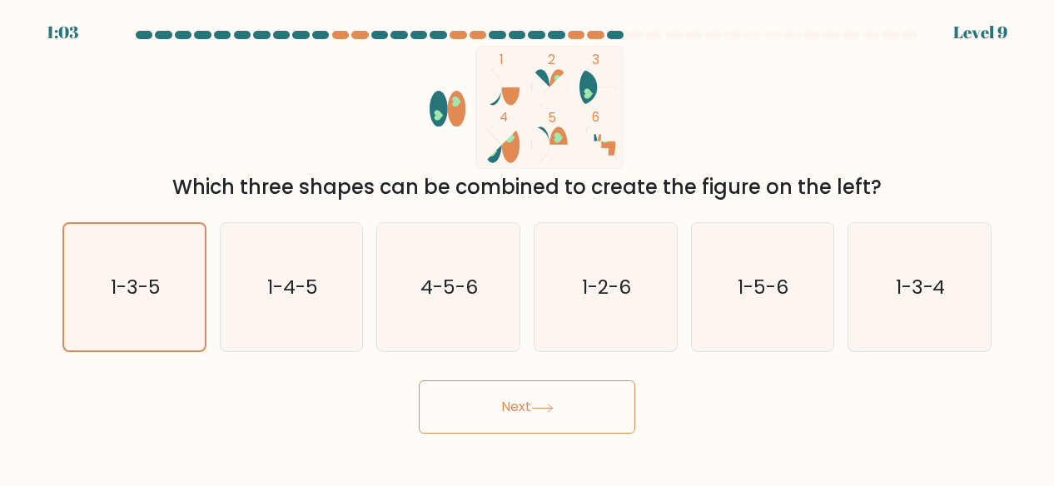
click at [502, 389] on button "Next" at bounding box center [527, 406] width 216 height 53
click at [430, 422] on button "Next" at bounding box center [527, 406] width 216 height 53
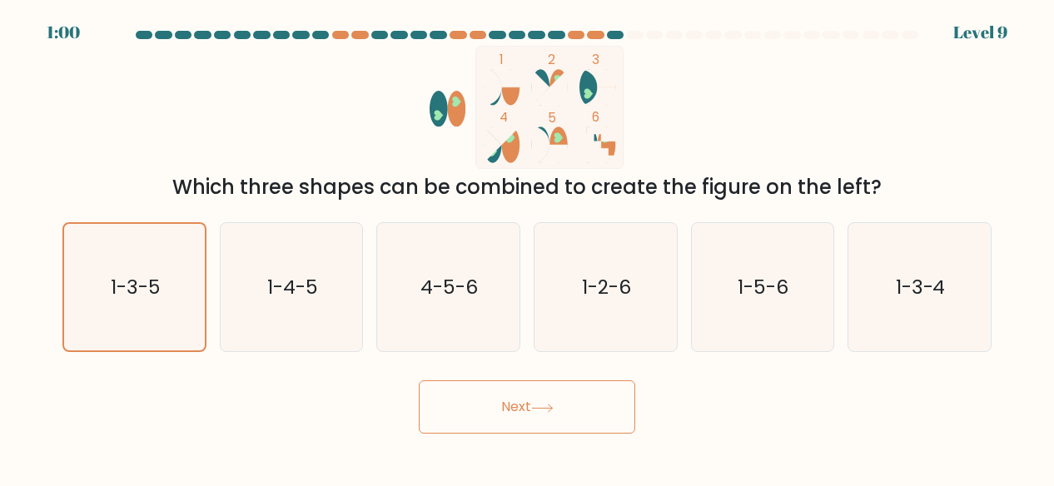
click at [430, 422] on button "Next" at bounding box center [527, 406] width 216 height 53
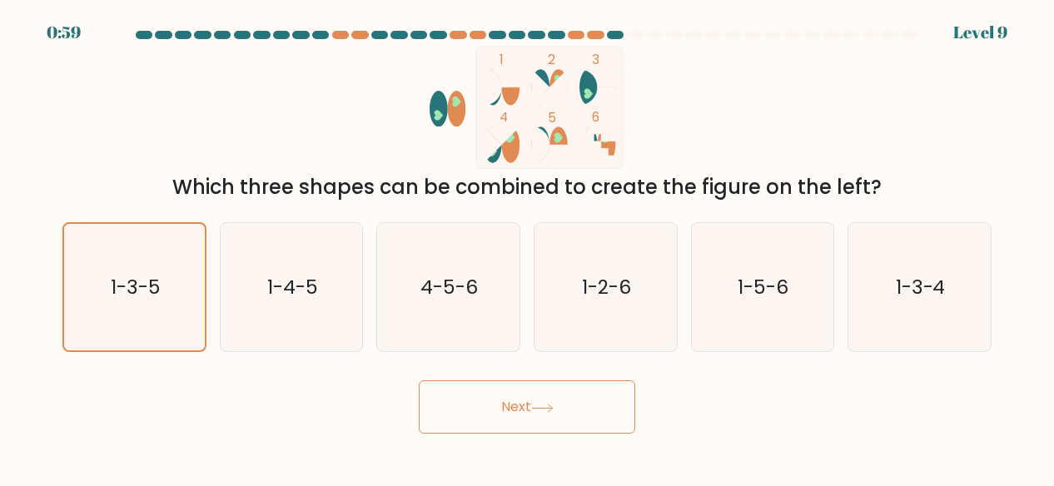
click at [430, 422] on button "Next" at bounding box center [527, 406] width 216 height 53
click at [454, 378] on div "Next" at bounding box center [526, 403] width 949 height 62
click at [451, 393] on button "Next" at bounding box center [527, 406] width 216 height 53
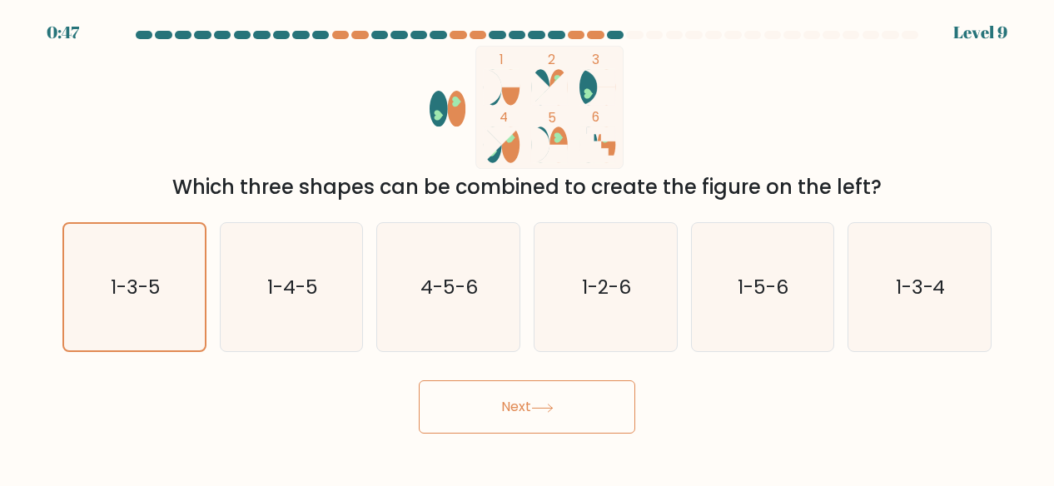
click at [439, 398] on button "Next" at bounding box center [527, 406] width 216 height 53
click at [440, 398] on button "Next" at bounding box center [527, 406] width 216 height 53
drag, startPoint x: 440, startPoint y: 398, endPoint x: 721, endPoint y: 297, distance: 298.0
click at [721, 297] on form at bounding box center [527, 232] width 1054 height 403
click at [702, 314] on icon "1-5-6" at bounding box center [761, 287] width 129 height 129
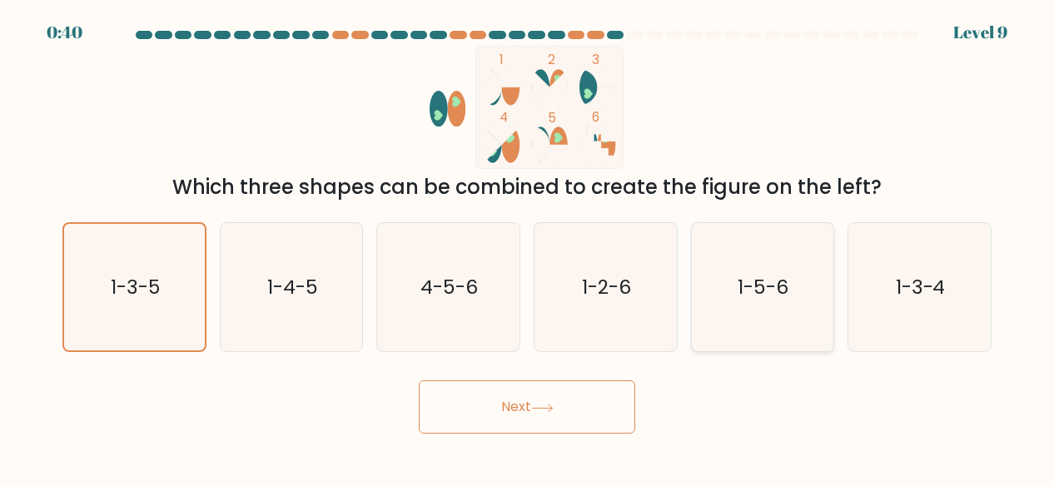
click at [528, 247] on input "e. 1-5-6" at bounding box center [527, 245] width 1 height 4
radio input "true"
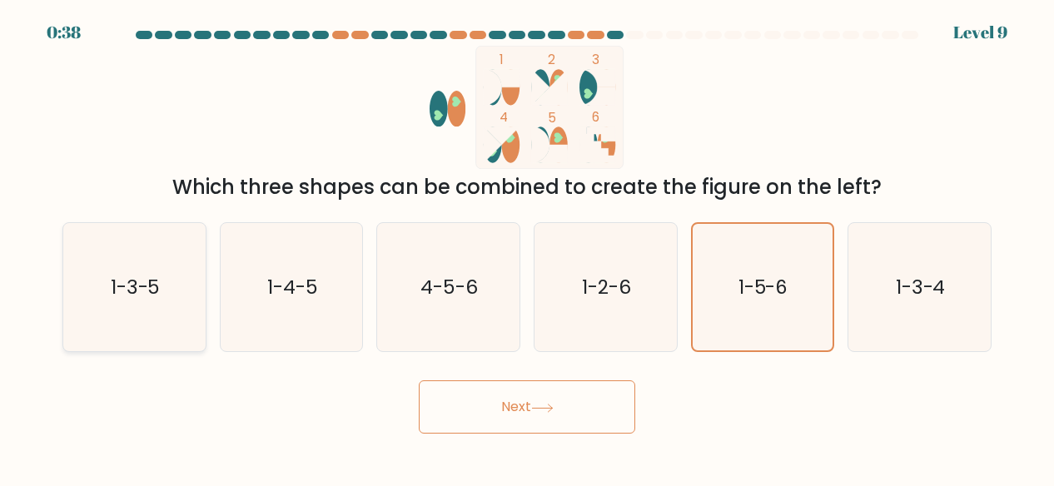
click at [194, 310] on icon "1-3-5" at bounding box center [134, 287] width 129 height 129
click at [527, 247] on input "a. 1-3-5" at bounding box center [527, 245] width 1 height 4
radio input "true"
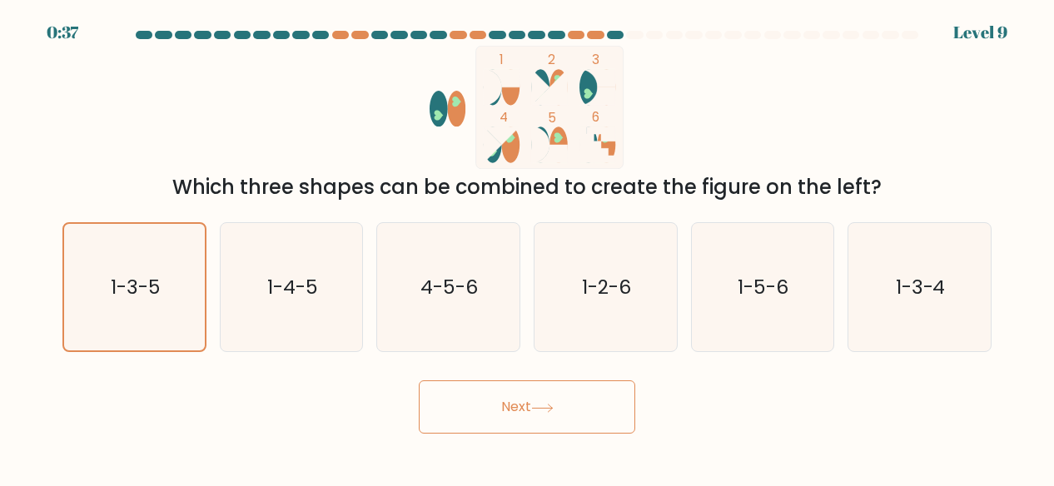
click at [443, 400] on button "Next" at bounding box center [527, 406] width 216 height 53
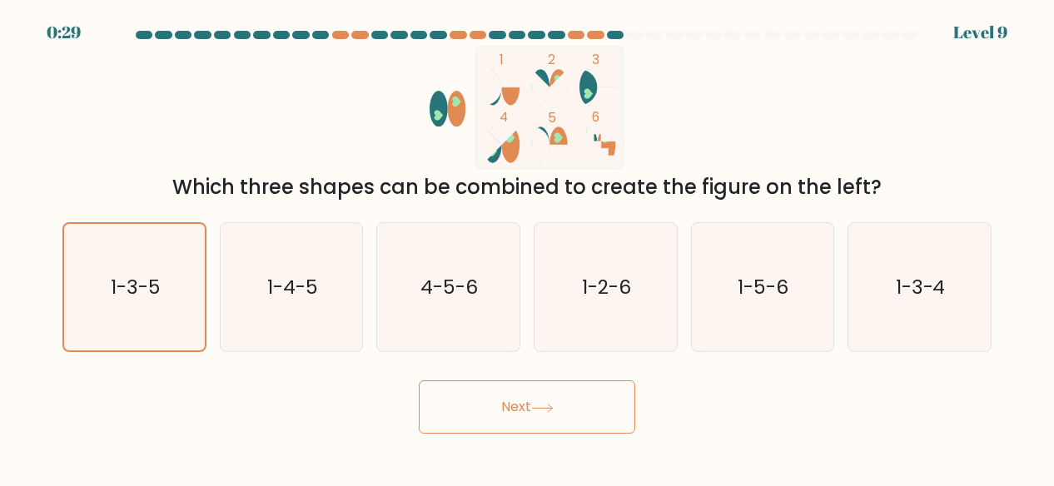
click at [467, 382] on button "Next" at bounding box center [527, 406] width 216 height 53
click at [548, 404] on icon at bounding box center [542, 408] width 22 height 9
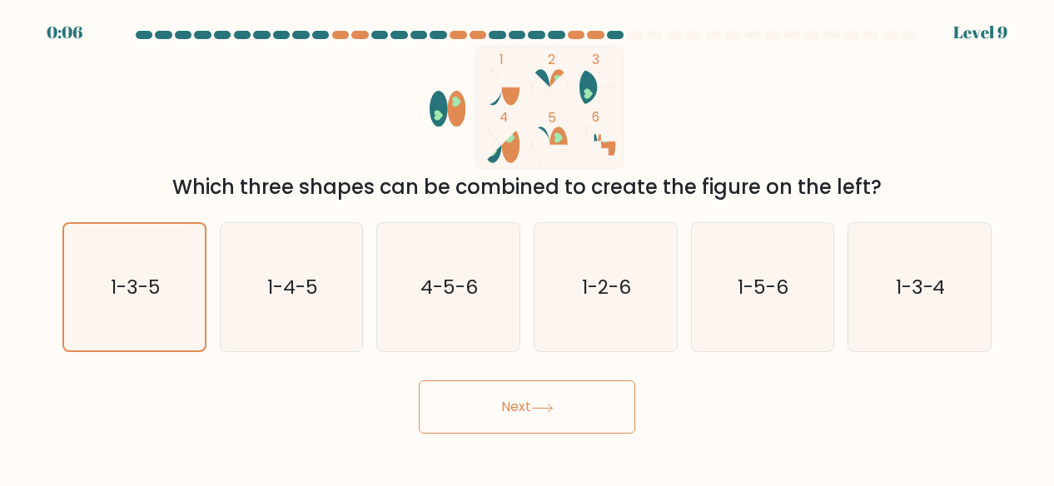
click at [548, 404] on icon at bounding box center [542, 408] width 22 height 9
click at [589, 426] on button "Next" at bounding box center [527, 406] width 216 height 53
click at [583, 410] on button "Next" at bounding box center [527, 406] width 216 height 53
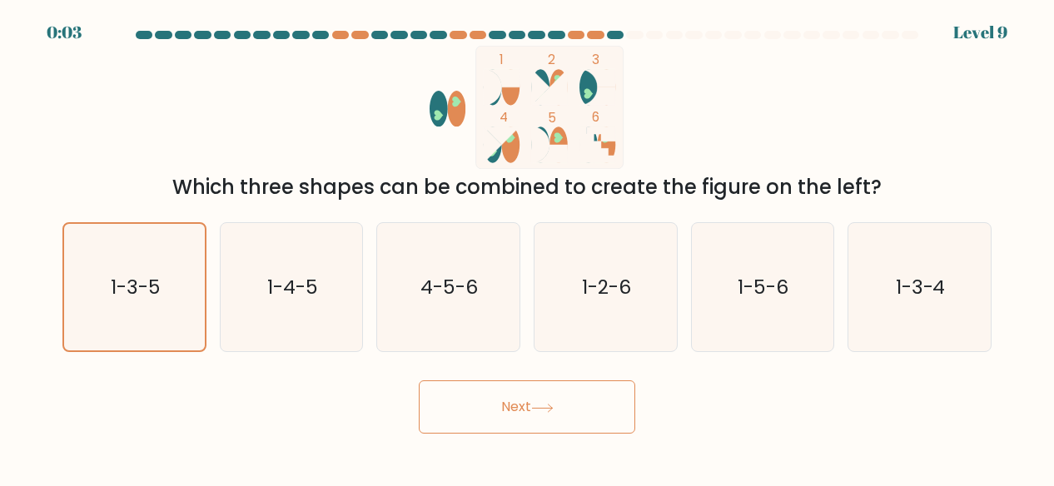
click at [583, 410] on button "Next" at bounding box center [527, 406] width 216 height 53
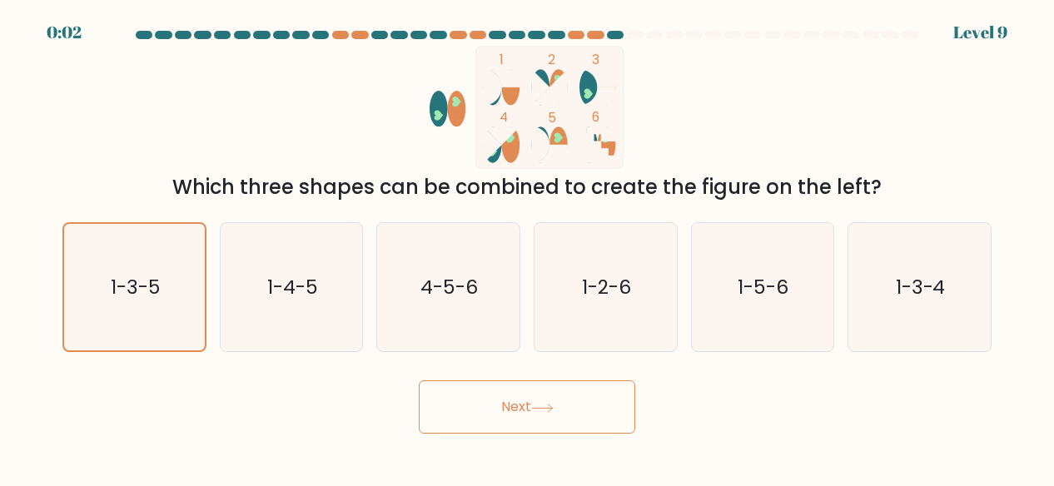
click at [583, 410] on button "Next" at bounding box center [527, 406] width 216 height 53
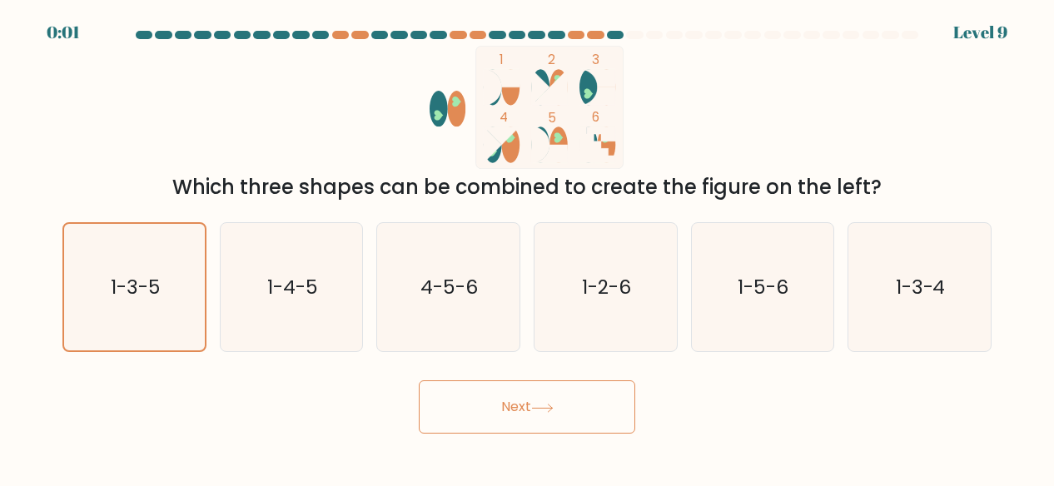
click at [583, 410] on button "Next" at bounding box center [527, 406] width 216 height 53
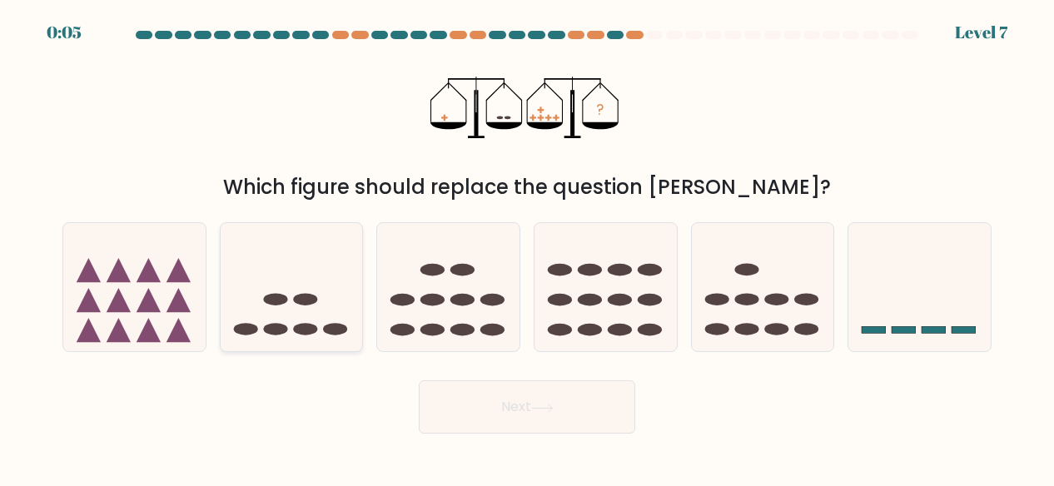
click at [243, 289] on icon at bounding box center [292, 286] width 142 height 117
click at [527, 247] on input "b." at bounding box center [527, 245] width 1 height 4
radio input "true"
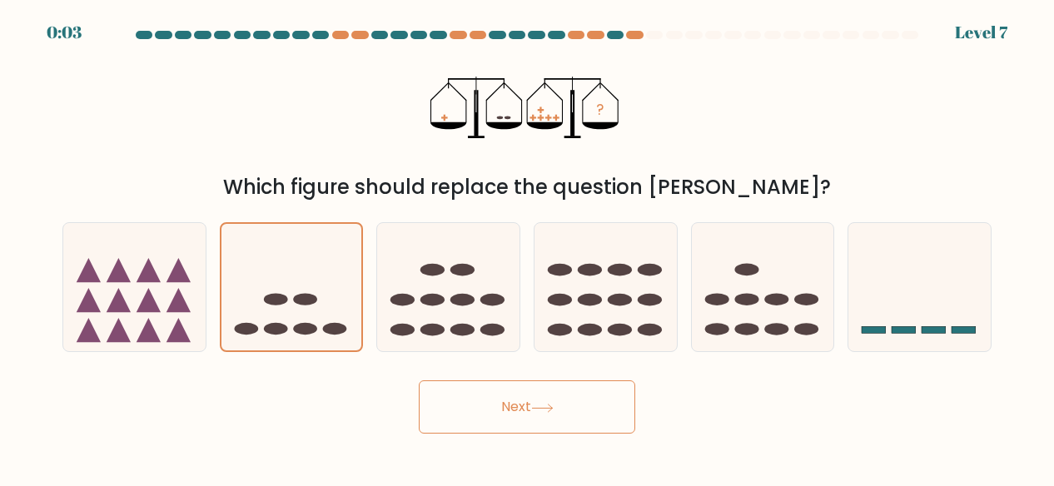
click at [547, 416] on button "Next" at bounding box center [527, 406] width 216 height 53
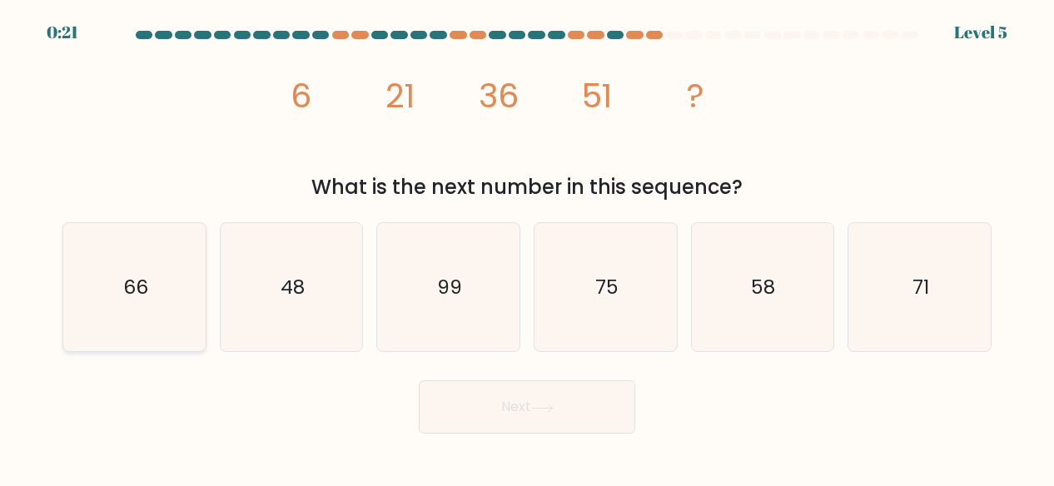
click at [171, 285] on icon "66" at bounding box center [134, 287] width 129 height 129
click at [527, 247] on input "a. 66" at bounding box center [527, 245] width 1 height 4
radio input "true"
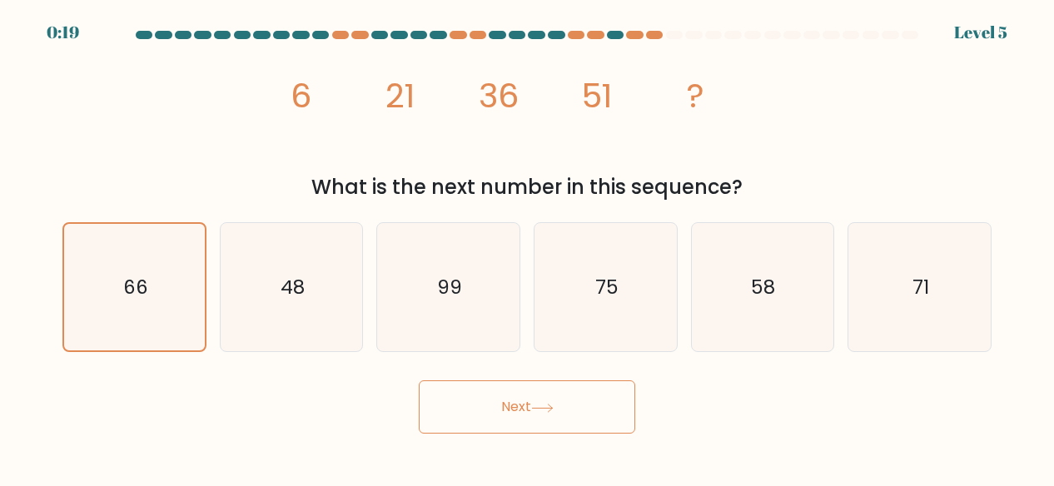
click at [431, 391] on button "Next" at bounding box center [527, 406] width 216 height 53
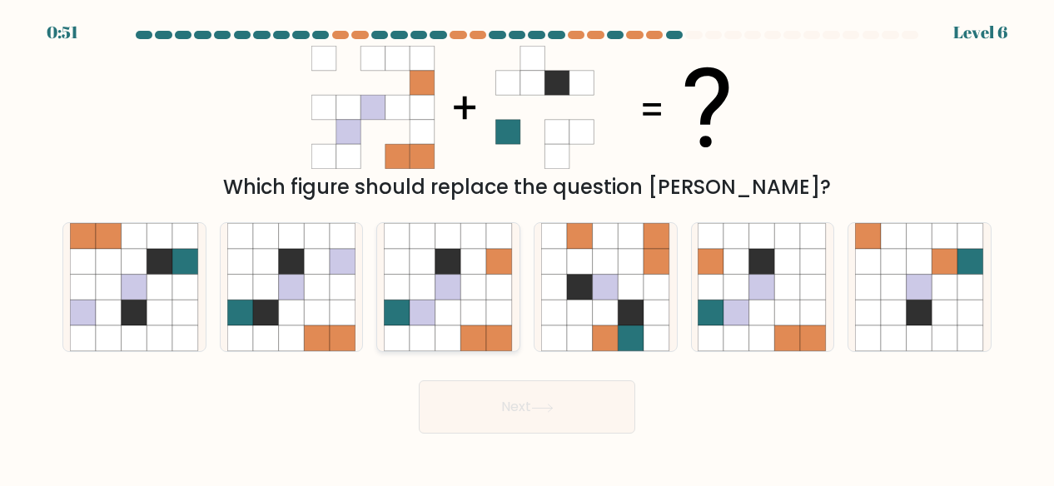
click at [456, 303] on icon at bounding box center [448, 313] width 26 height 26
click at [527, 247] on input "c." at bounding box center [527, 245] width 1 height 4
radio input "true"
click at [534, 394] on button "Next" at bounding box center [527, 406] width 216 height 53
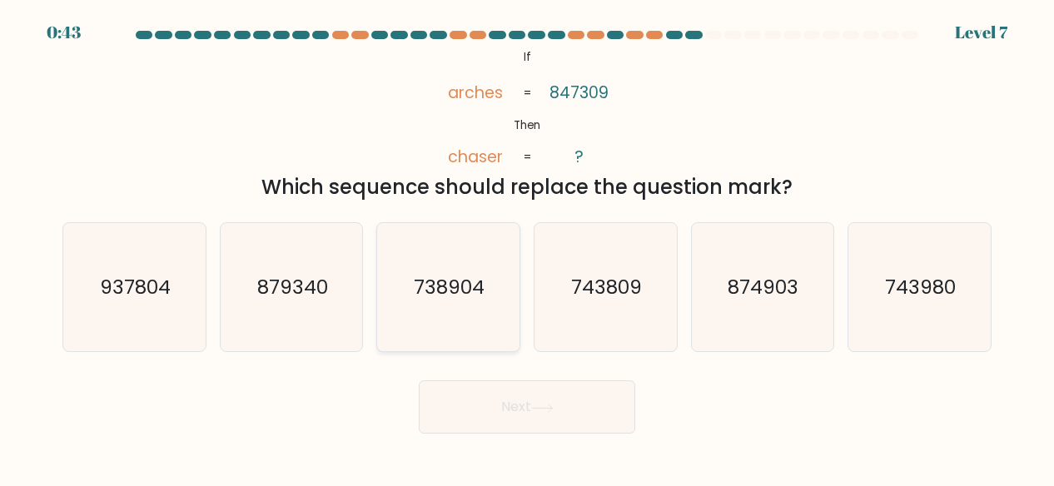
click at [469, 298] on text "738904" at bounding box center [449, 287] width 71 height 27
click at [527, 247] on input "c. 738904" at bounding box center [527, 245] width 1 height 4
radio input "true"
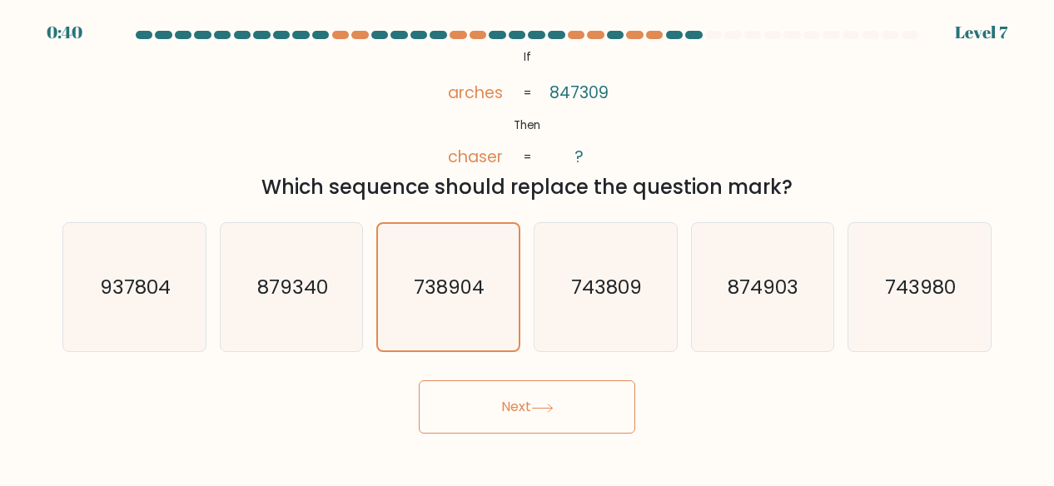
click at [513, 424] on button "Next" at bounding box center [527, 406] width 216 height 53
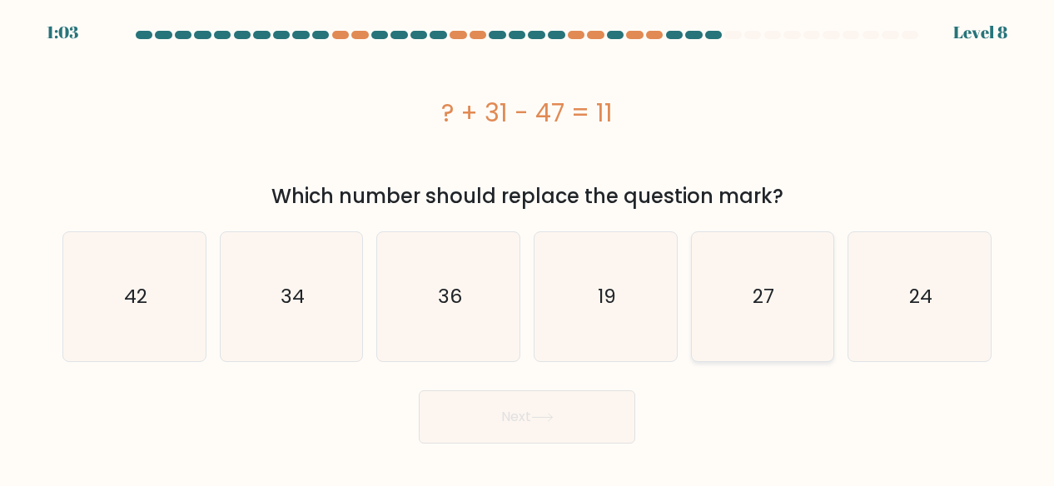
click at [746, 334] on icon "27" at bounding box center [761, 296] width 129 height 129
click at [528, 247] on input "e. 27" at bounding box center [527, 245] width 1 height 4
radio input "true"
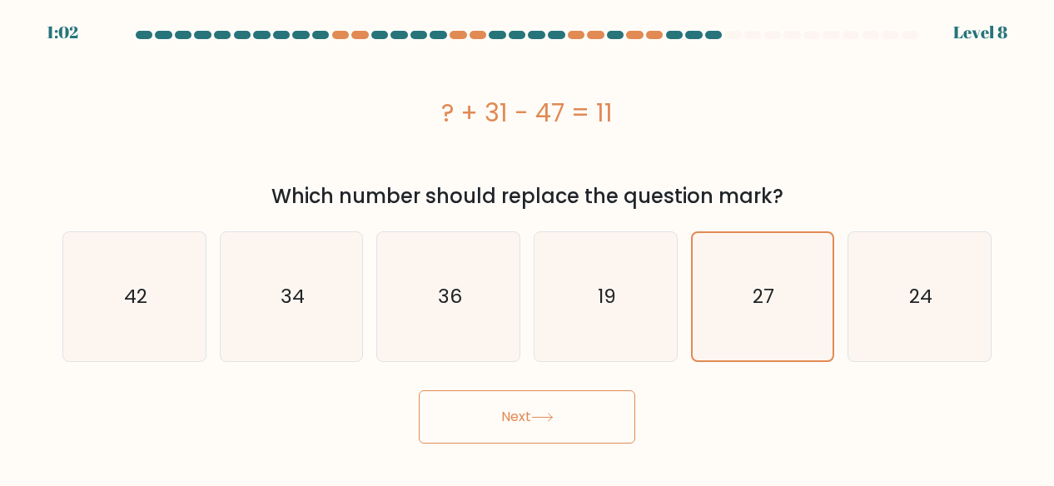
click at [528, 408] on button "Next" at bounding box center [527, 416] width 216 height 53
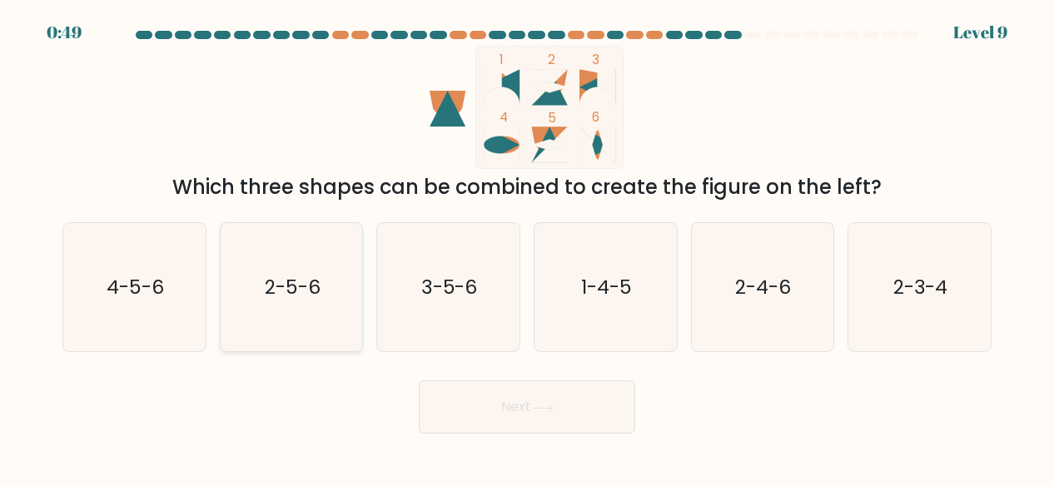
click at [248, 318] on icon "2-5-6" at bounding box center [291, 287] width 129 height 129
click at [527, 247] on input "b. 2-5-6" at bounding box center [527, 245] width 1 height 4
radio input "true"
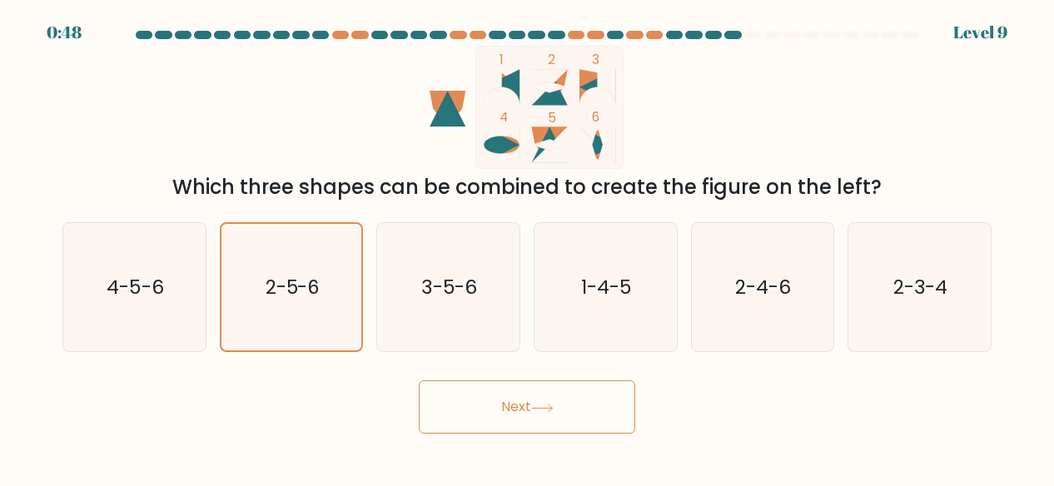
click at [499, 408] on button "Next" at bounding box center [527, 406] width 216 height 53
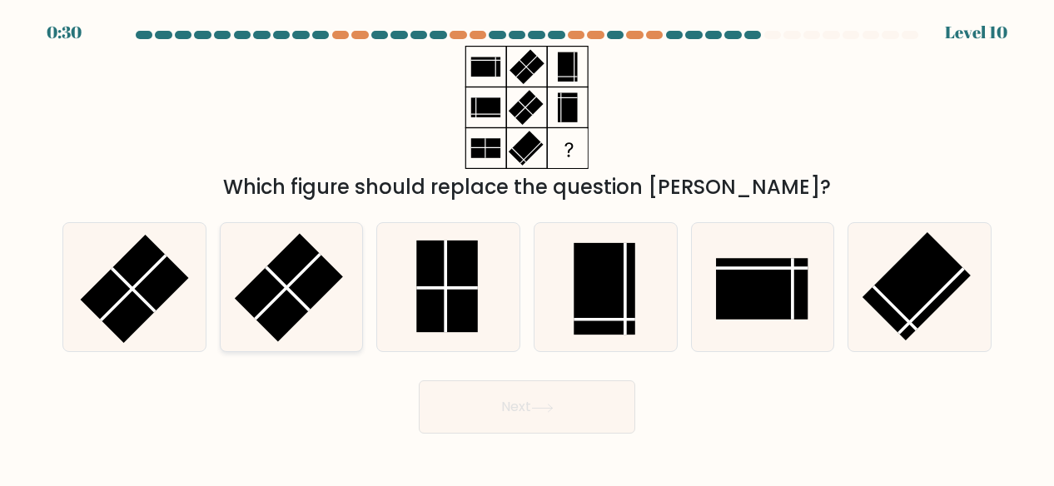
drag, startPoint x: 113, startPoint y: 310, endPoint x: 358, endPoint y: 222, distance: 260.1
click at [358, 222] on div "a. b. c." at bounding box center [527, 281] width 942 height 144
click at [161, 322] on icon at bounding box center [134, 287] width 129 height 129
click at [527, 247] on input "a." at bounding box center [527, 245] width 1 height 4
radio input "true"
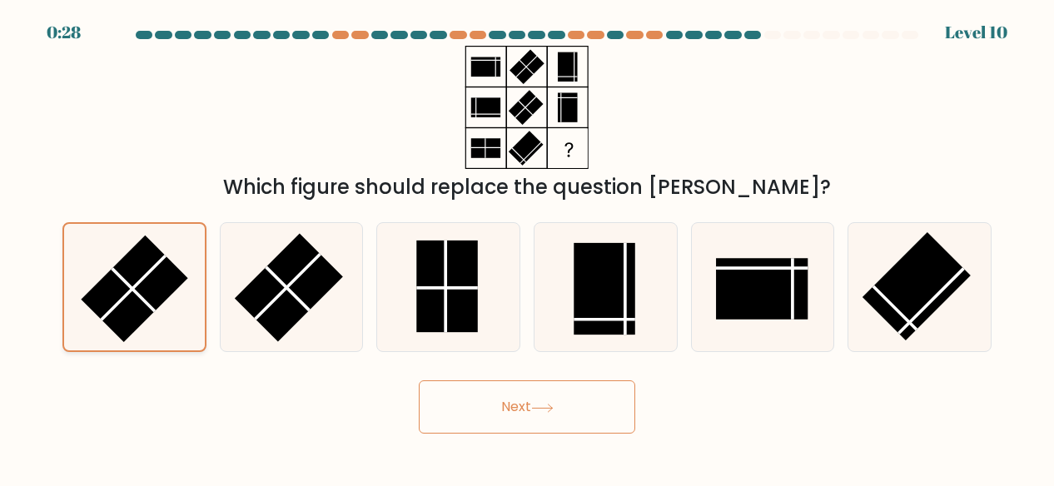
click at [161, 322] on icon at bounding box center [134, 287] width 127 height 127
click at [527, 247] on input "a." at bounding box center [527, 245] width 1 height 4
click at [467, 424] on button "Next" at bounding box center [527, 406] width 216 height 53
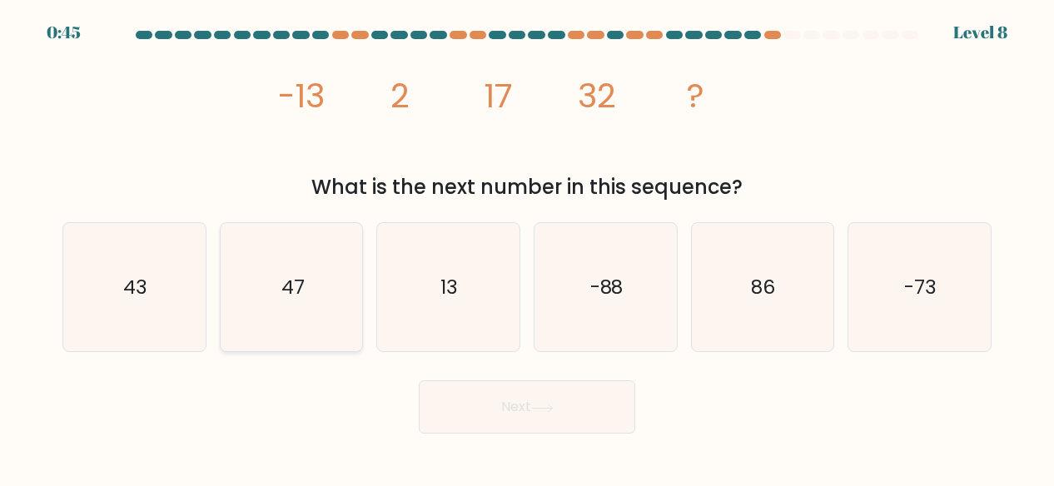
click at [248, 285] on icon "47" at bounding box center [291, 287] width 129 height 129
click at [527, 247] on input "b. 47" at bounding box center [527, 245] width 1 height 4
radio input "true"
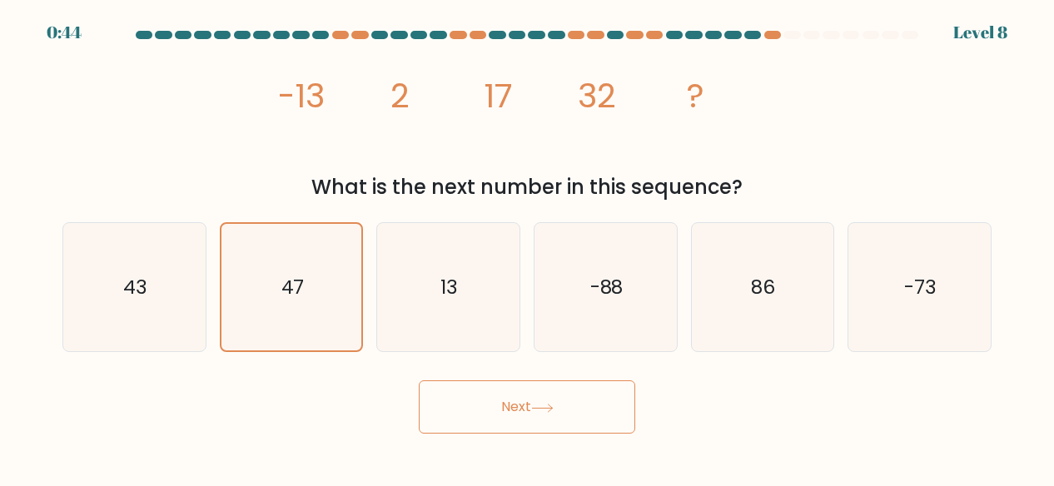
click at [469, 408] on button "Next" at bounding box center [527, 406] width 216 height 53
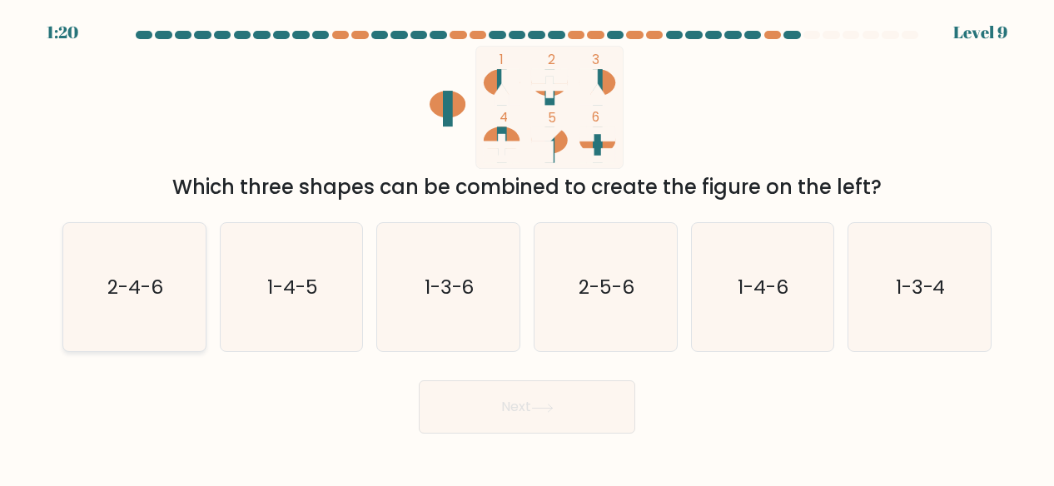
click at [71, 324] on icon "2-4-6" at bounding box center [134, 287] width 129 height 129
click at [527, 247] on input "a. 2-4-6" at bounding box center [527, 245] width 1 height 4
radio input "true"
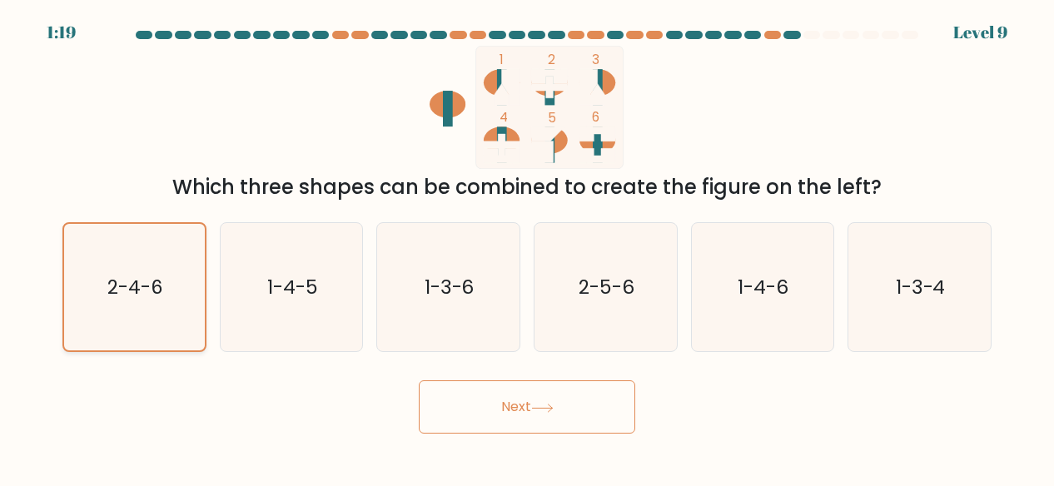
click at [71, 324] on icon "2-4-6" at bounding box center [134, 287] width 127 height 127
click at [527, 247] on input "a. 2-4-6" at bounding box center [527, 245] width 1 height 4
click at [529, 430] on button "Next" at bounding box center [527, 406] width 216 height 53
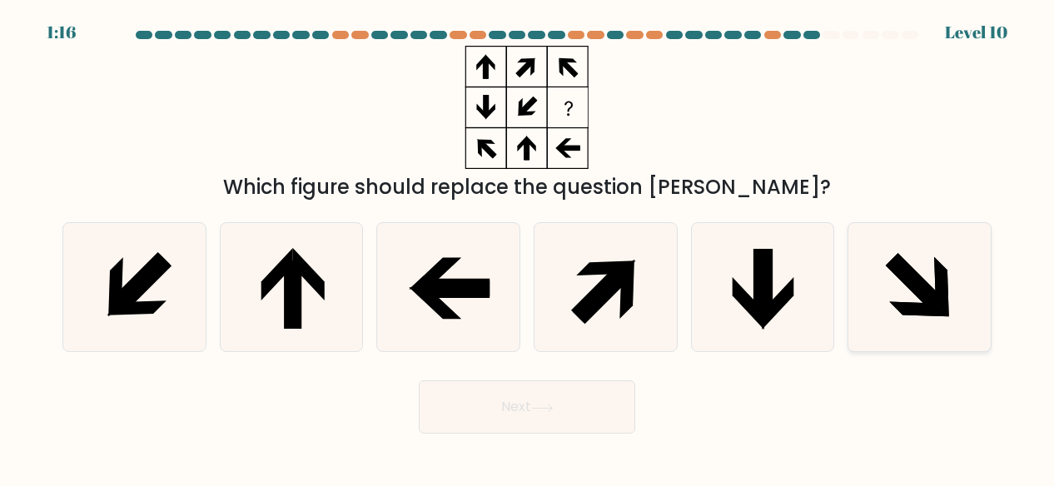
drag, startPoint x: 662, startPoint y: 405, endPoint x: 855, endPoint y: 302, distance: 218.2
click at [855, 302] on form at bounding box center [527, 232] width 1054 height 403
click at [855, 302] on icon at bounding box center [919, 287] width 129 height 129
click at [528, 247] on input "f." at bounding box center [527, 245] width 1 height 4
radio input "true"
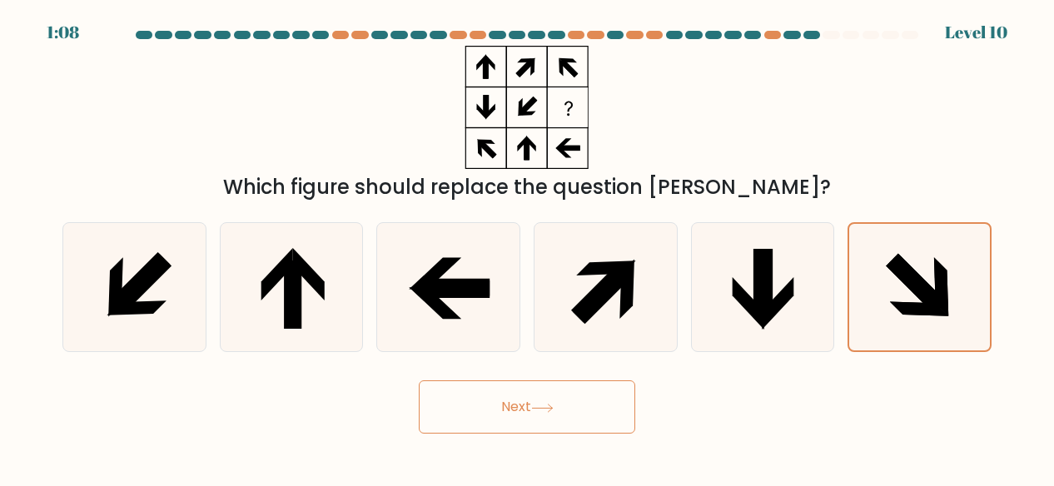
click at [553, 404] on icon at bounding box center [542, 408] width 22 height 9
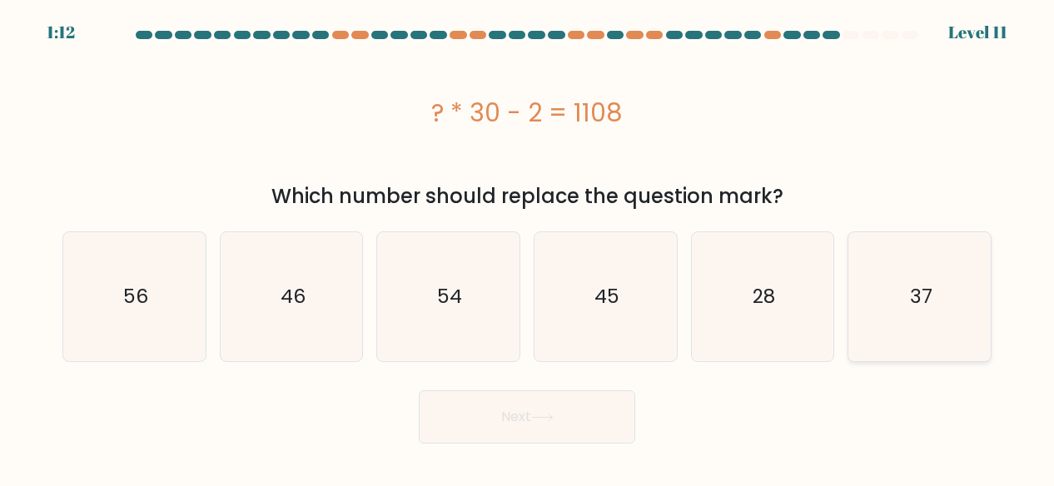
click at [930, 320] on icon "37" at bounding box center [919, 296] width 129 height 129
click at [528, 247] on input "f. 37" at bounding box center [527, 245] width 1 height 4
radio input "true"
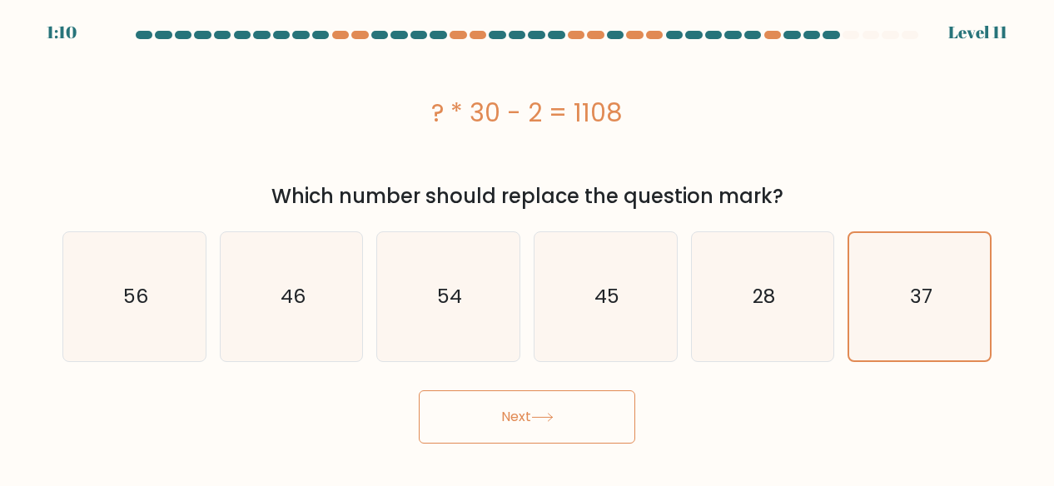
click at [615, 403] on button "Next" at bounding box center [527, 416] width 216 height 53
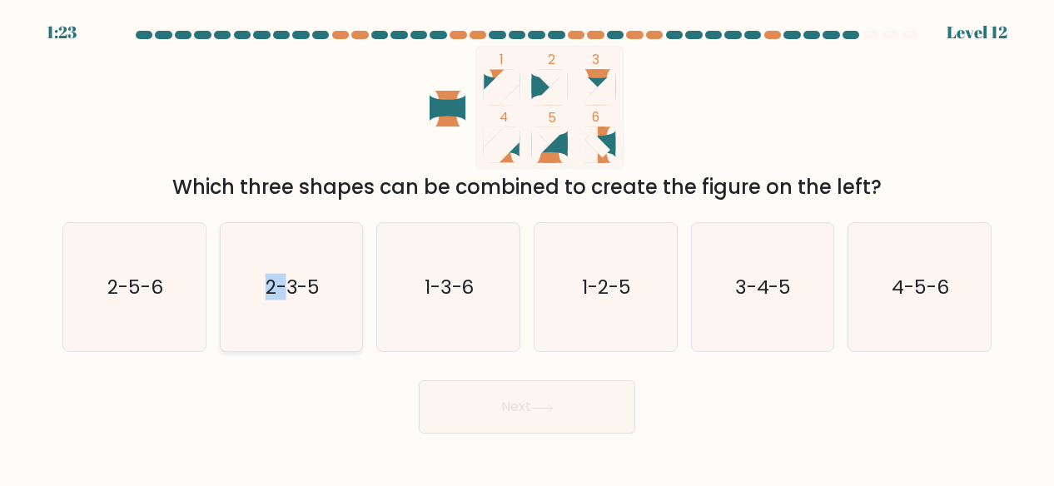
drag, startPoint x: 248, startPoint y: 314, endPoint x: 283, endPoint y: 304, distance: 36.3
click at [283, 304] on icon "2-3-5" at bounding box center [291, 287] width 129 height 129
click at [527, 247] on input "b. 2-3-5" at bounding box center [527, 245] width 1 height 4
radio input "true"
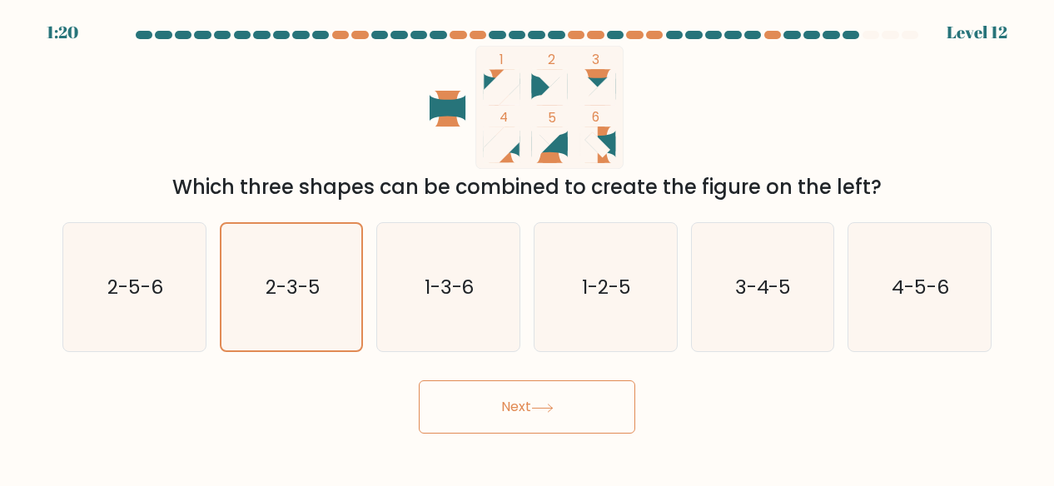
click at [449, 396] on button "Next" at bounding box center [527, 406] width 216 height 53
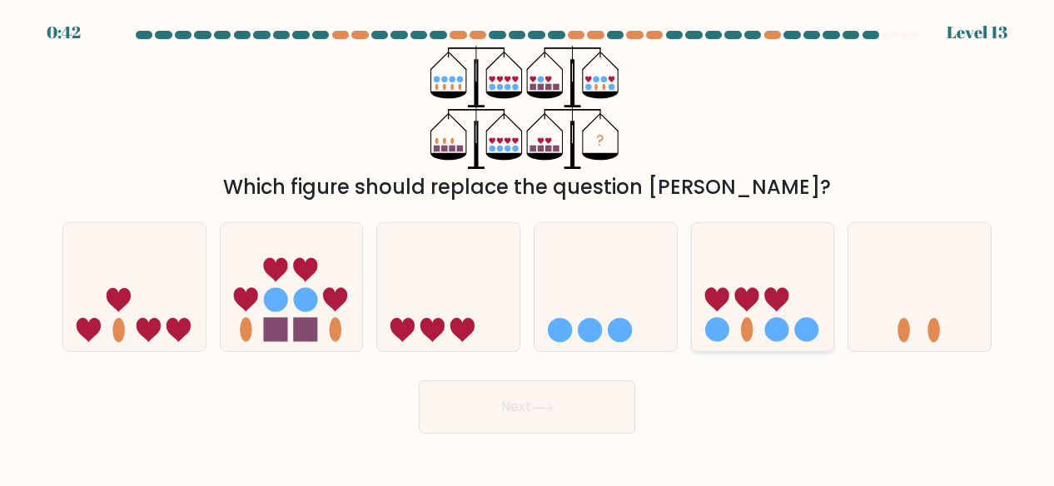
click at [721, 344] on icon at bounding box center [763, 286] width 142 height 117
click at [528, 247] on input "e." at bounding box center [527, 245] width 1 height 4
radio input "true"
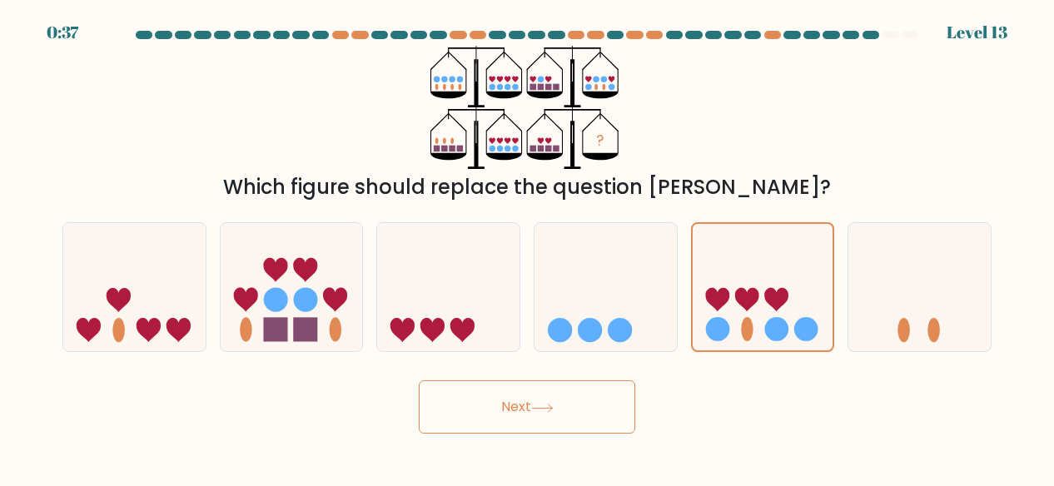
click at [576, 397] on button "Next" at bounding box center [527, 406] width 216 height 53
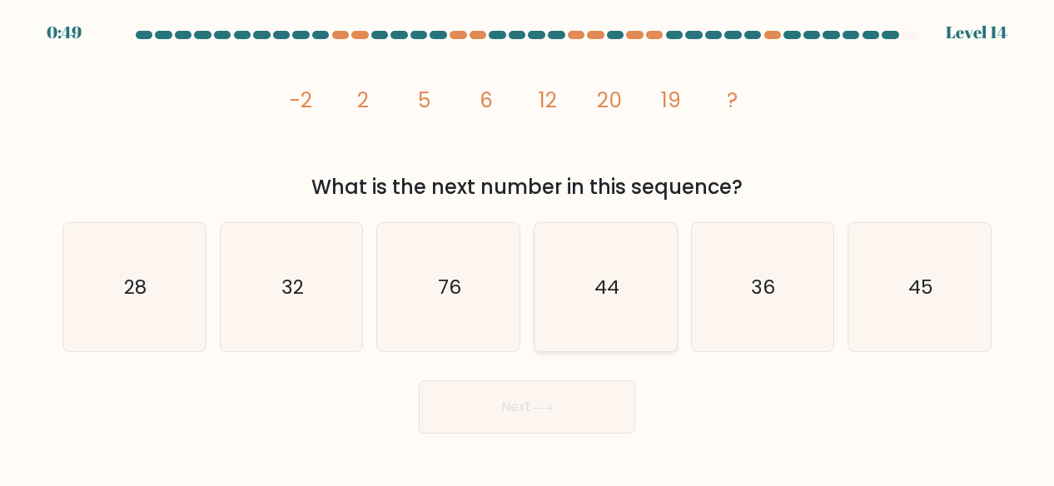
click at [609, 290] on text "44" at bounding box center [606, 287] width 25 height 27
click at [528, 247] on input "d. 44" at bounding box center [527, 245] width 1 height 4
radio input "true"
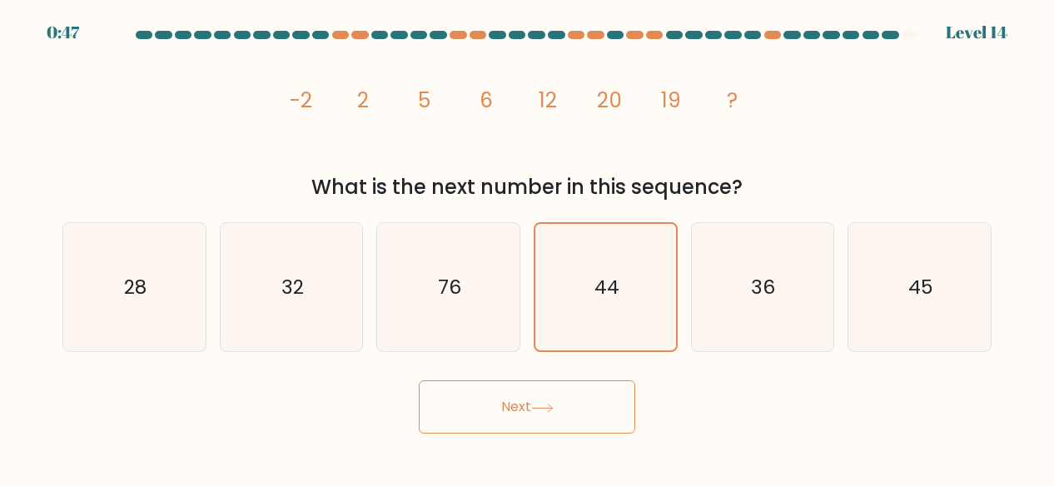
click at [568, 389] on button "Next" at bounding box center [527, 406] width 216 height 53
